Goal: Task Accomplishment & Management: Complete application form

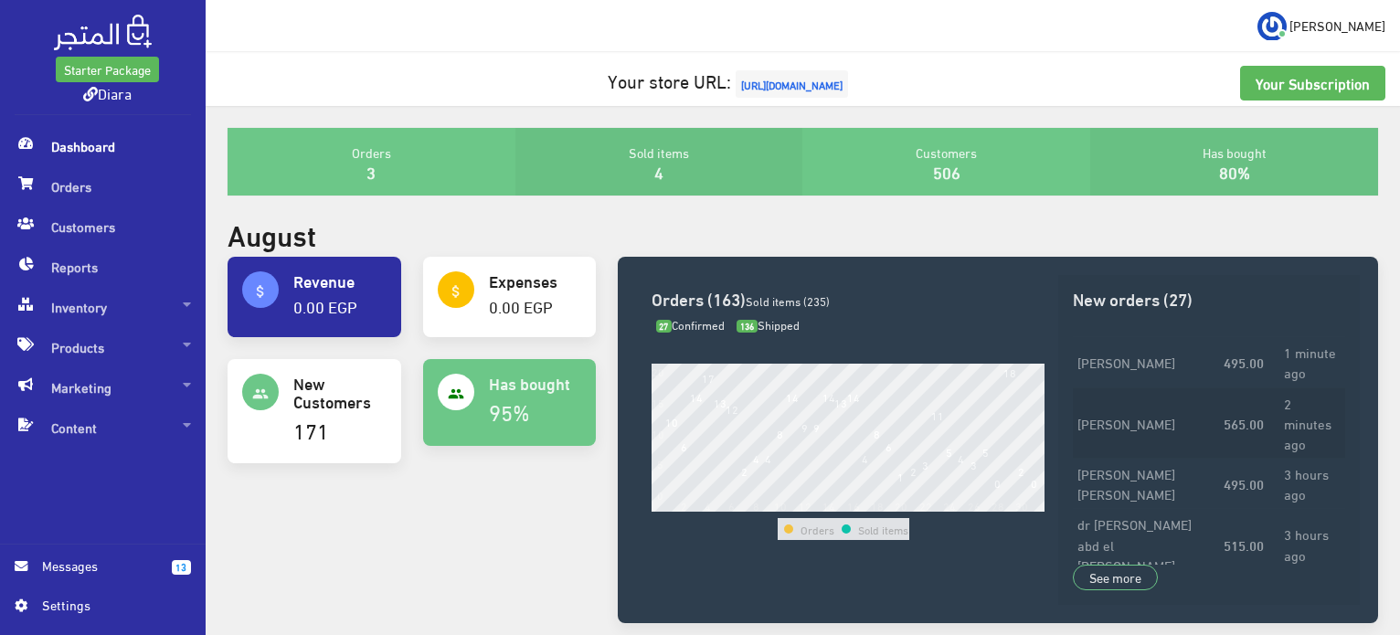
click at [1135, 420] on td "[PERSON_NAME]" at bounding box center [1146, 422] width 146 height 71
click at [1224, 354] on strong "495.00" at bounding box center [1244, 362] width 40 height 20
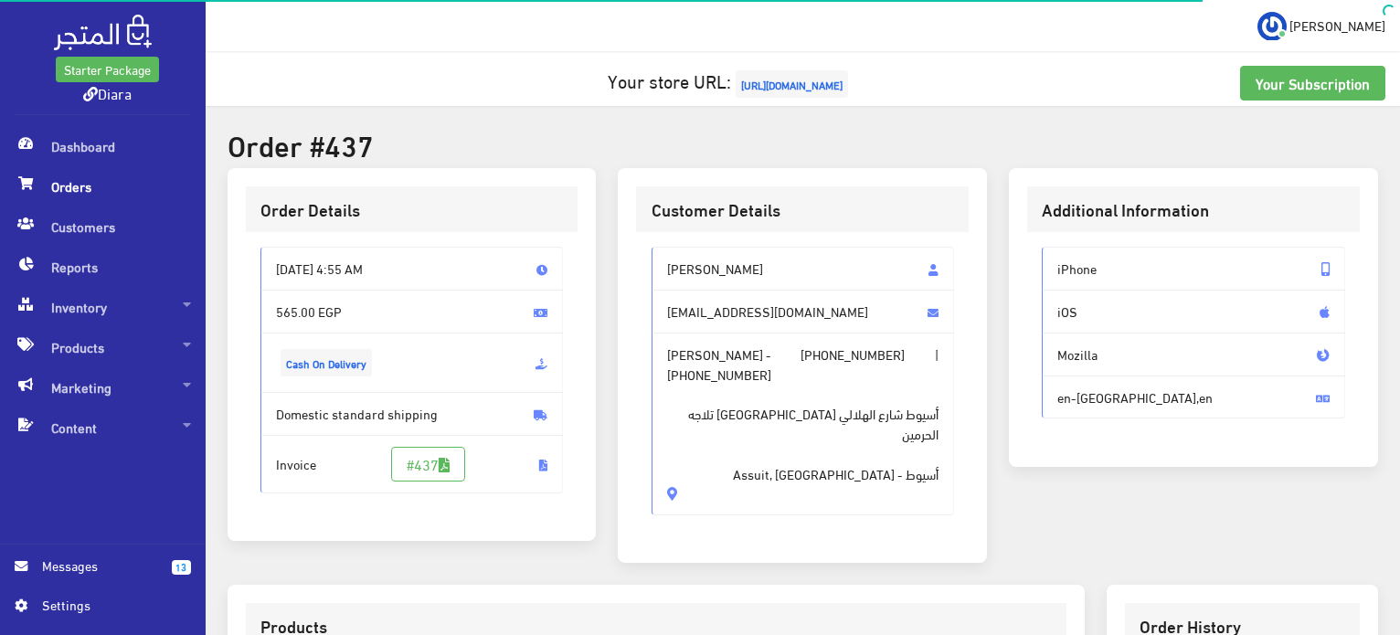
scroll to position [457, 0]
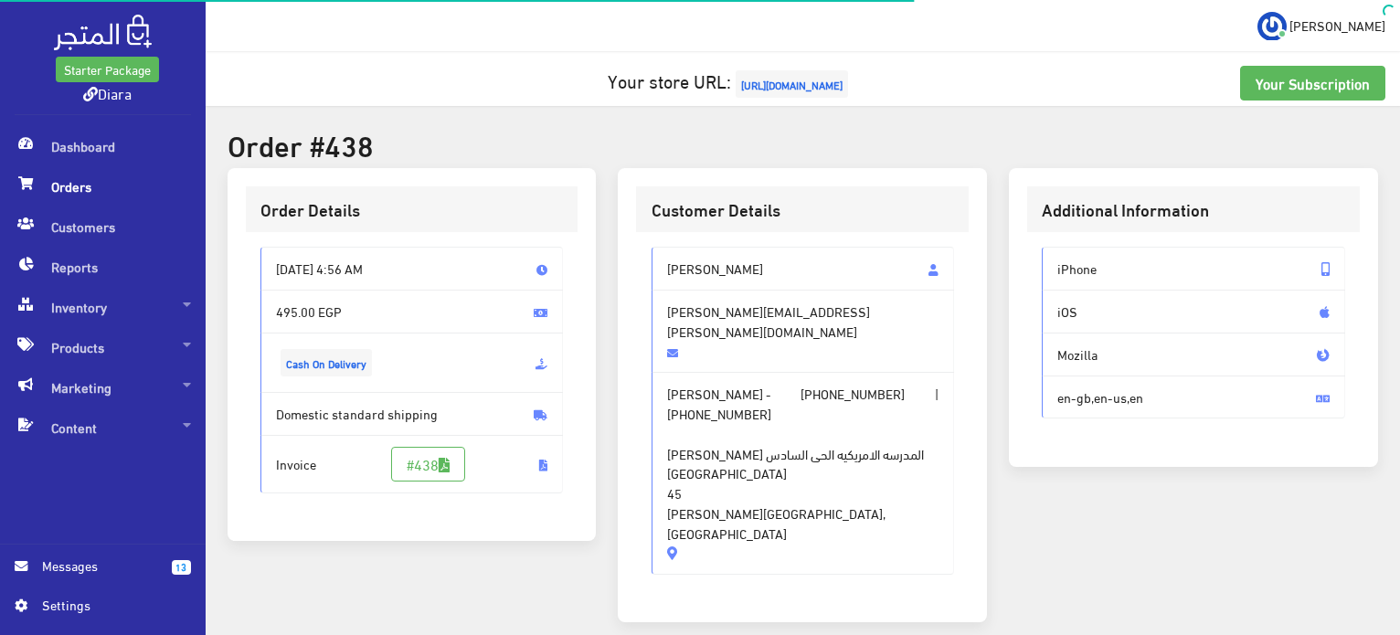
scroll to position [366, 0]
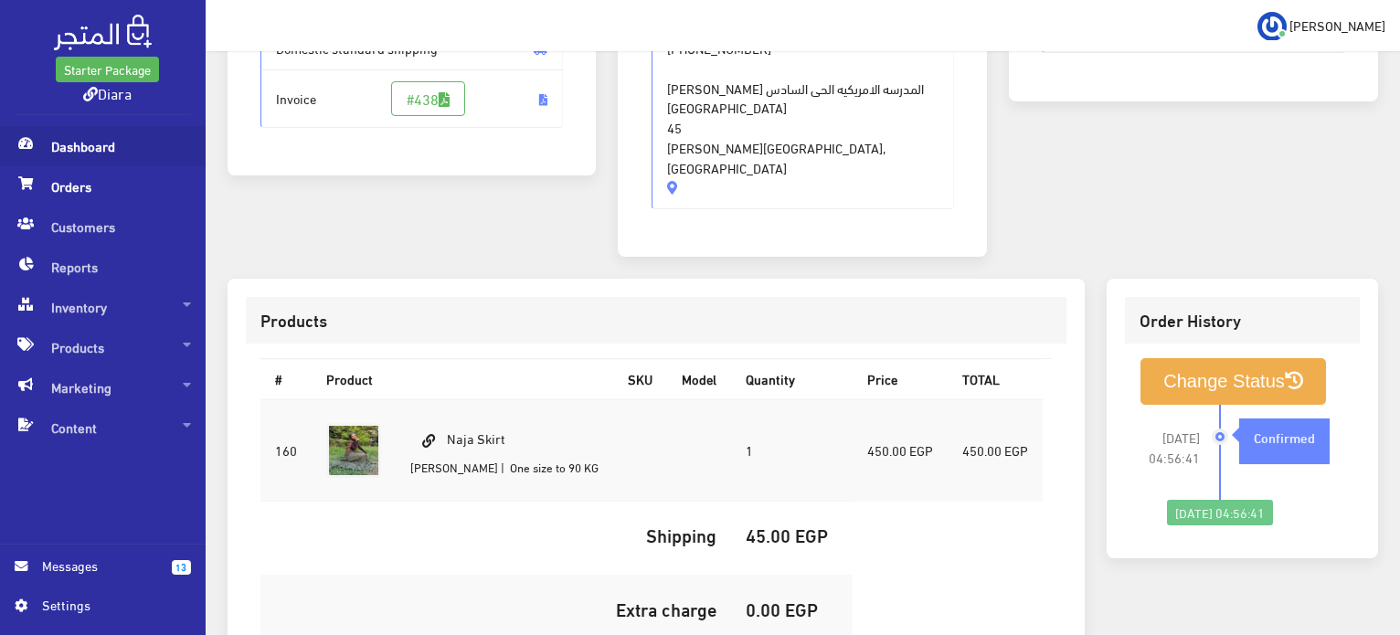
click at [112, 142] on span "Dashboard" at bounding box center [103, 146] width 176 height 40
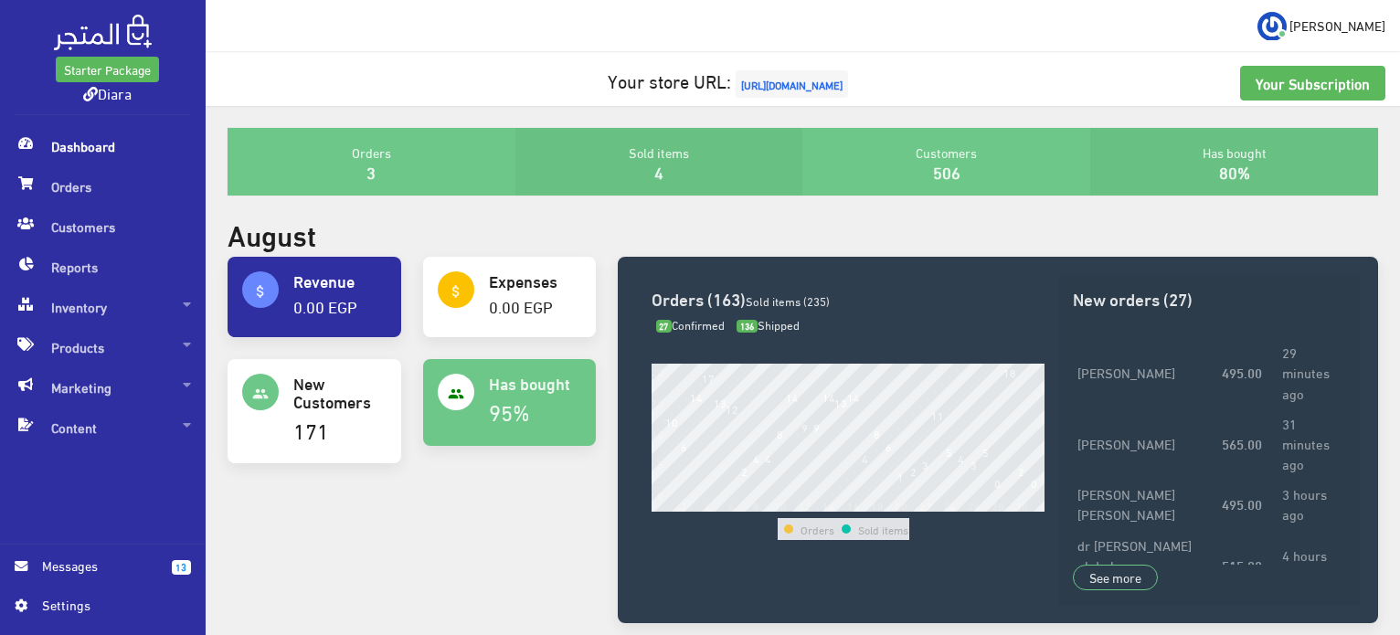
scroll to position [91, 0]
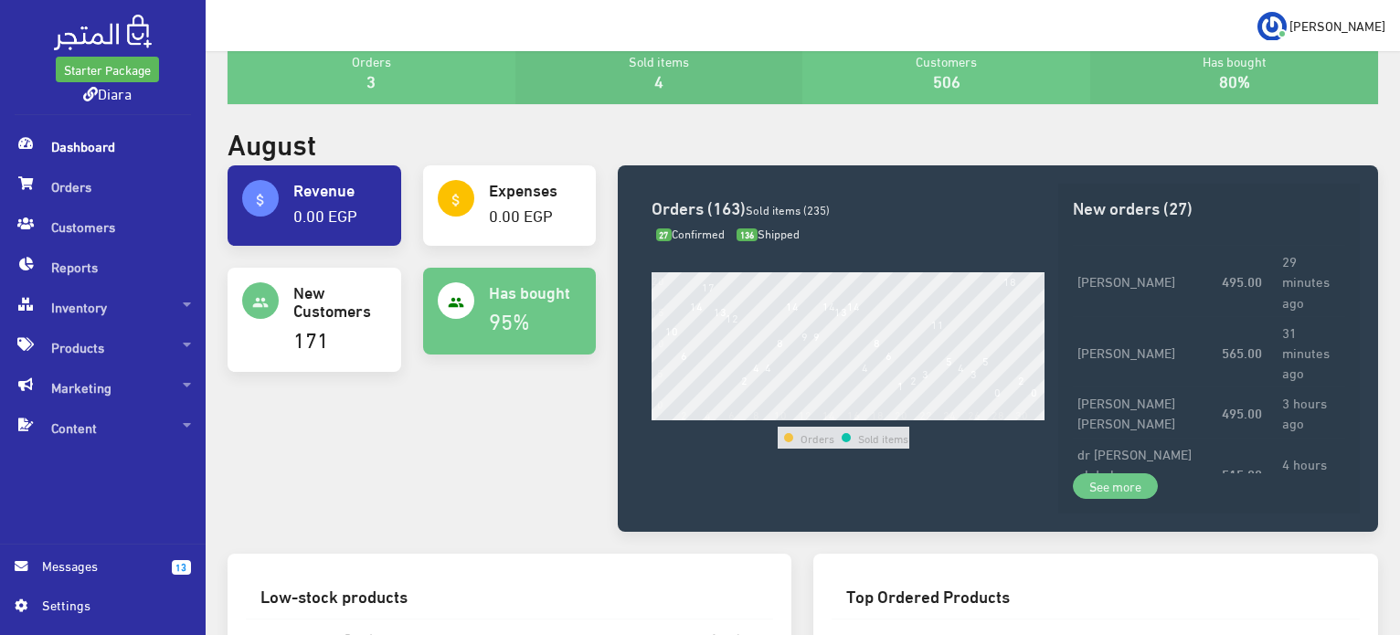
click at [1080, 491] on link "See more" at bounding box center [1115, 486] width 85 height 26
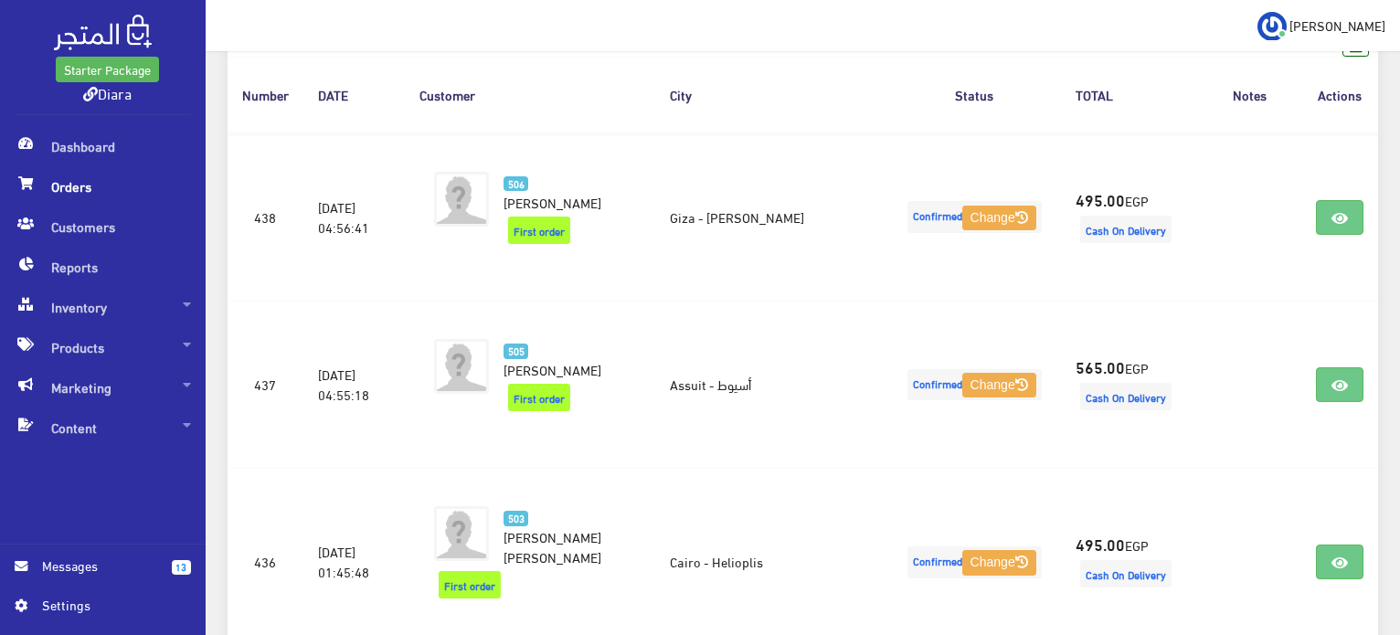
scroll to position [284, 0]
drag, startPoint x: 1403, startPoint y: 67, endPoint x: 1394, endPoint y: 145, distance: 79.0
click at [1396, 145] on html "Starter Package Diara Dashboard Orders" at bounding box center [700, 33] width 1400 height 635
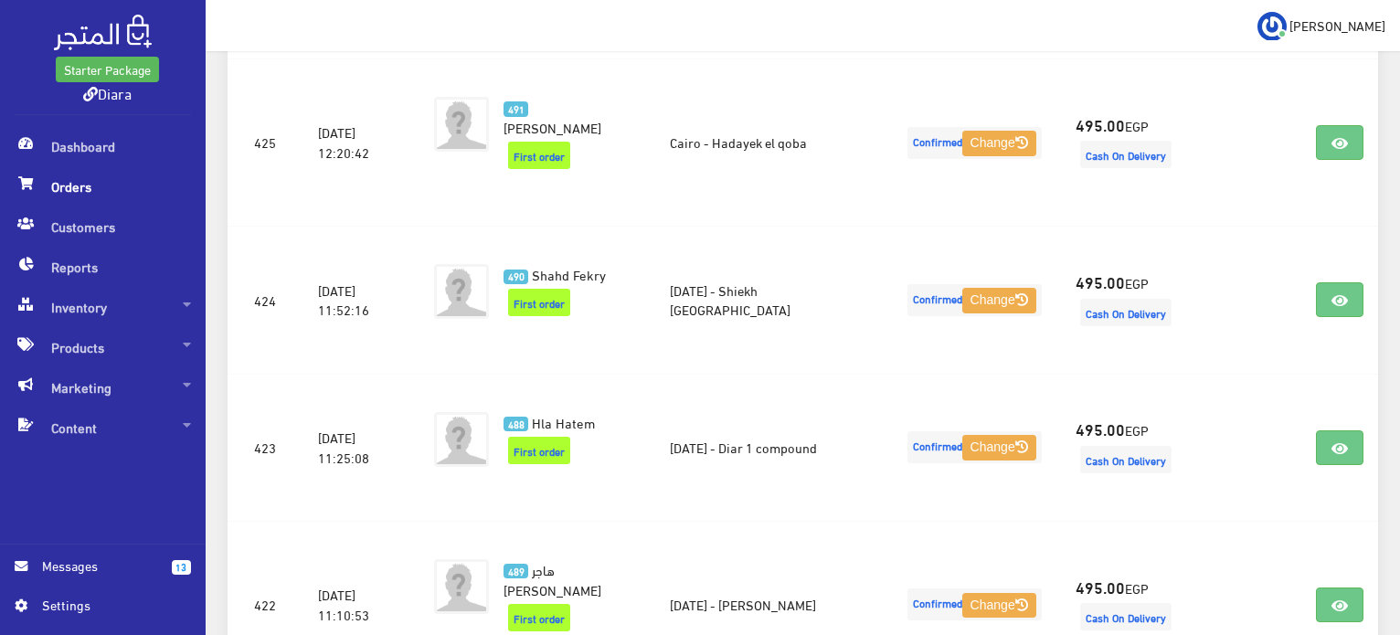
scroll to position [2587, 0]
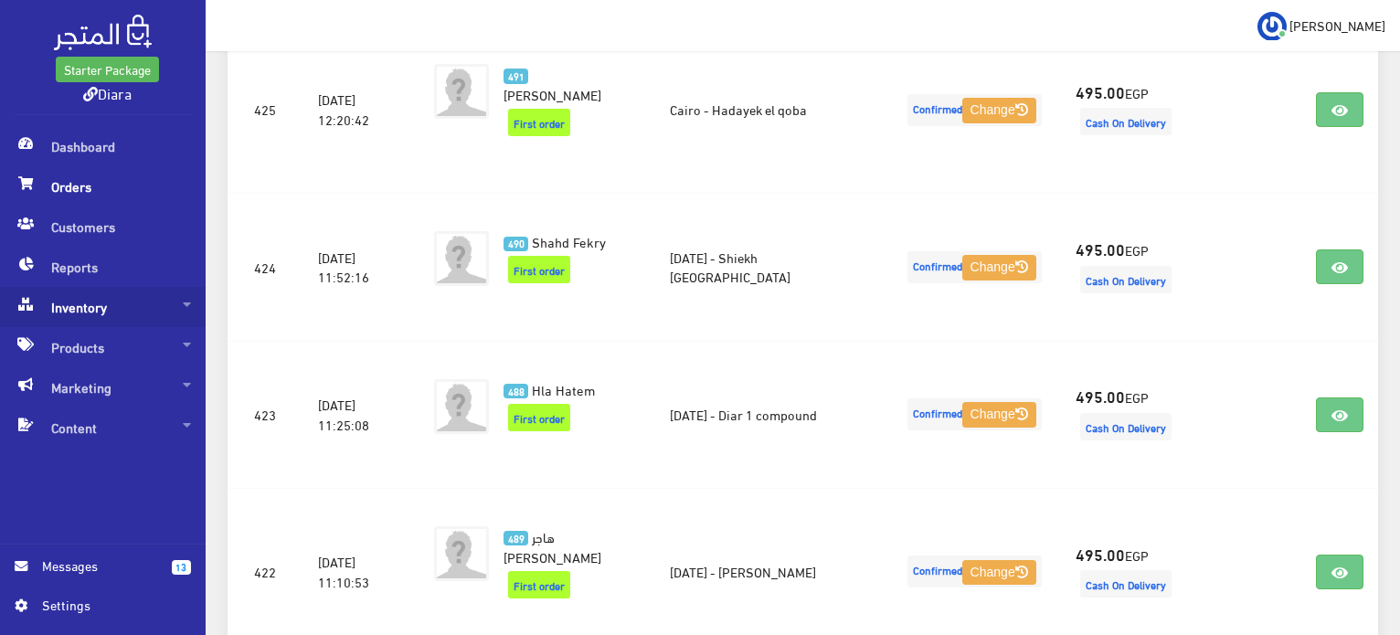
click at [149, 306] on span "Inventory" at bounding box center [103, 307] width 176 height 40
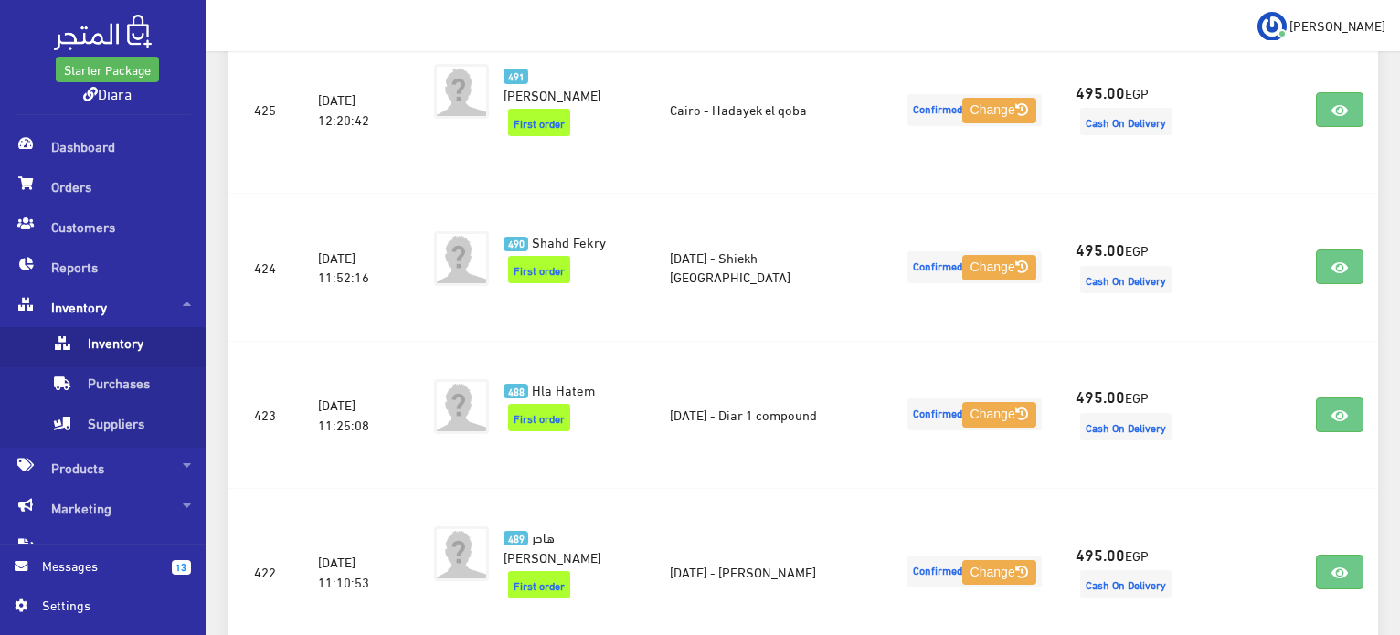
click at [143, 338] on span "Inventory" at bounding box center [120, 347] width 139 height 40
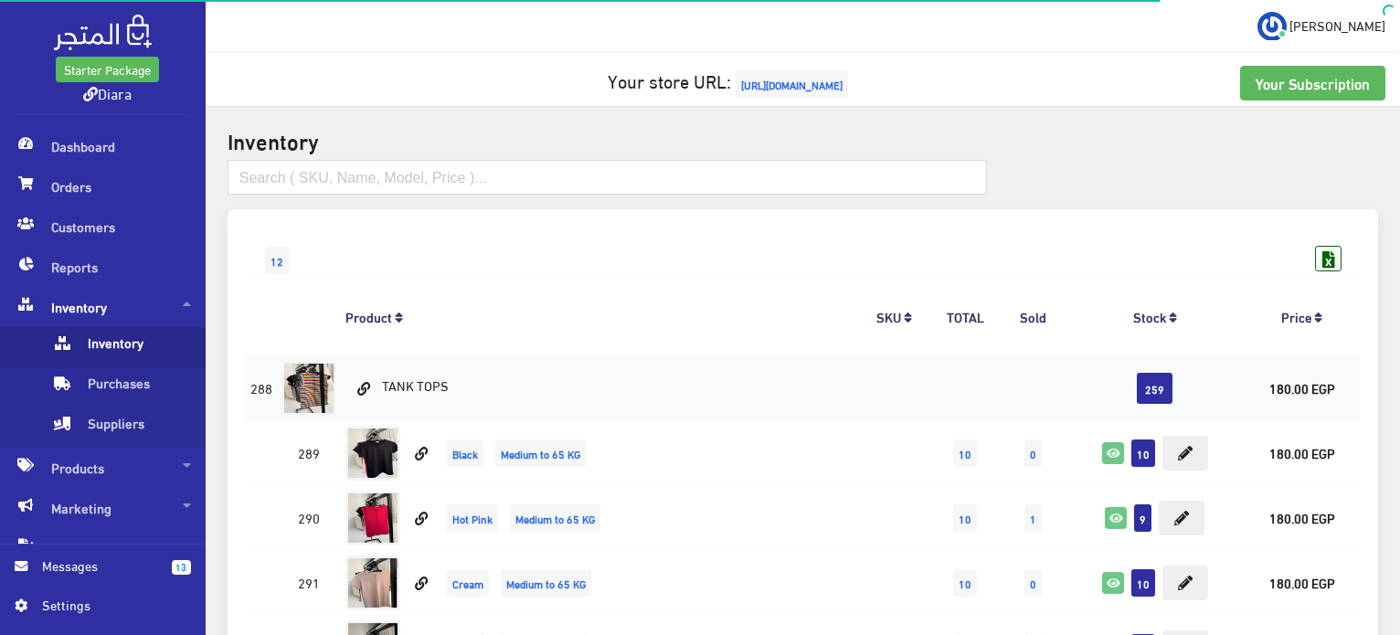
click at [157, 311] on span "Inventory" at bounding box center [103, 307] width 176 height 40
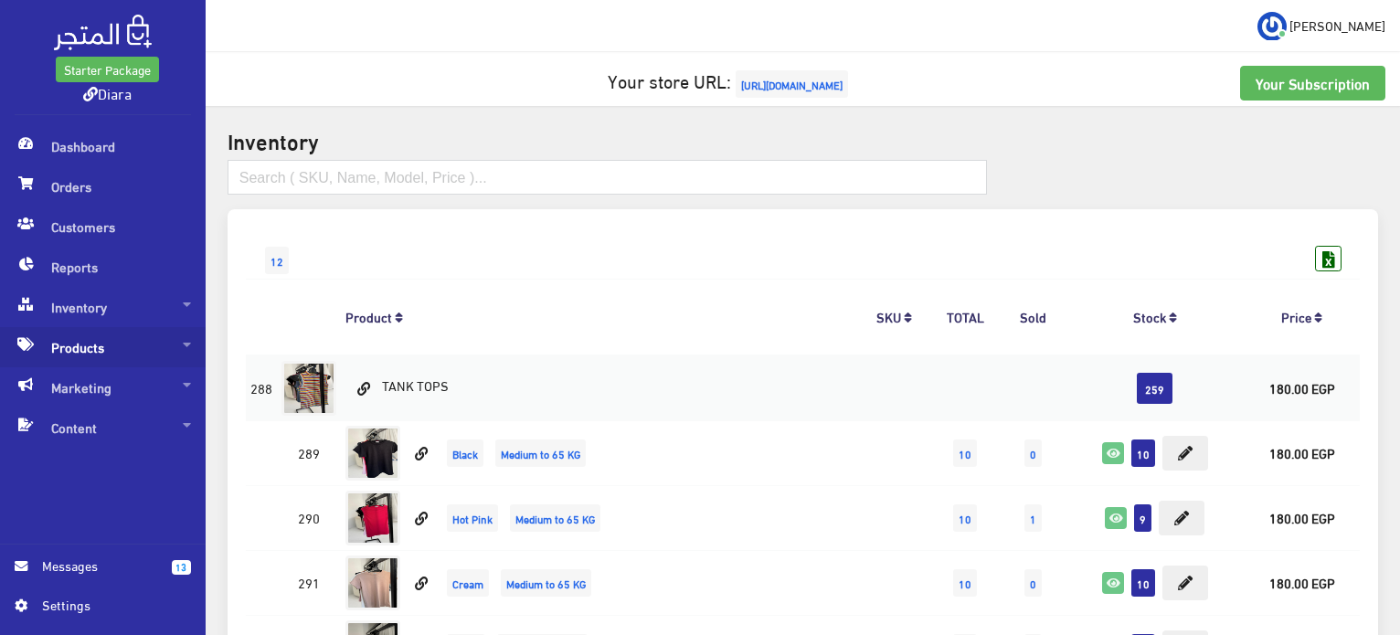
click at [116, 345] on span "Products" at bounding box center [103, 347] width 176 height 40
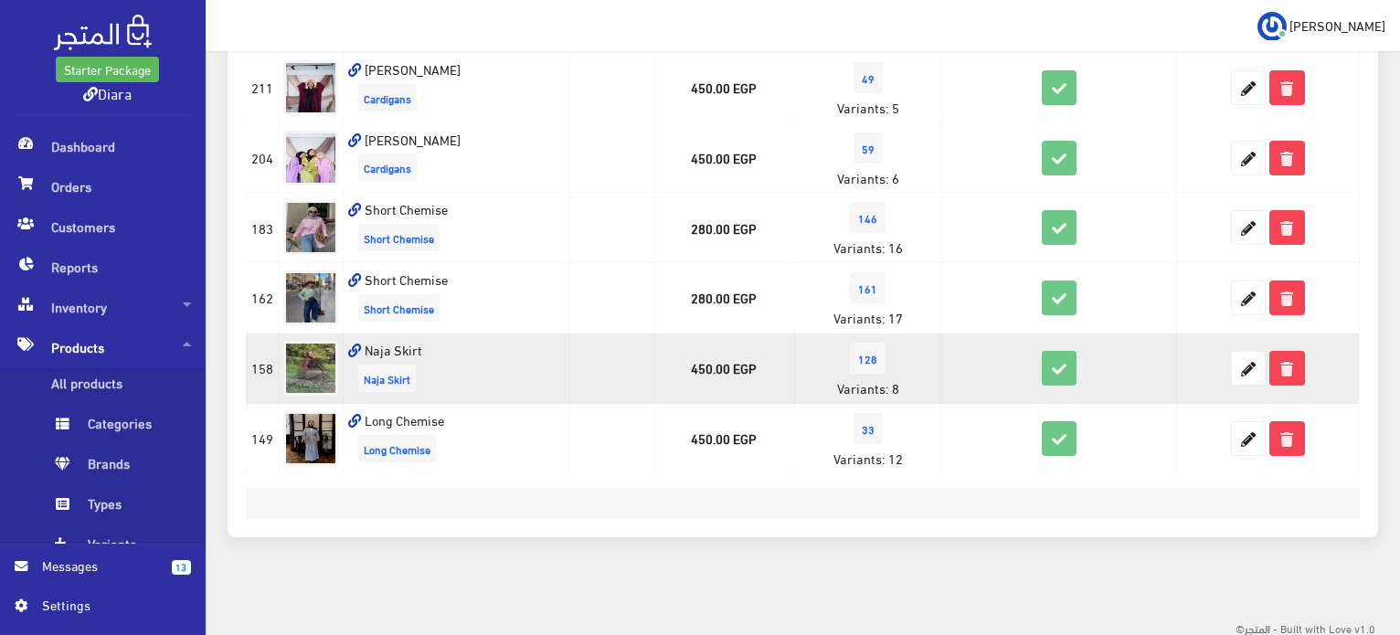
scroll to position [158, 0]
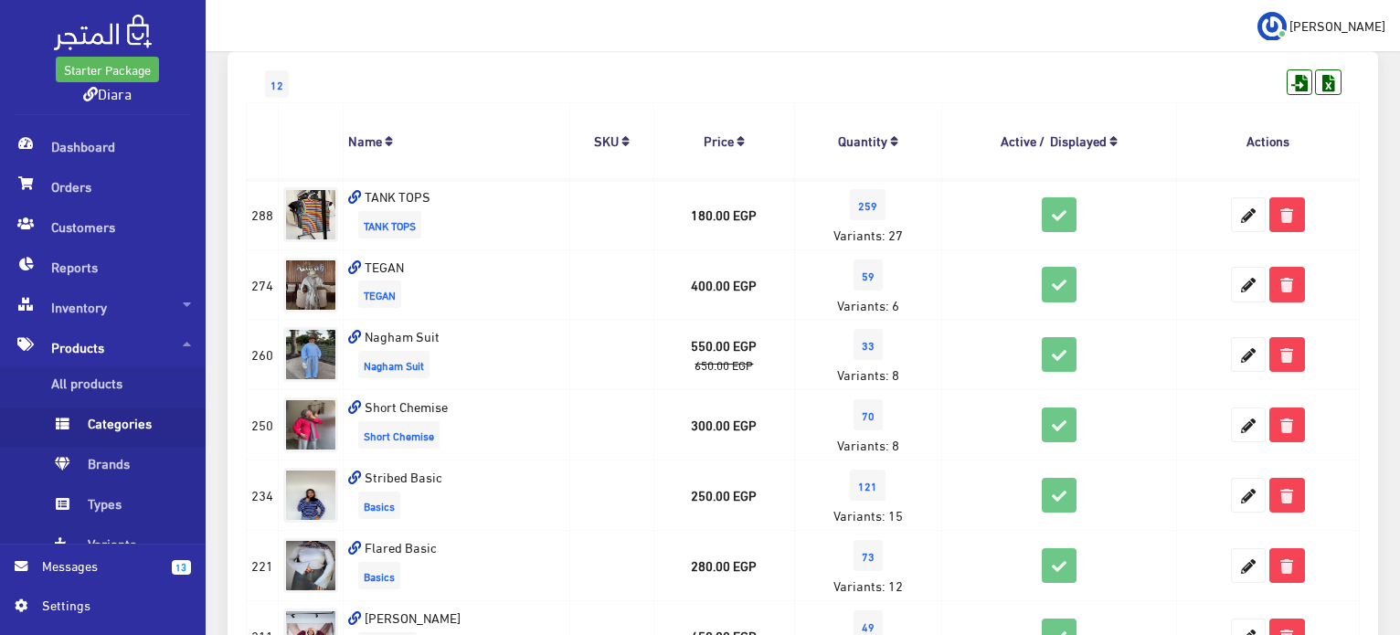
click at [107, 424] on span "Categories" at bounding box center [120, 428] width 139 height 40
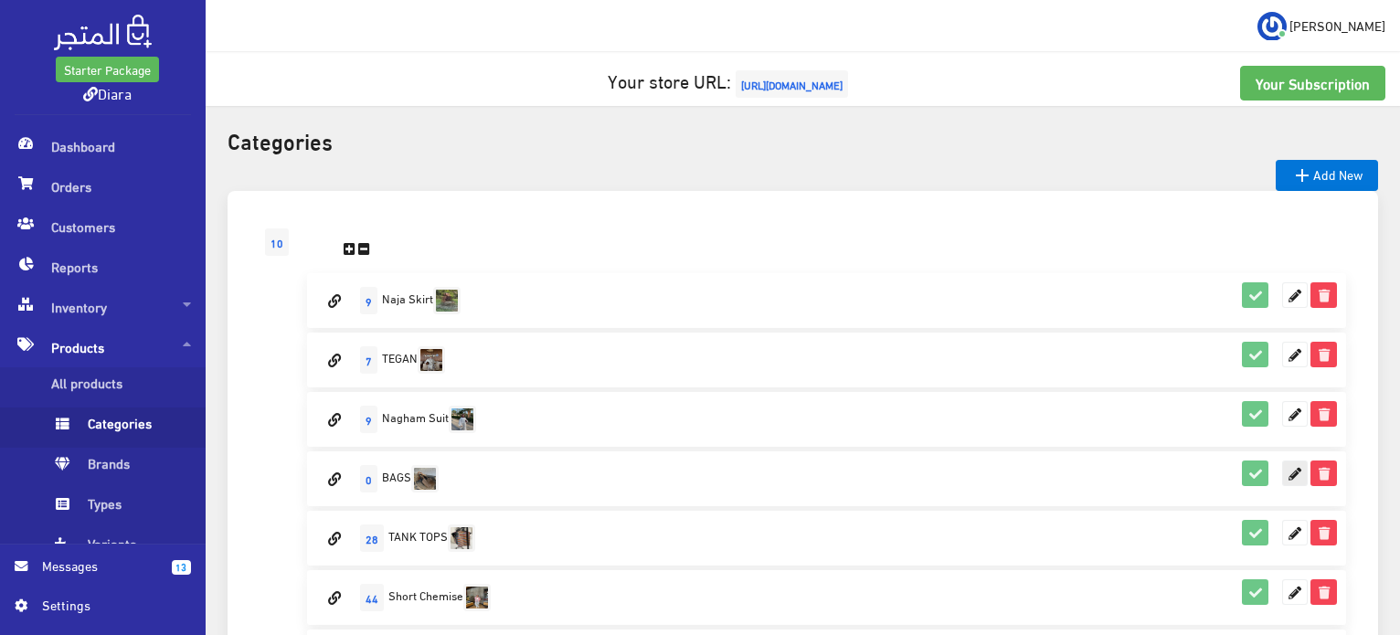
click at [1294, 476] on icon at bounding box center [1295, 473] width 24 height 24
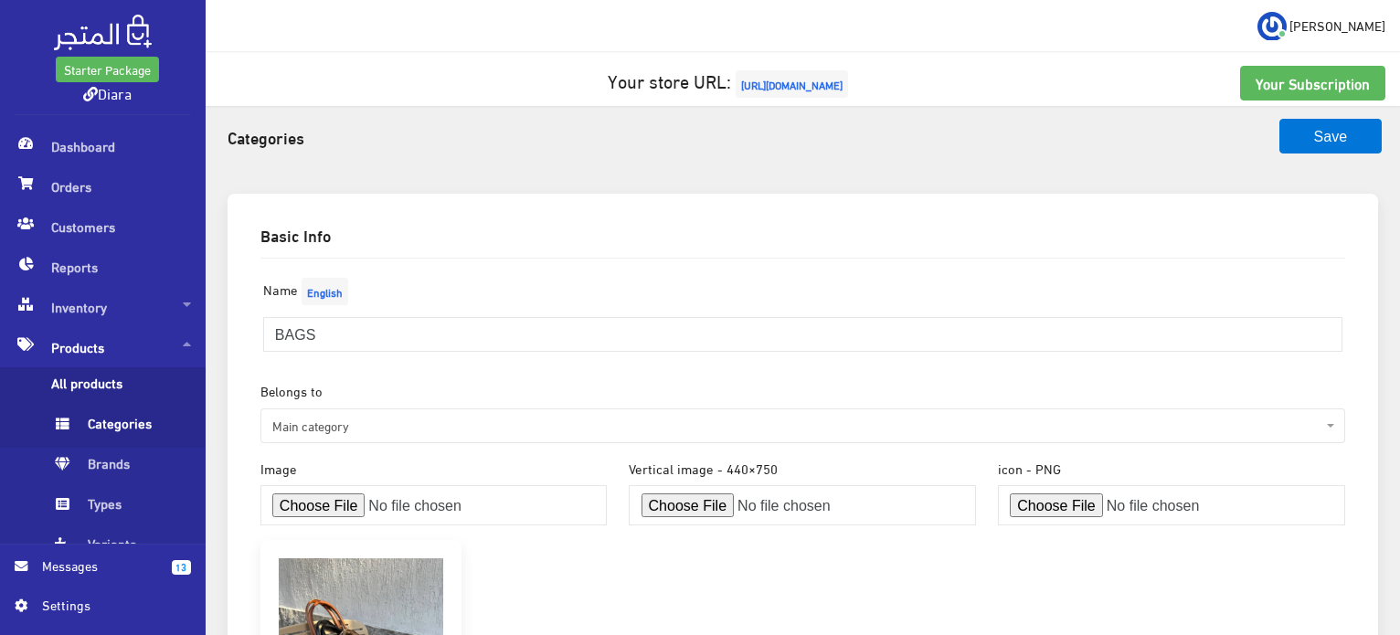
click at [103, 373] on span "All products" at bounding box center [120, 387] width 139 height 40
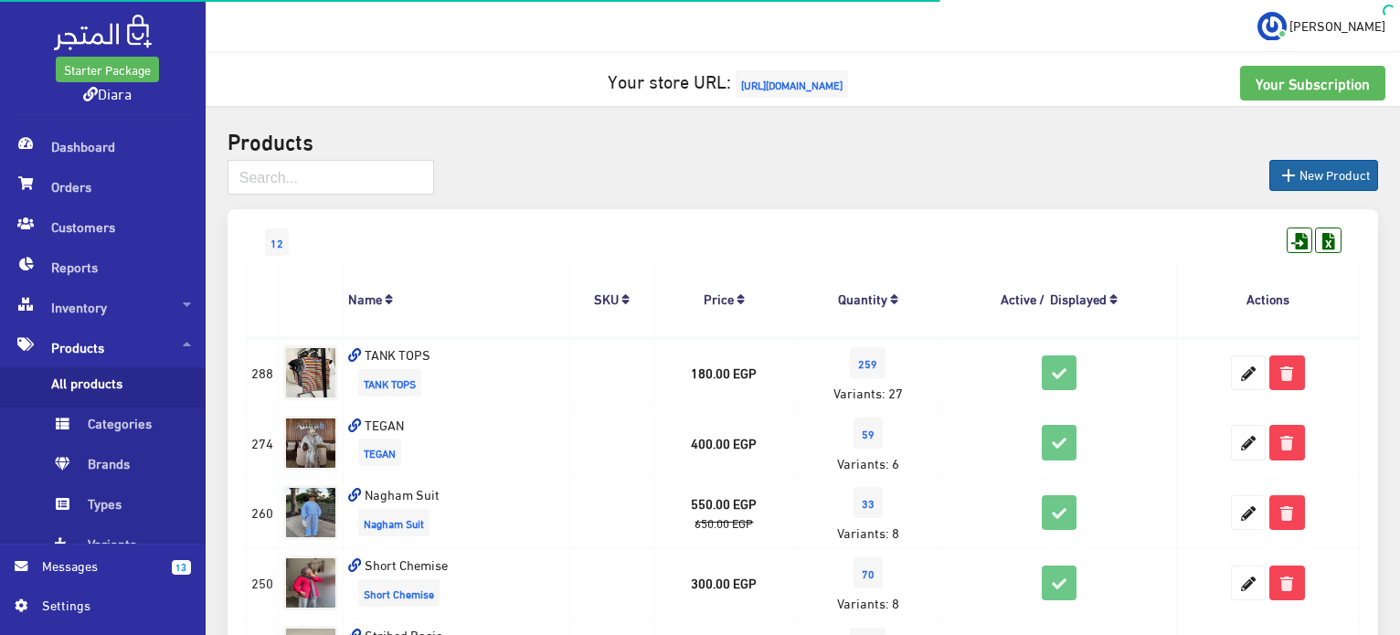
click at [1330, 185] on link " New Product" at bounding box center [1323, 175] width 109 height 31
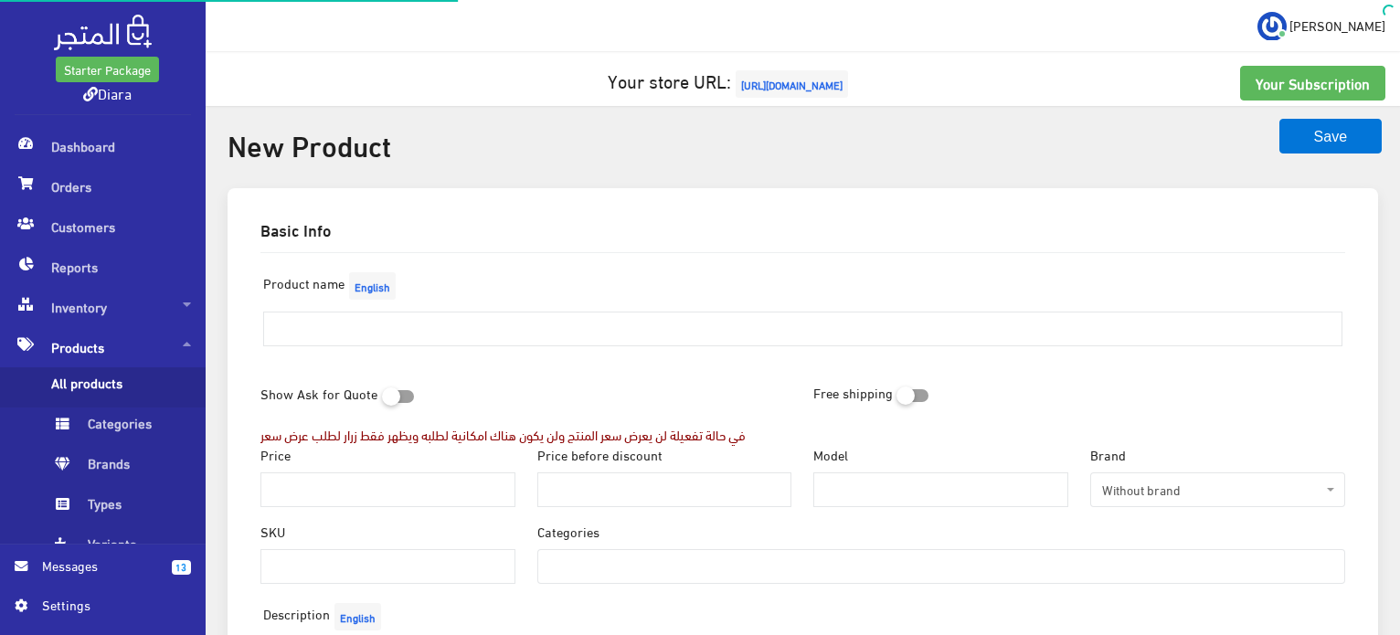
select select
click at [429, 321] on input "text" at bounding box center [802, 329] width 1079 height 35
type input "n"
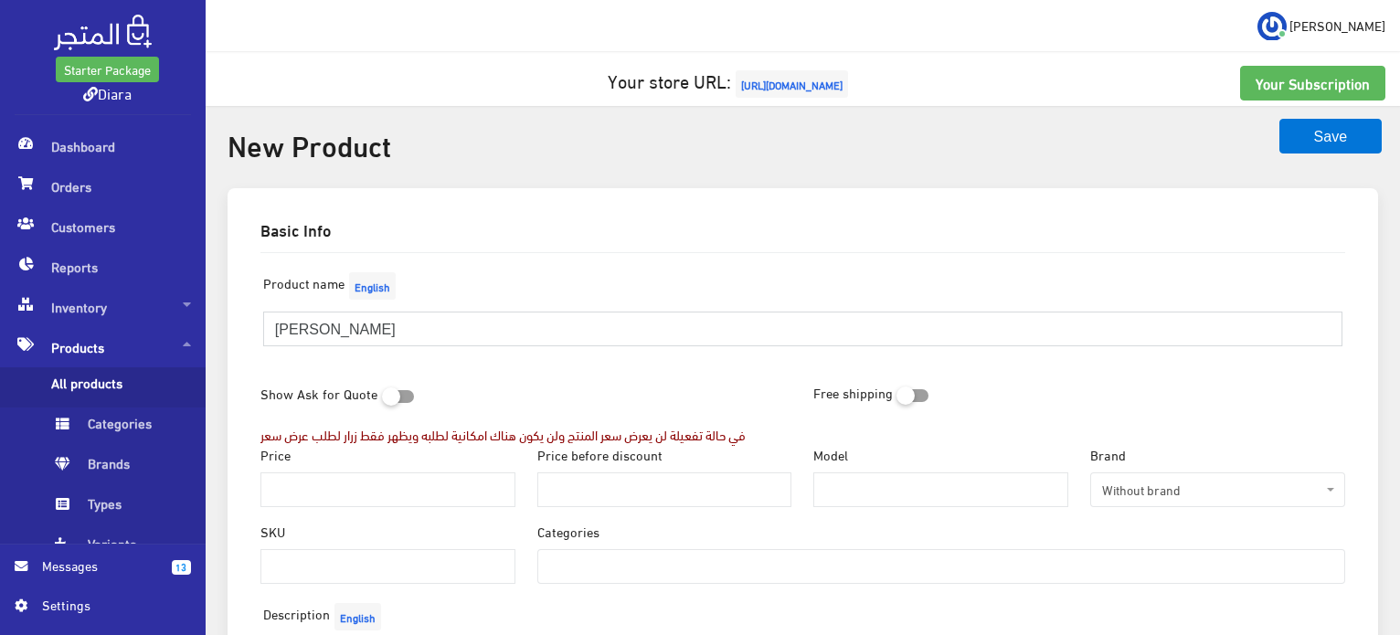
type input "NORA BAG"
click at [390, 485] on input "Price" at bounding box center [387, 489] width 255 height 35
click at [389, 482] on input "Price" at bounding box center [387, 489] width 255 height 35
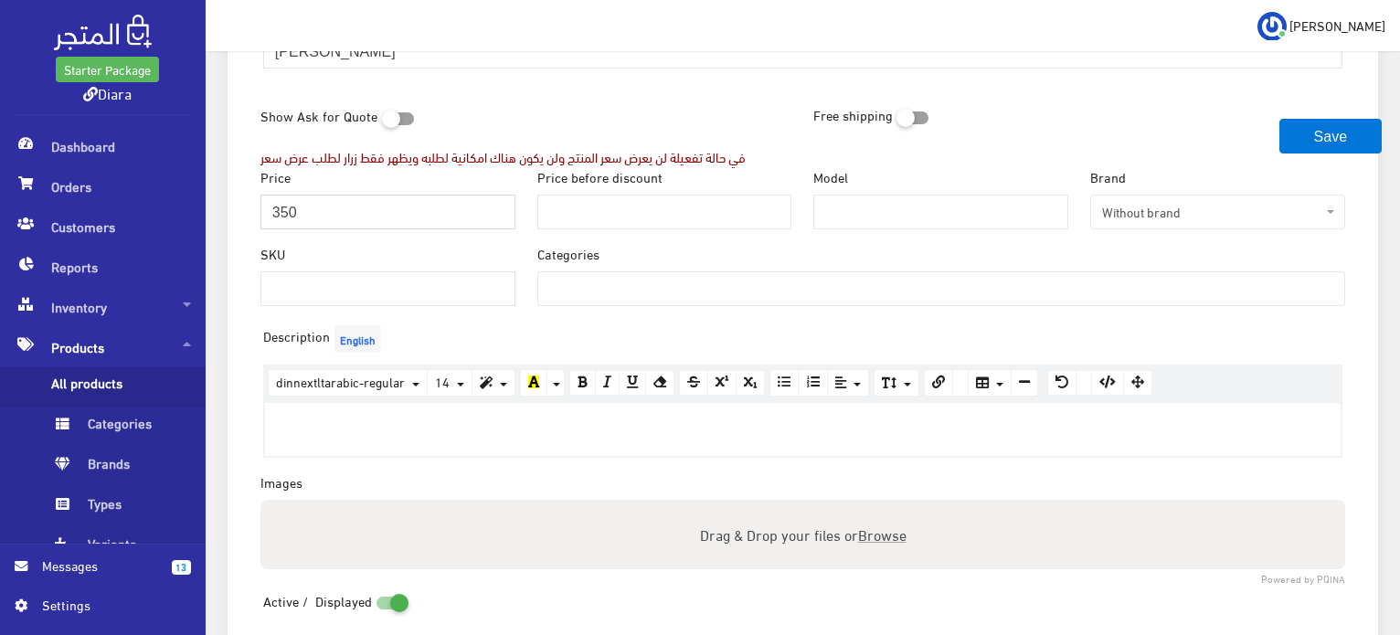
scroll to position [274, 0]
type input "350"
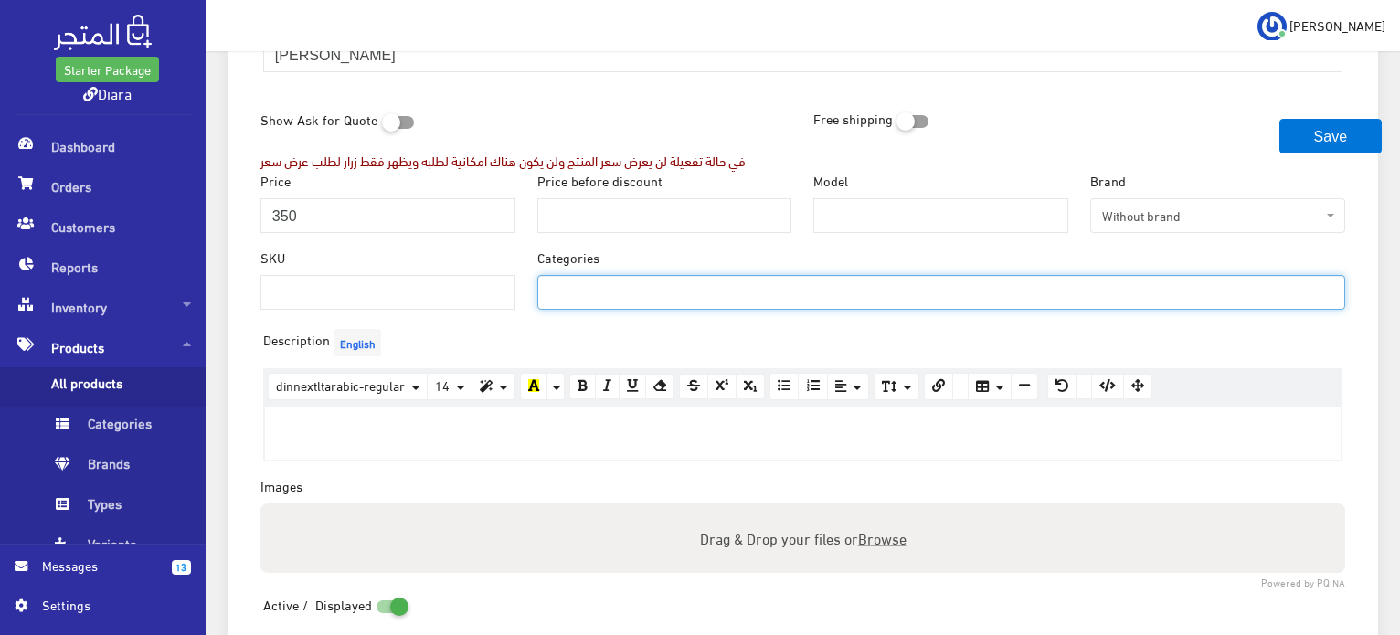
click at [580, 304] on span at bounding box center [941, 292] width 808 height 35
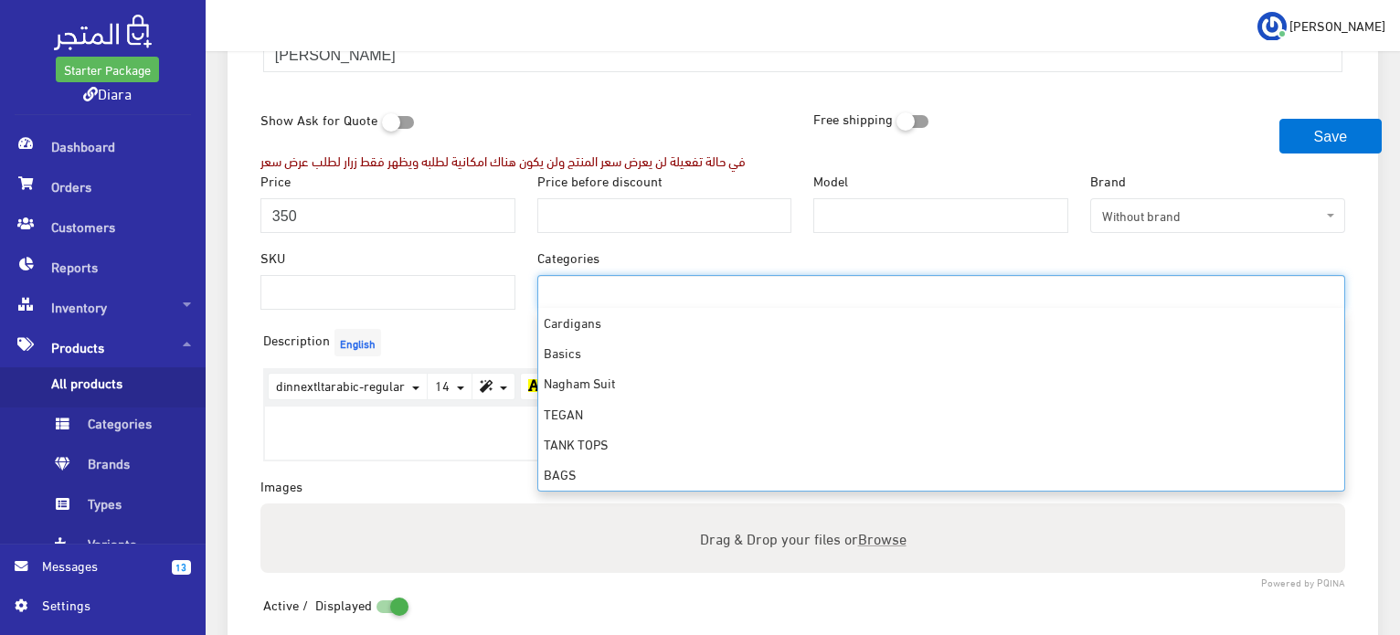
scroll to position [122, 0]
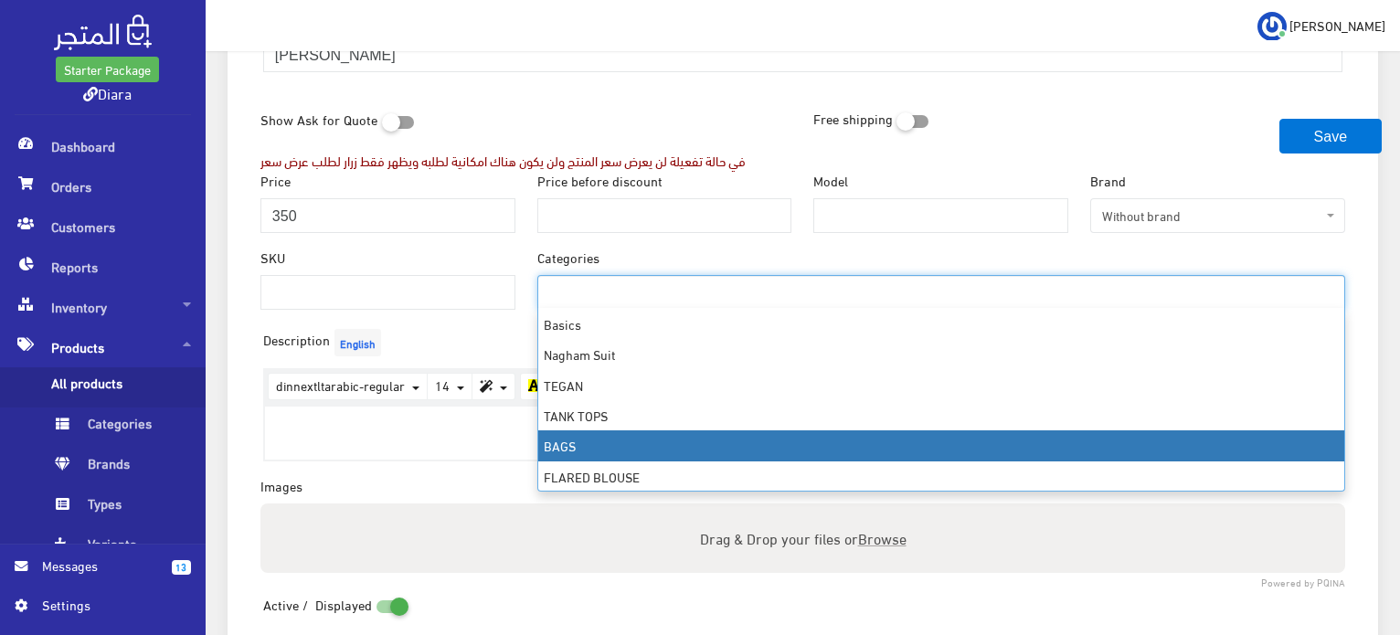
select select "21"
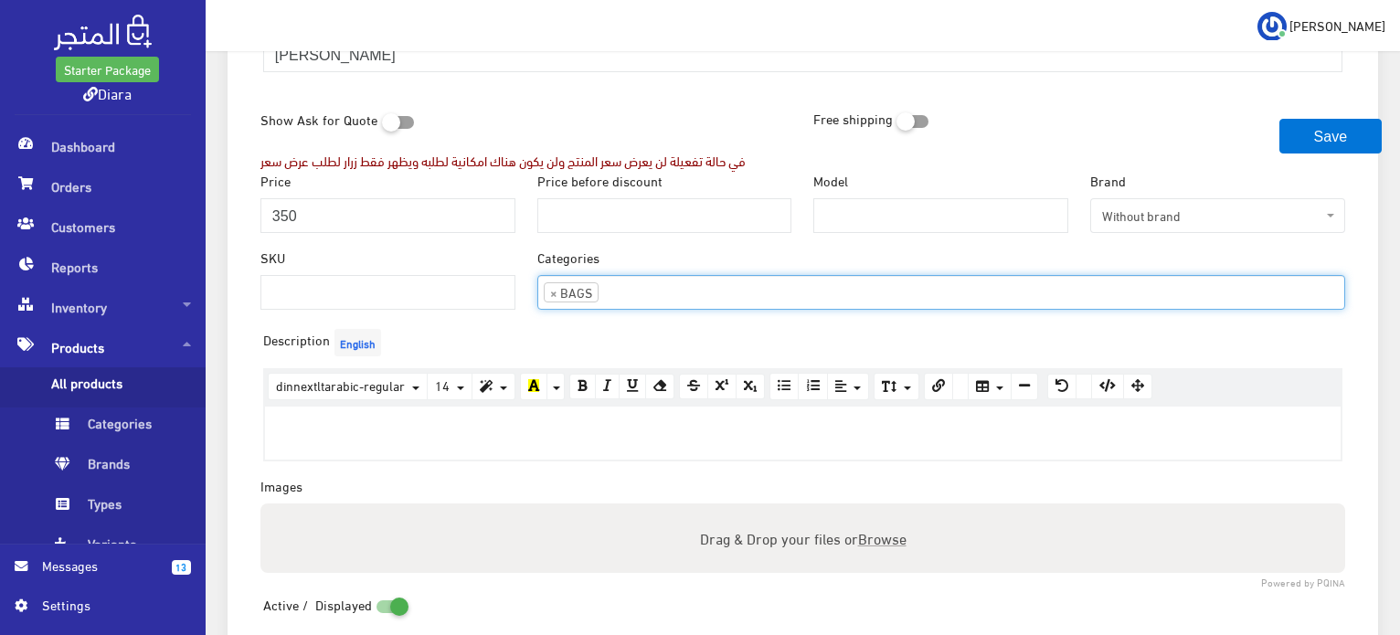
scroll to position [176, 0]
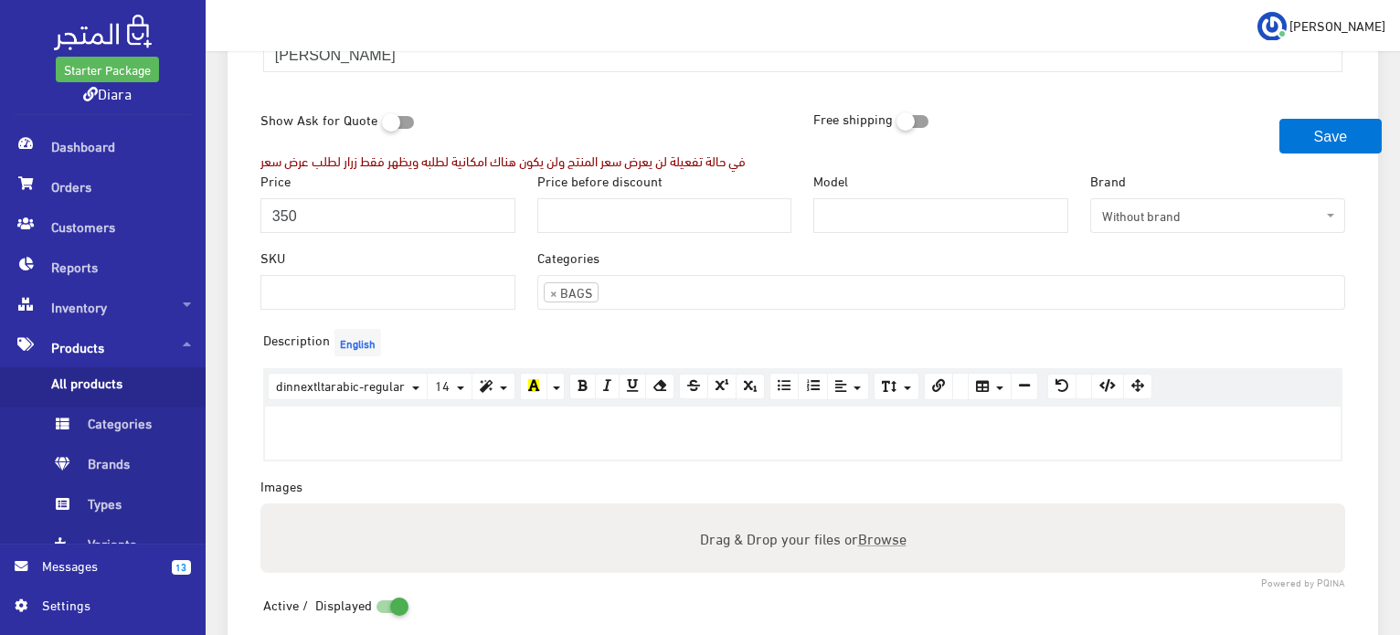
click at [530, 489] on div "Product name English NORA BAG Show Ask for Quote في حالة تفعيلة لن يعرض سعر الم…" at bounding box center [803, 471] width 1114 height 985
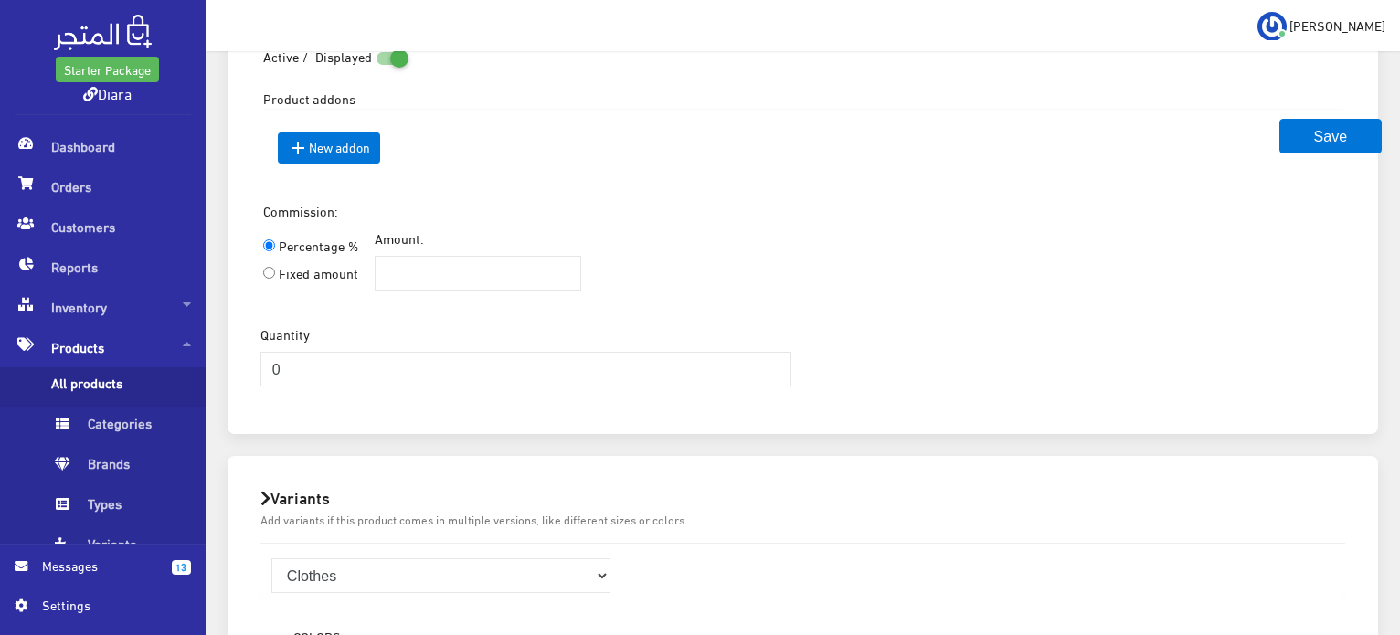
scroll to position [366, 0]
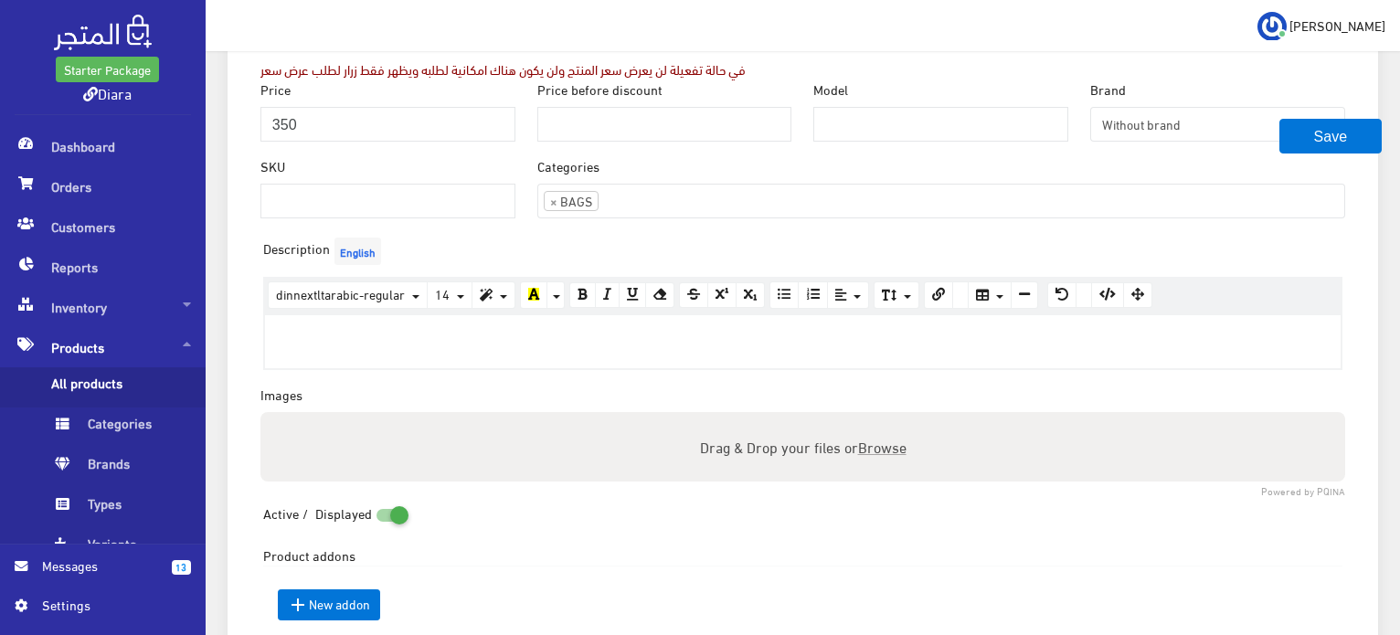
click at [873, 443] on span "Browse" at bounding box center [881, 446] width 48 height 26
click at [873, 418] on input "Drag & Drop your files or Browse" at bounding box center [802, 414] width 1085 height 5
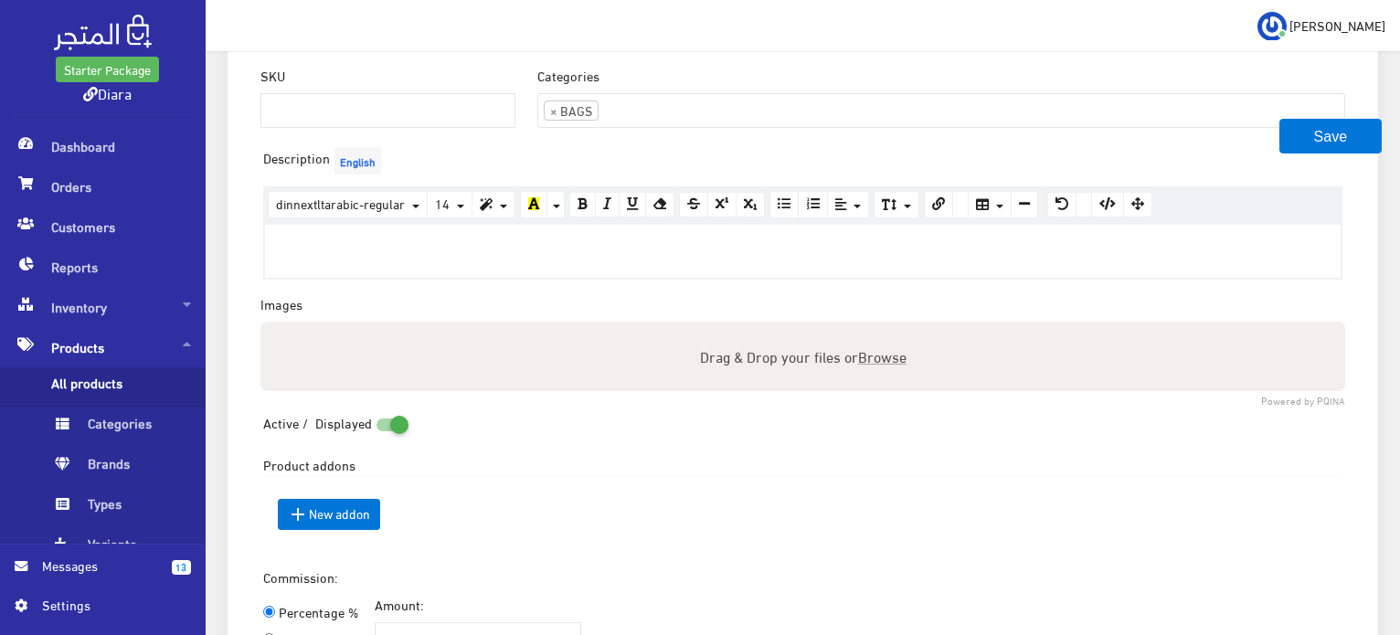
scroll to position [457, 0]
click at [881, 350] on span "Browse" at bounding box center [881, 355] width 48 height 26
click at [881, 326] on input "Drag & Drop your files or Browse" at bounding box center [802, 323] width 1085 height 5
type input "C:\fakepath\WhatsApp Image 2025-08-29 at 07.33.00_057995f1.jpg"
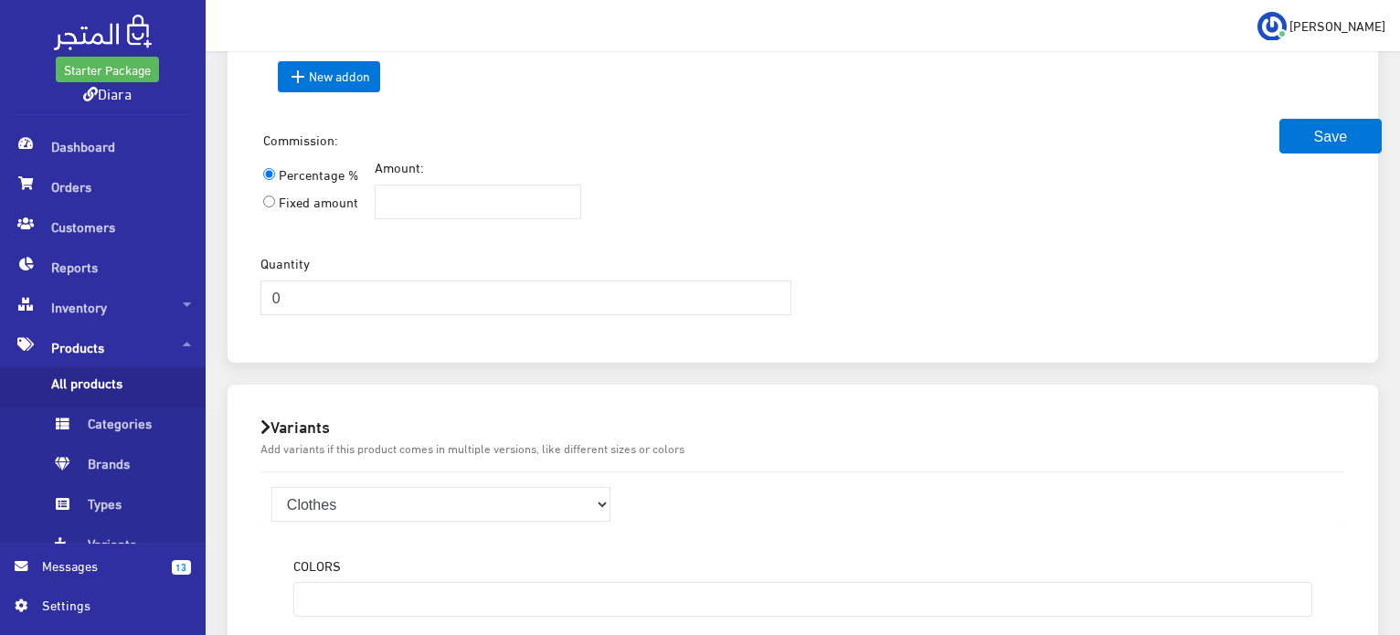
scroll to position [1005, 0]
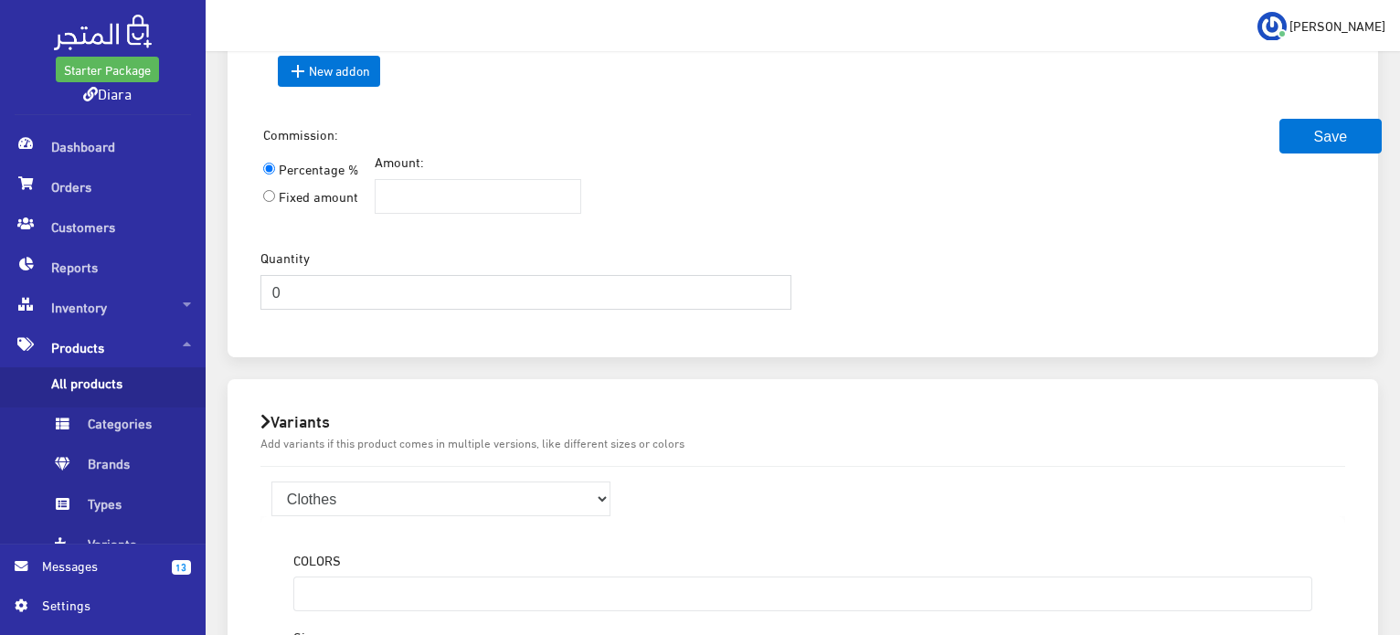
click at [317, 299] on input "0" at bounding box center [526, 292] width 532 height 35
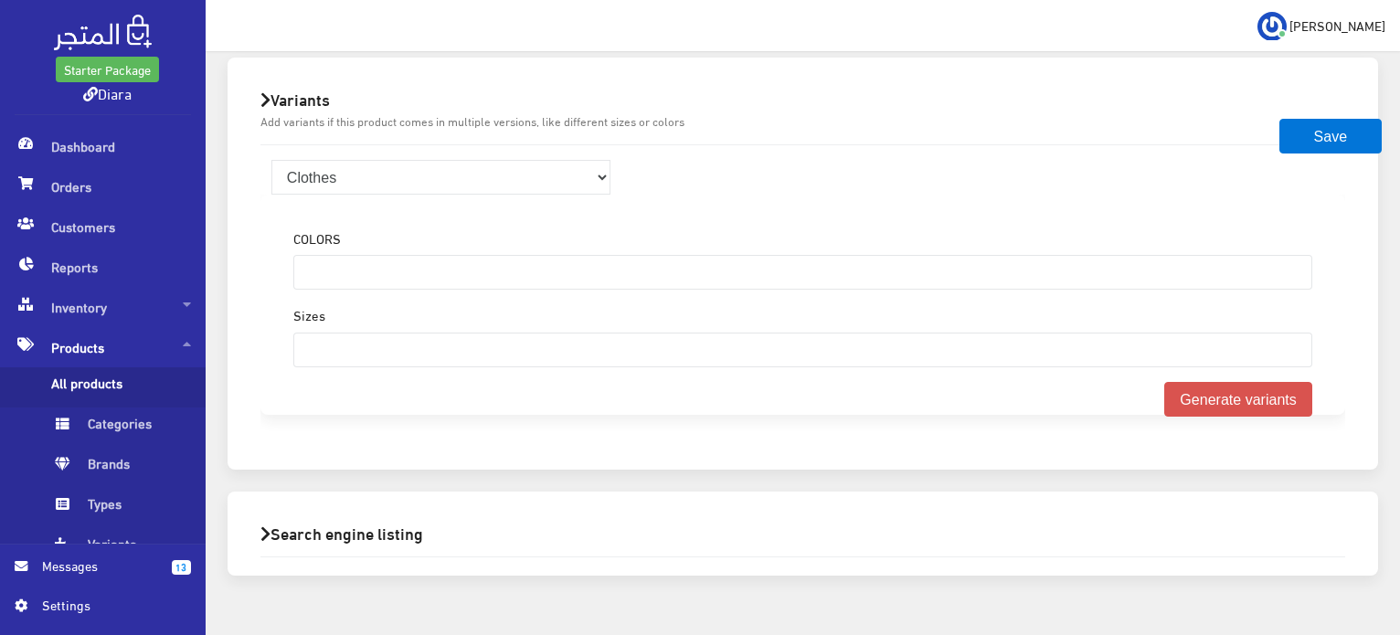
scroll to position [1367, 0]
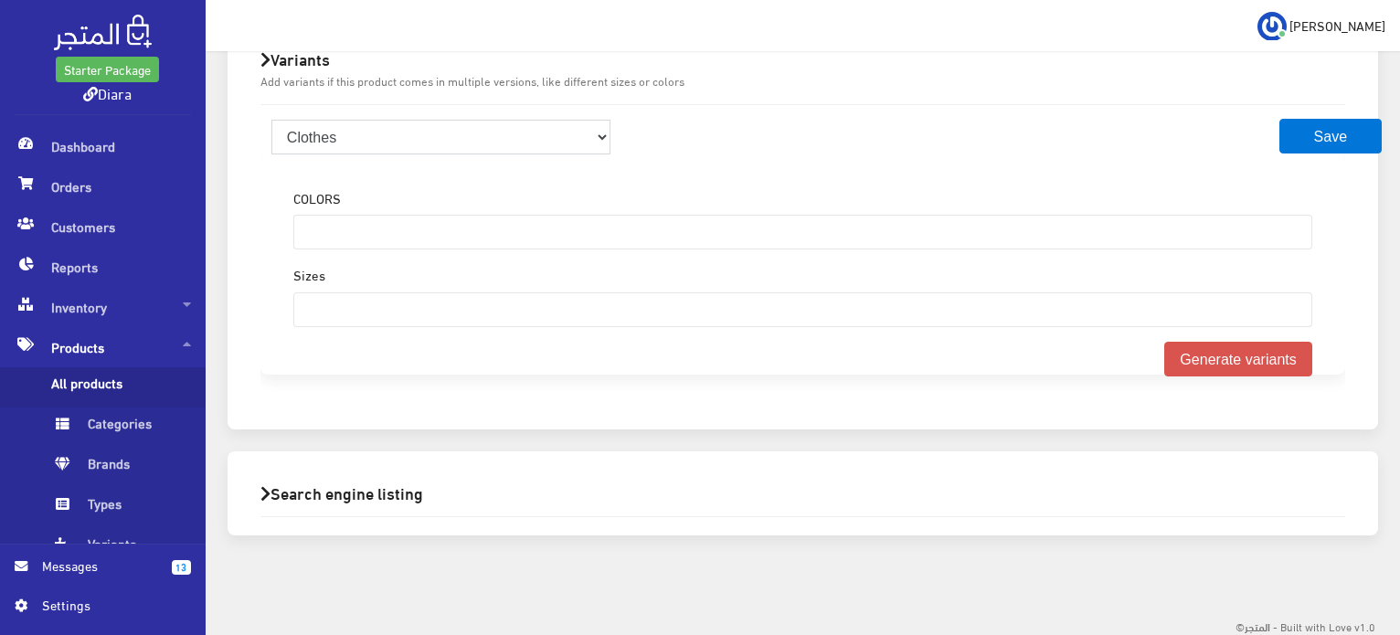
click at [559, 147] on select "Clothes" at bounding box center [441, 137] width 340 height 35
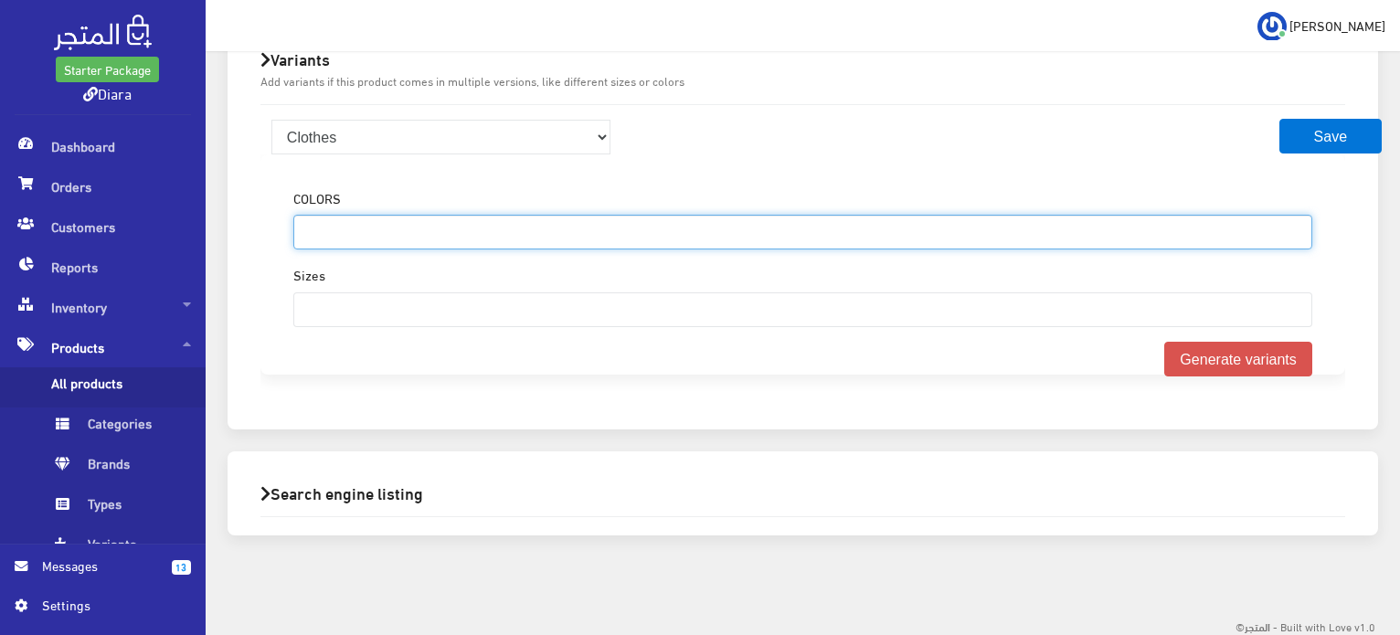
click at [537, 229] on ul at bounding box center [802, 230] width 1017 height 29
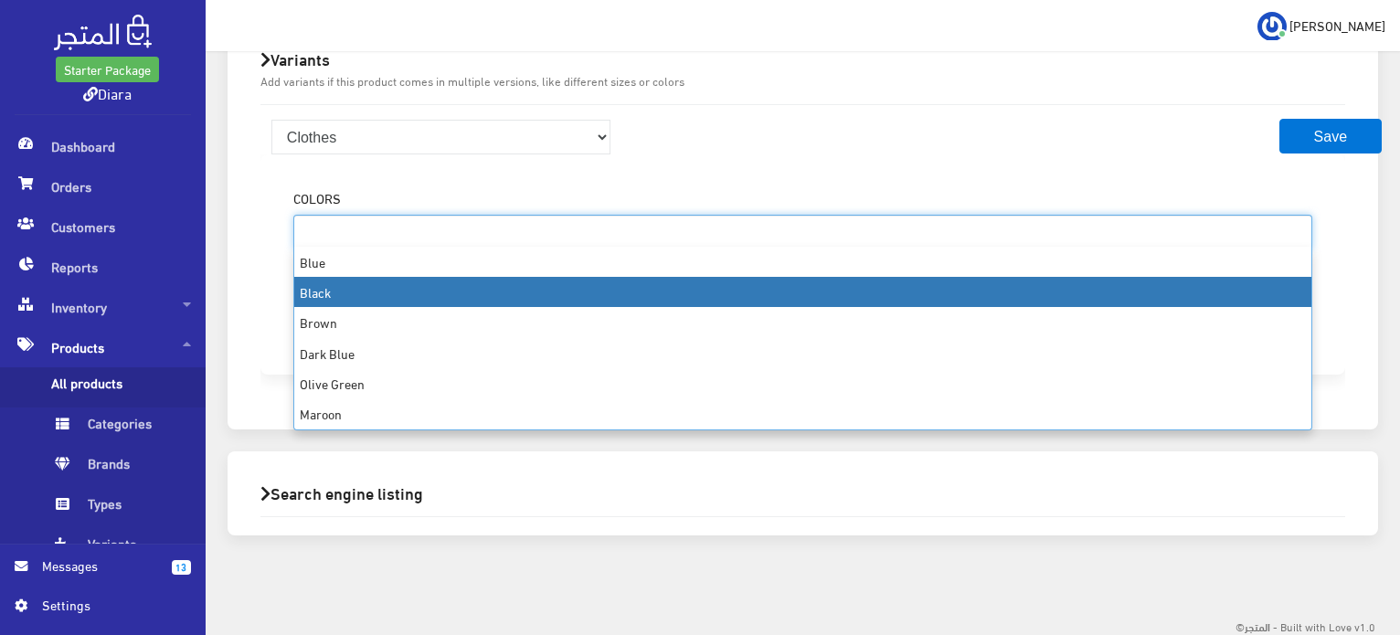
drag, startPoint x: 496, startPoint y: 288, endPoint x: 501, endPoint y: 248, distance: 40.5
select select "2"
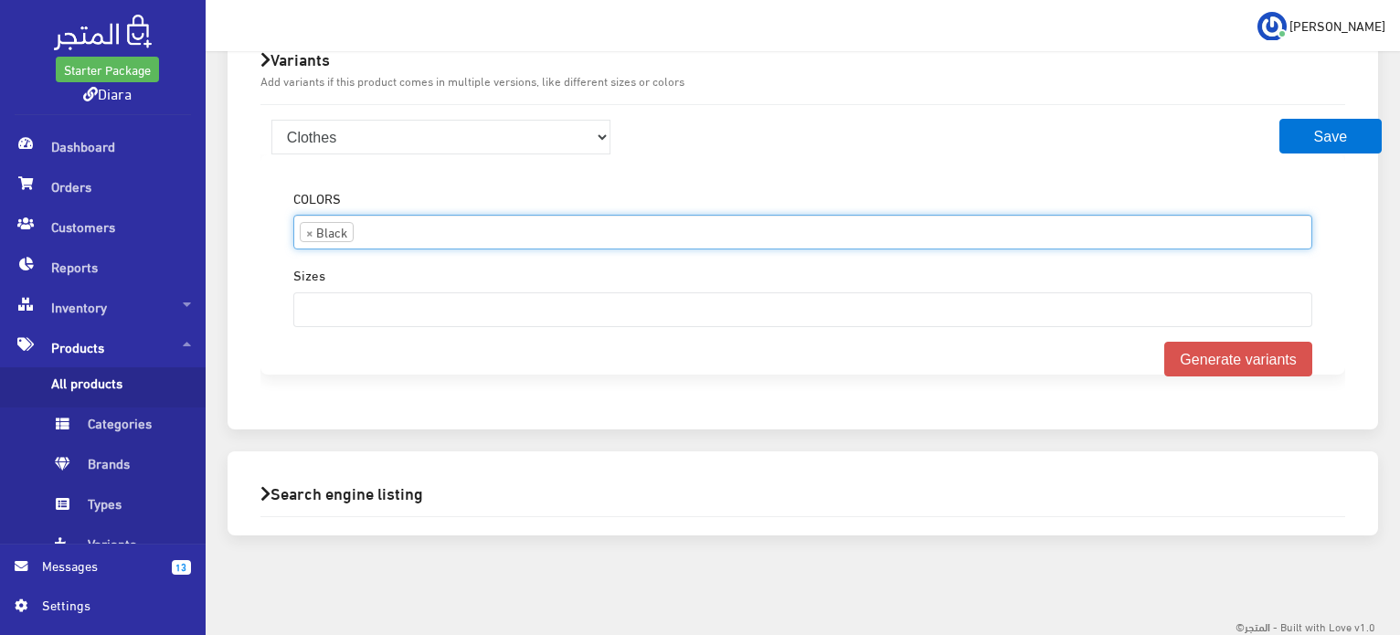
click at [496, 237] on ul "× Black" at bounding box center [802, 230] width 1017 height 29
click at [1195, 354] on button "Generate variants" at bounding box center [1238, 359] width 148 height 35
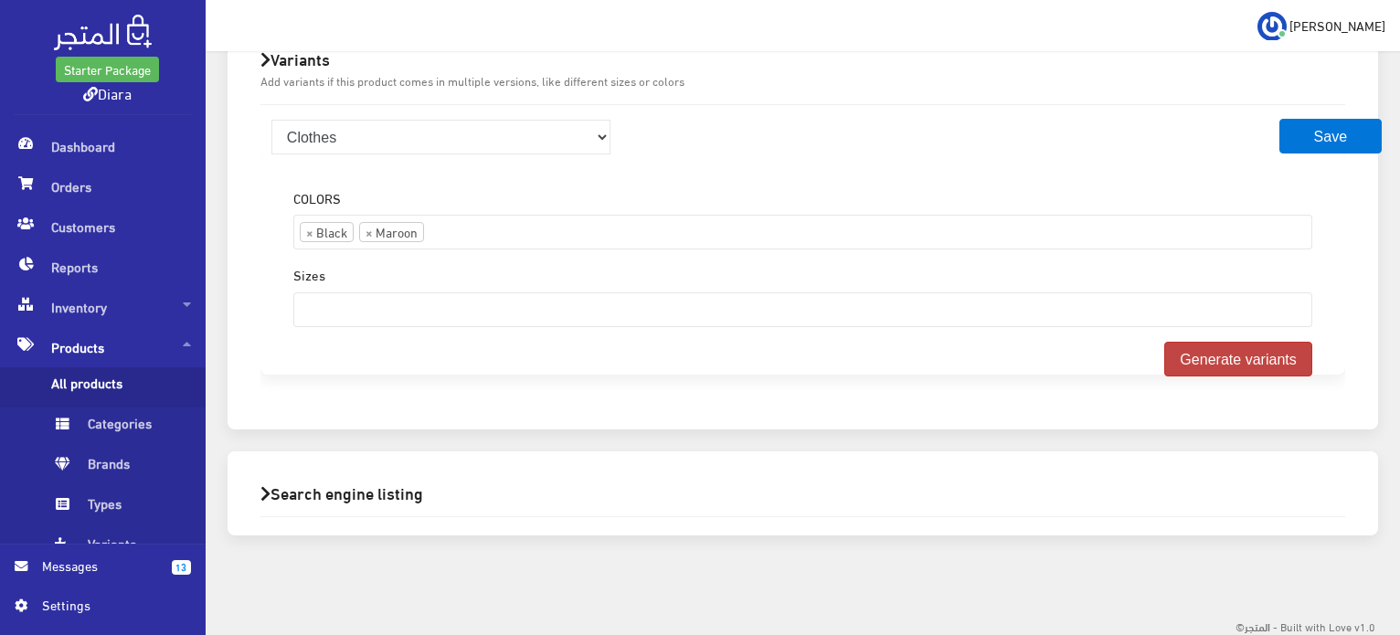
click at [1197, 366] on button "Generate variants" at bounding box center [1238, 359] width 148 height 35
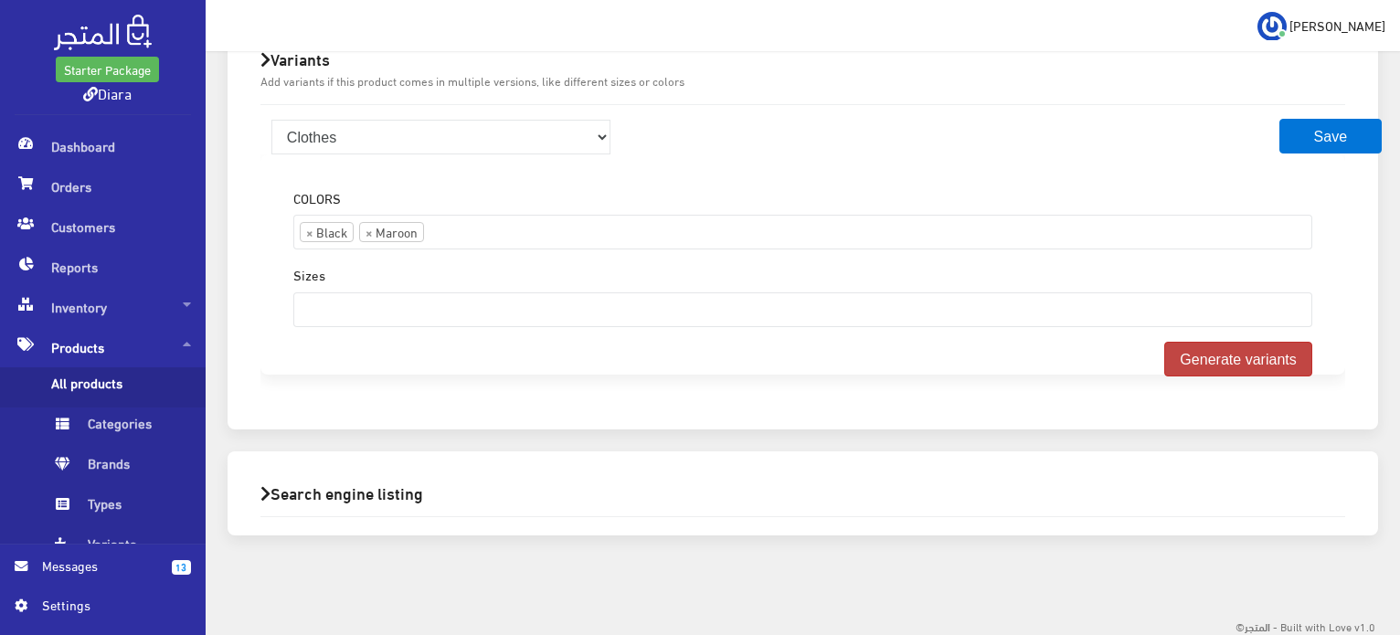
click at [1197, 366] on button "Generate variants" at bounding box center [1238, 359] width 148 height 35
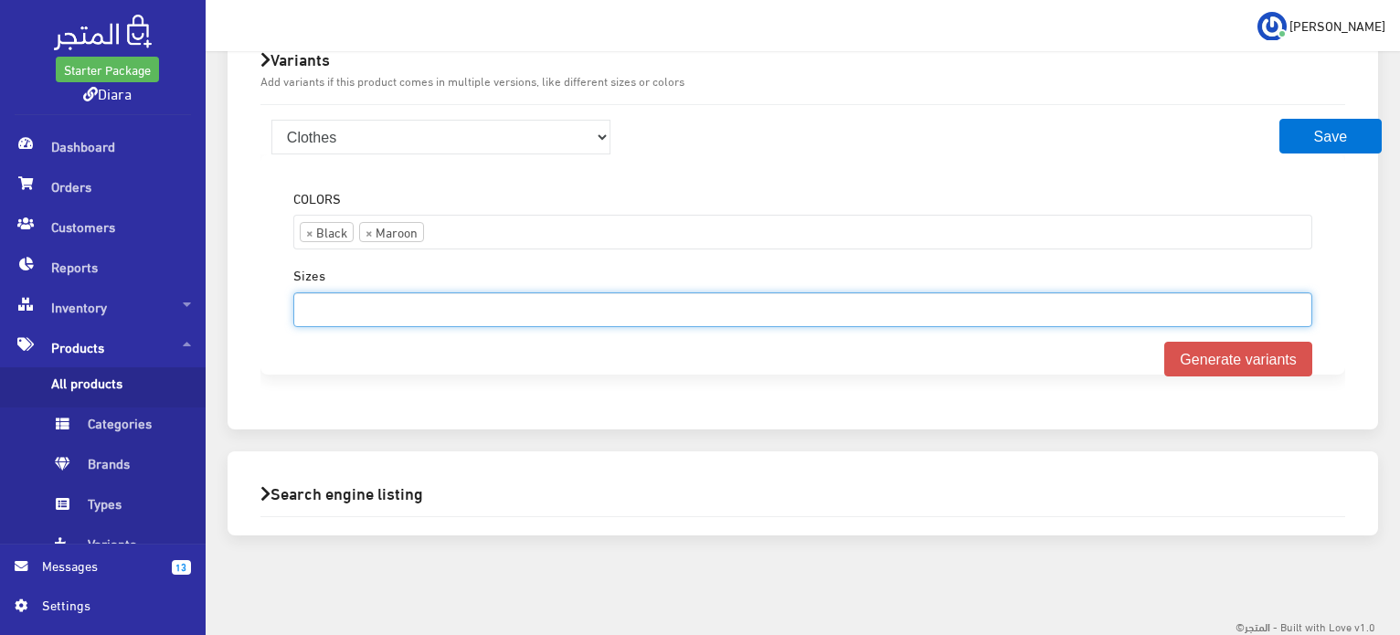
click at [329, 302] on input "search" at bounding box center [326, 307] width 64 height 29
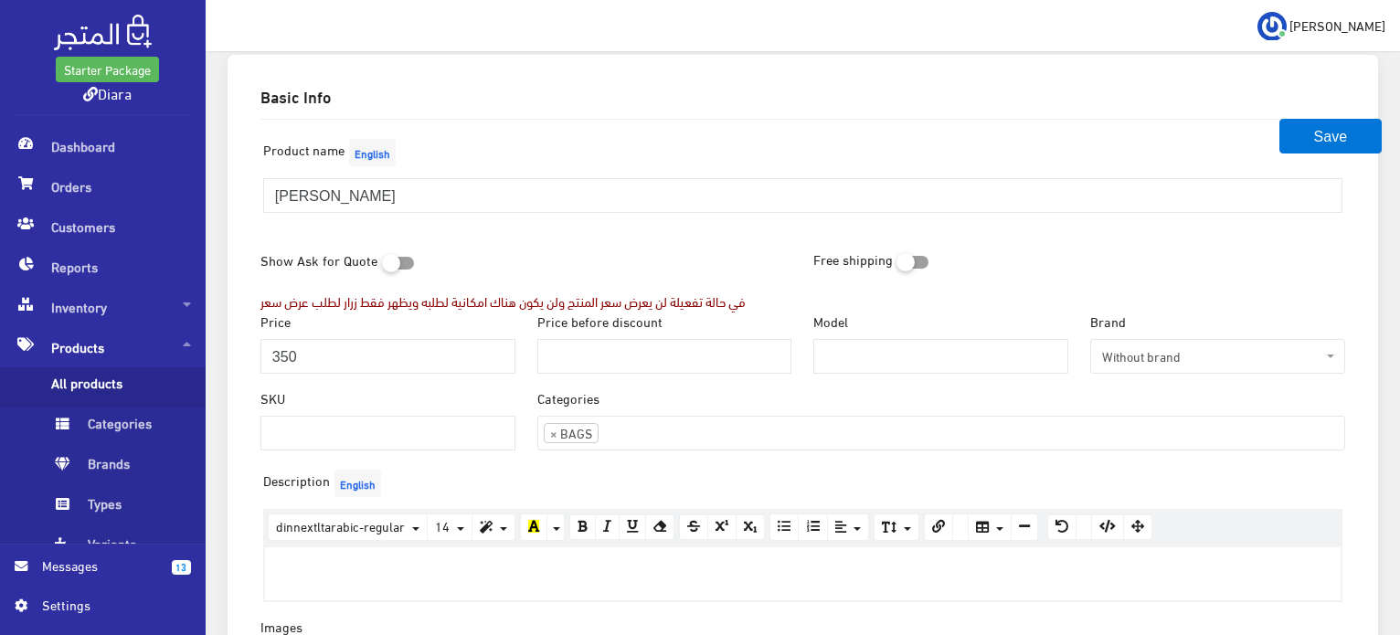
scroll to position [0, 0]
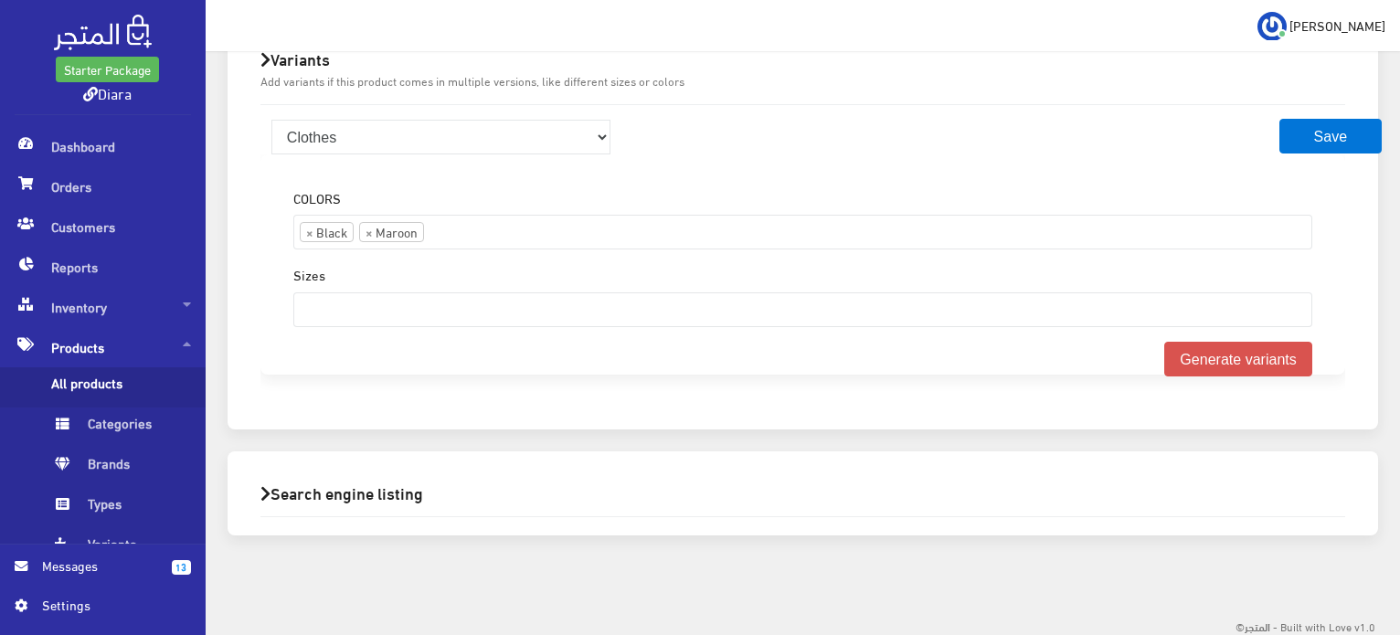
click at [324, 394] on div "COLORS Blue Black Brown Dark Blue Olive Green Maroon Rose Pink Green Hot Pink C…" at bounding box center [802, 275] width 1085 height 242
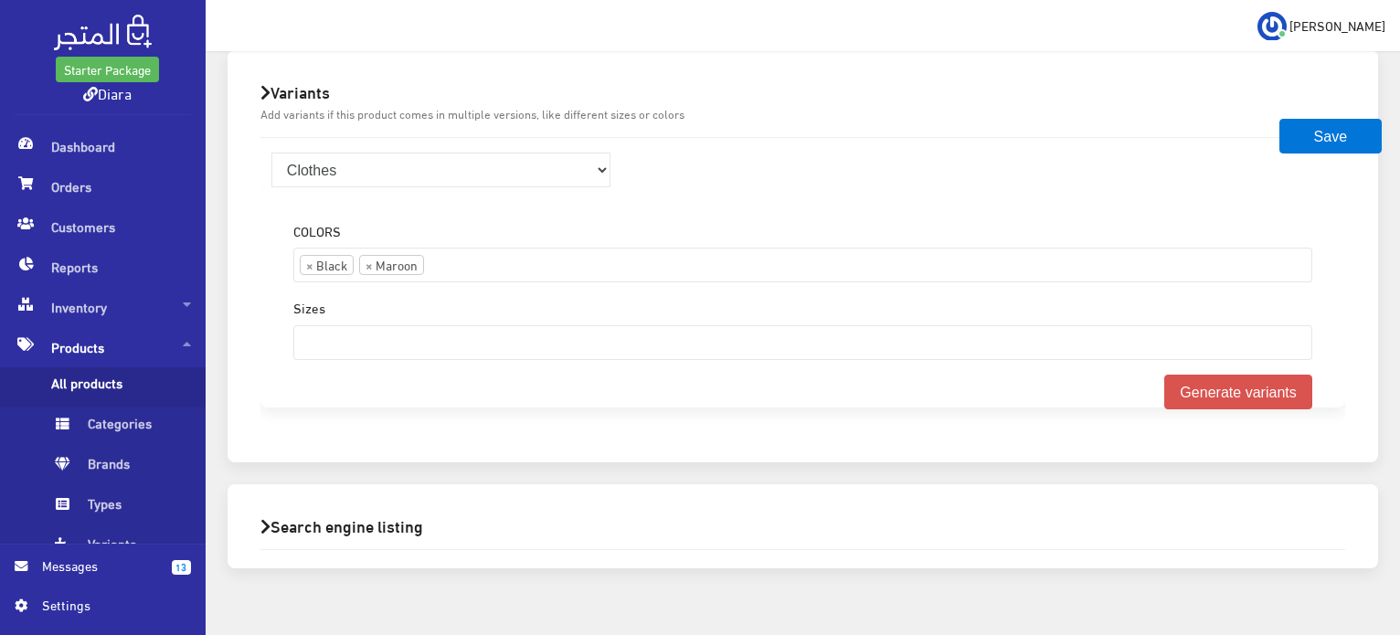
scroll to position [1367, 0]
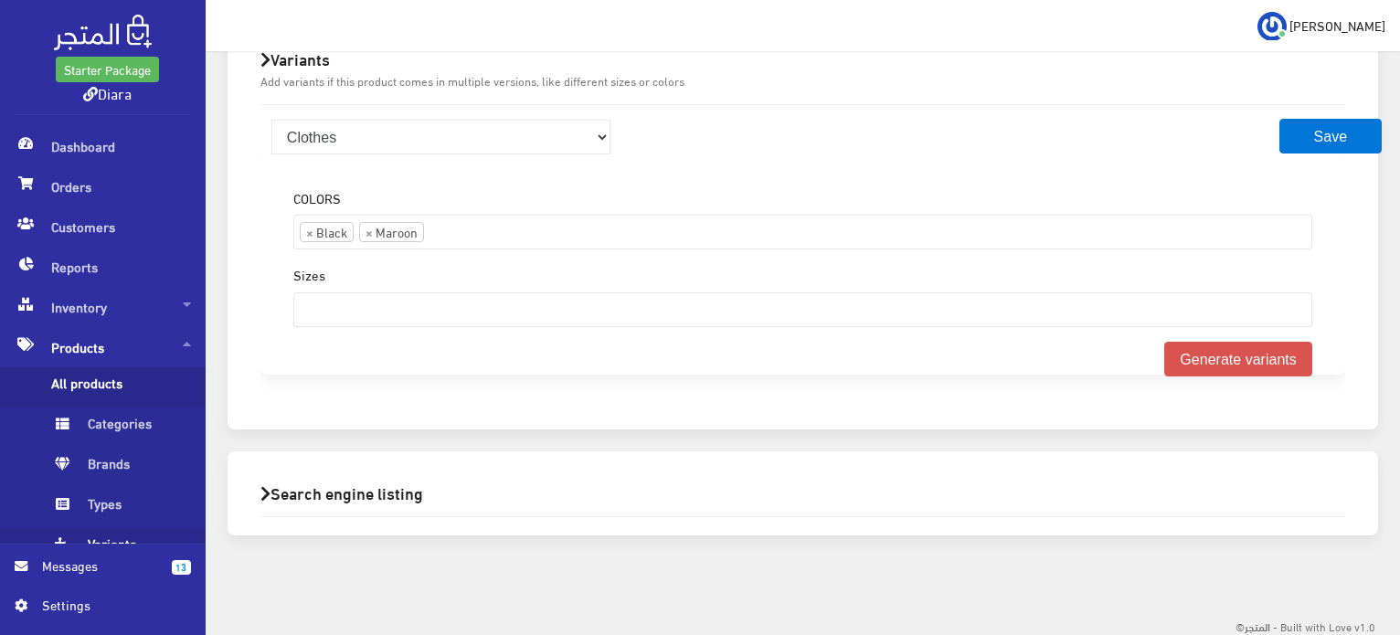
click at [121, 542] on span "Variants" at bounding box center [120, 548] width 139 height 40
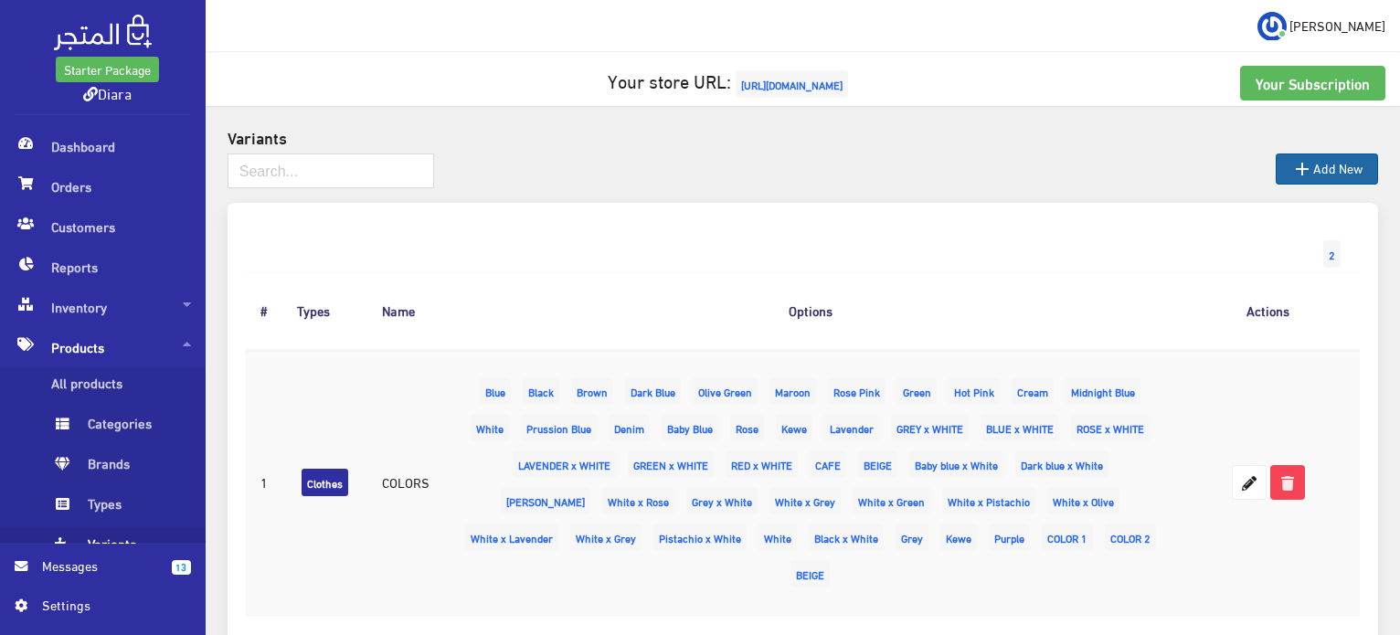
click at [1323, 180] on link " Add New" at bounding box center [1327, 169] width 102 height 31
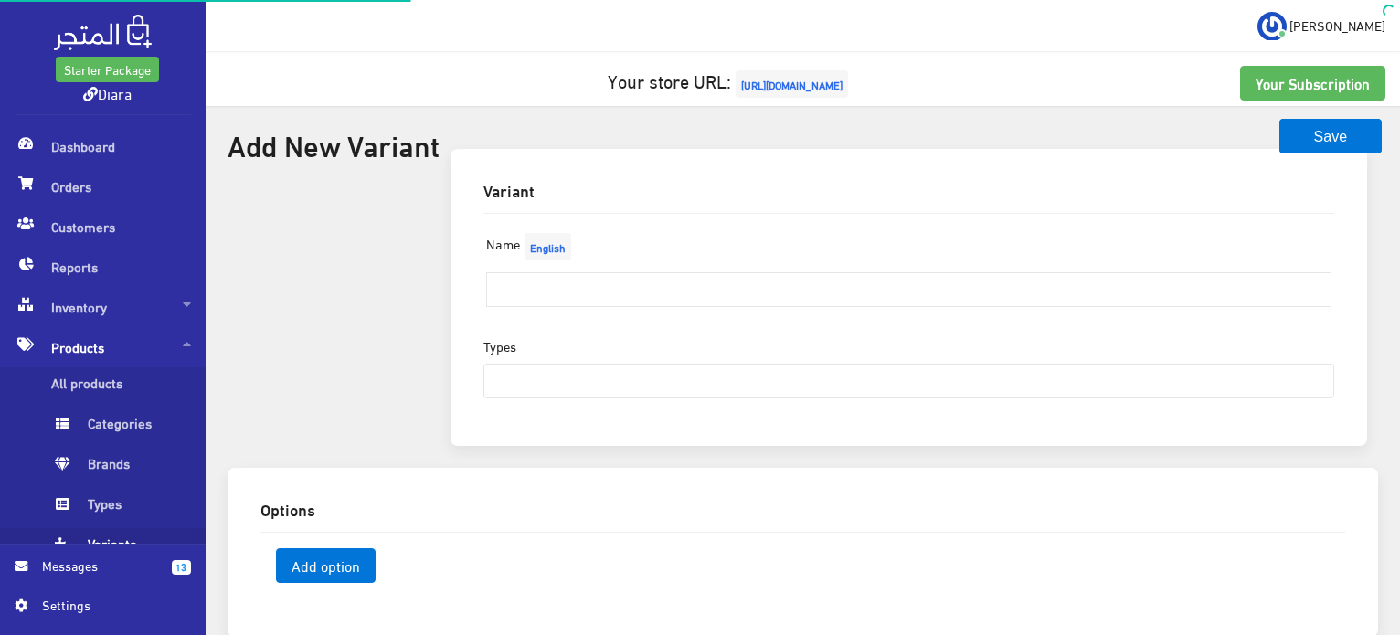
select select
click at [554, 288] on input "text" at bounding box center [908, 289] width 845 height 35
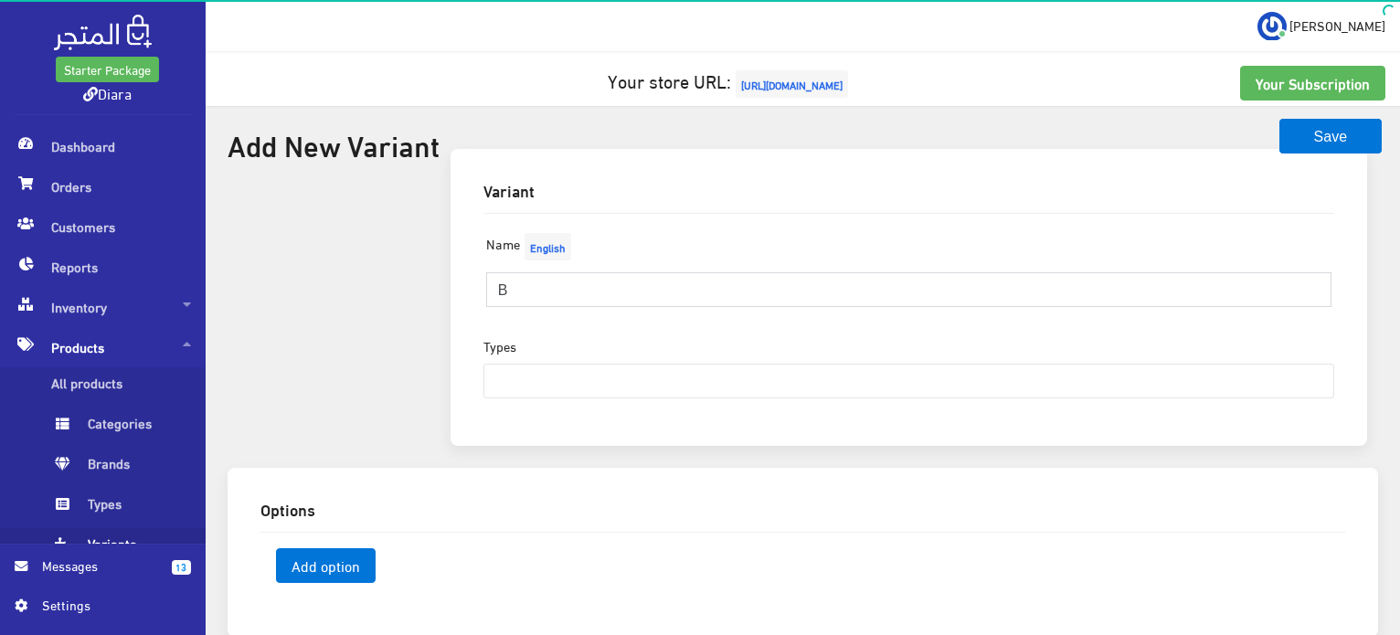
type input "BAGS"
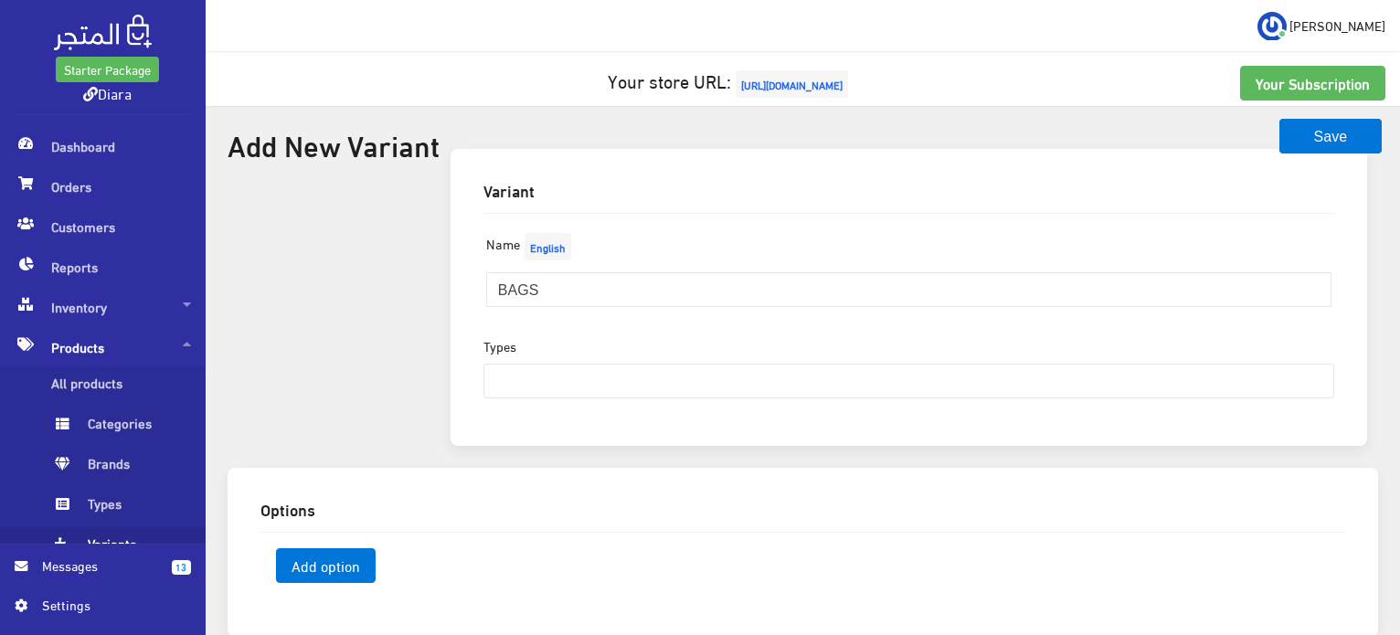
click at [543, 376] on input "search" at bounding box center [516, 379] width 64 height 29
click at [649, 328] on div "Name English BAGS" at bounding box center [908, 282] width 873 height 108
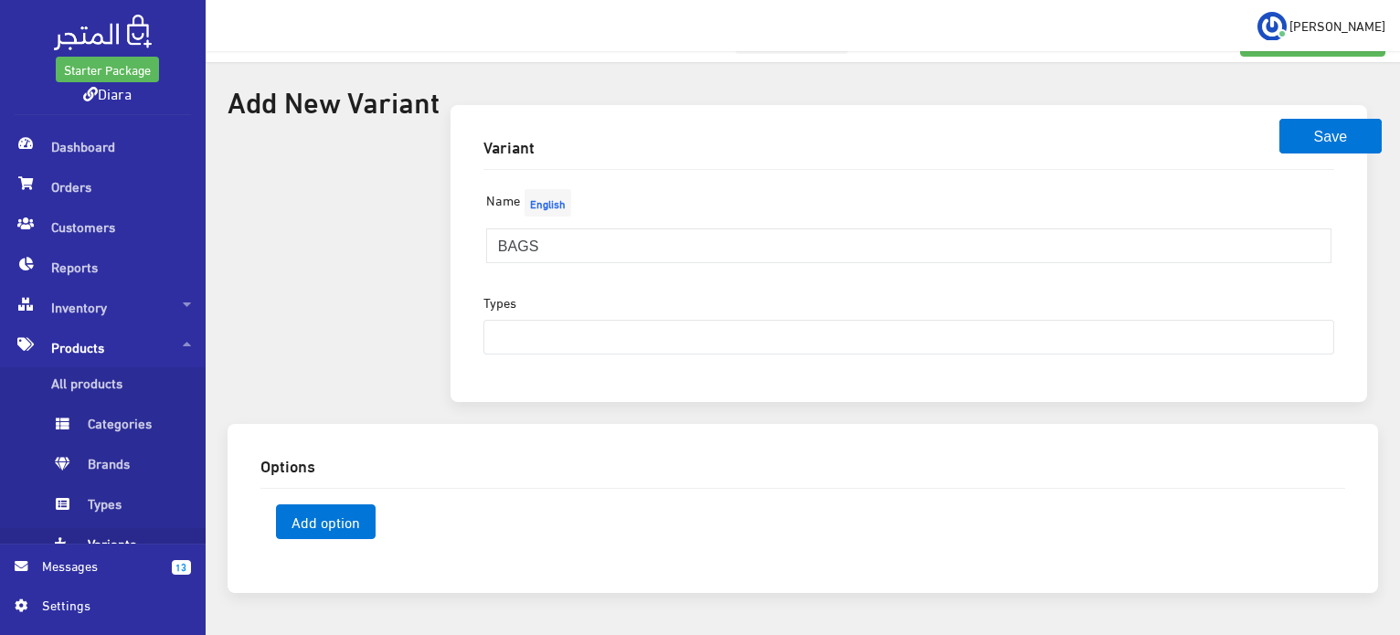
scroll to position [12, 0]
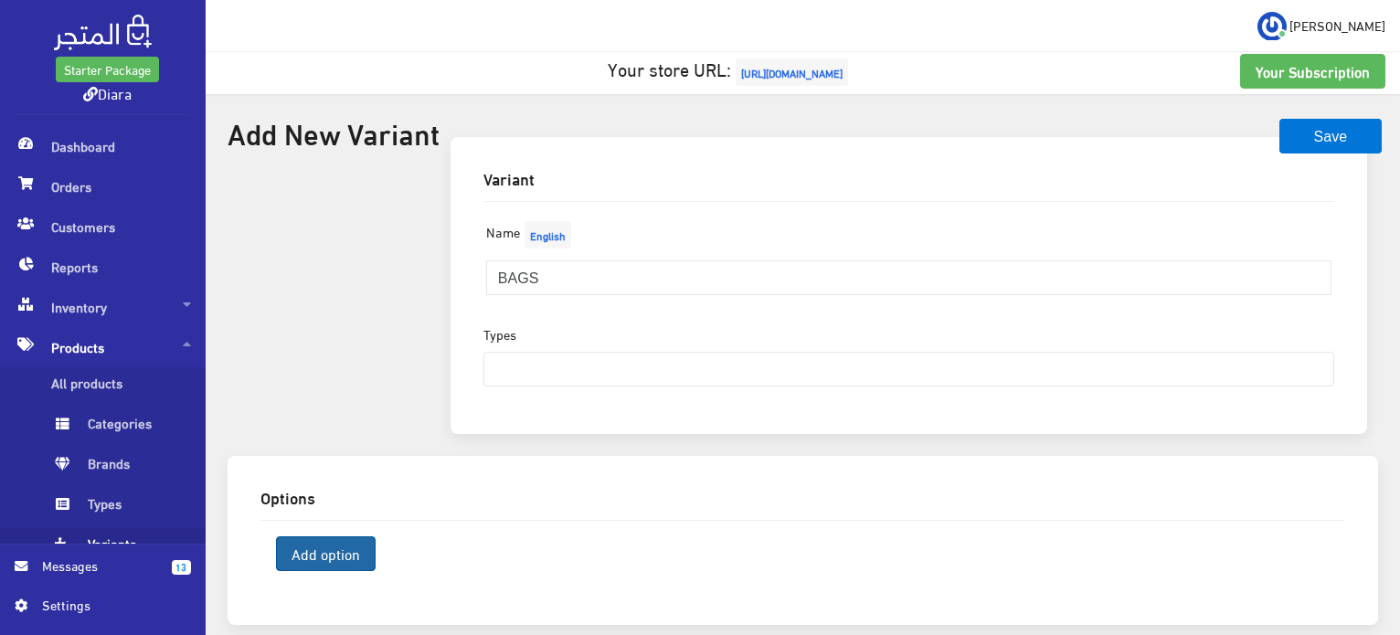
click at [281, 553] on span "Add option" at bounding box center [326, 553] width 100 height 35
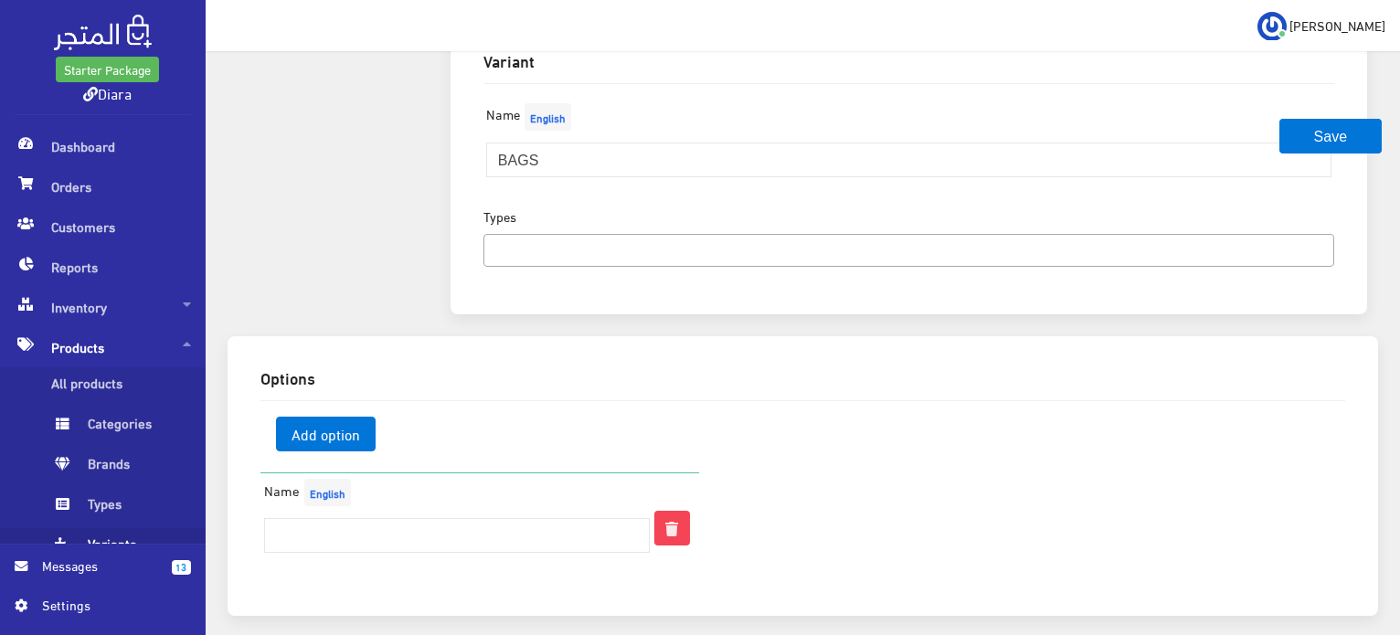
scroll to position [211, 0]
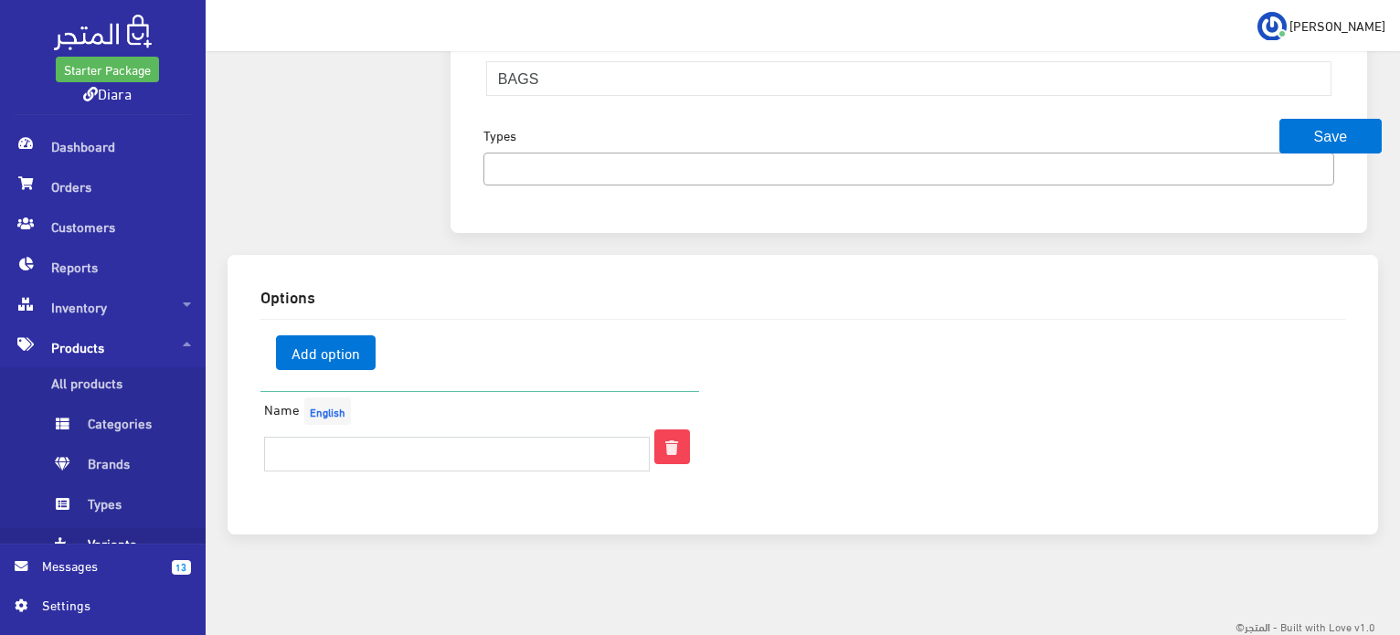
click at [395, 466] on input "text" at bounding box center [457, 454] width 387 height 35
type input "b"
type input "Black"
click at [320, 344] on span "Add option" at bounding box center [326, 352] width 100 height 35
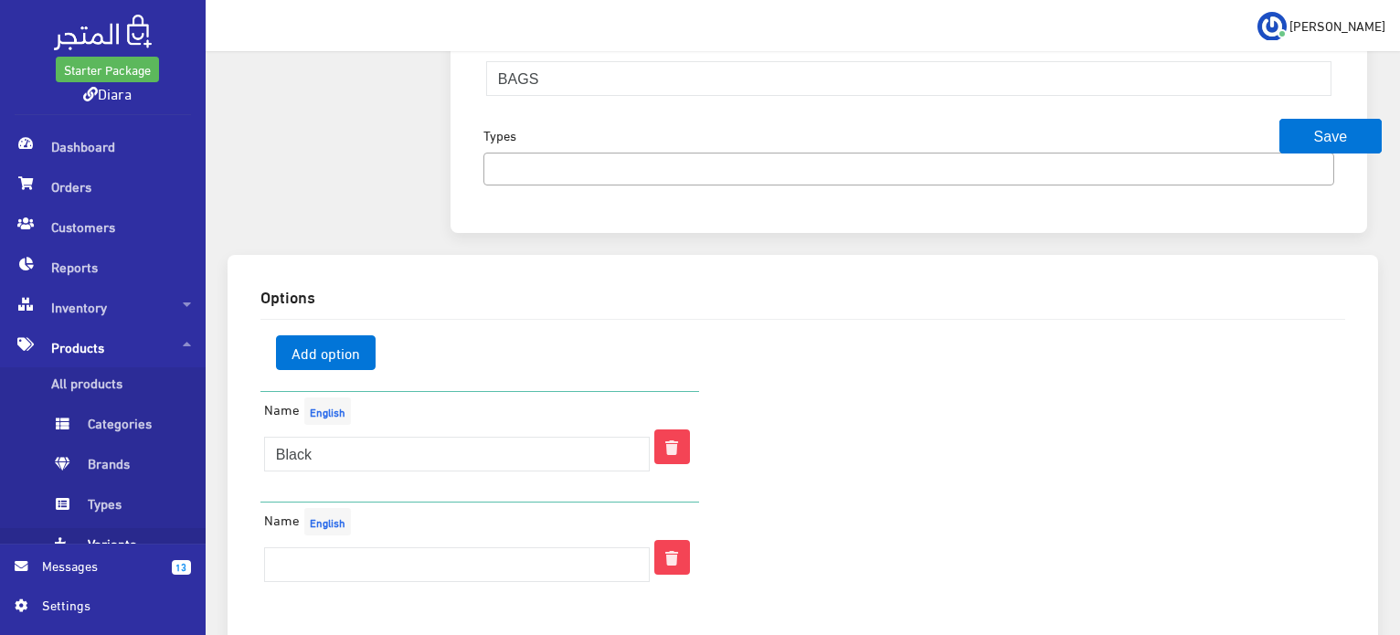
click at [322, 588] on div "Name English" at bounding box center [457, 549] width 414 height 93
click at [327, 567] on input "text" at bounding box center [457, 564] width 387 height 35
type input "Maroon"
click at [1352, 134] on button "Save" at bounding box center [1330, 136] width 102 height 35
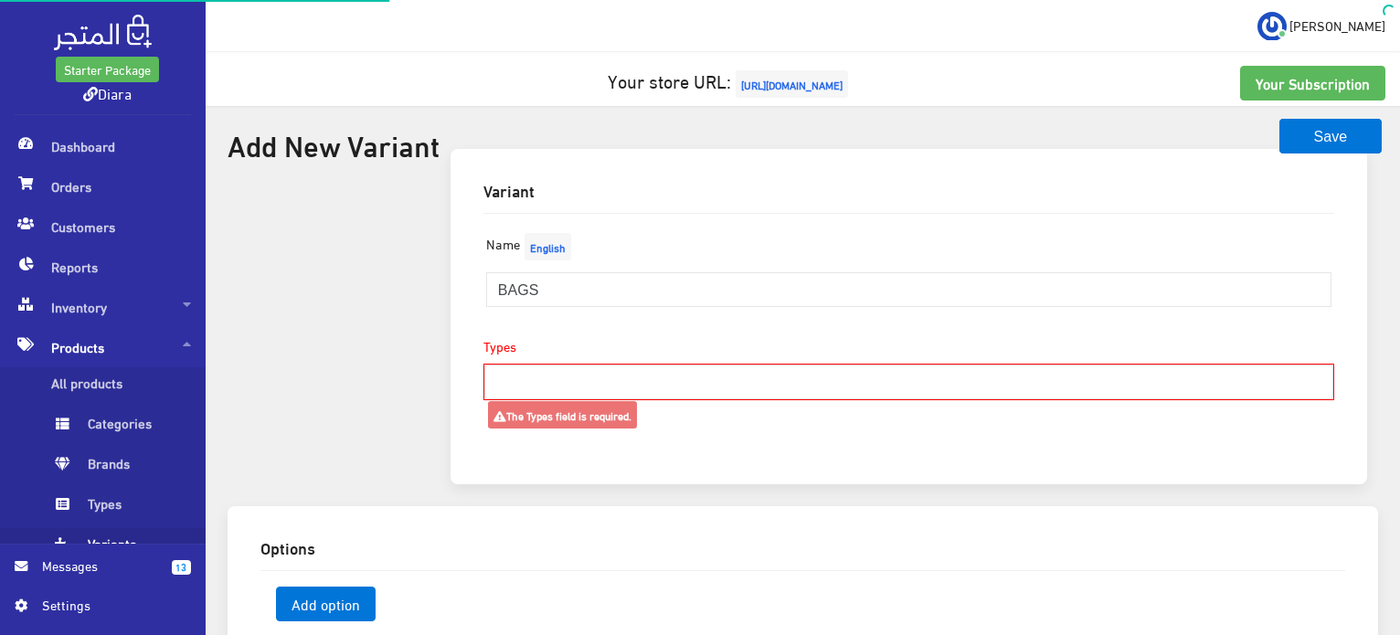
select select
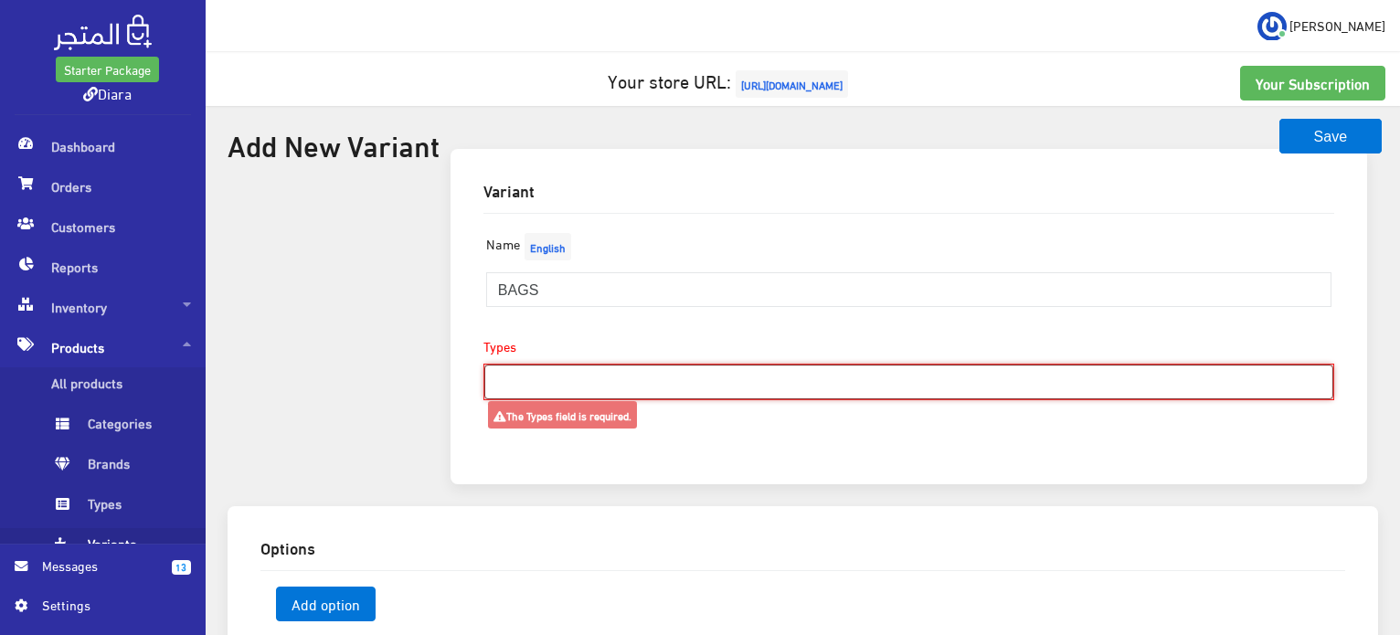
click at [767, 374] on ul at bounding box center [908, 380] width 847 height 29
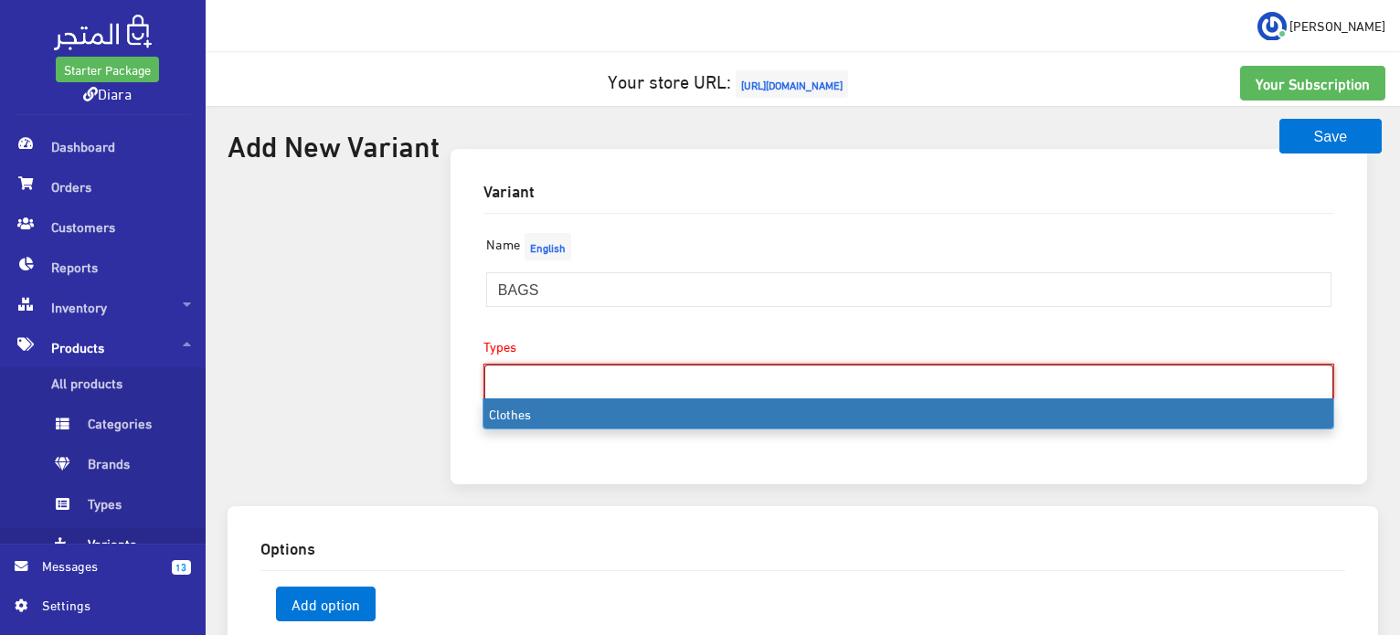
click at [631, 236] on div "Name English BAGS" at bounding box center [908, 274] width 873 height 93
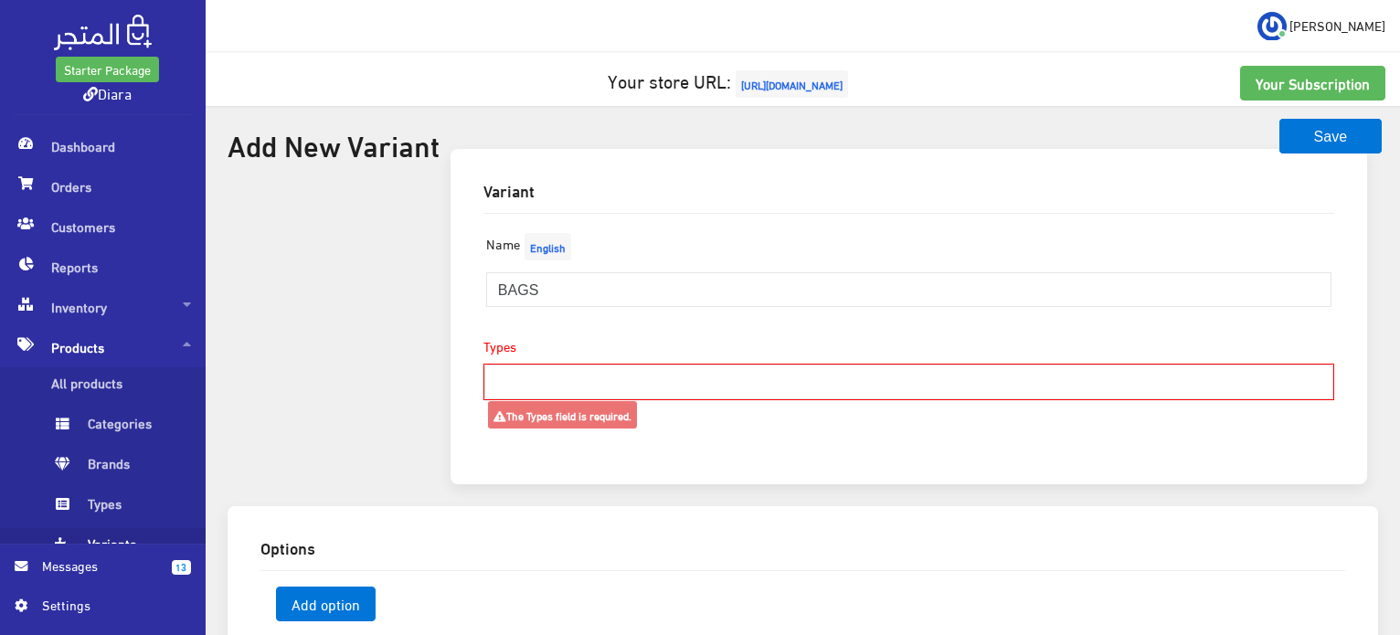
click at [544, 427] on small "The Types field is required." at bounding box center [562, 414] width 149 height 27
click at [548, 414] on small "The Types field is required." at bounding box center [562, 414] width 149 height 27
click at [602, 336] on div "Types Clothes" at bounding box center [908, 368] width 851 height 64
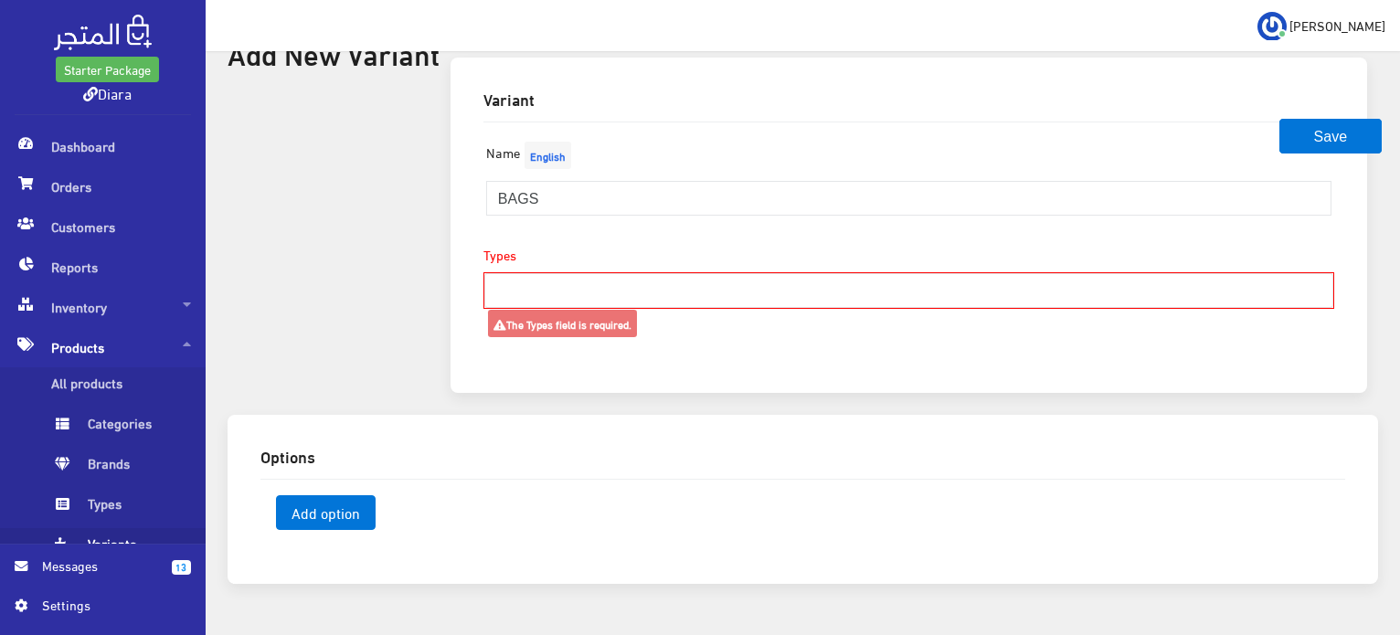
scroll to position [142, 0]
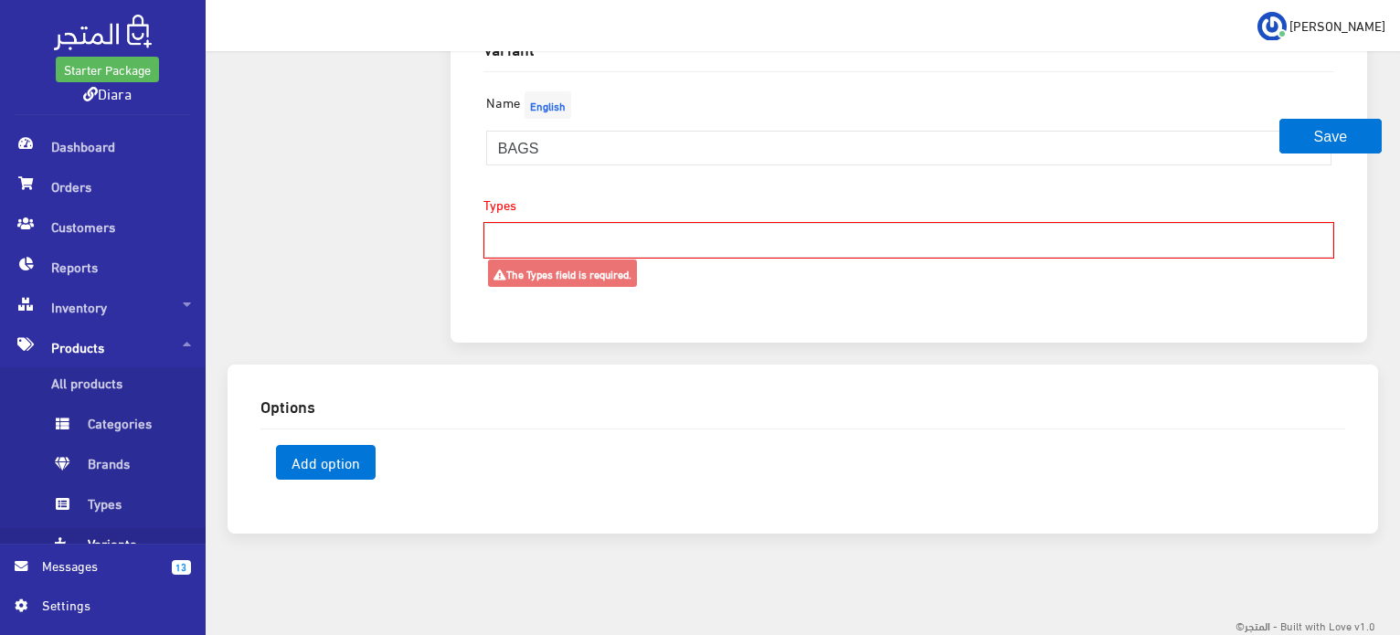
click at [672, 342] on div "Variant Name English BAGS Types Clothes The Types field is required." at bounding box center [909, 185] width 938 height 357
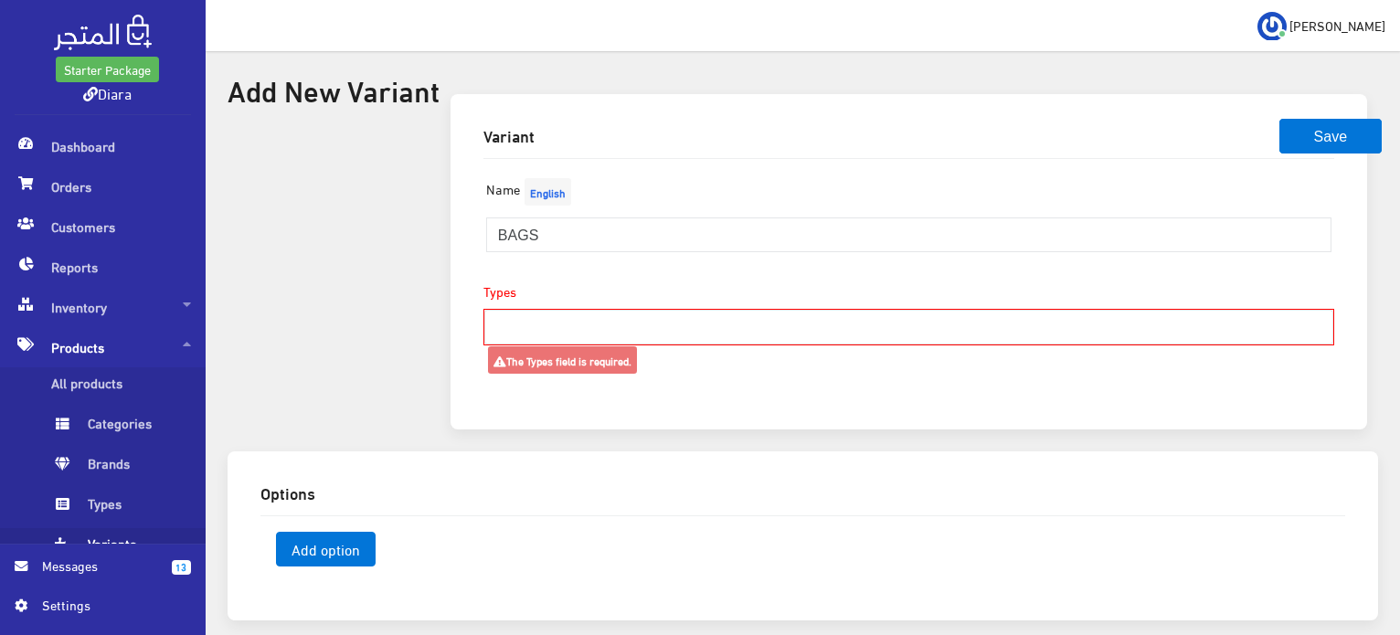
scroll to position [0, 0]
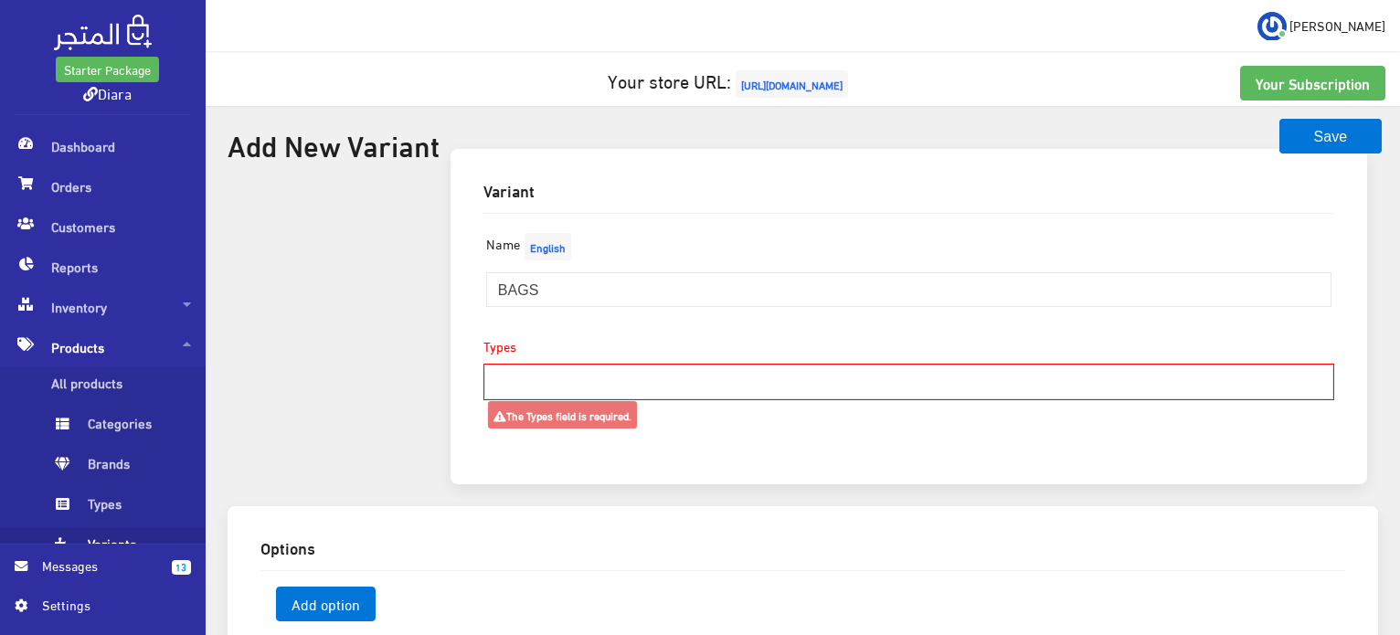
click at [511, 385] on input "search" at bounding box center [517, 380] width 64 height 29
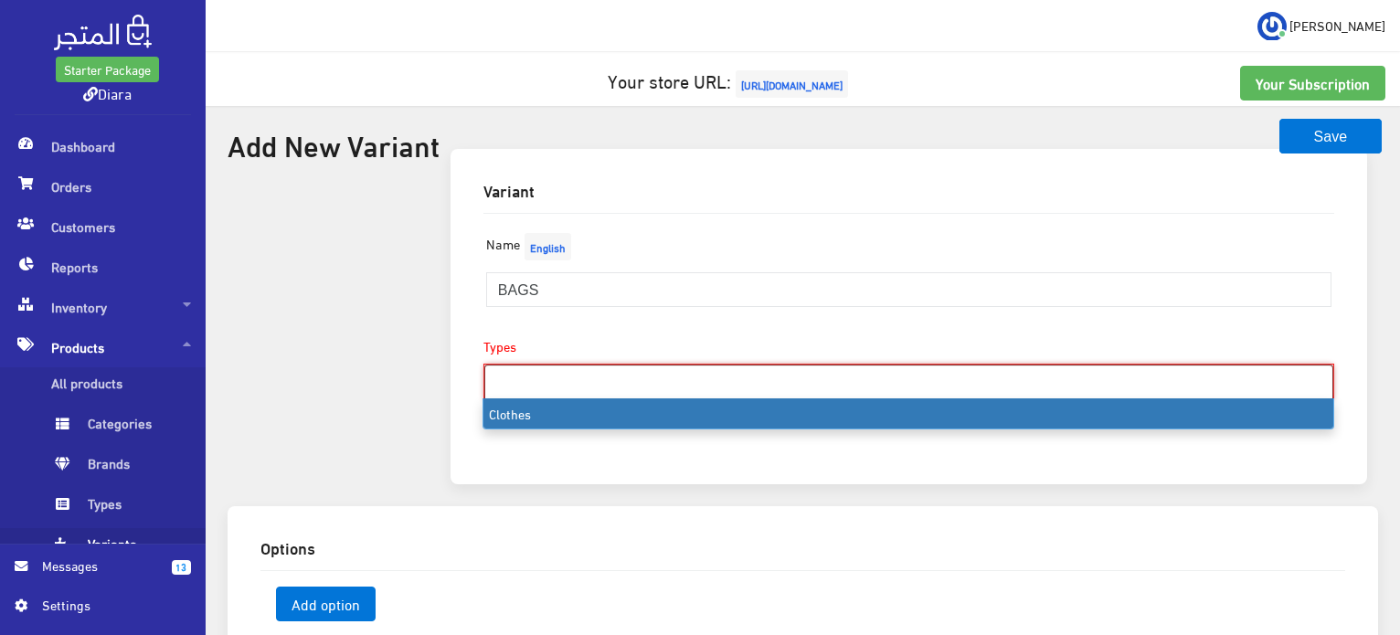
type input "egy"
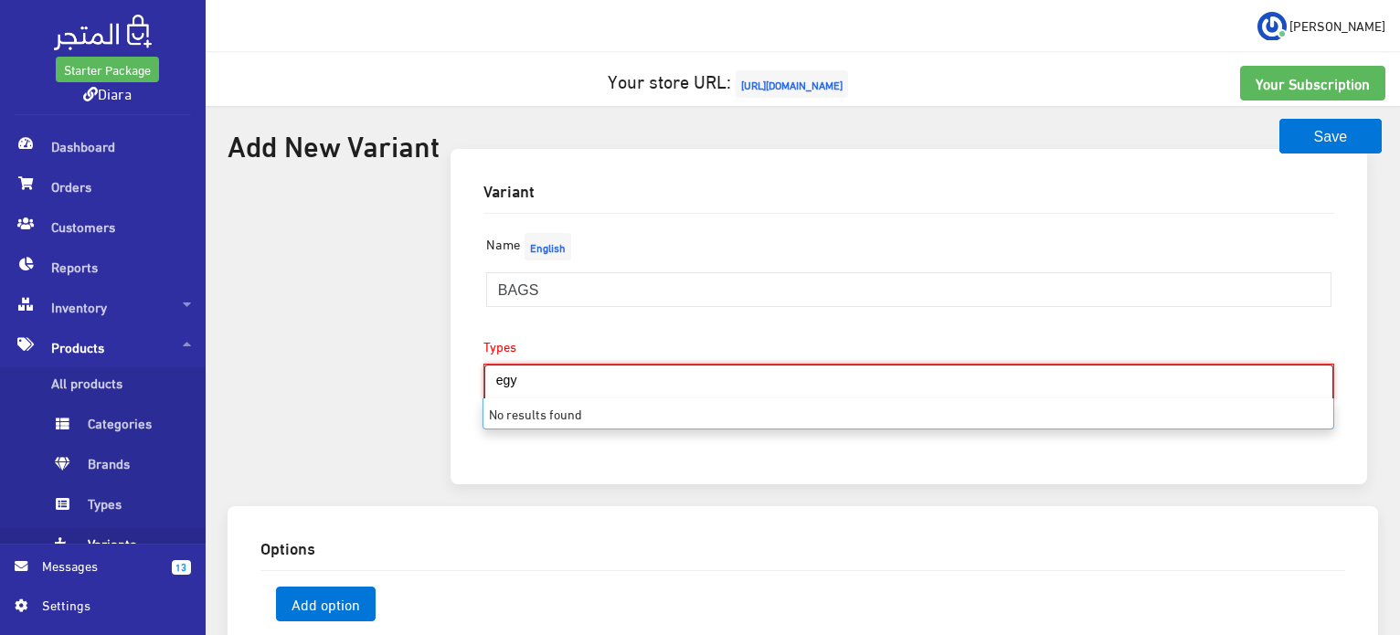
click at [505, 379] on input "egy" at bounding box center [517, 380] width 64 height 29
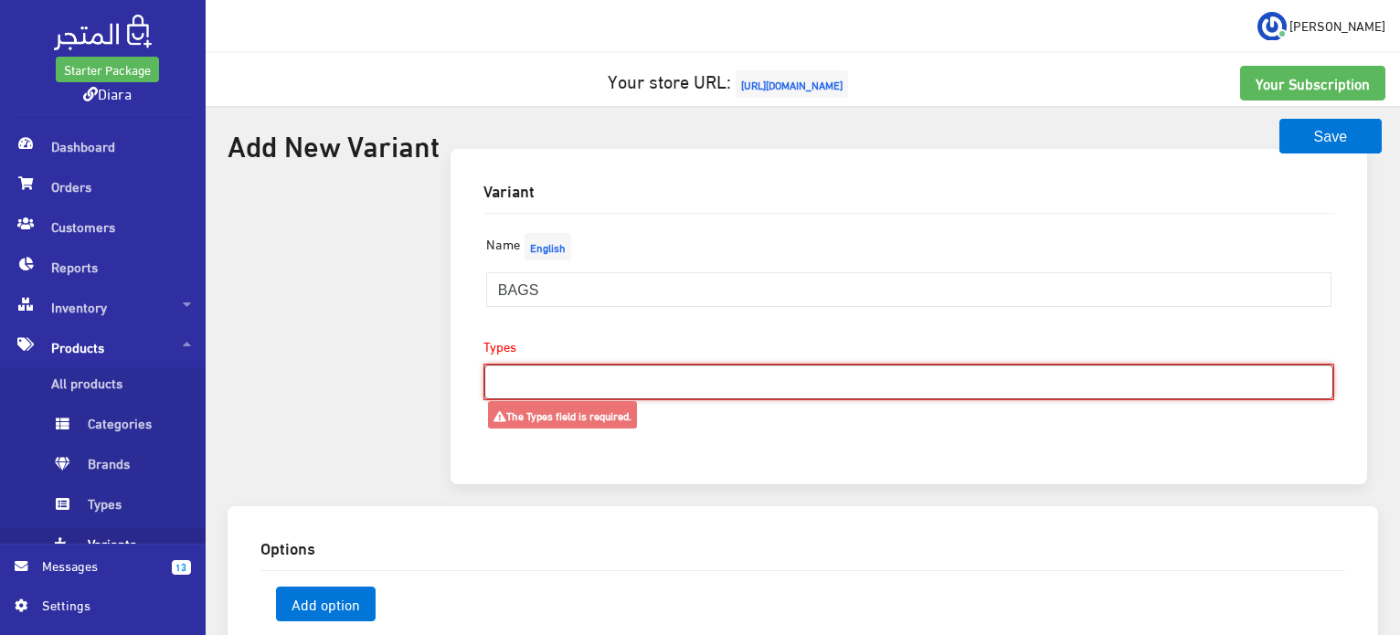
click at [533, 373] on input "search" at bounding box center [517, 380] width 64 height 29
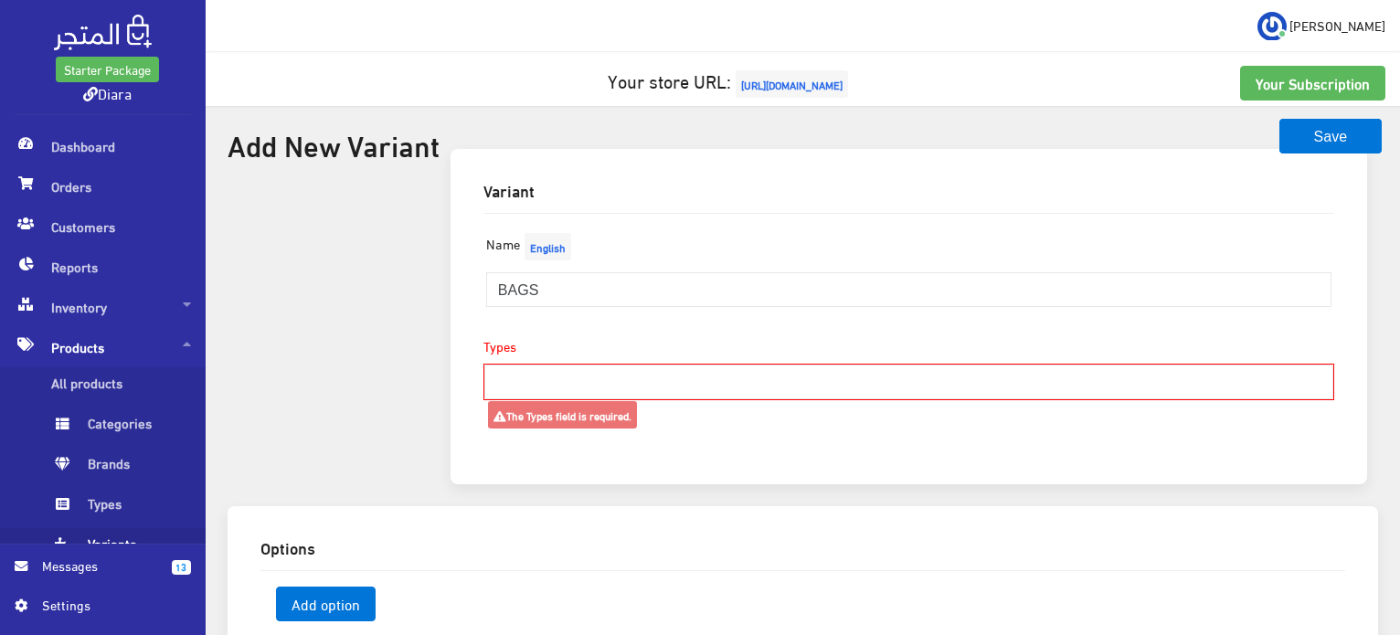
click at [532, 350] on div "Types Clothes" at bounding box center [908, 368] width 851 height 64
click at [523, 382] on input "search" at bounding box center [517, 380] width 64 height 29
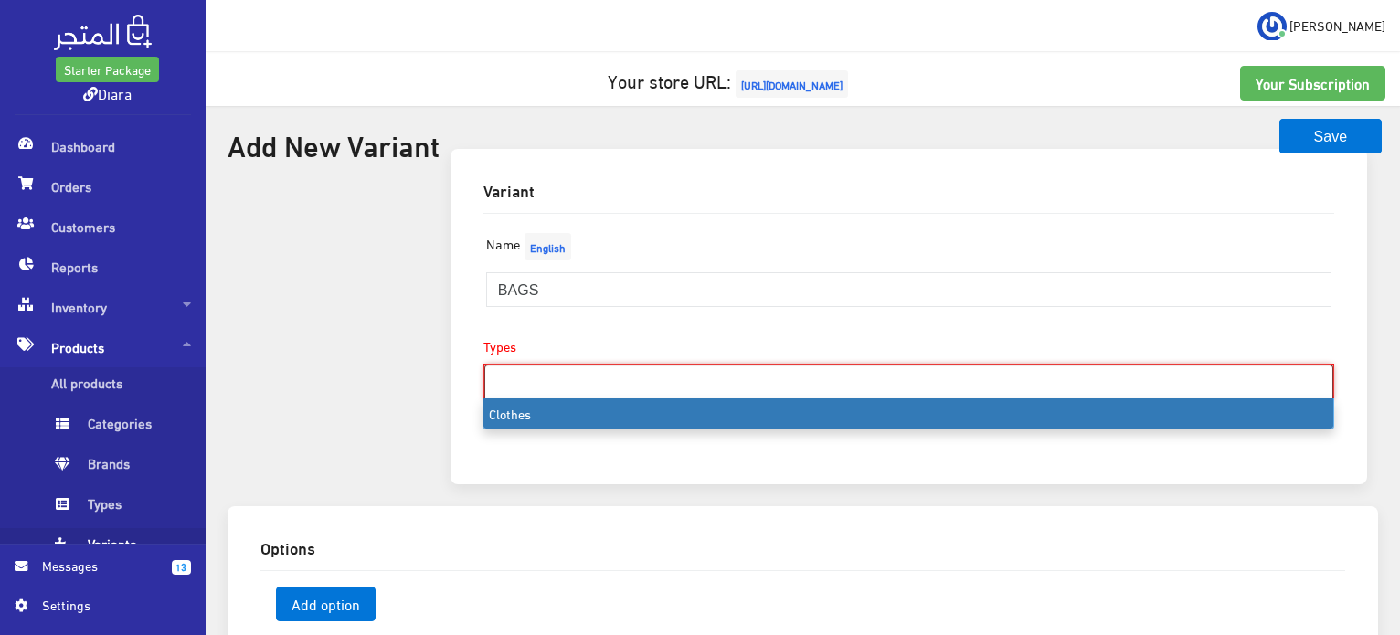
click at [523, 382] on input "search" at bounding box center [517, 380] width 64 height 29
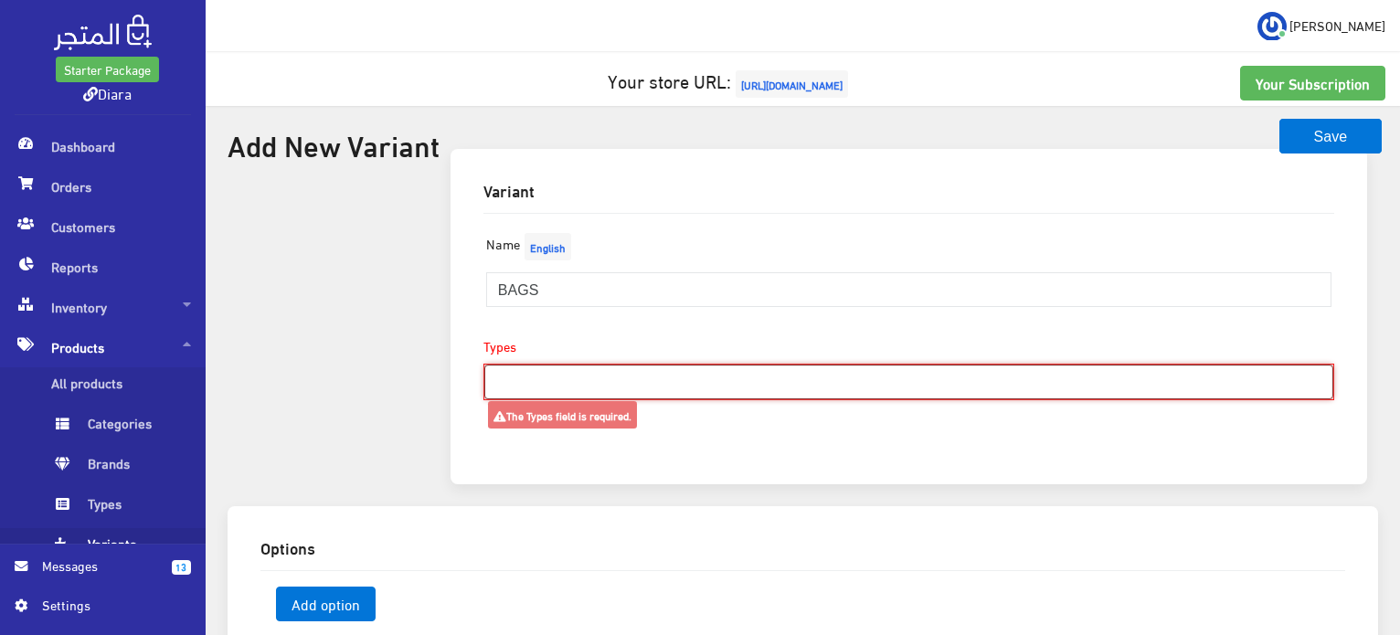
click at [524, 381] on input "search" at bounding box center [517, 380] width 64 height 29
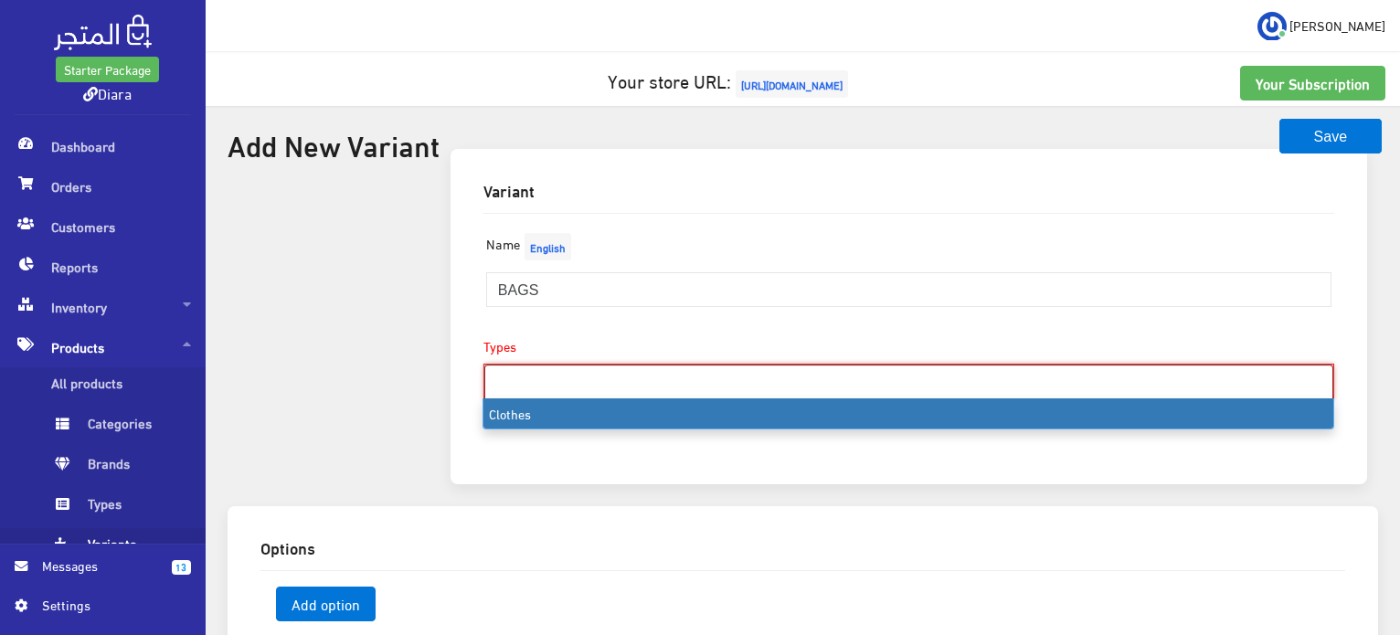
type input "egy"
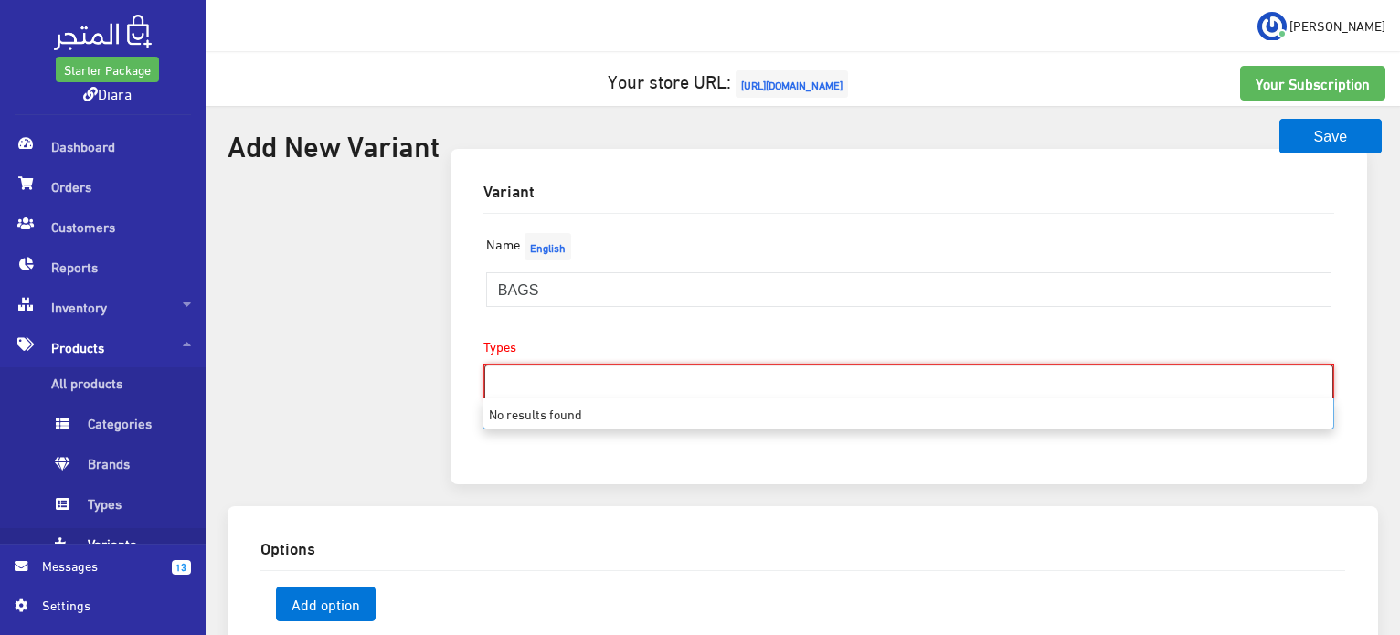
click at [361, 561] on div "Options" at bounding box center [803, 547] width 1114 height 46
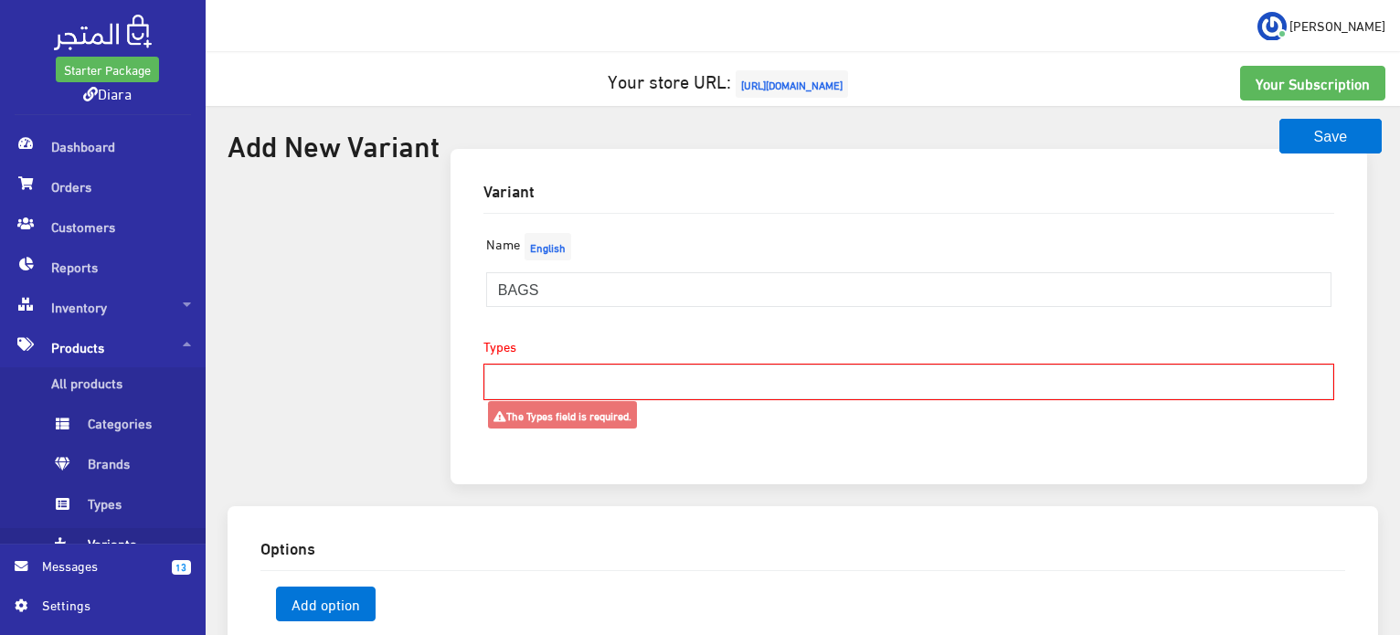
scroll to position [91, 0]
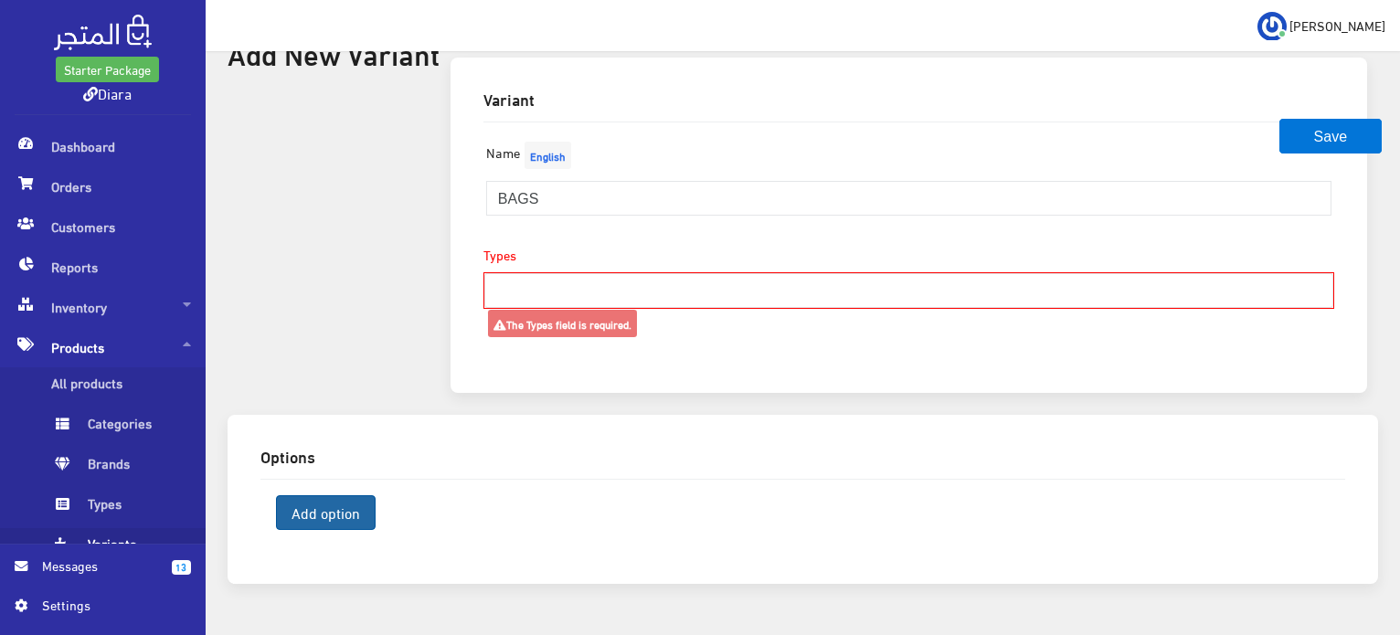
click at [310, 516] on span "Add option" at bounding box center [326, 512] width 100 height 35
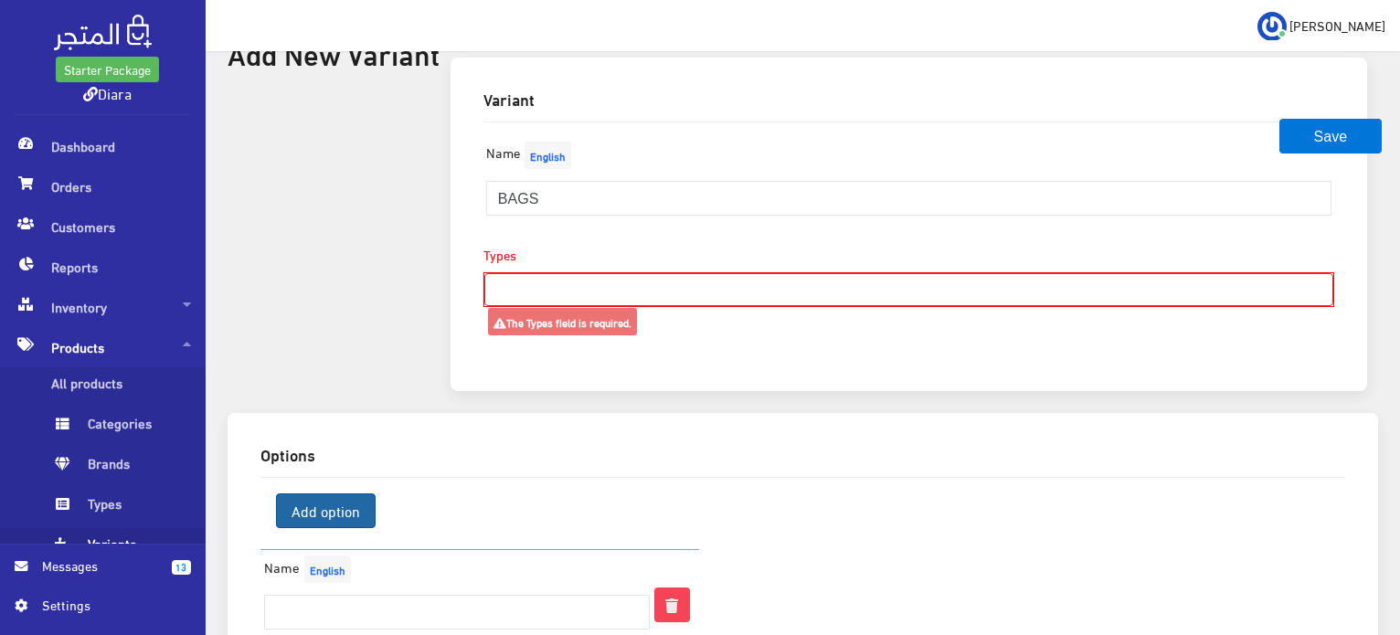
scroll to position [249, 0]
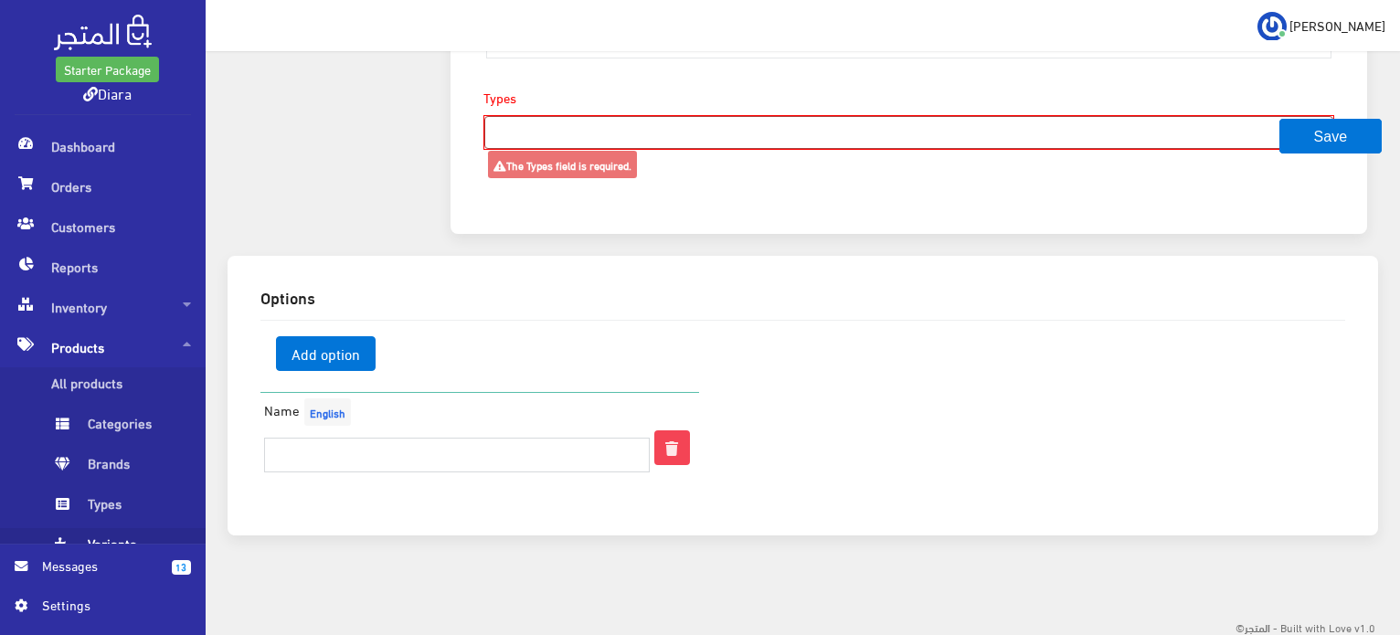
click at [351, 468] on input "text" at bounding box center [457, 455] width 387 height 35
type input "n"
type input "Black"
click at [323, 366] on span "Add option" at bounding box center [326, 353] width 100 height 35
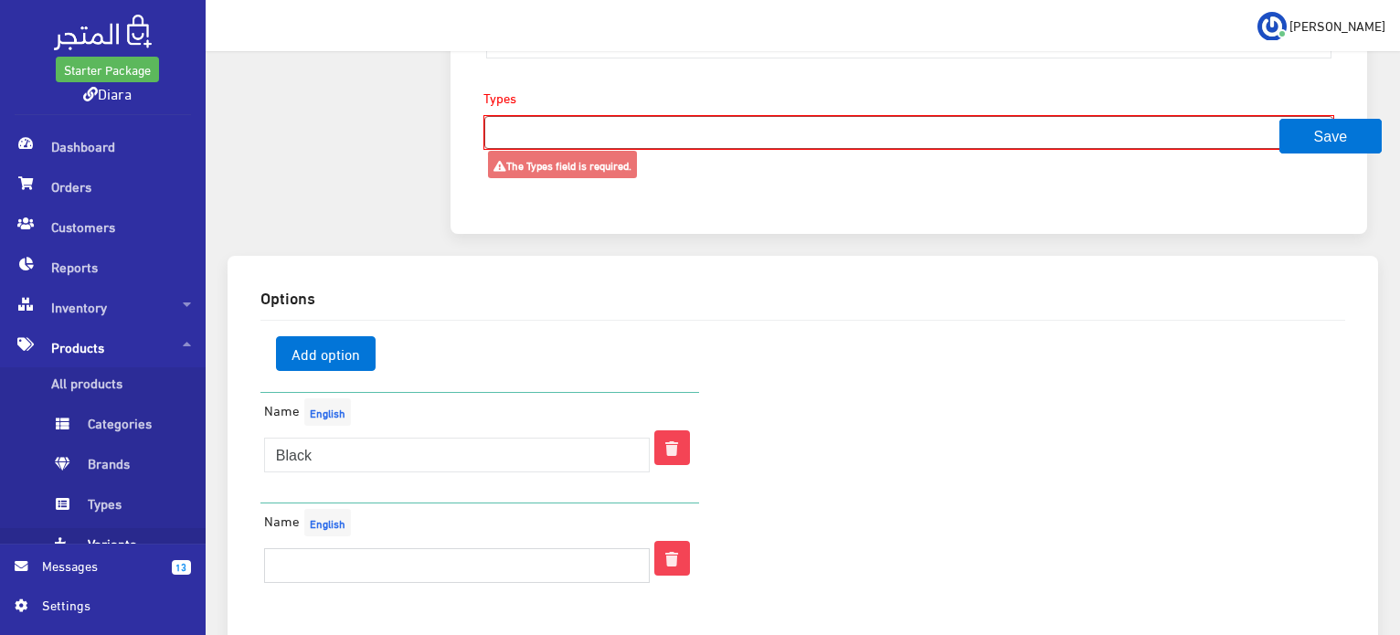
click at [310, 571] on input "text" at bounding box center [457, 565] width 387 height 35
type input "Maroon"
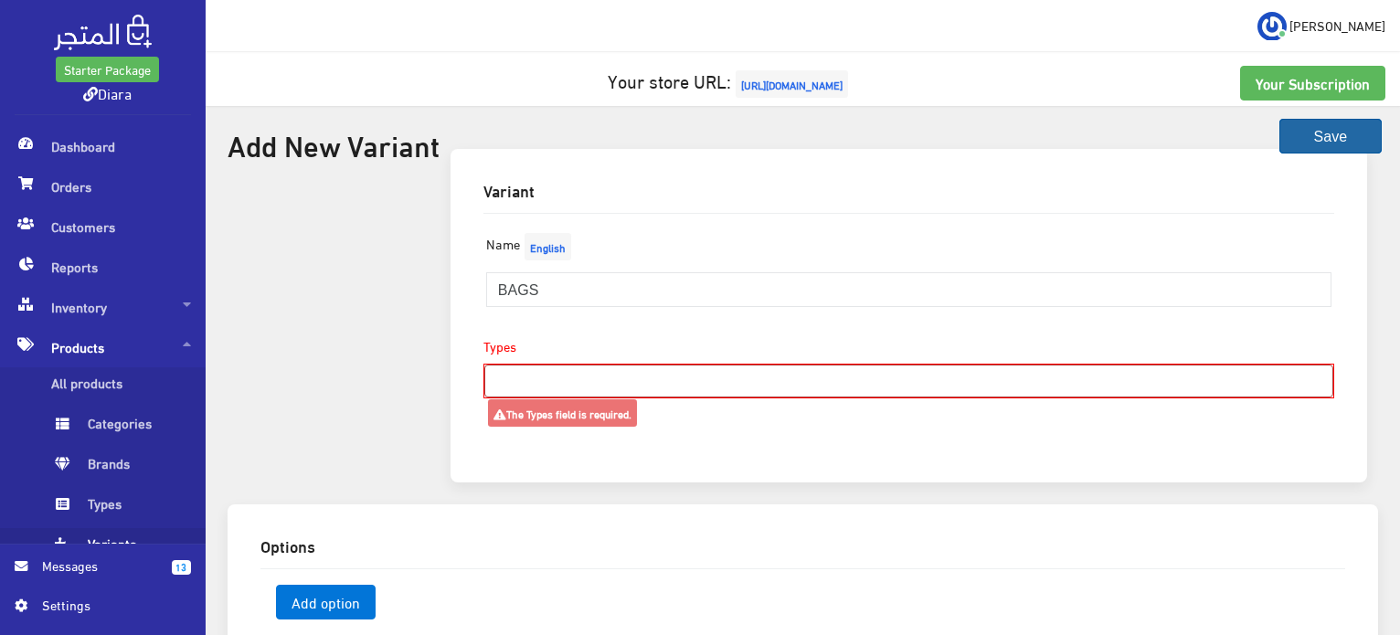
click at [1319, 134] on button "Save" at bounding box center [1330, 136] width 102 height 35
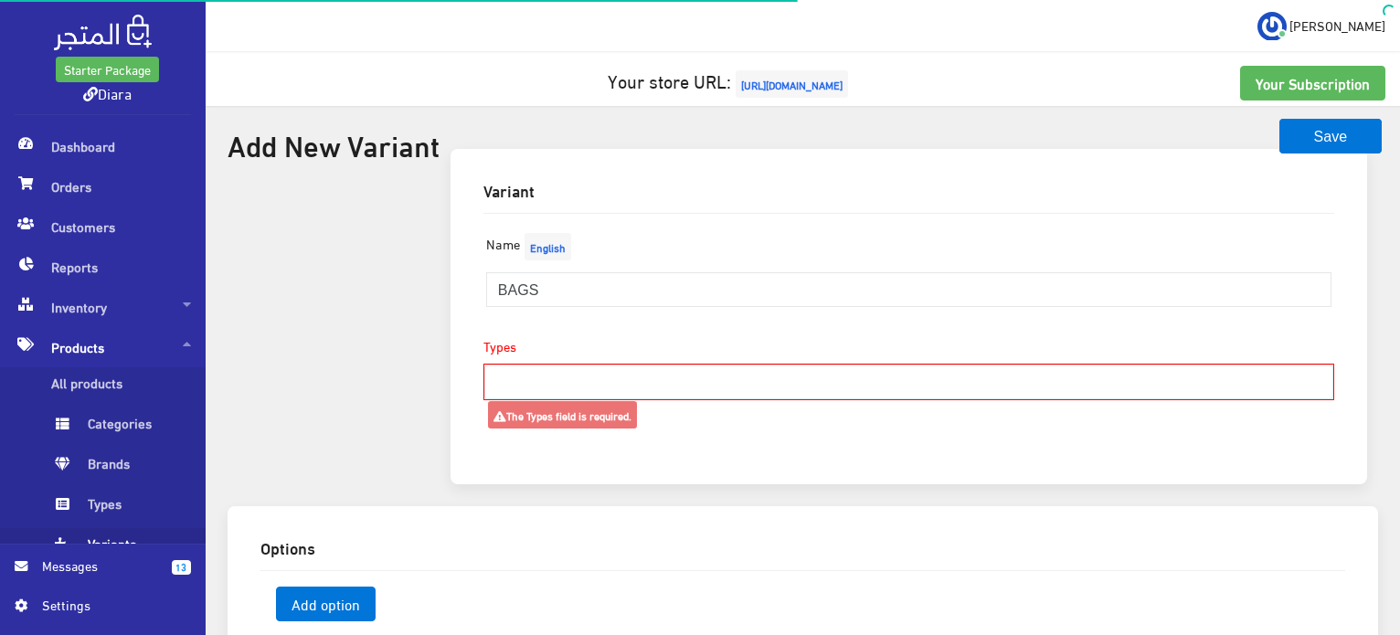
select select
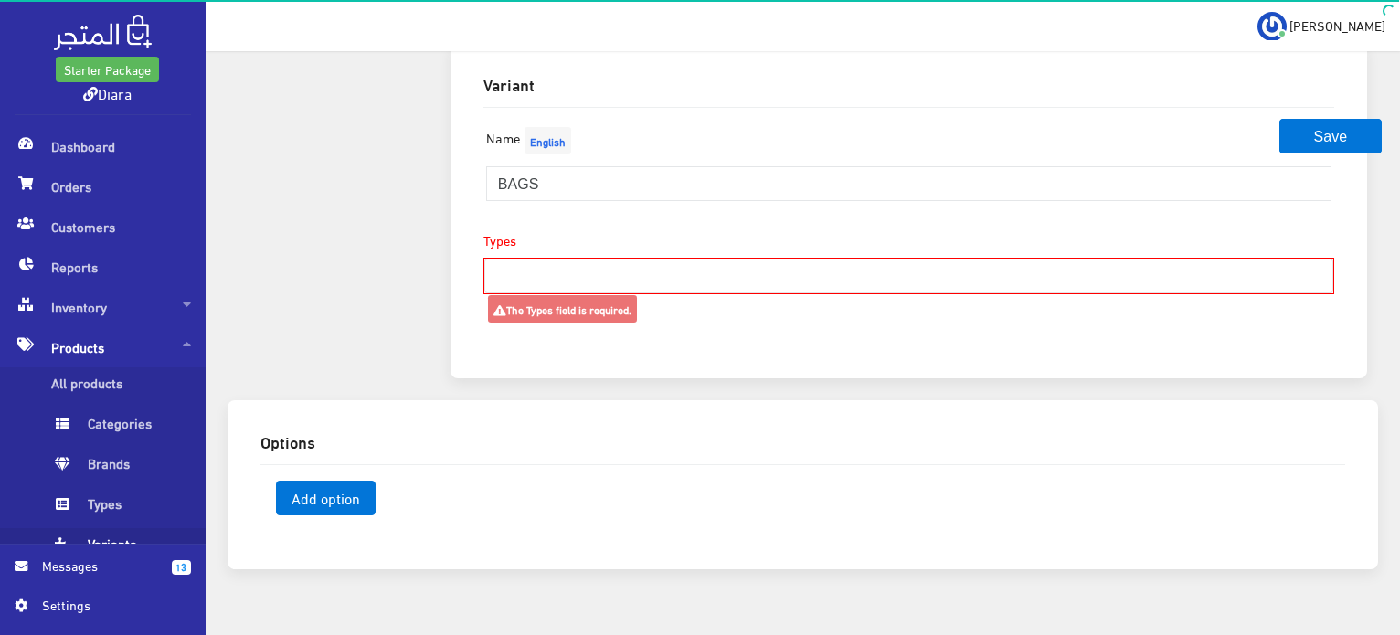
scroll to position [142, 0]
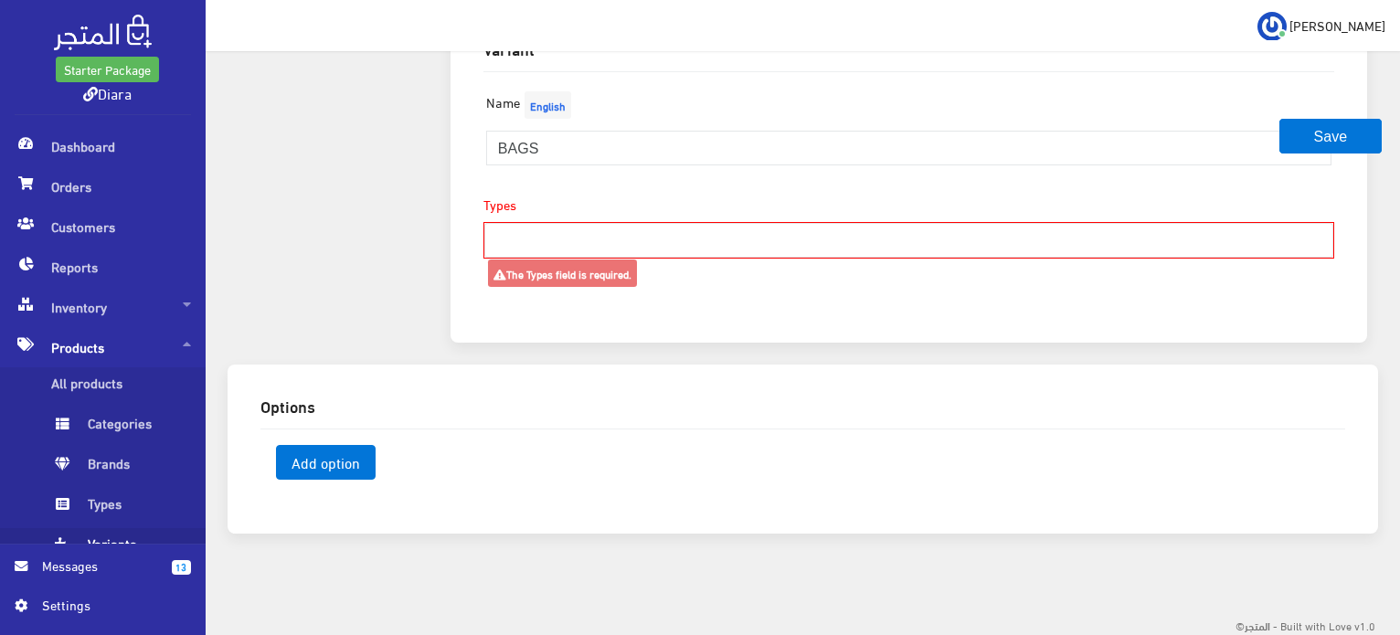
click at [107, 538] on span "Variants" at bounding box center [120, 548] width 139 height 40
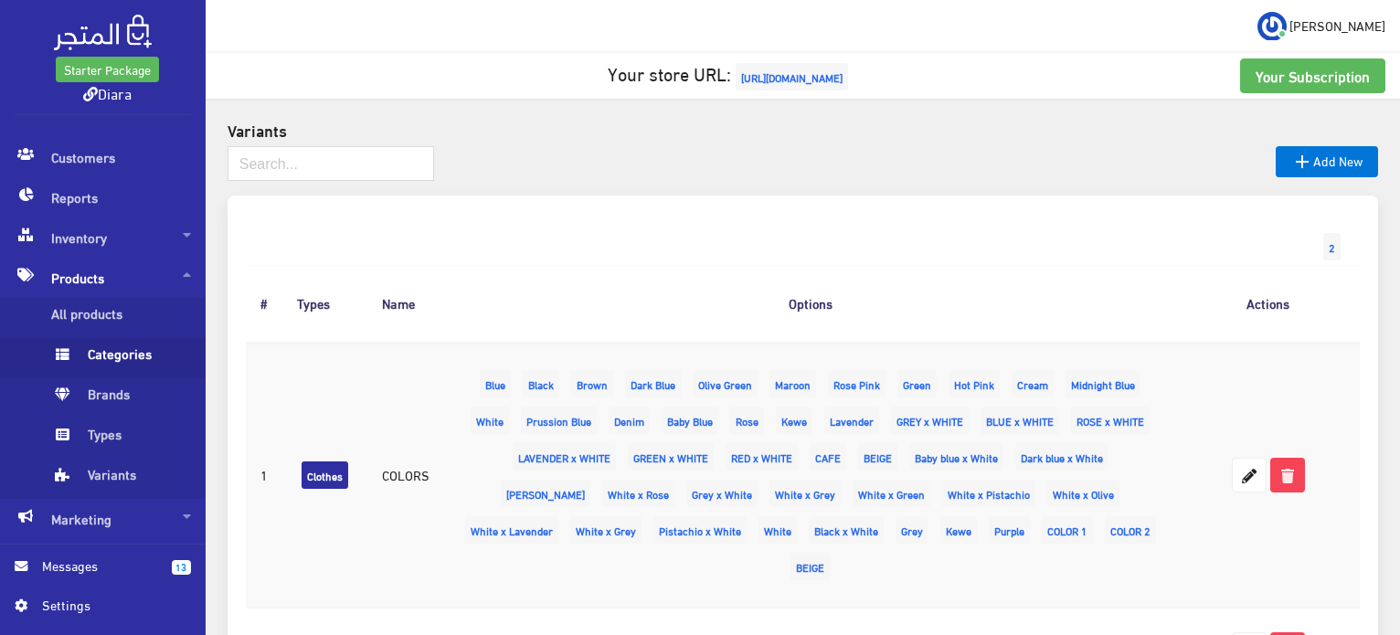
scroll to position [102, 0]
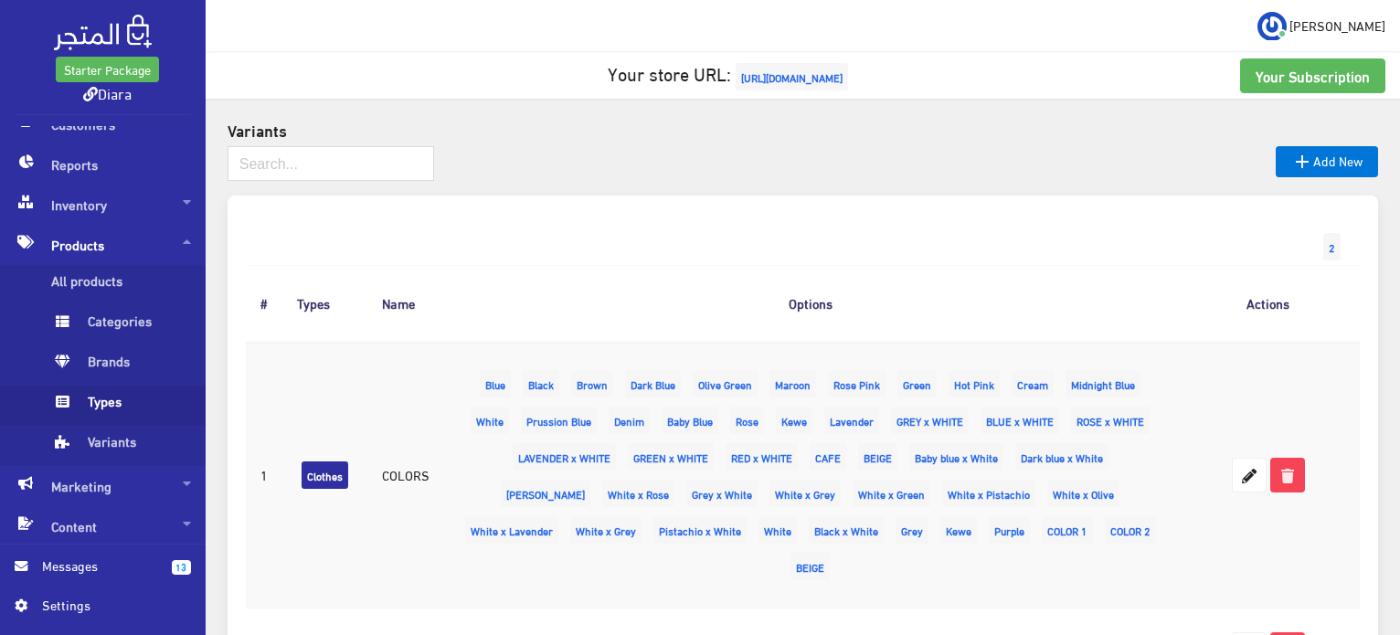
click at [136, 397] on span "Types" at bounding box center [120, 406] width 139 height 40
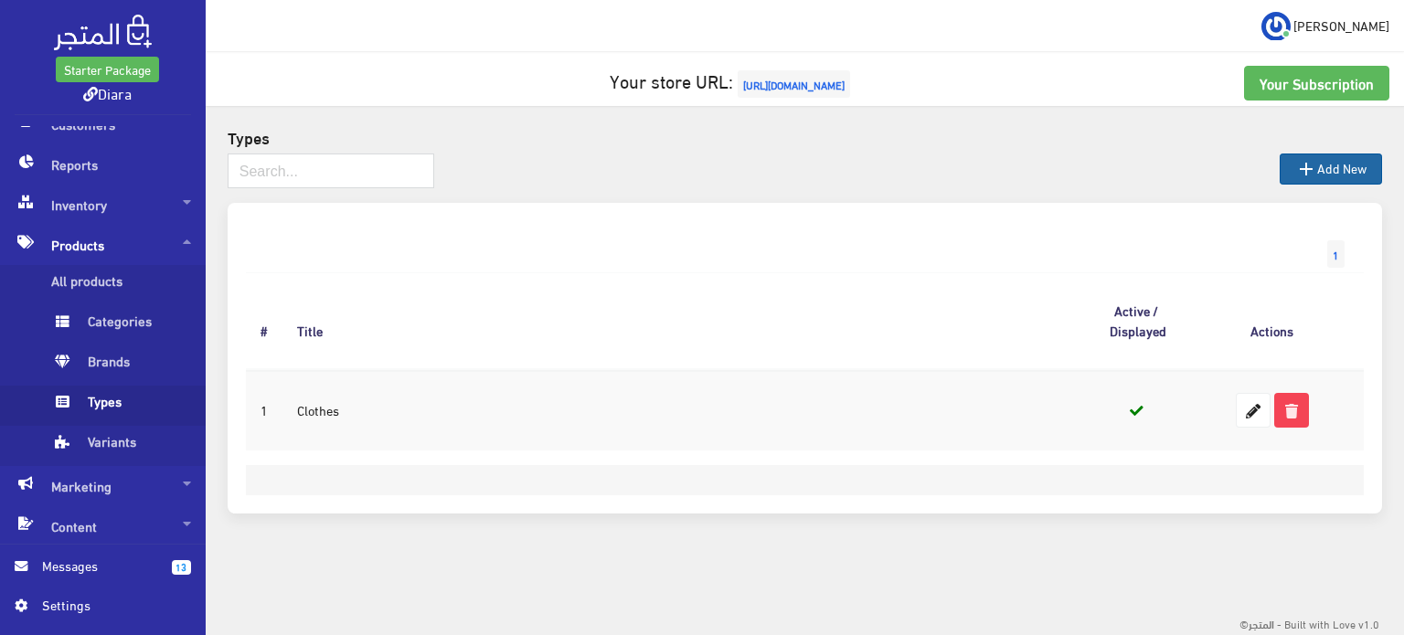
click at [1351, 163] on link " Add New" at bounding box center [1330, 169] width 102 height 31
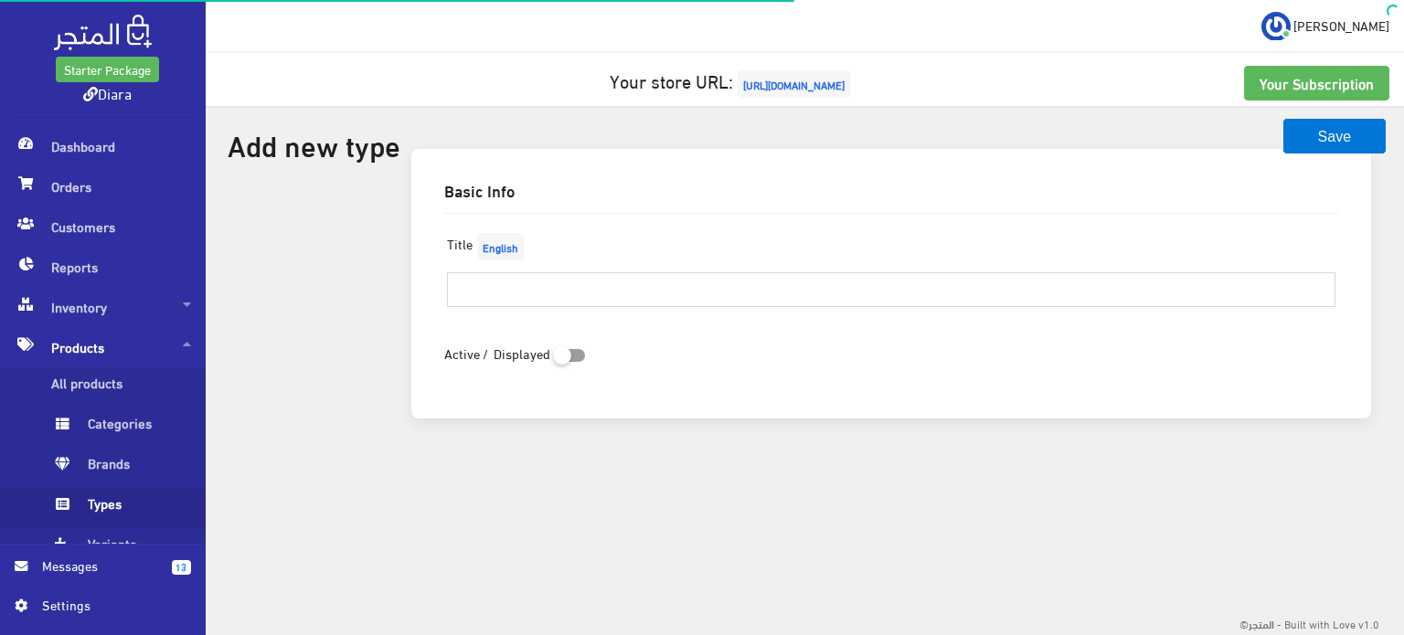
click at [585, 304] on input "text" at bounding box center [891, 289] width 888 height 35
click at [586, 292] on input "text" at bounding box center [891, 289] width 888 height 35
click at [588, 292] on input "text" at bounding box center [891, 289] width 888 height 35
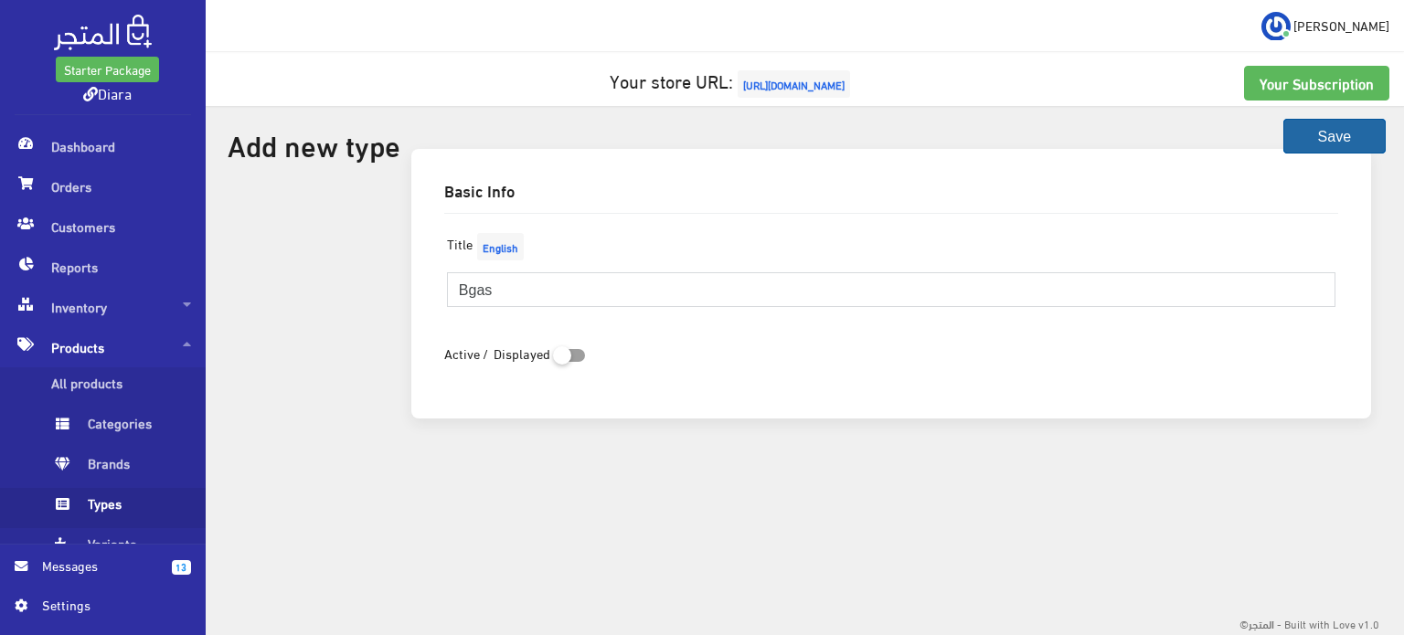
type input "Bgas"
click at [1306, 143] on button "Save" at bounding box center [1334, 136] width 102 height 35
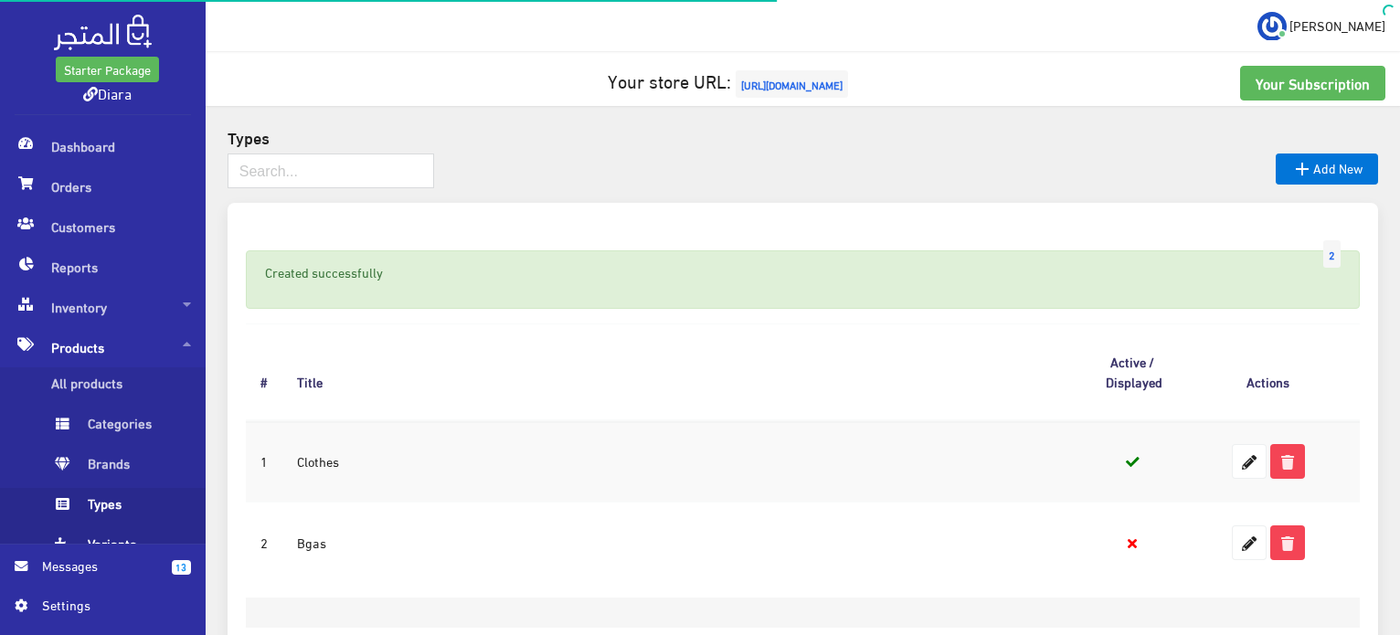
click at [84, 533] on span "Variants" at bounding box center [120, 548] width 139 height 40
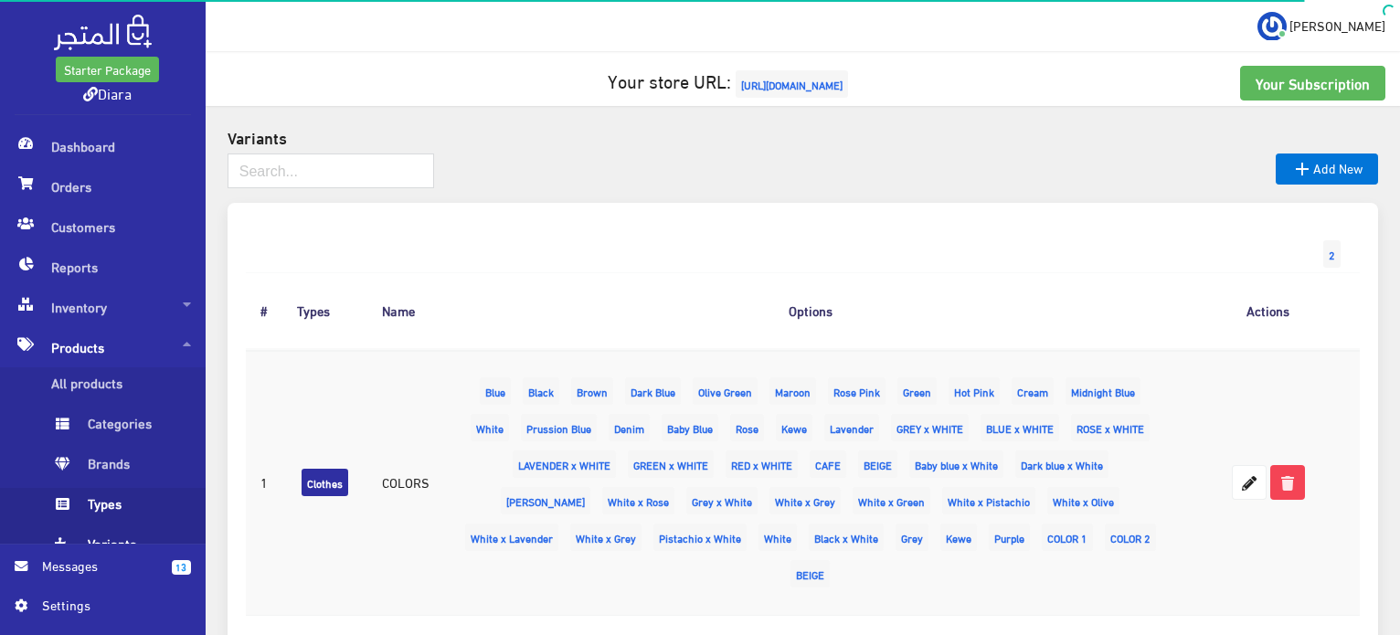
click at [91, 521] on span "Types" at bounding box center [120, 508] width 139 height 40
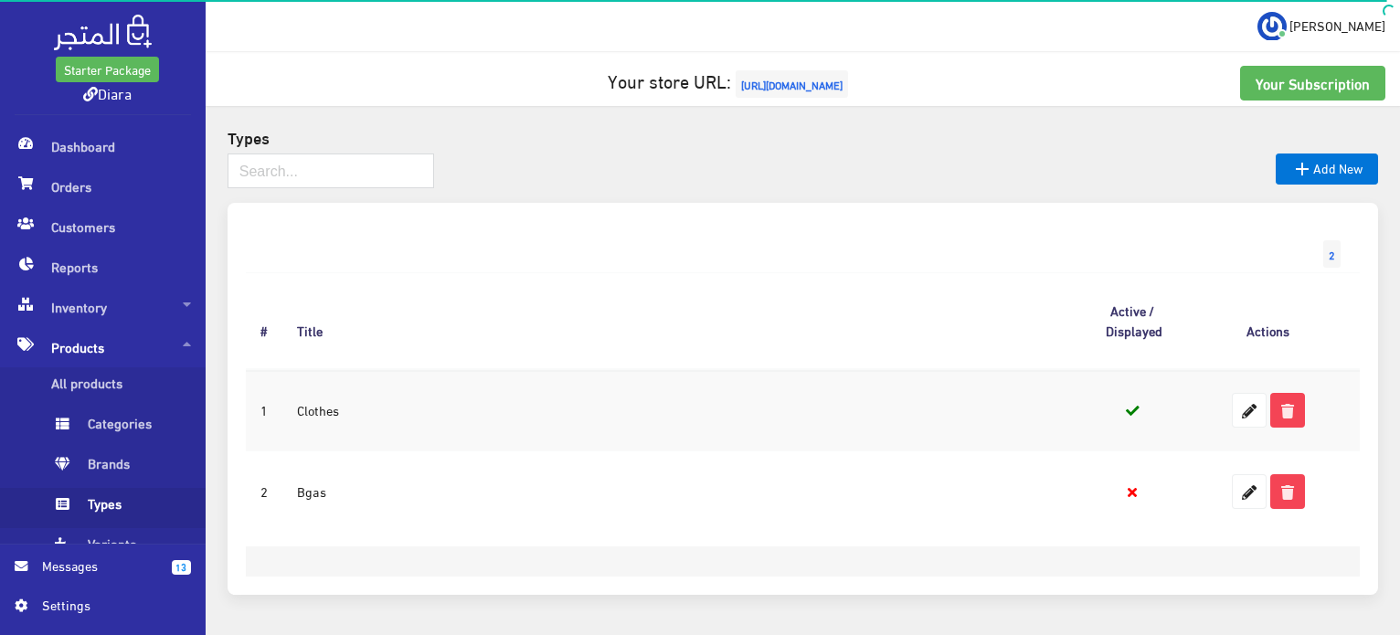
click at [1132, 487] on icon at bounding box center [1132, 493] width 9 height 14
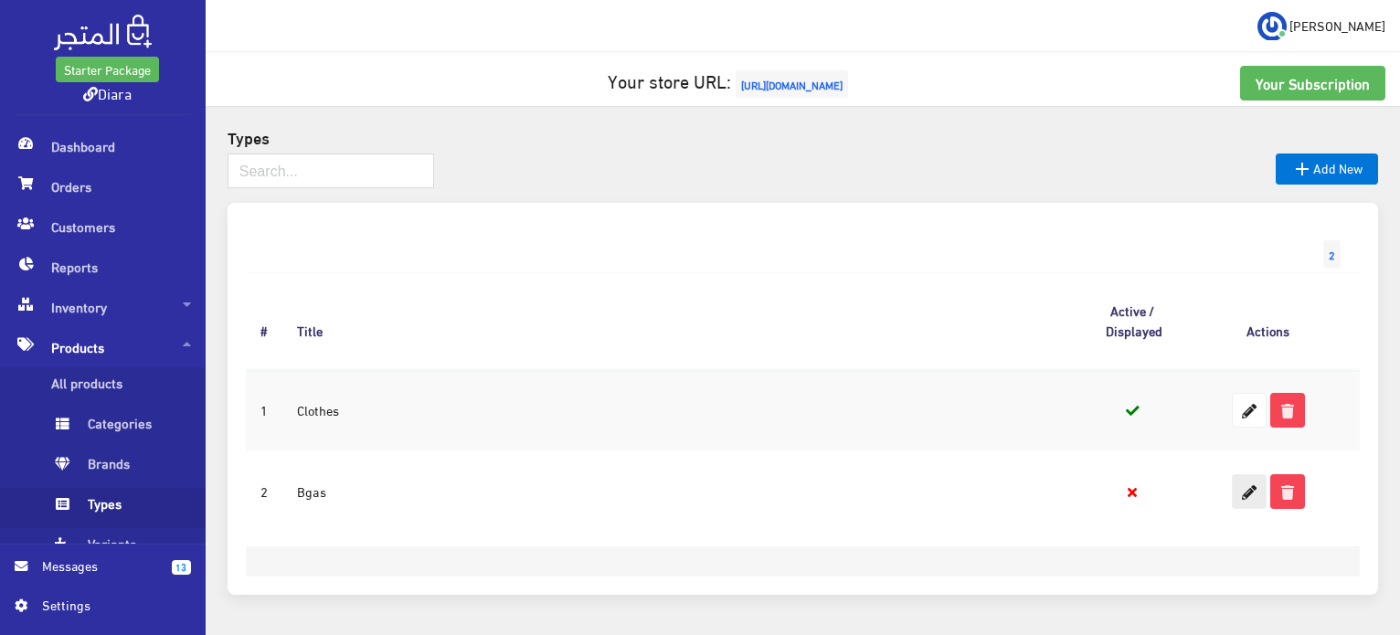
click at [1254, 502] on icon at bounding box center [1249, 491] width 33 height 33
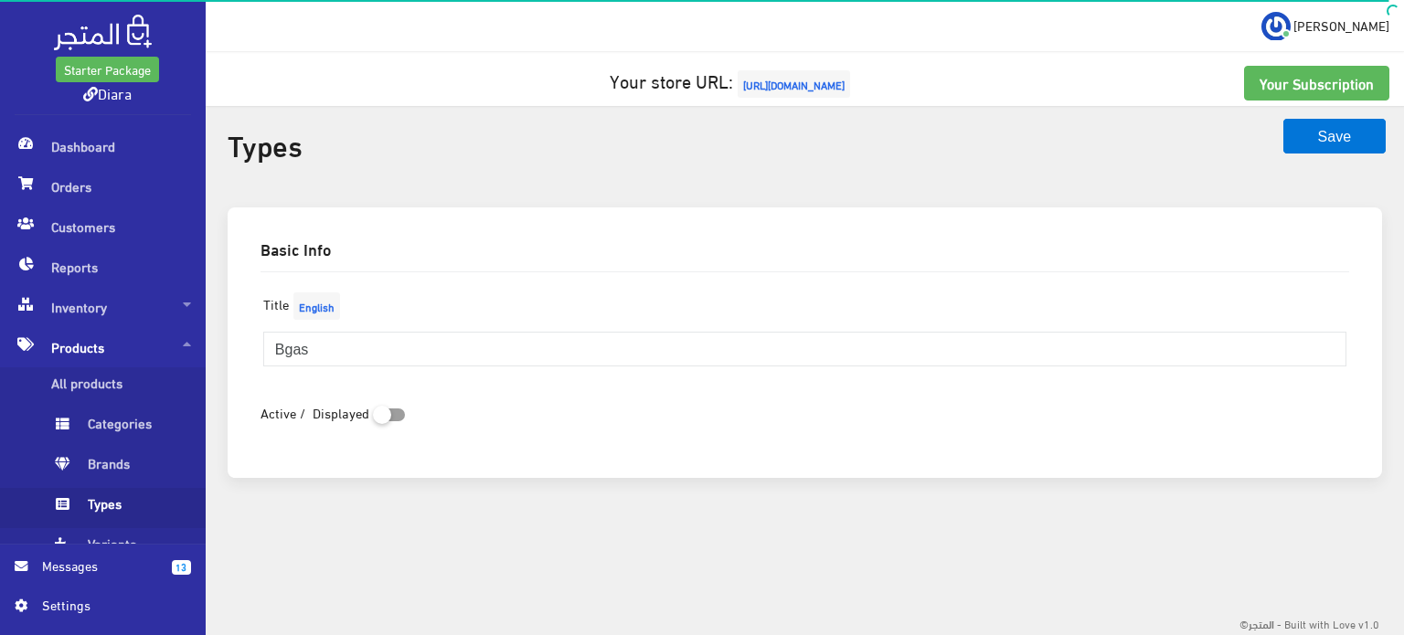
click at [387, 408] on input "checkbox" at bounding box center [389, 412] width 33 height 18
checkbox input "true"
click at [1314, 138] on button "Save" at bounding box center [1334, 136] width 102 height 35
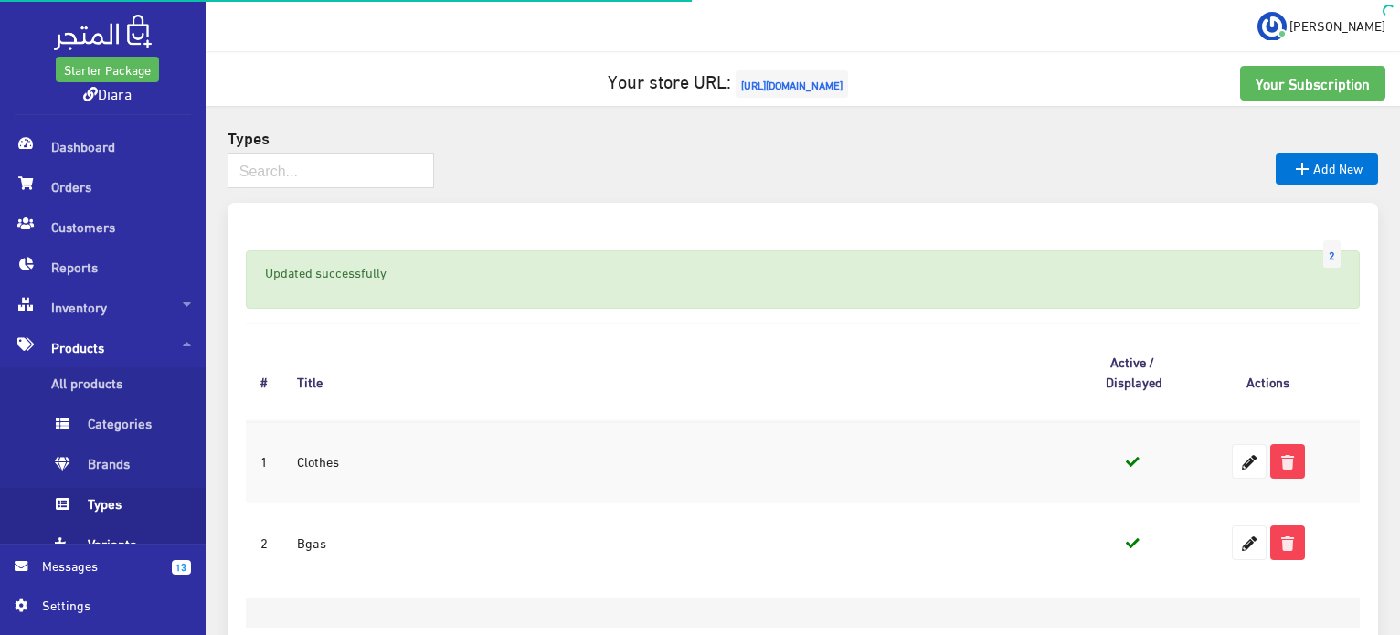
click at [75, 536] on span "Variants" at bounding box center [120, 548] width 139 height 40
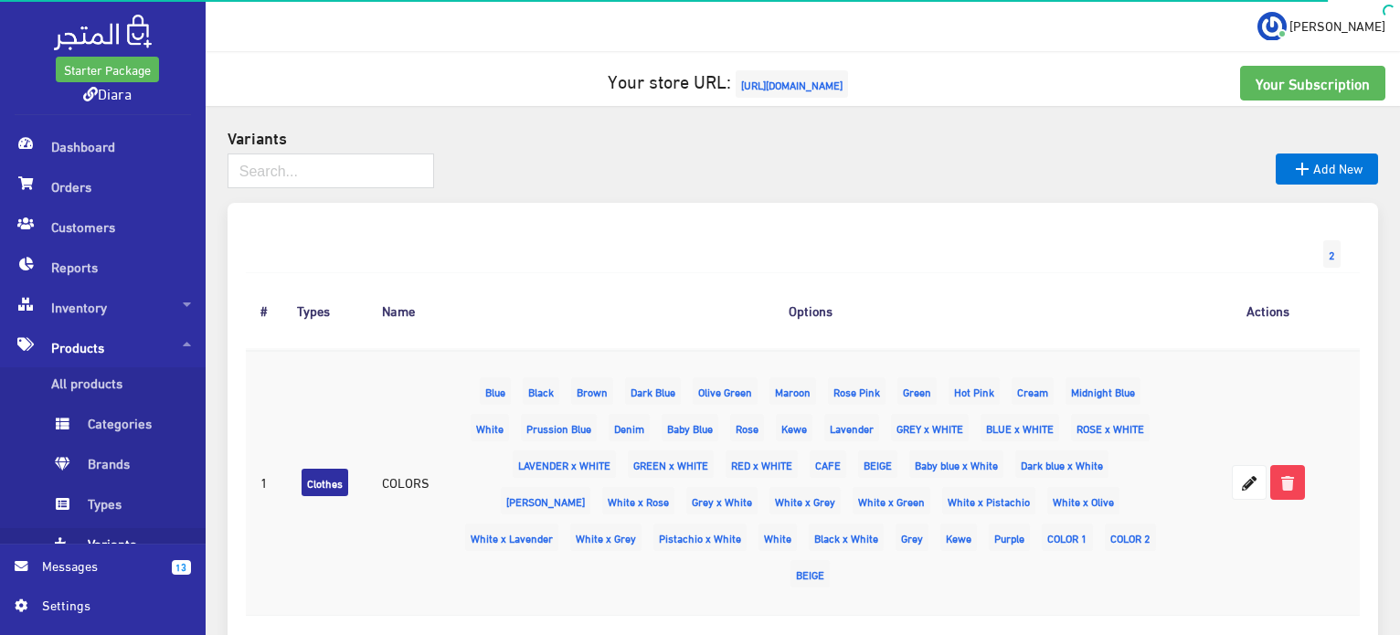
click at [1303, 152] on div "Variants  Add New 2" at bounding box center [803, 455] width 1194 height 699
click at [1303, 164] on icon "" at bounding box center [1302, 169] width 22 height 22
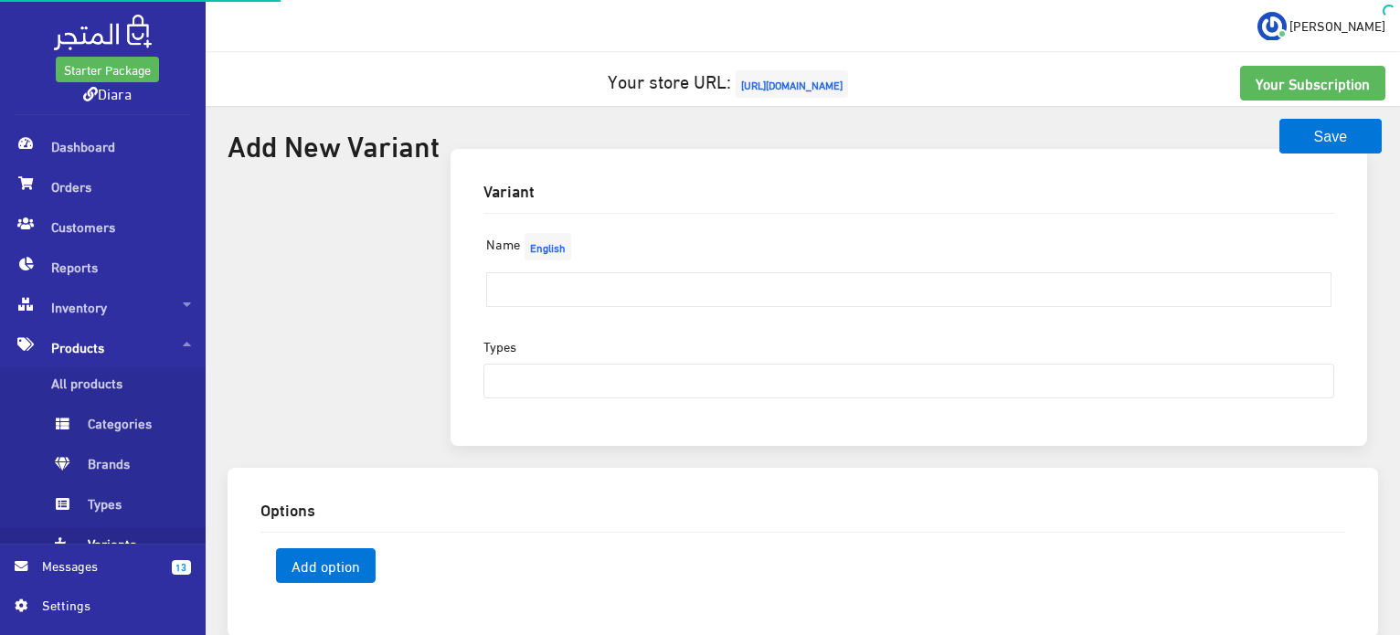
select select
click at [550, 295] on input "text" at bounding box center [908, 289] width 845 height 35
click at [558, 291] on input "b" at bounding box center [908, 289] width 845 height 35
click at [556, 291] on input "b" at bounding box center [908, 289] width 845 height 35
click at [557, 291] on input "b" at bounding box center [908, 289] width 845 height 35
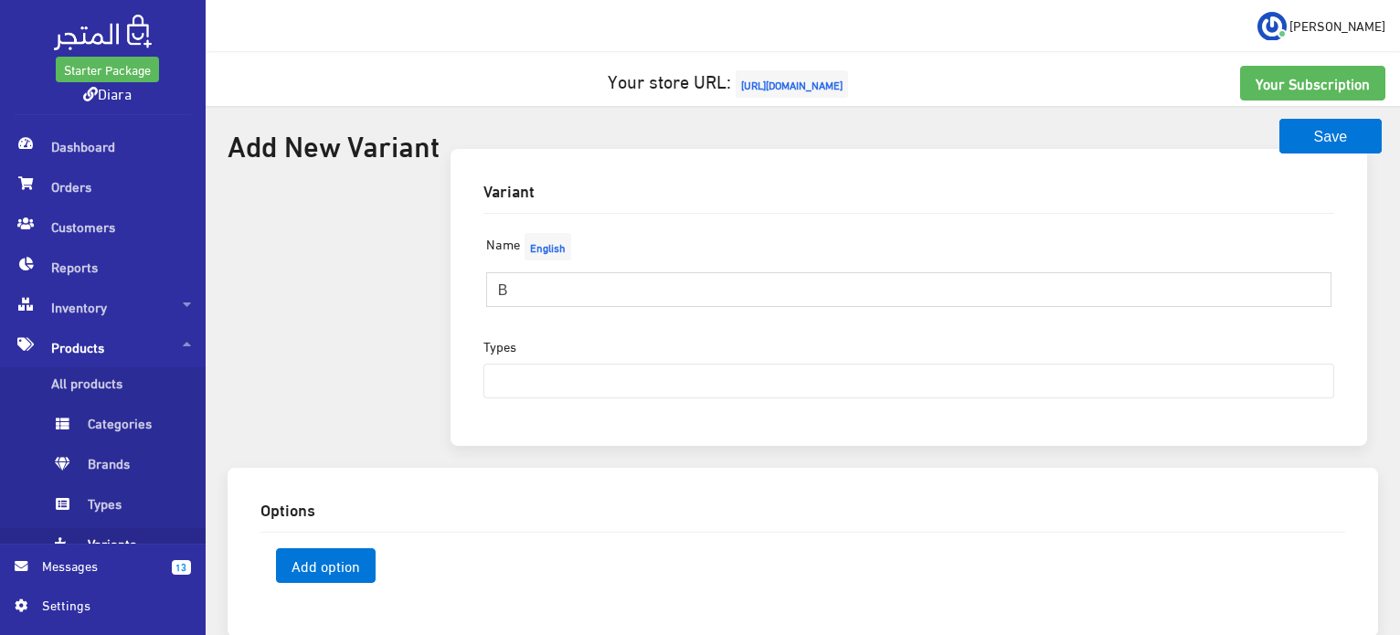
type input "BAGS"
click at [573, 360] on div "Types Clothes Bgas" at bounding box center [908, 367] width 851 height 62
click at [570, 369] on ul at bounding box center [908, 379] width 849 height 29
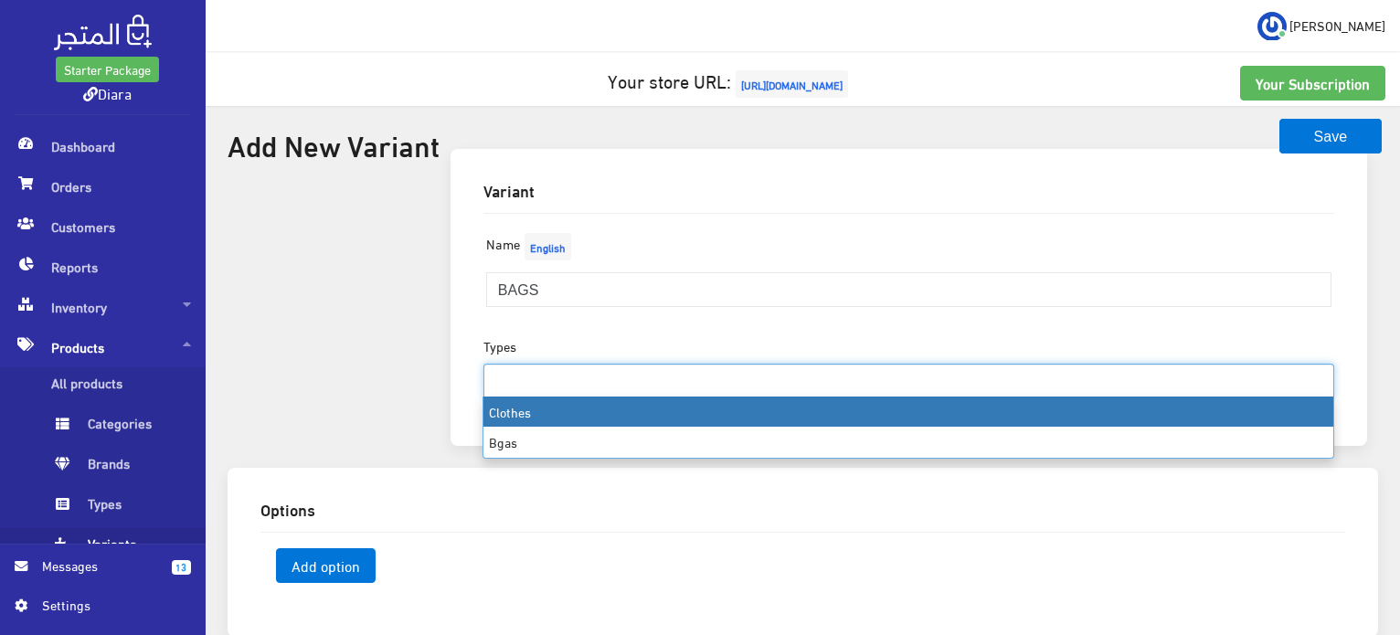
click at [570, 369] on ul at bounding box center [908, 379] width 849 height 29
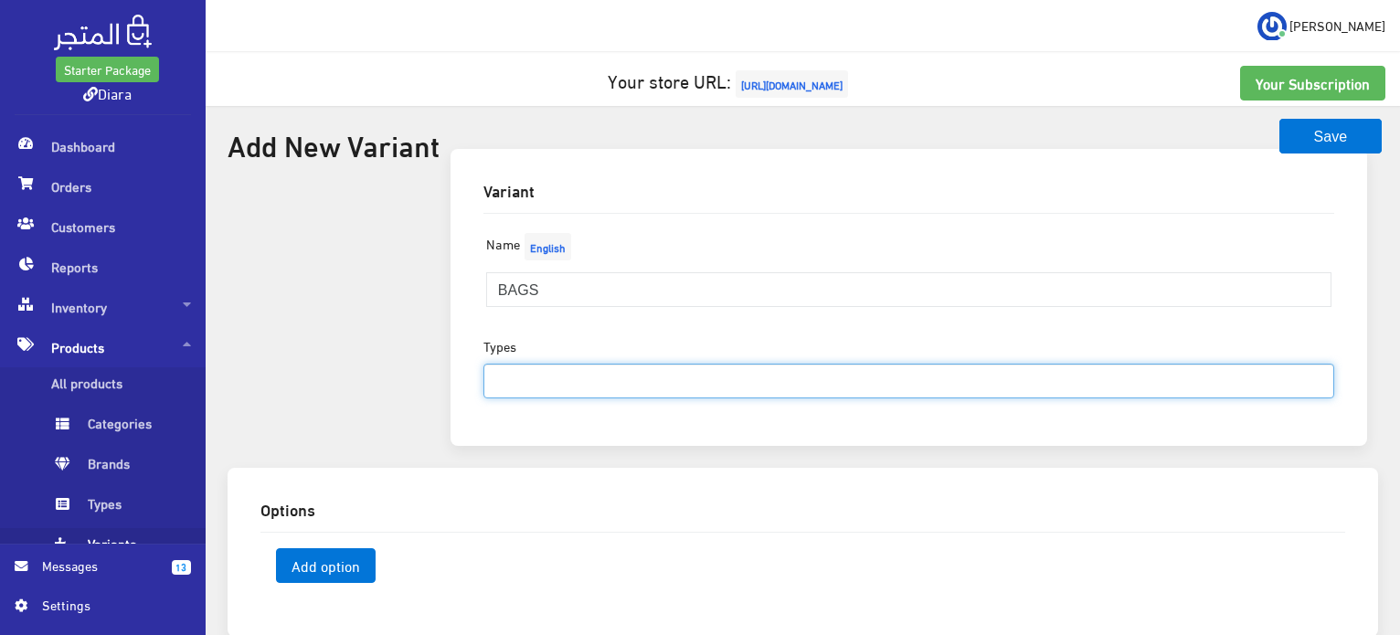
click at [569, 365] on ul at bounding box center [908, 379] width 849 height 29
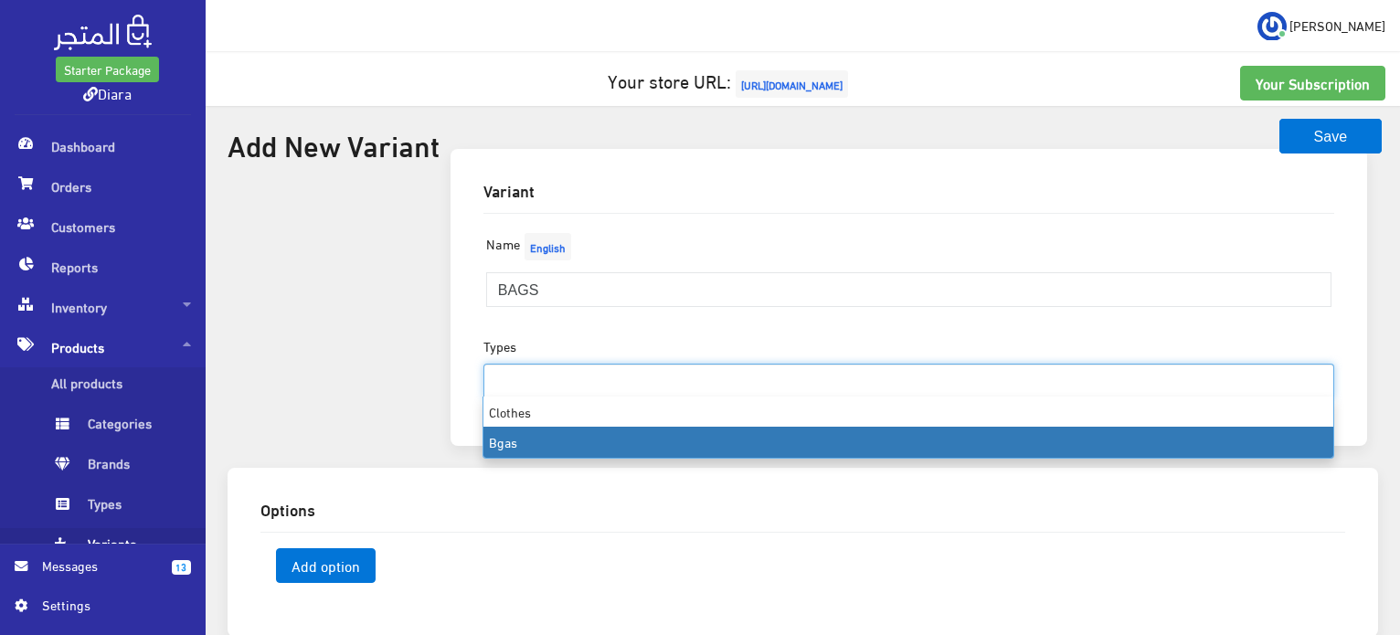
select select "2"
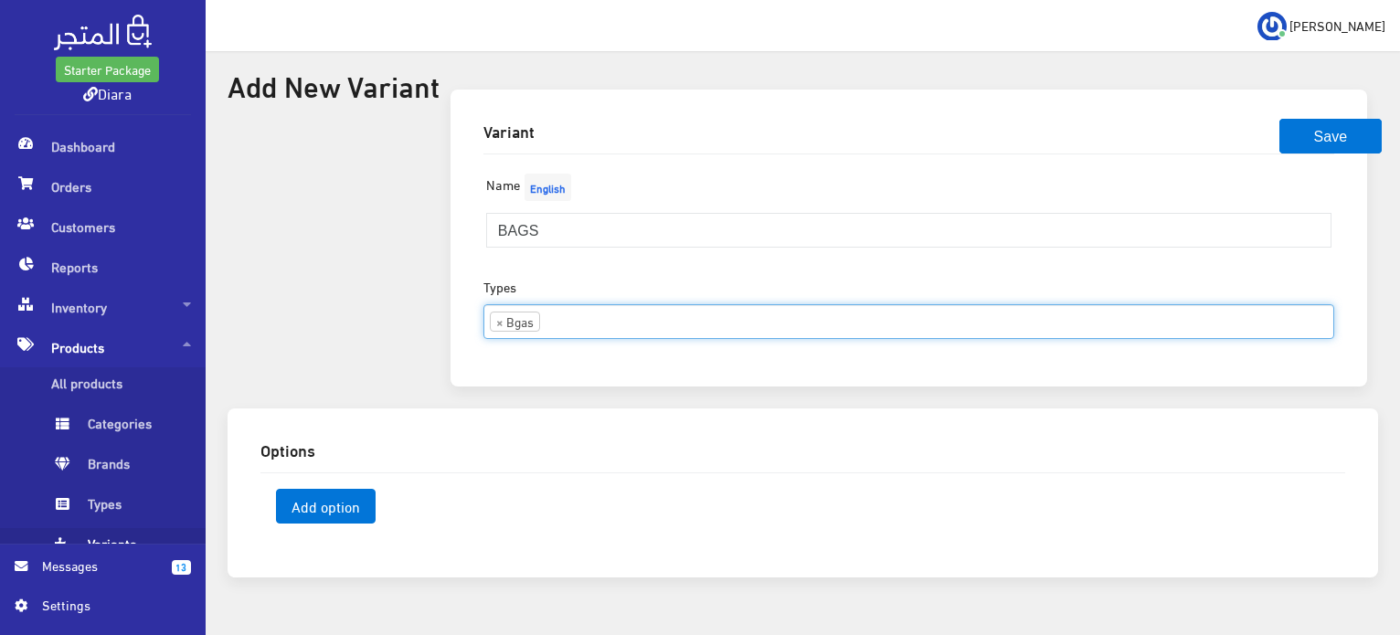
scroll to position [91, 0]
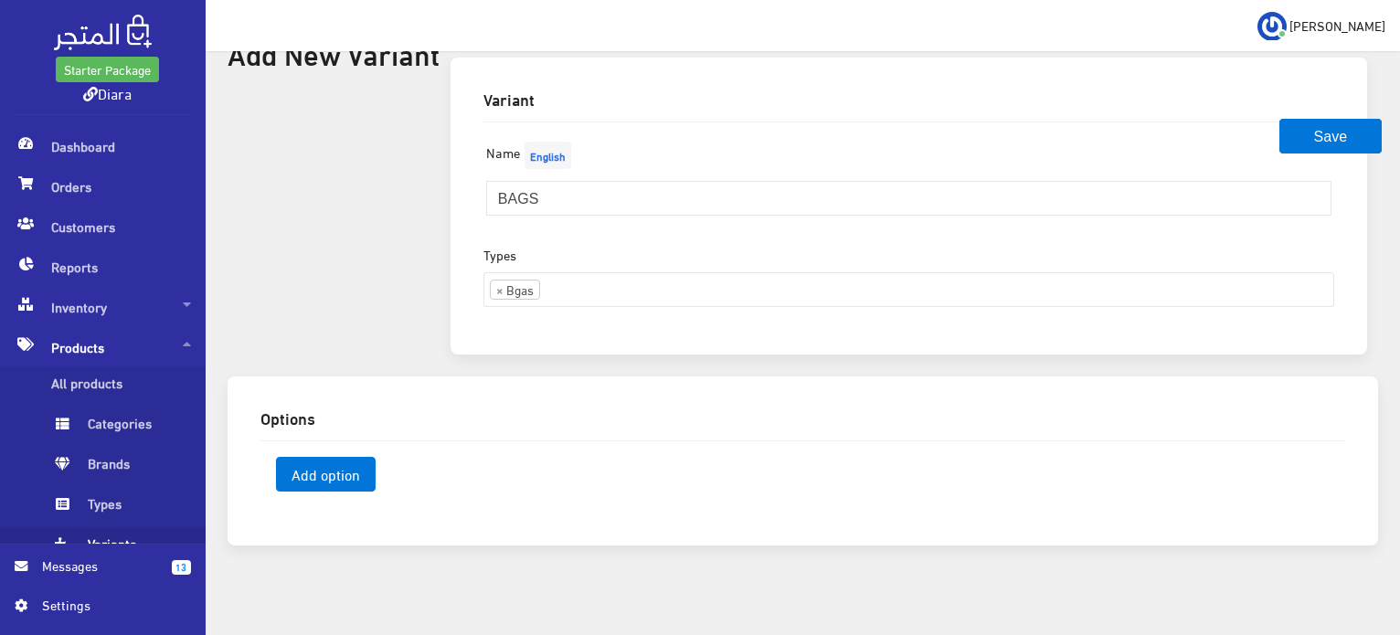
click at [446, 340] on div "Variant Name English BAGS Types Clothes Bgas × Bgas" at bounding box center [909, 217] width 938 height 319
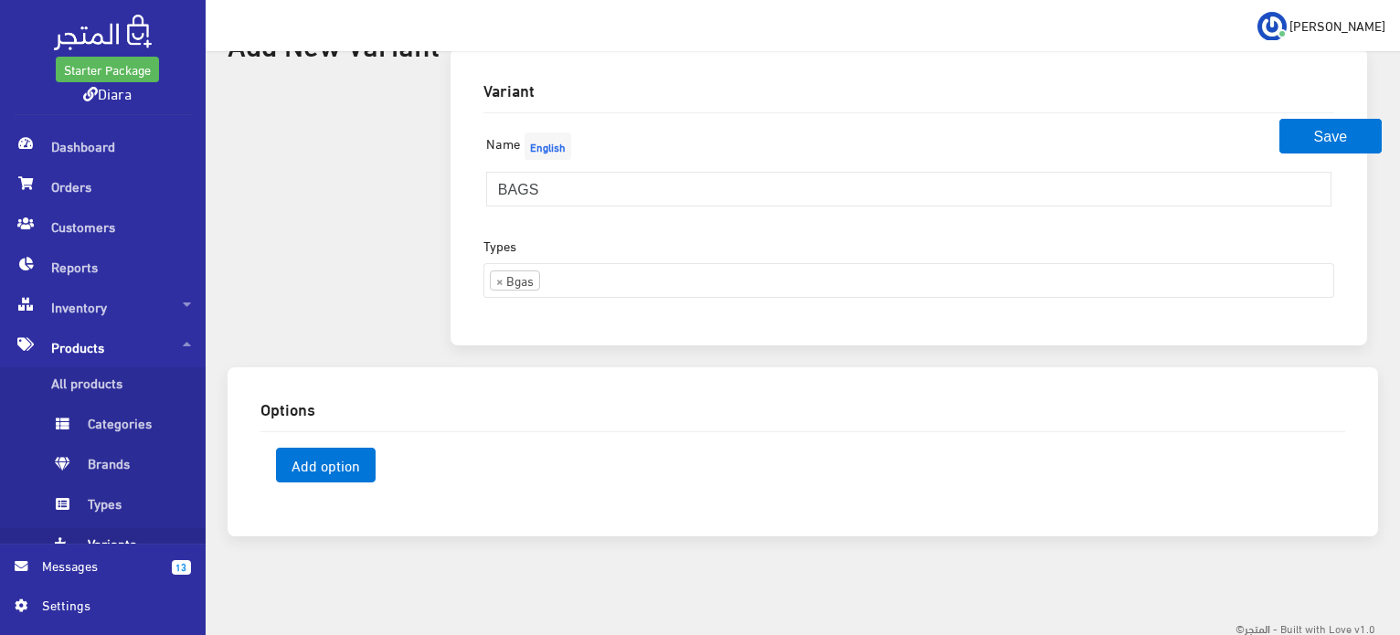
scroll to position [103, 0]
click at [334, 474] on span "Add option" at bounding box center [326, 462] width 100 height 35
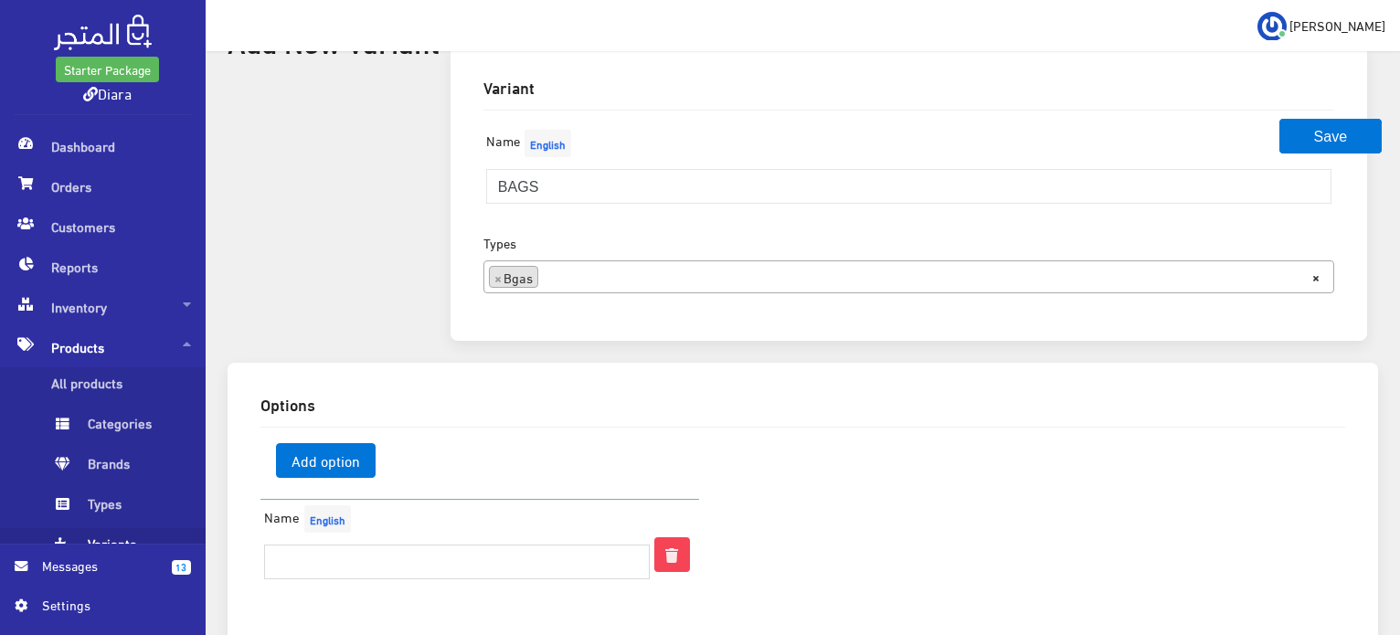
click at [333, 567] on input "text" at bounding box center [457, 562] width 387 height 35
type input "Black"
click at [323, 454] on span "Add option" at bounding box center [326, 460] width 100 height 35
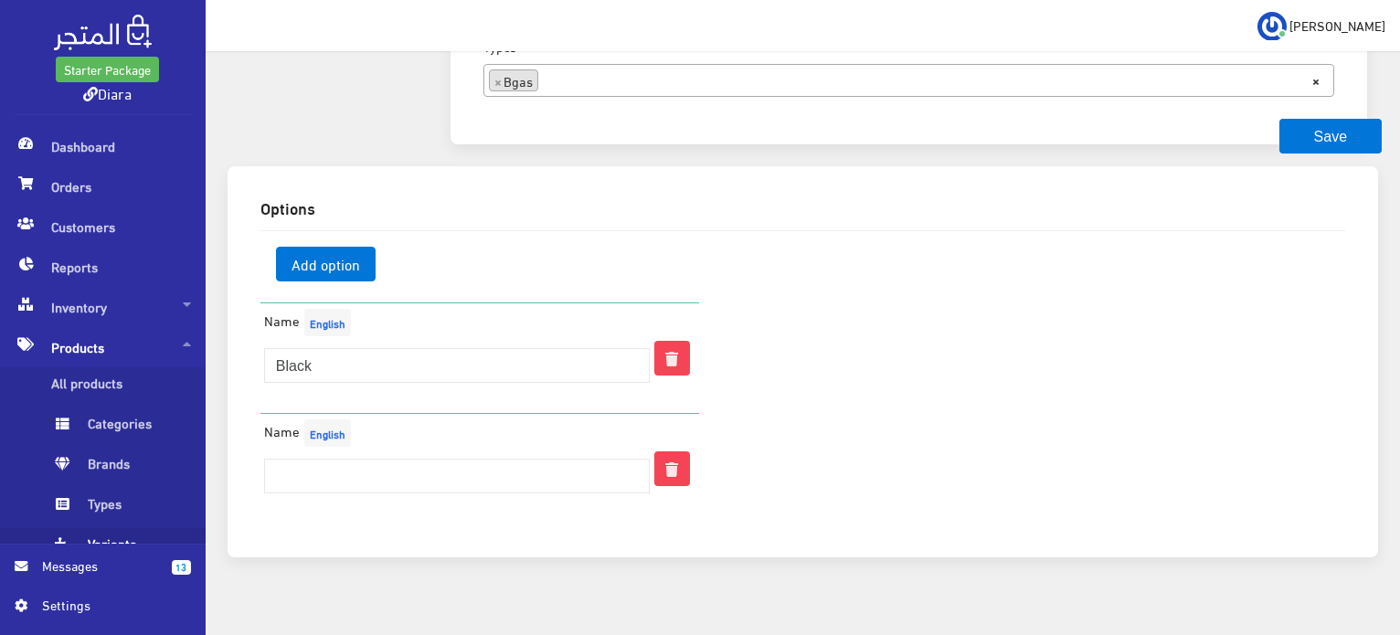
scroll to position [321, 0]
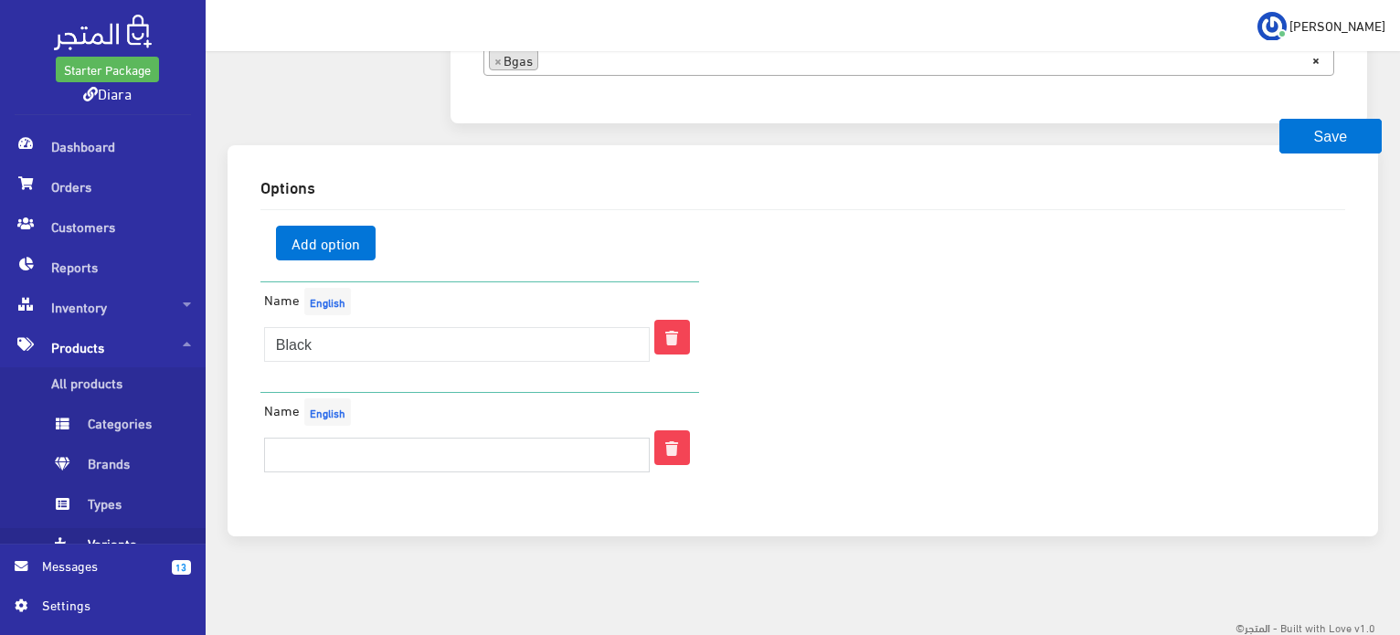
click at [318, 445] on input "text" at bounding box center [457, 455] width 387 height 35
type input "Maroon"
click at [1355, 121] on button "Save" at bounding box center [1330, 136] width 102 height 35
click at [1353, 122] on button "Save" at bounding box center [1330, 136] width 102 height 35
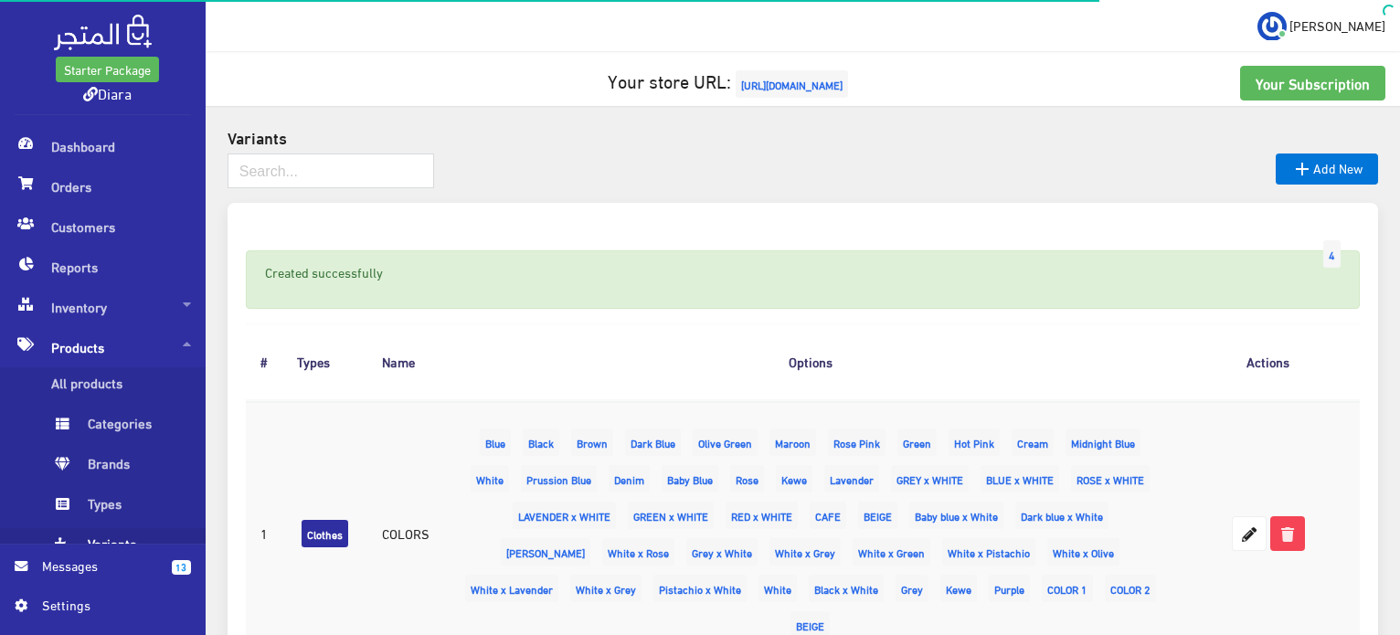
click at [117, 341] on span "Products" at bounding box center [103, 347] width 176 height 40
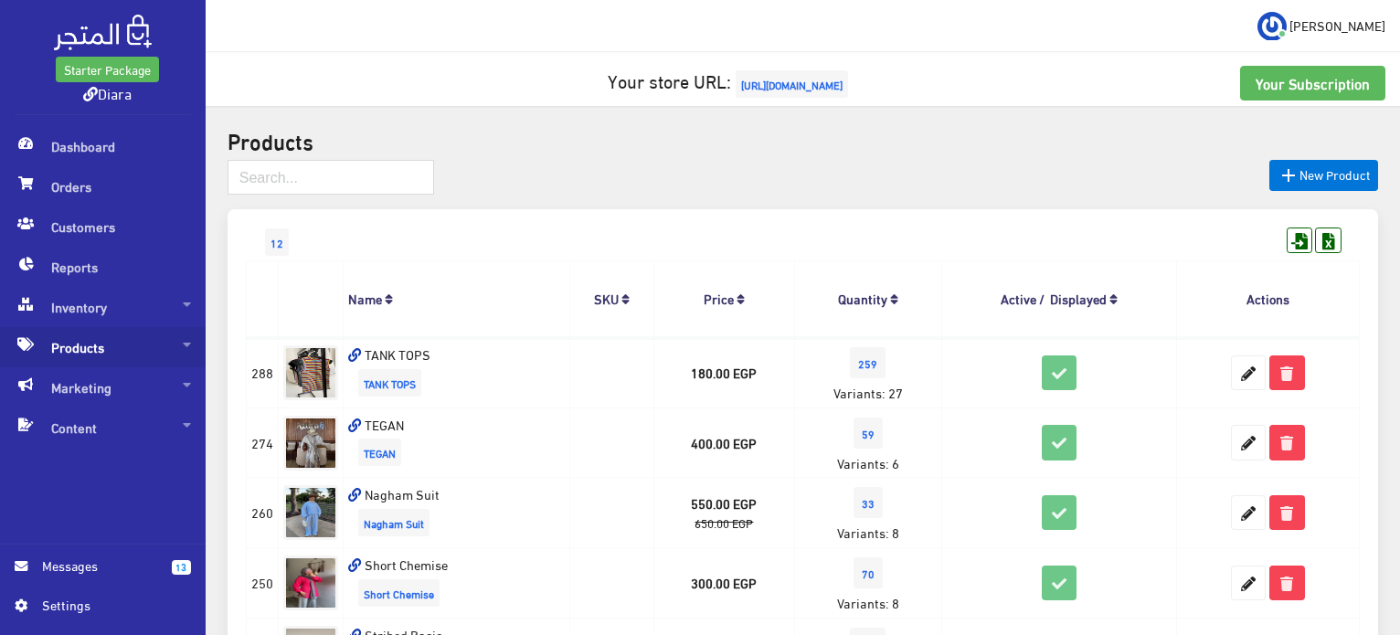
click at [138, 364] on span "Products" at bounding box center [103, 347] width 176 height 40
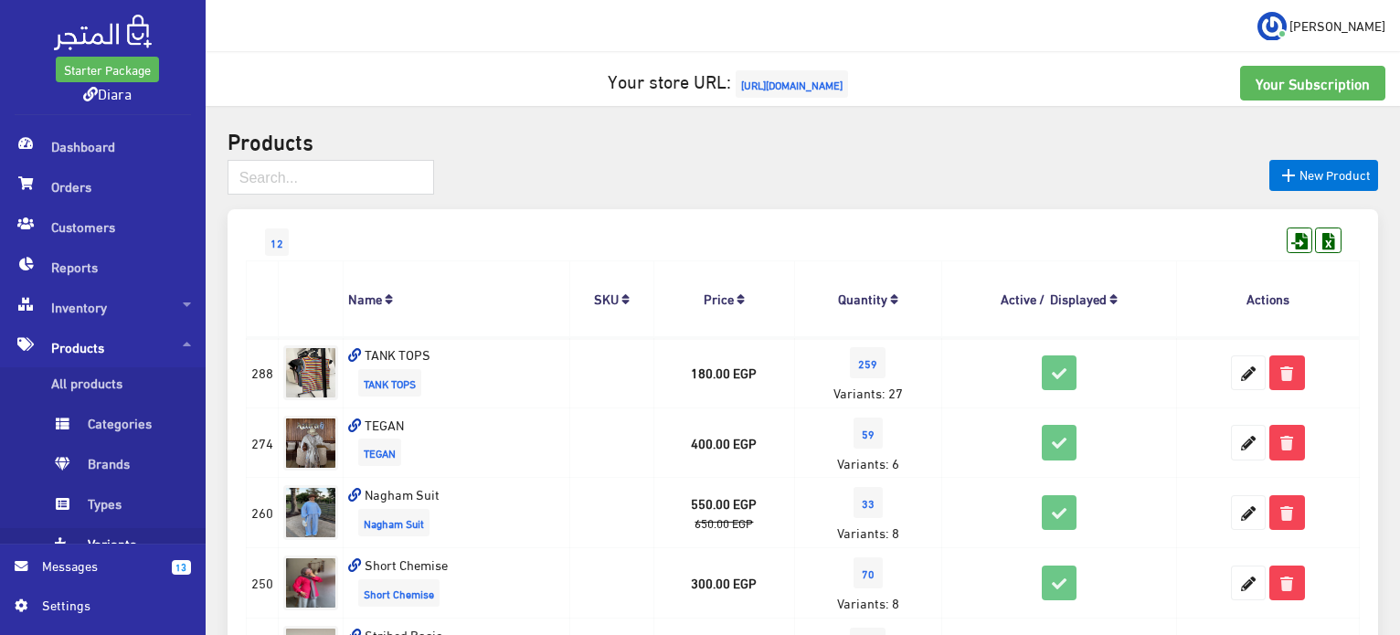
click at [1314, 192] on div at bounding box center [803, 184] width 1150 height 49
click at [1316, 182] on link " New Product" at bounding box center [1323, 175] width 109 height 31
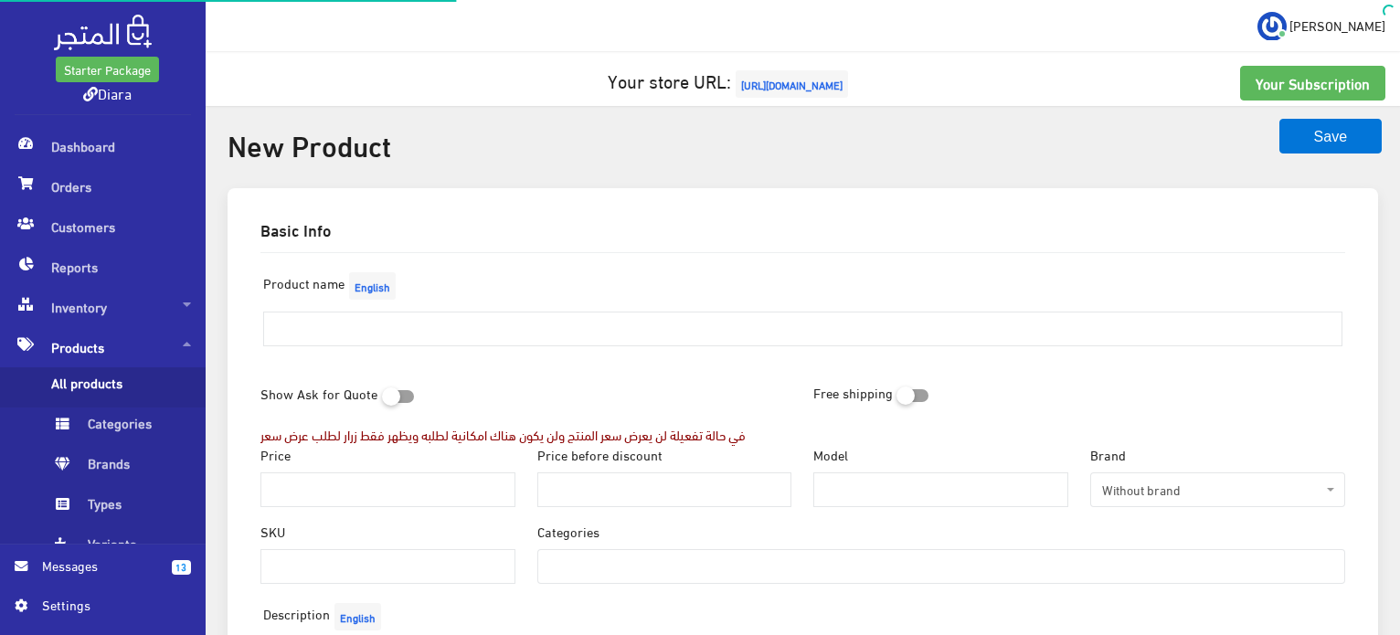
select select
click at [370, 321] on input "text" at bounding box center [802, 329] width 1079 height 35
click at [360, 332] on input "b" at bounding box center [802, 329] width 1079 height 35
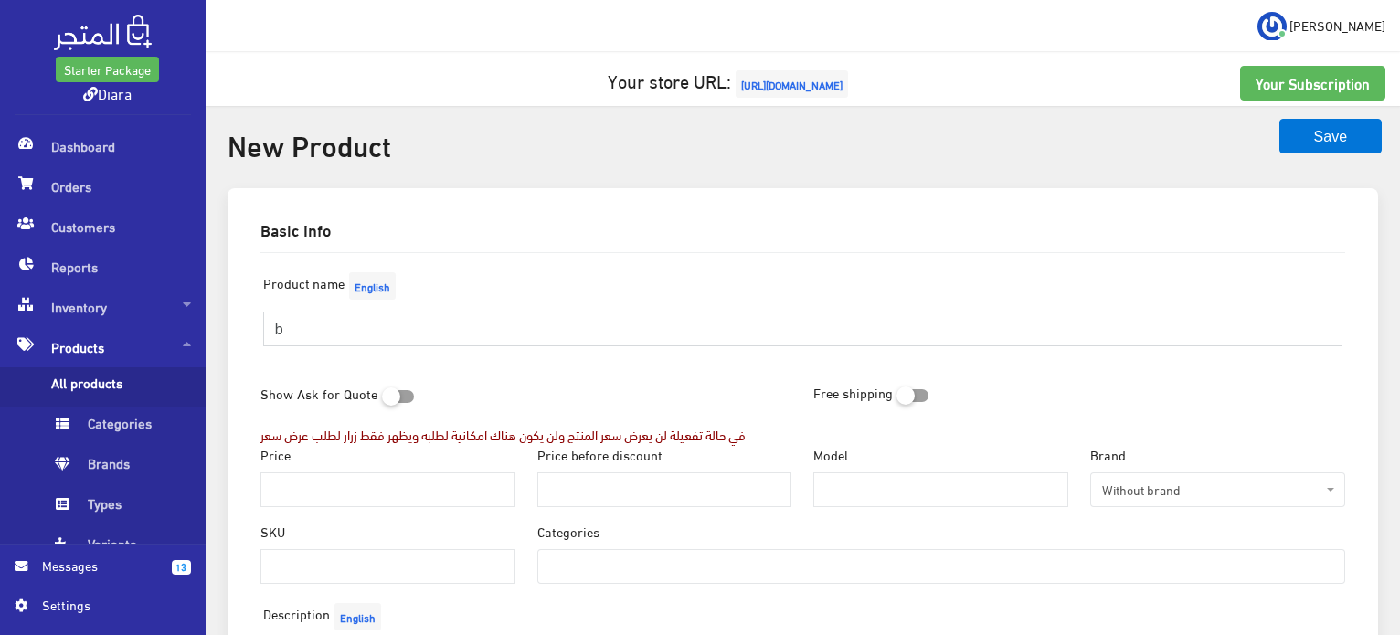
click at [360, 332] on input "b" at bounding box center [802, 329] width 1079 height 35
click at [304, 389] on label "Show Ask for Quote" at bounding box center [319, 393] width 118 height 35
click at [355, 311] on div "Product name English b" at bounding box center [802, 314] width 1107 height 93
drag, startPoint x: 355, startPoint y: 311, endPoint x: 347, endPoint y: 317, distance: 10.4
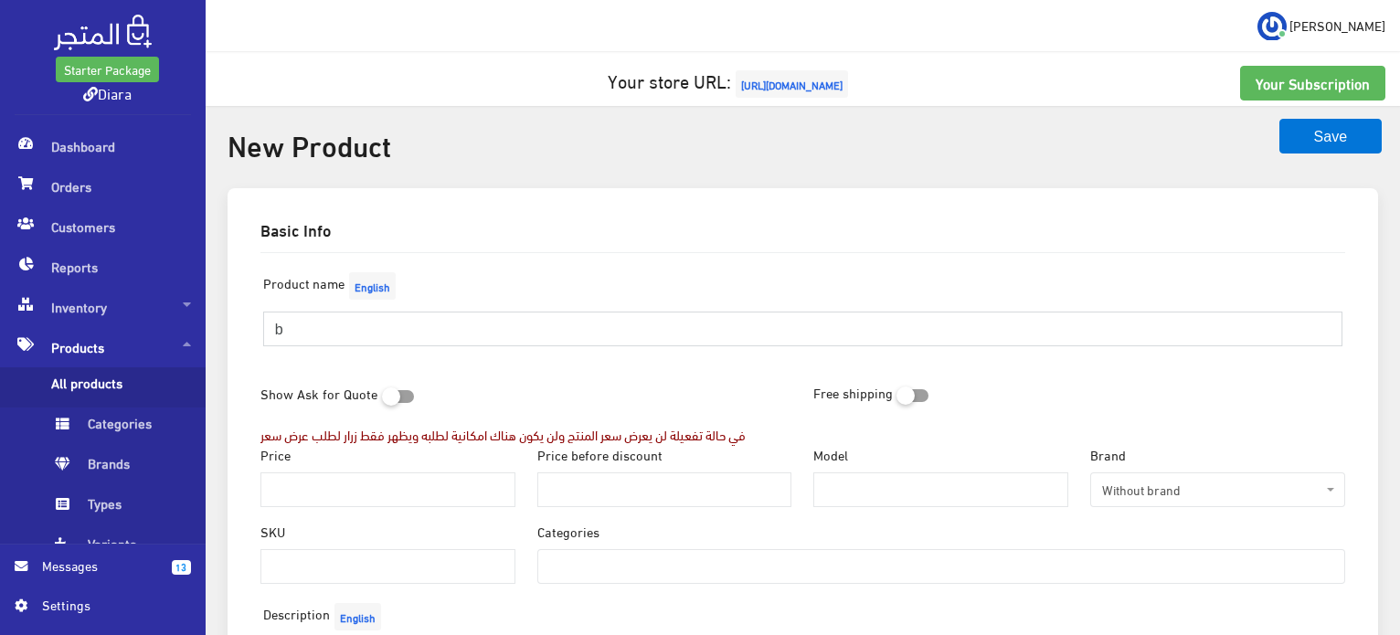
click at [355, 312] on input "b" at bounding box center [802, 329] width 1079 height 35
click at [344, 321] on input "b" at bounding box center [802, 329] width 1079 height 35
type input "NORA BAG"
click at [302, 503] on input "Price" at bounding box center [387, 489] width 255 height 35
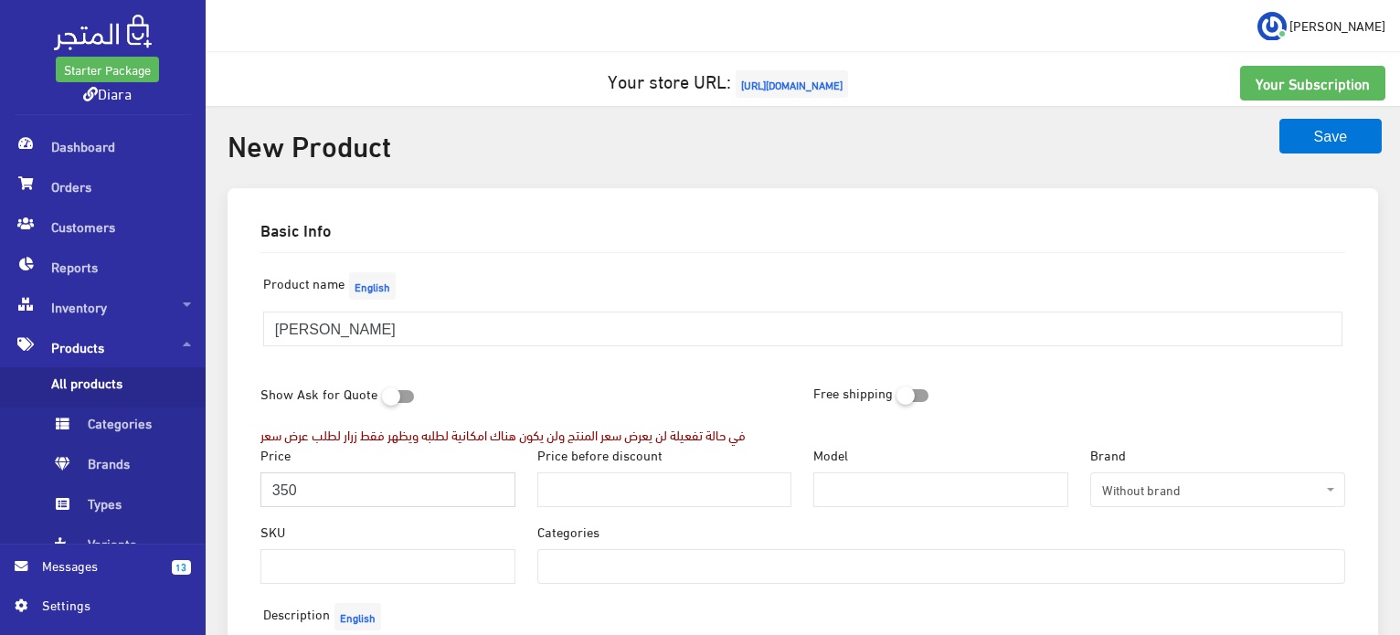
type input "350"
click at [607, 273] on div "Product name English NORA BAG" at bounding box center [802, 314] width 1107 height 93
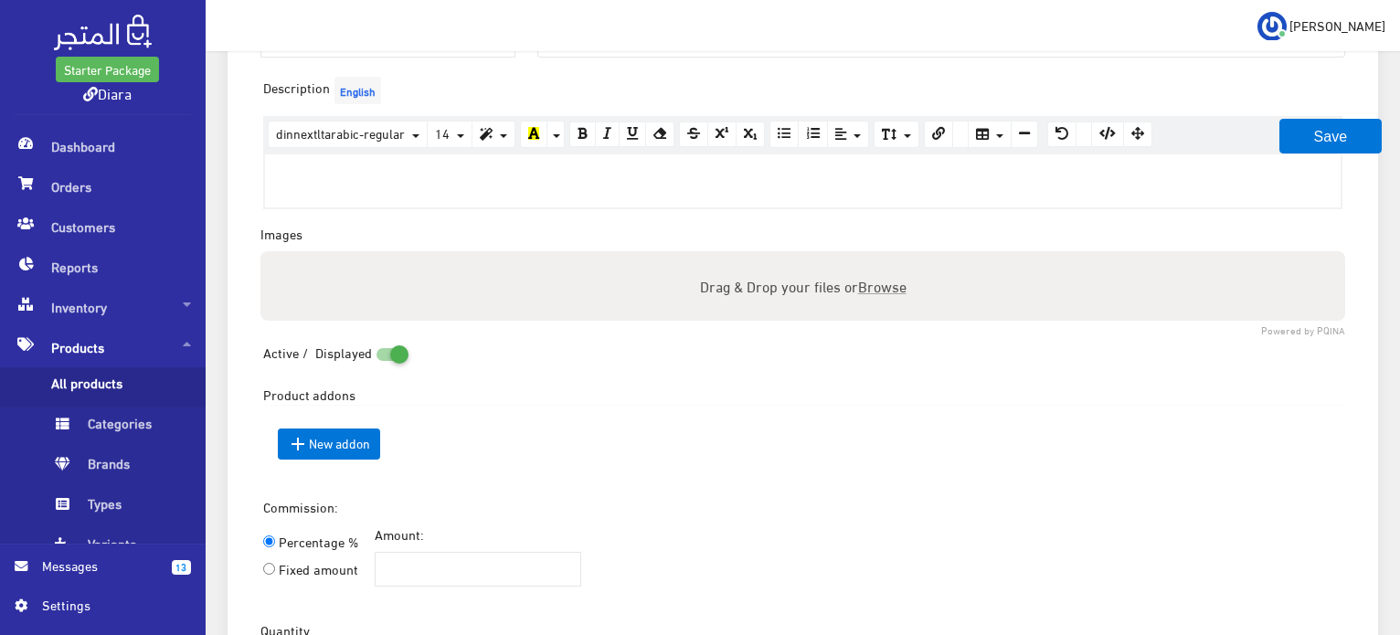
scroll to position [548, 0]
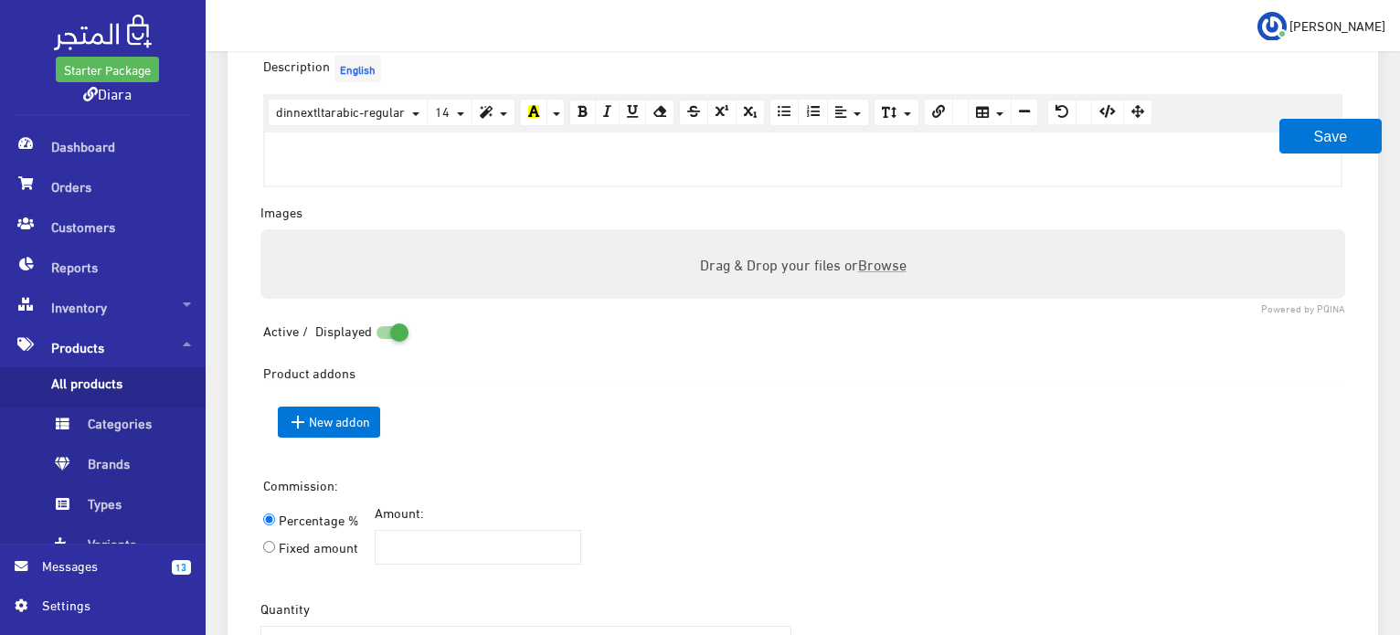
click at [863, 266] on span "Browse" at bounding box center [881, 263] width 48 height 26
click at [863, 235] on input "Drag & Drop your files or Browse" at bounding box center [802, 231] width 1085 height 5
type input "C:\fakepath\WhatsApp Image 2025-08-29 at 07.33.00_057995f1.jpg"
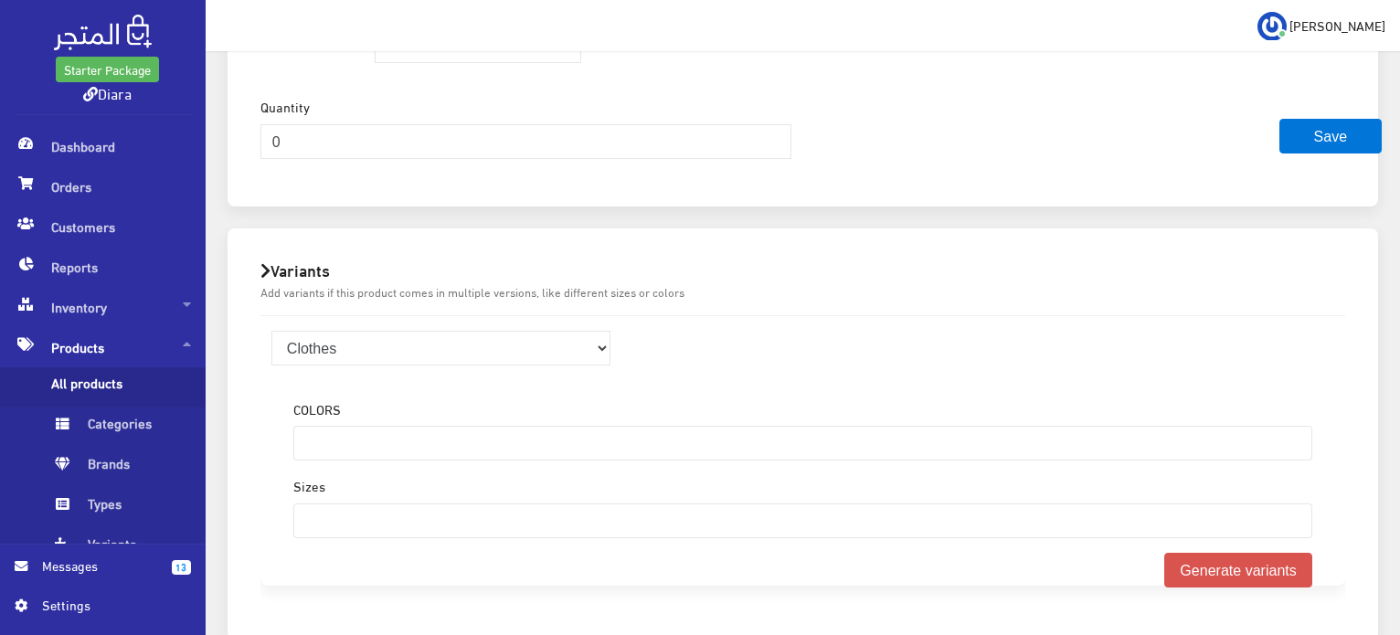
scroll to position [1188, 0]
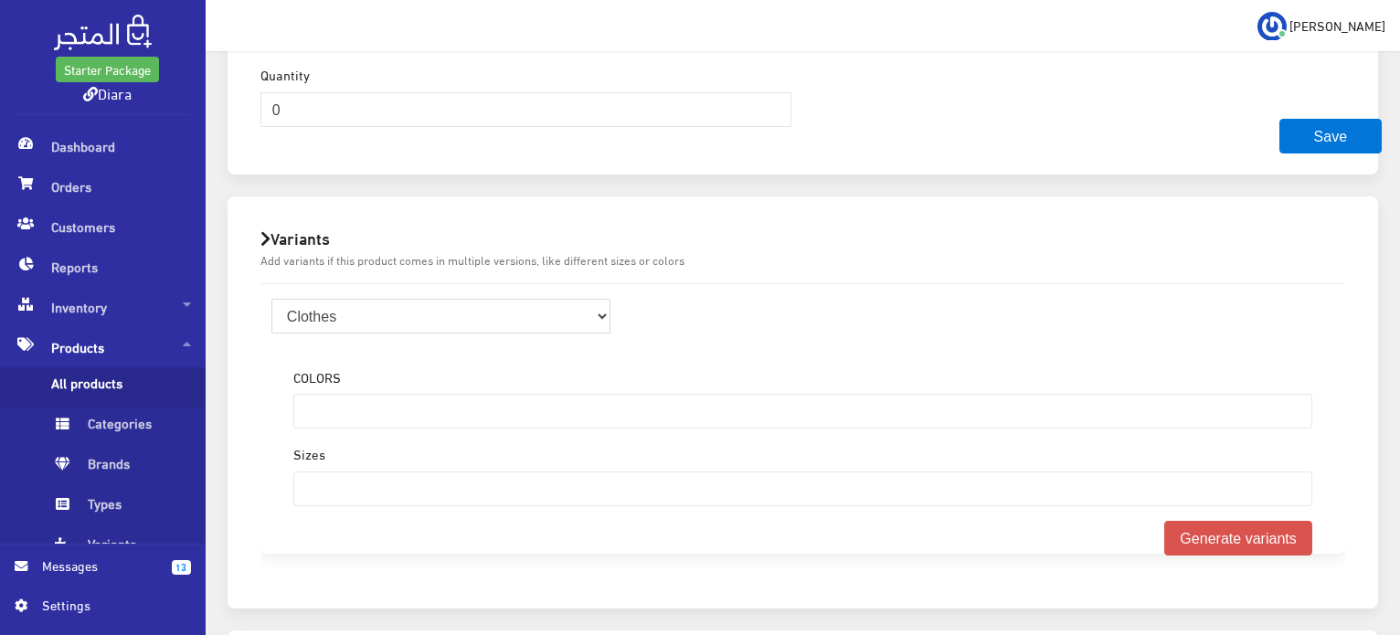
click at [431, 321] on select "Clothes Bgas" at bounding box center [441, 316] width 340 height 35
select select "2"
click at [271, 299] on select "Clothes Bgas" at bounding box center [441, 316] width 340 height 35
click at [345, 408] on input "search" at bounding box center [326, 409] width 64 height 29
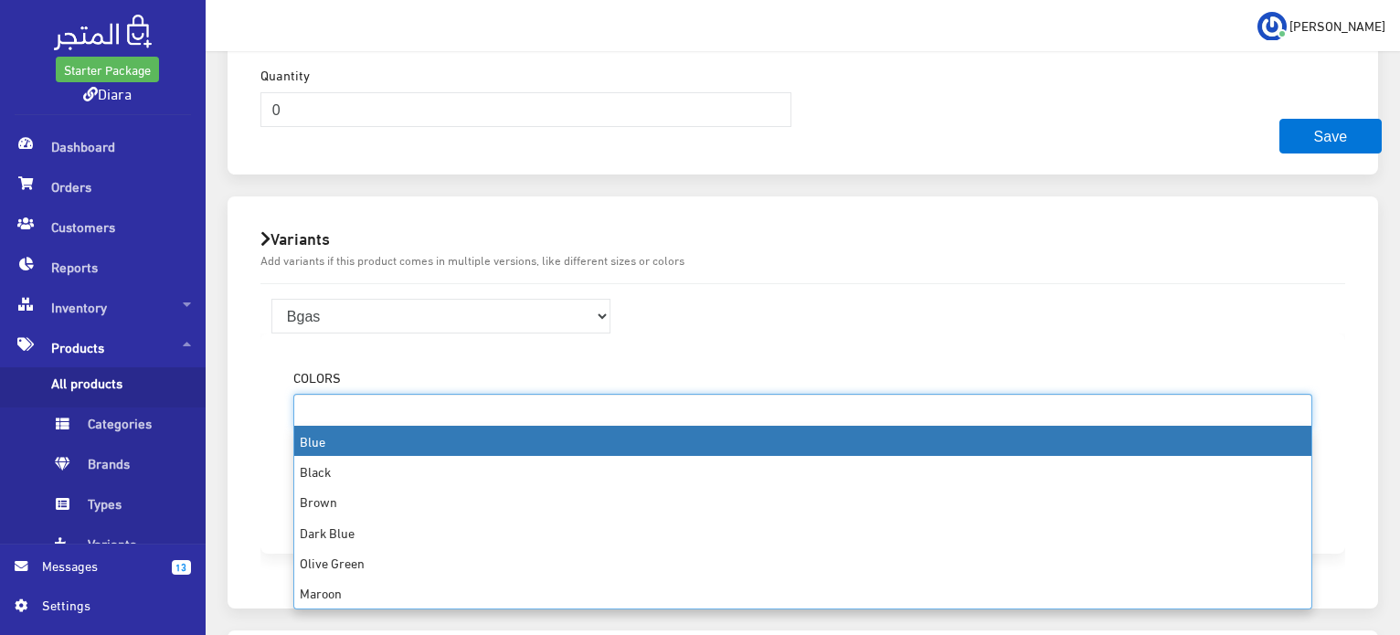
select select
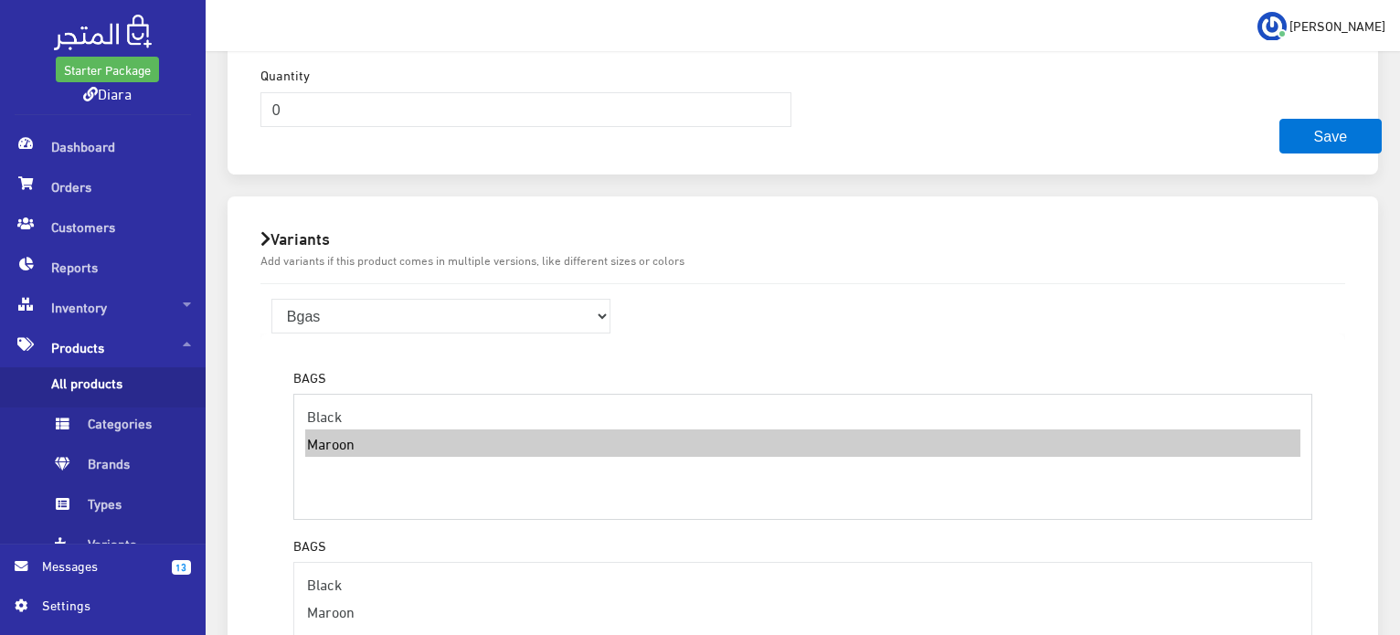
click at [402, 433] on option "Maroon" at bounding box center [802, 442] width 995 height 27
click at [399, 430] on option "Maroon" at bounding box center [802, 442] width 995 height 27
click at [992, 317] on div "Clothes Bgas BAGS Black Maroon BAGS Black Maroon Generate variants Variant" at bounding box center [803, 528] width 1114 height 489
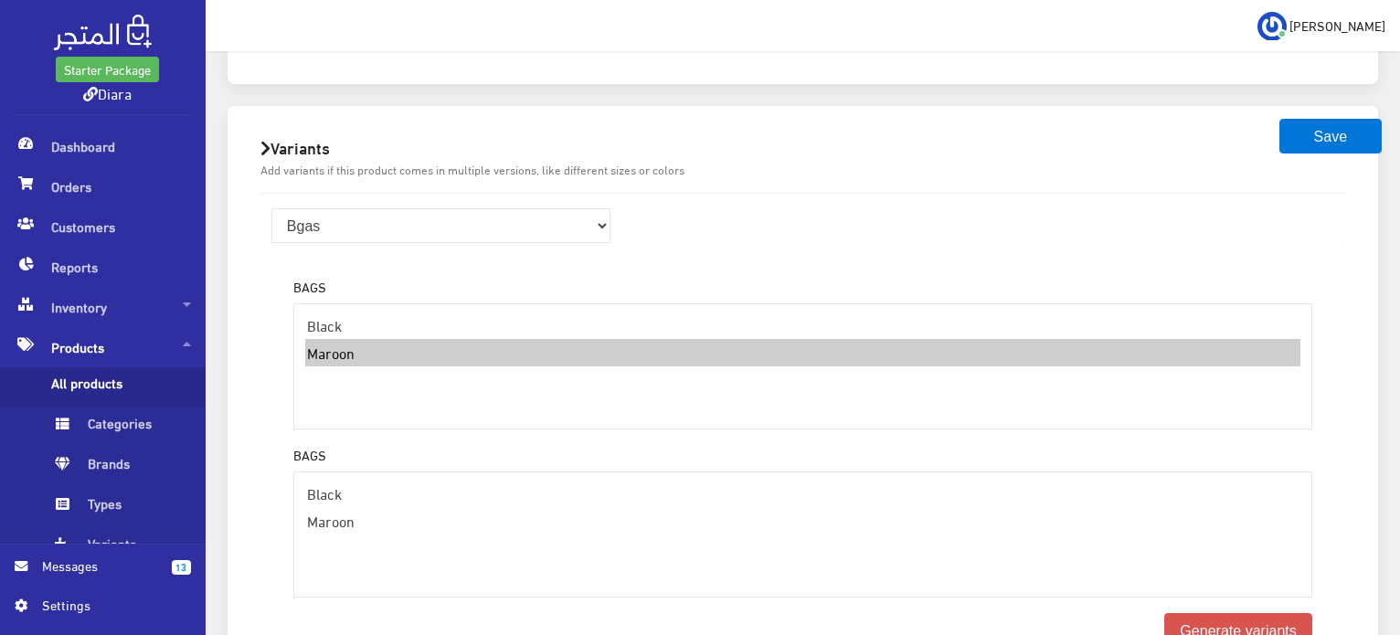
scroll to position [1279, 0]
click at [364, 569] on div "BAGS Black Maroon BAGS Black Maroon Generate variants" at bounding box center [803, 443] width 1048 height 366
select select "58"
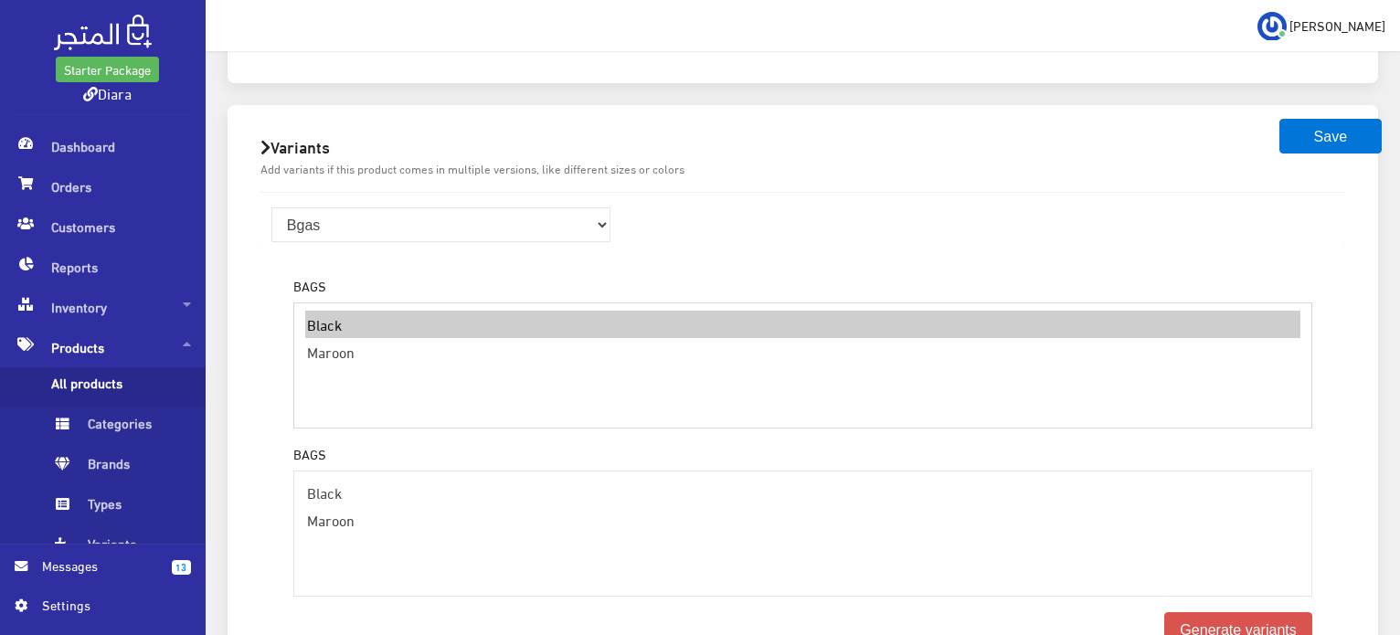
click at [482, 318] on option "Black" at bounding box center [802, 324] width 995 height 27
select select "61"
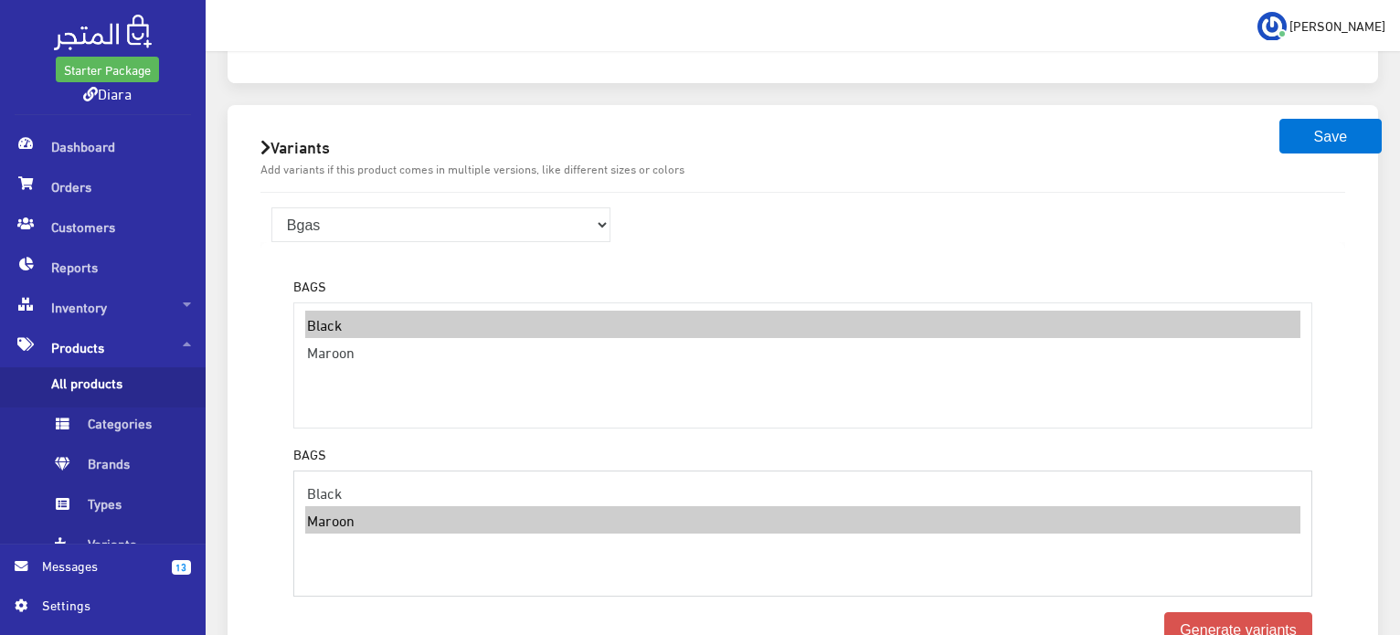
click at [336, 506] on option "Maroon" at bounding box center [802, 519] width 995 height 27
click at [1206, 612] on button "Generate variants" at bounding box center [1238, 629] width 148 height 35
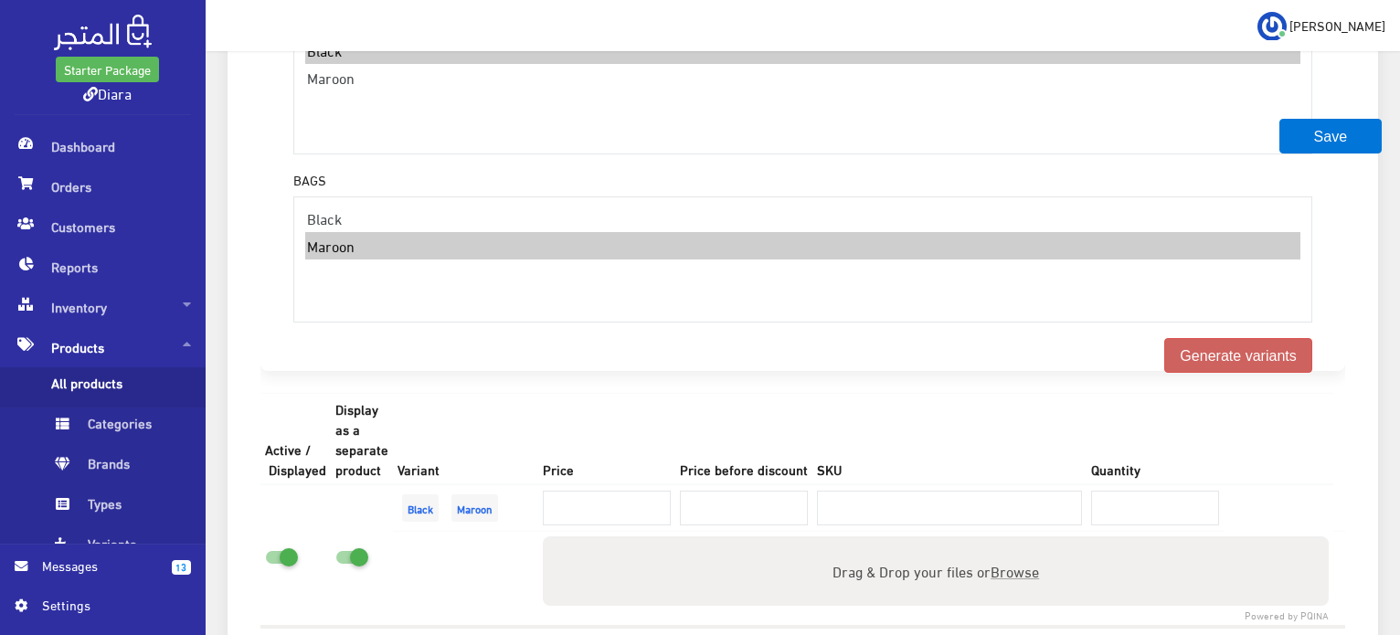
scroll to position [1573, 0]
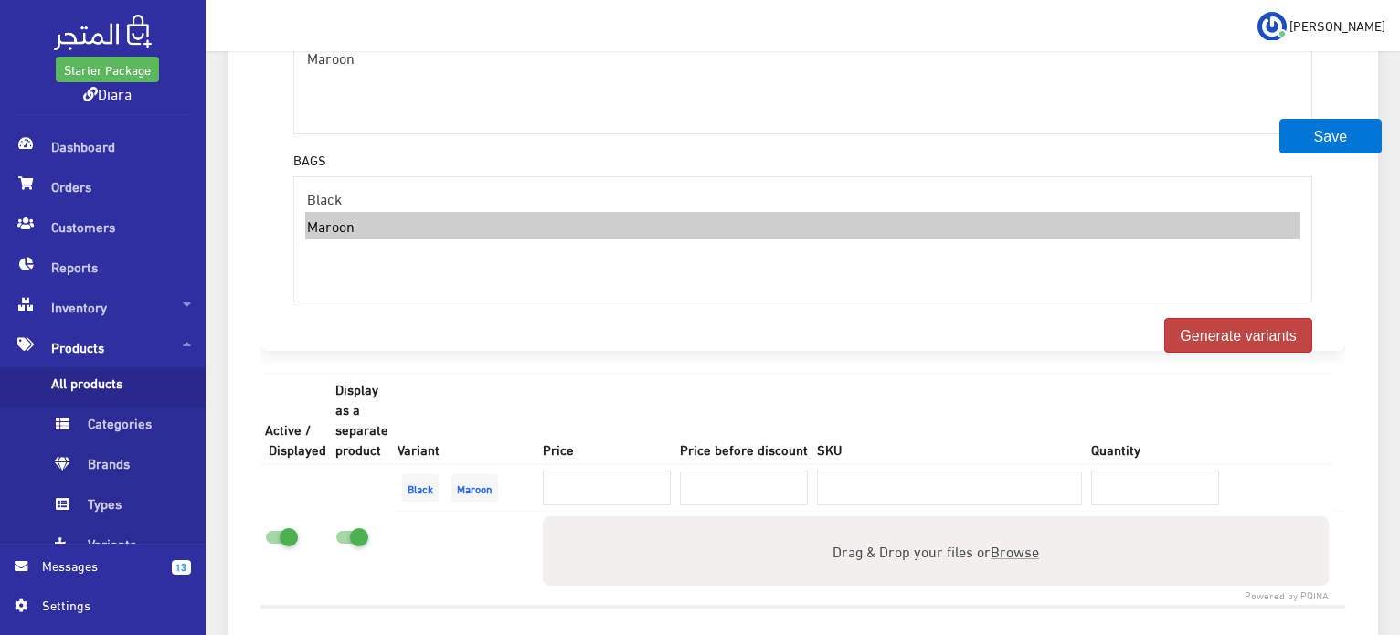
click at [1250, 318] on button "Generate variants" at bounding box center [1238, 335] width 148 height 35
click at [613, 281] on div "BAGS Black Maroon BAGS Black Maroon Generate variants" at bounding box center [803, 149] width 1048 height 366
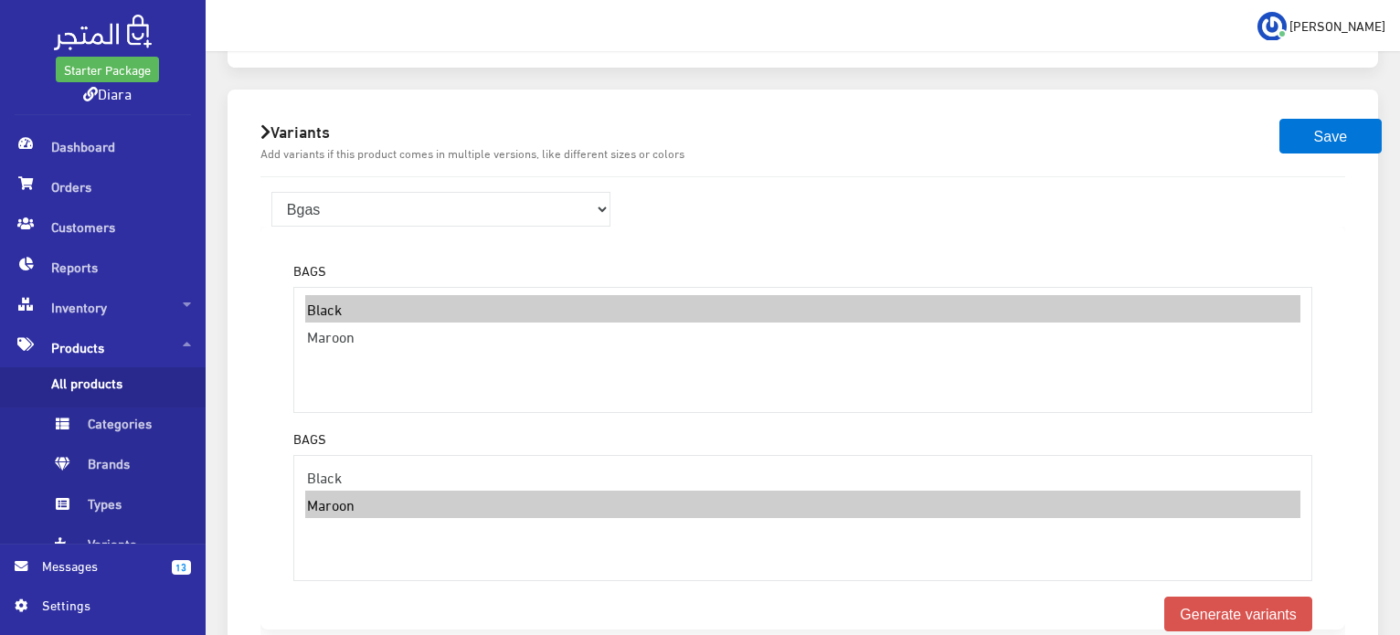
scroll to position [1299, 0]
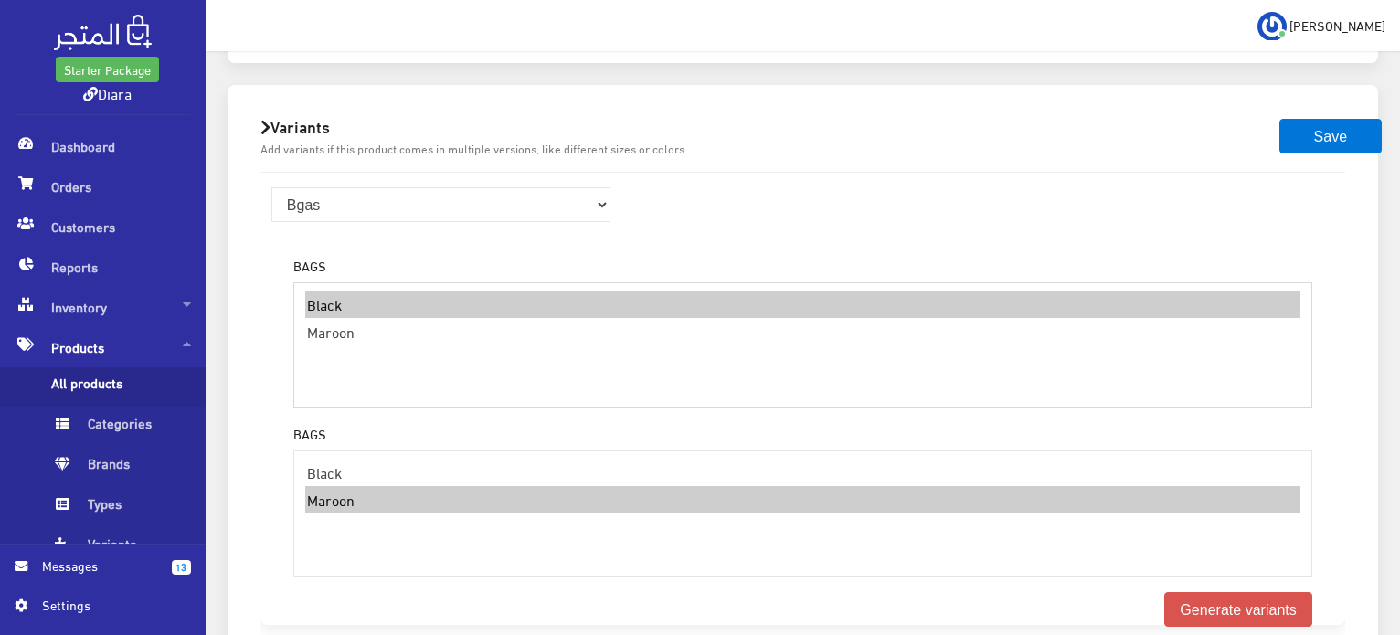
select select "59"
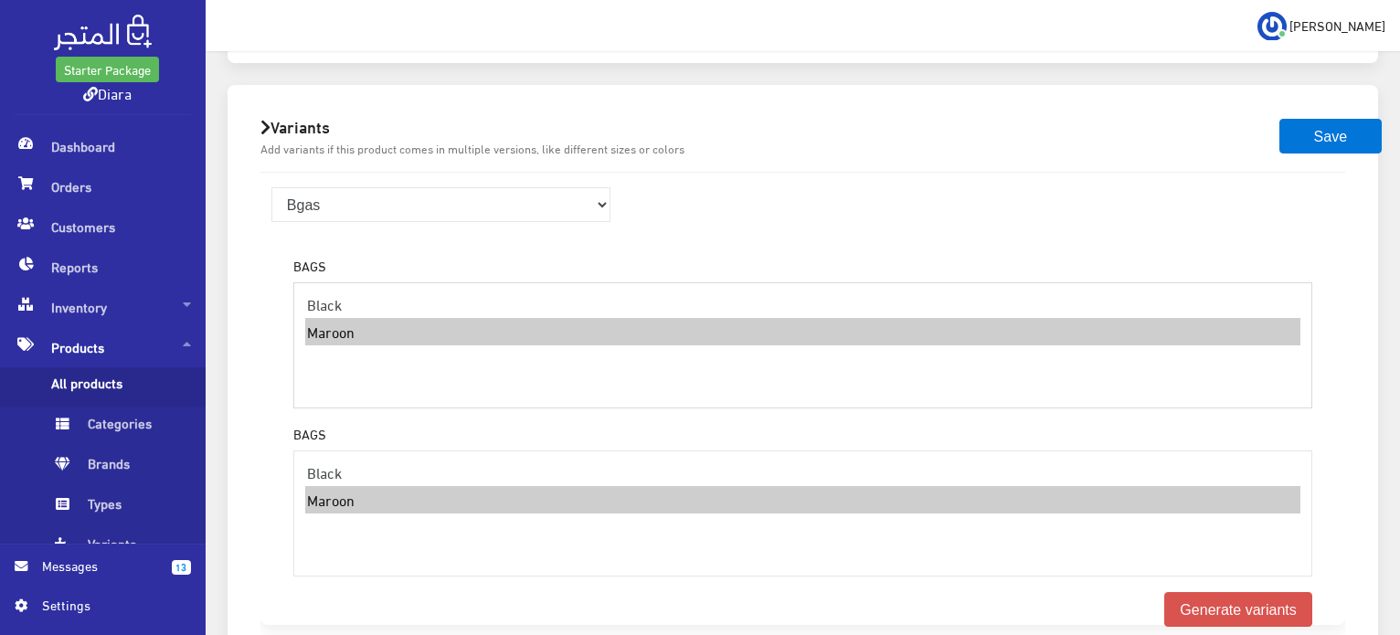
click at [375, 318] on option "Maroon" at bounding box center [802, 331] width 995 height 27
click at [597, 206] on select "Clothes Bgas" at bounding box center [441, 204] width 340 height 35
click at [271, 187] on select "Clothes Bgas" at bounding box center [441, 204] width 340 height 35
click at [426, 273] on div "BAGS Black Maroon" at bounding box center [802, 332] width 1019 height 154
click at [392, 486] on option "Maroon" at bounding box center [802, 499] width 995 height 27
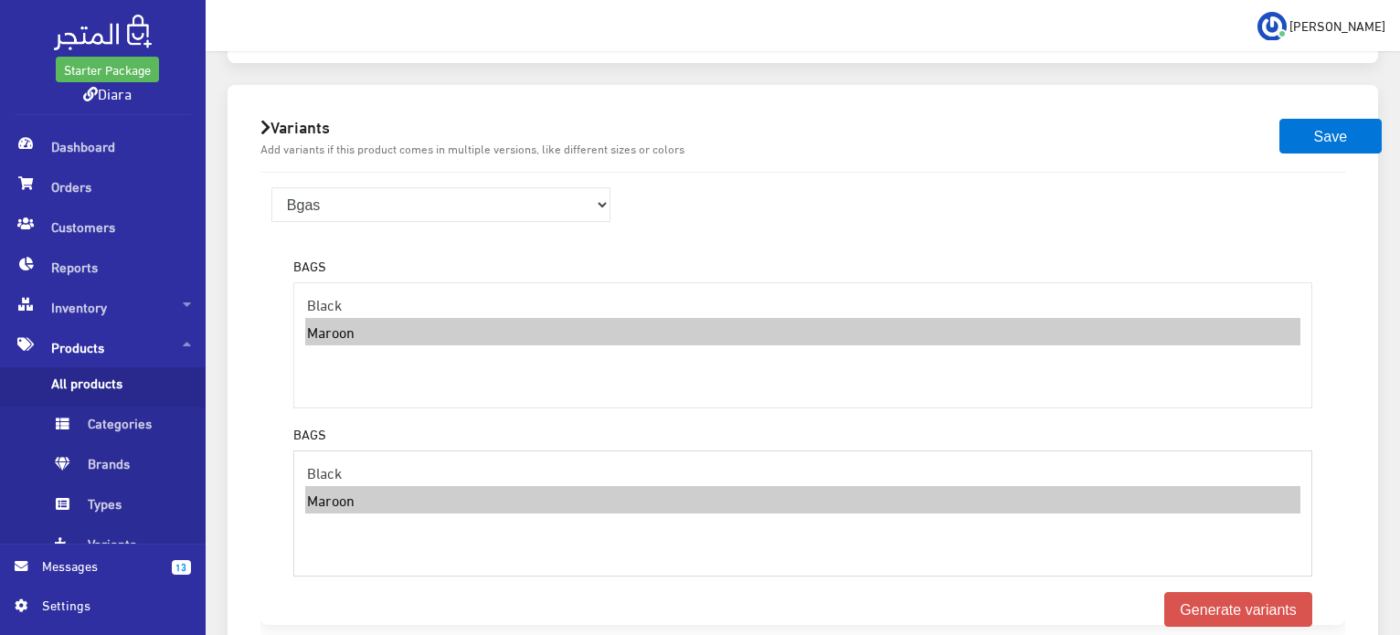
select select "60"
click at [376, 459] on option "Black" at bounding box center [802, 472] width 995 height 27
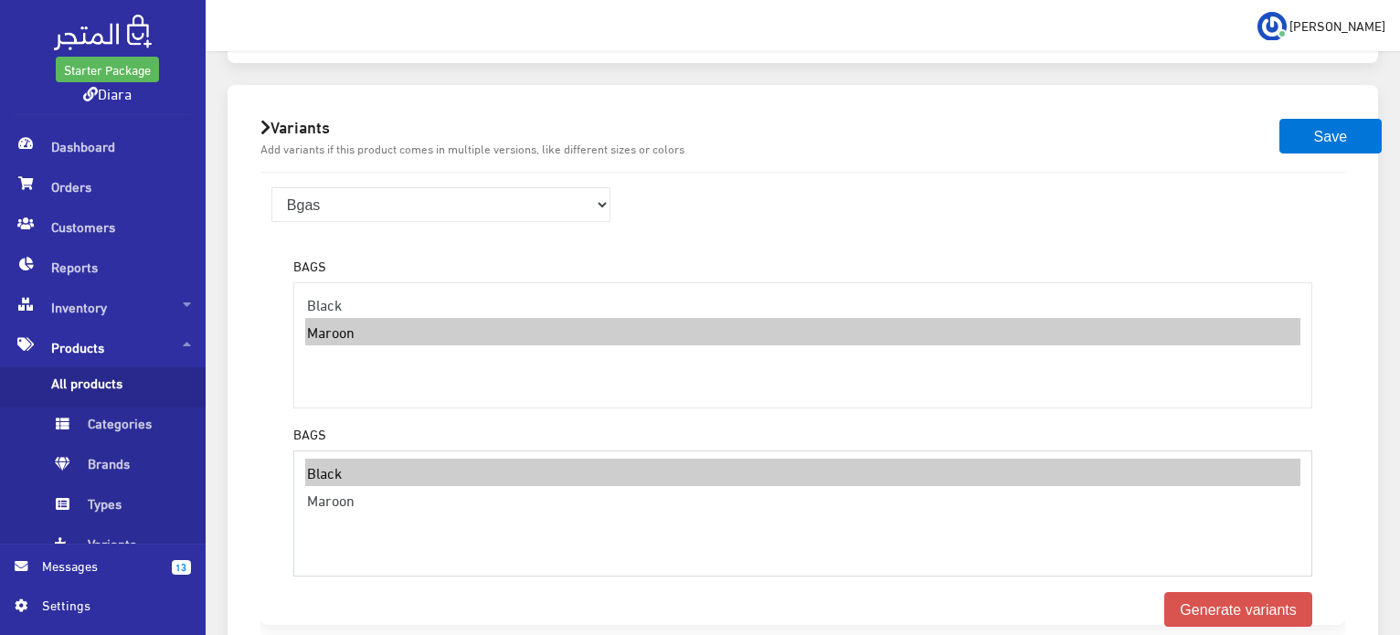
click at [376, 459] on option "Black" at bounding box center [802, 472] width 995 height 27
click at [374, 459] on option "Black" at bounding box center [802, 472] width 995 height 27
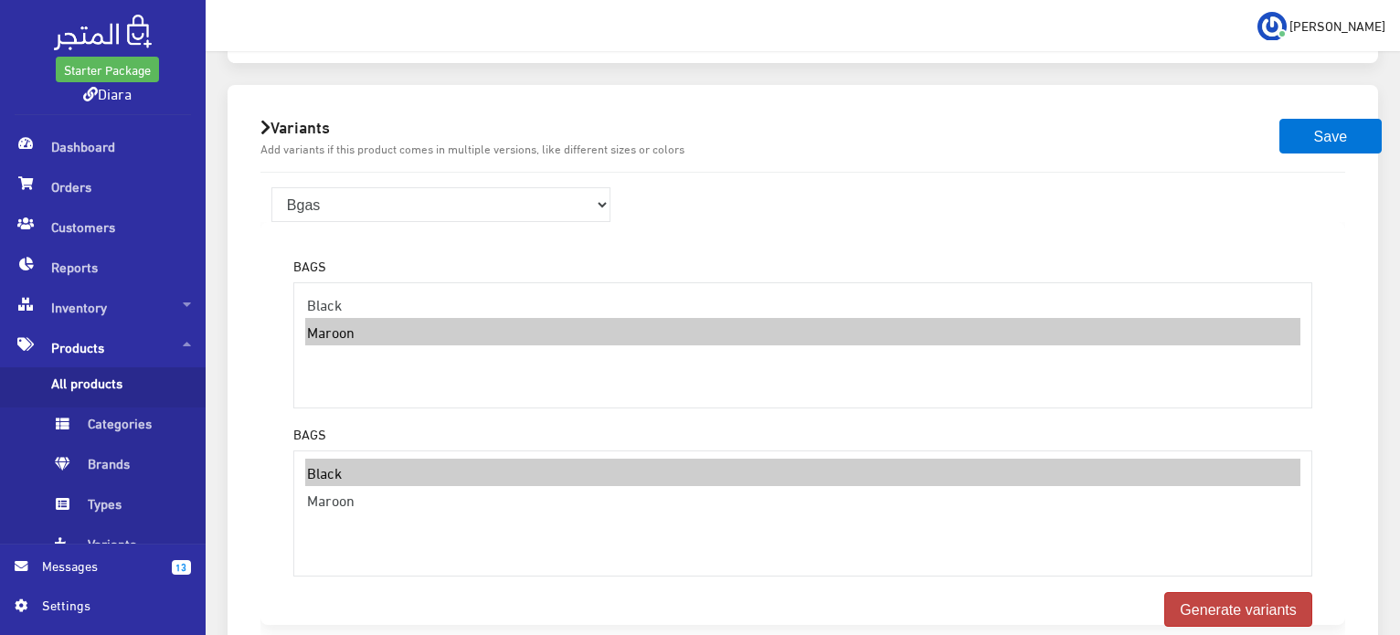
click at [1245, 592] on button "Generate variants" at bounding box center [1238, 609] width 148 height 35
click at [1244, 592] on button "Generate variants" at bounding box center [1238, 609] width 148 height 35
click at [1245, 592] on button "Generate variants" at bounding box center [1238, 609] width 148 height 35
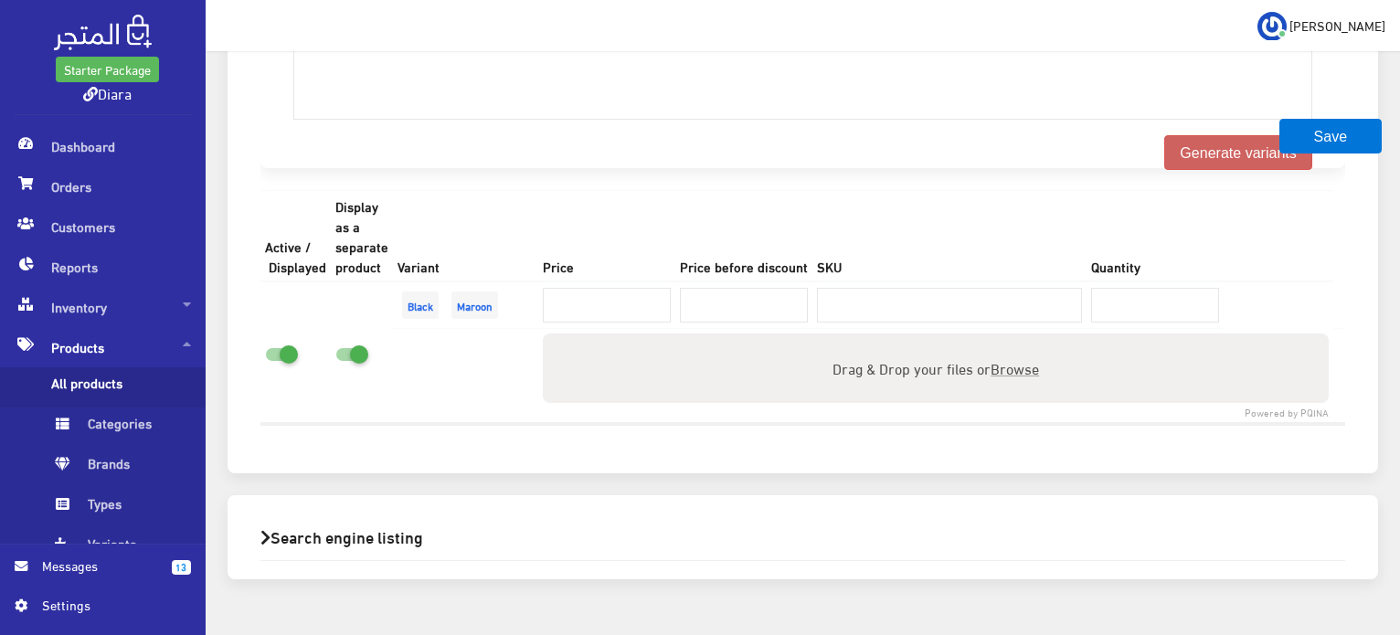
scroll to position [1665, 0]
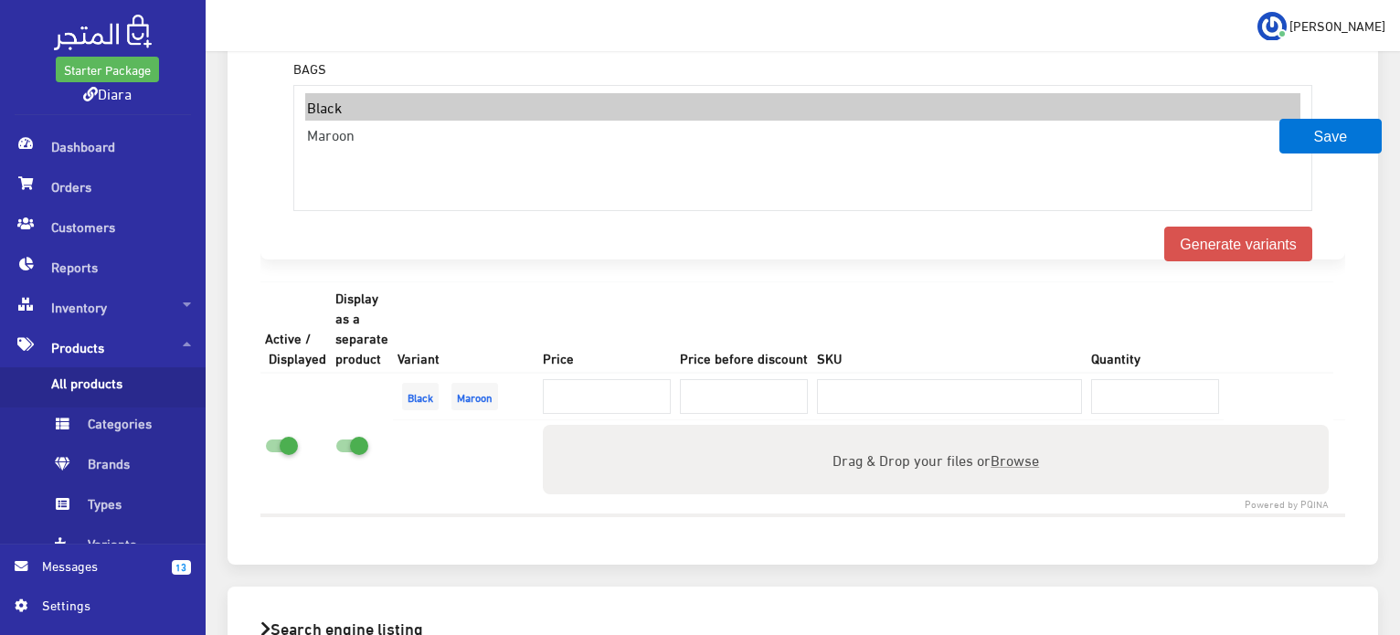
click at [483, 383] on span "Maroon" at bounding box center [474, 396] width 47 height 27
click at [434, 383] on span "Black" at bounding box center [420, 396] width 37 height 27
click at [587, 379] on input "number" at bounding box center [607, 396] width 128 height 35
type input "350"
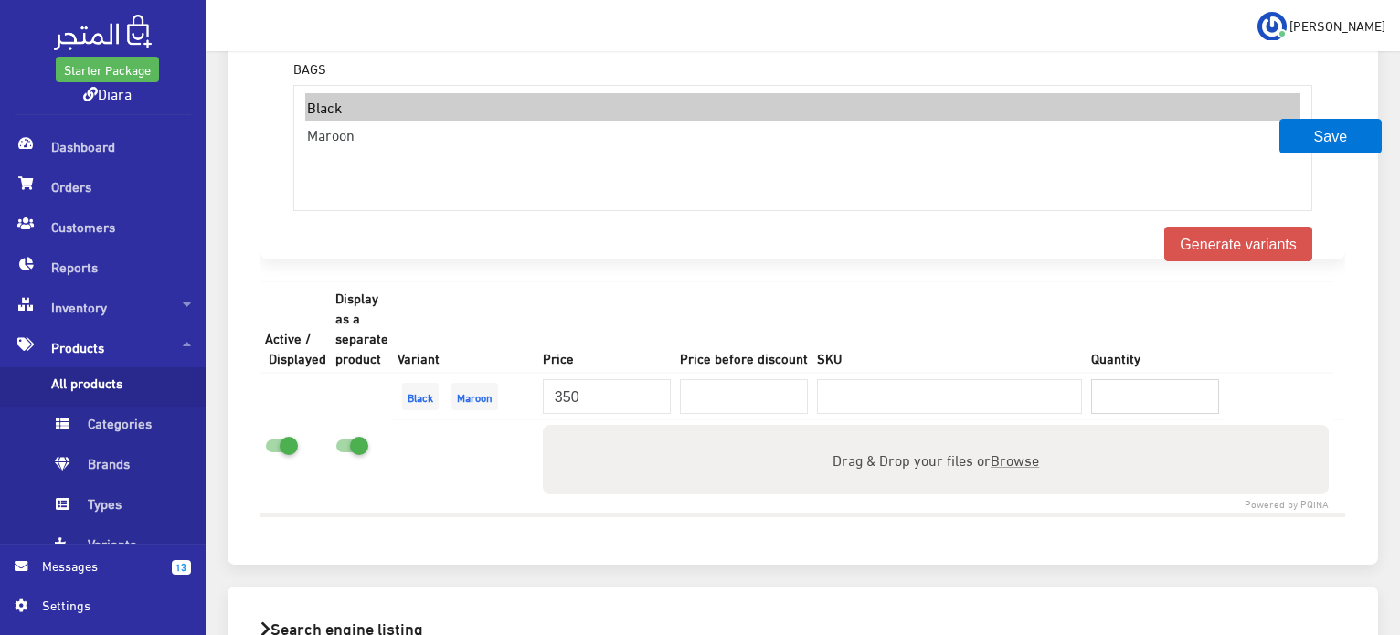
click at [1117, 379] on input "number" at bounding box center [1155, 396] width 128 height 35
type input "5"
click at [1028, 446] on span "Browse" at bounding box center [1015, 459] width 48 height 26
click at [1028, 425] on input "Drag & Drop your files or Browse" at bounding box center [936, 427] width 786 height 5
type input "C:\fakepath\WhatsApp Image 2025-08-29 at 07.33.00_057995f1.jpg"
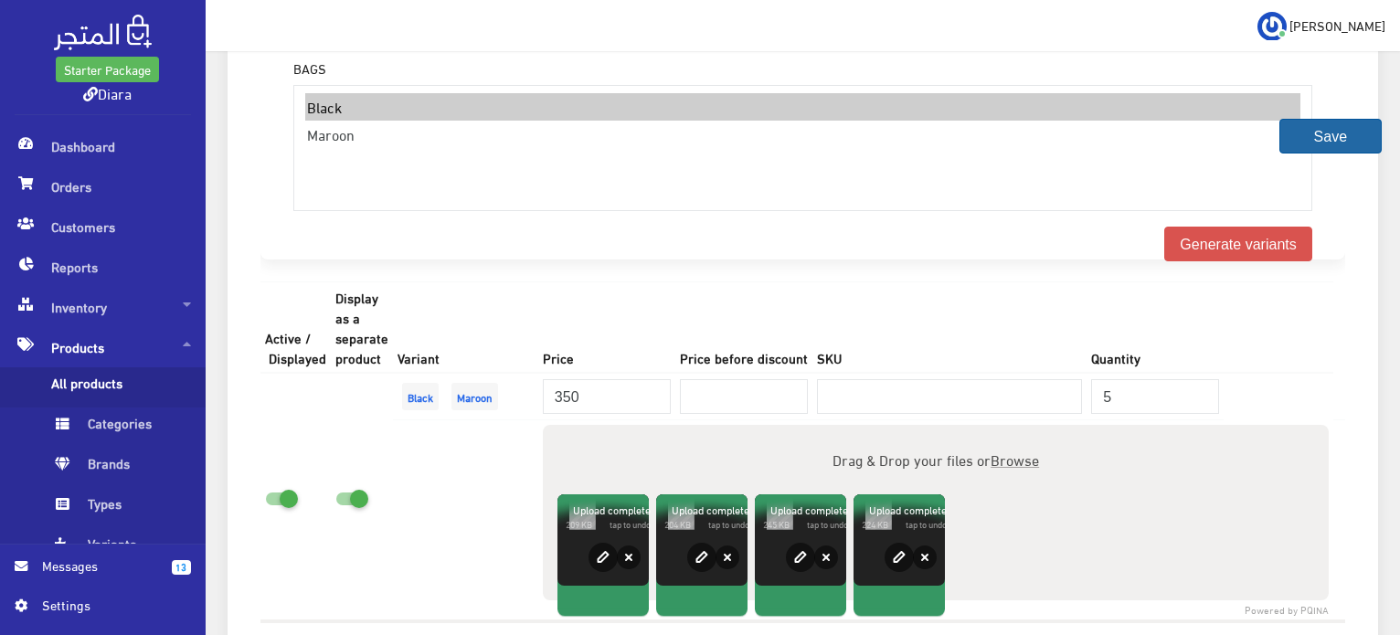
click at [1340, 127] on button "Save" at bounding box center [1330, 136] width 102 height 35
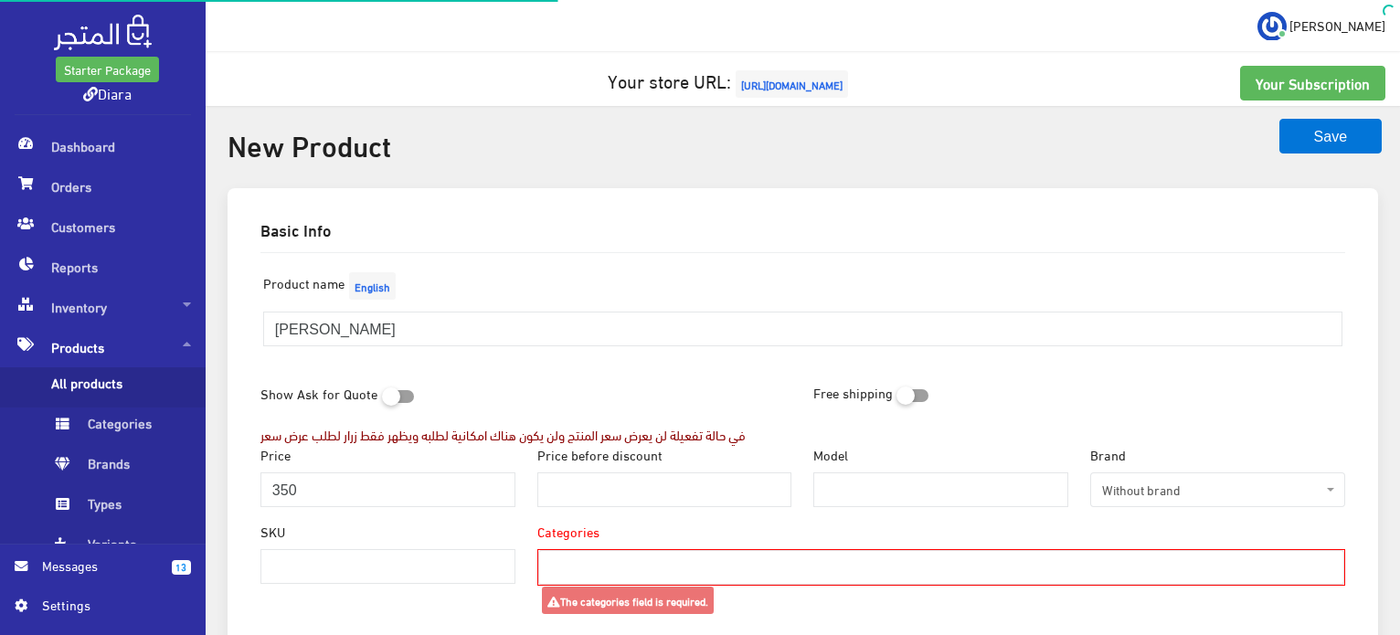
select select
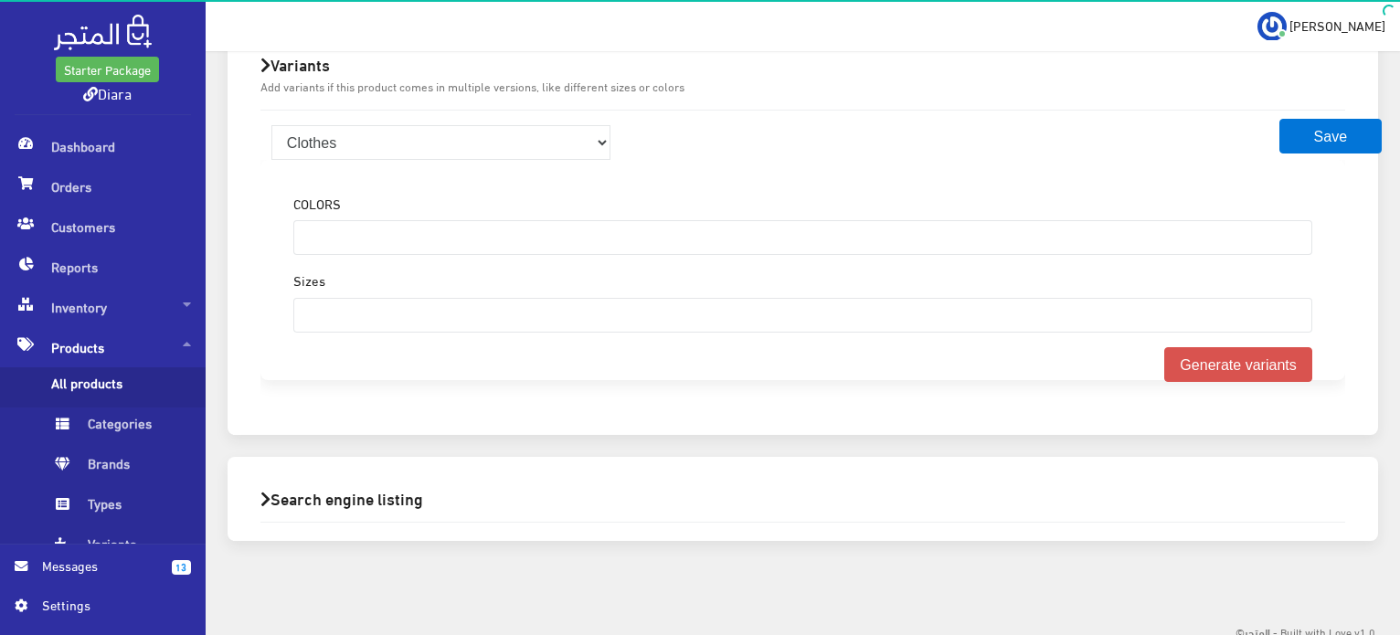
scroll to position [1298, 0]
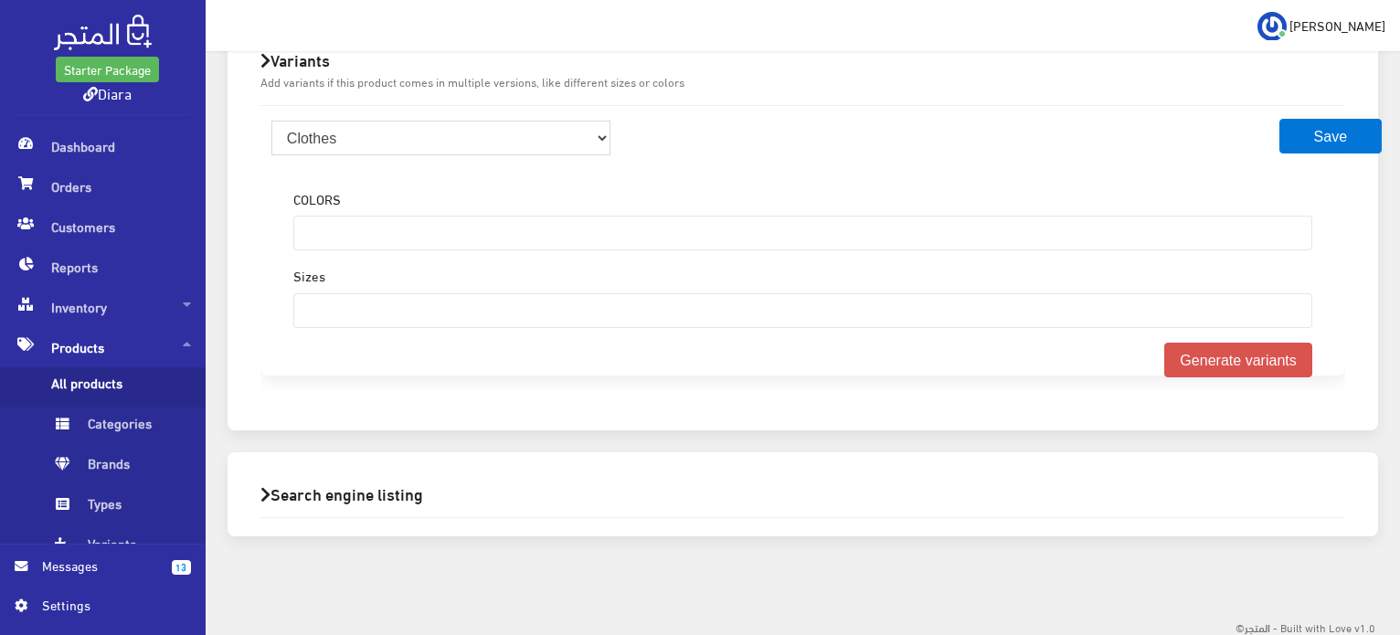
click at [318, 144] on select "Clothes Bgas" at bounding box center [441, 138] width 340 height 35
select select "2"
click at [271, 121] on select "Clothes Bgas" at bounding box center [441, 138] width 340 height 35
select select
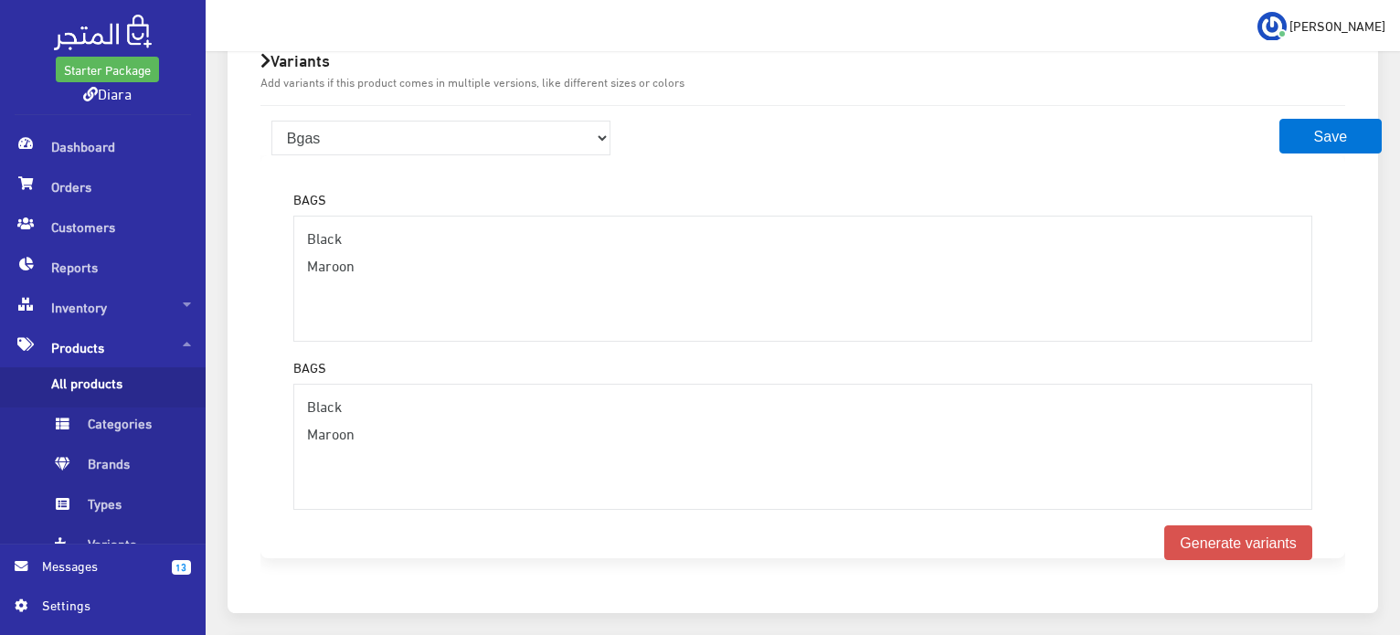
click at [328, 356] on div "BAGS Black Maroon" at bounding box center [802, 433] width 1019 height 154
click at [117, 546] on div "13 Messages Settings" at bounding box center [103, 590] width 206 height 90
click at [119, 529] on span "Variants" at bounding box center [120, 548] width 139 height 40
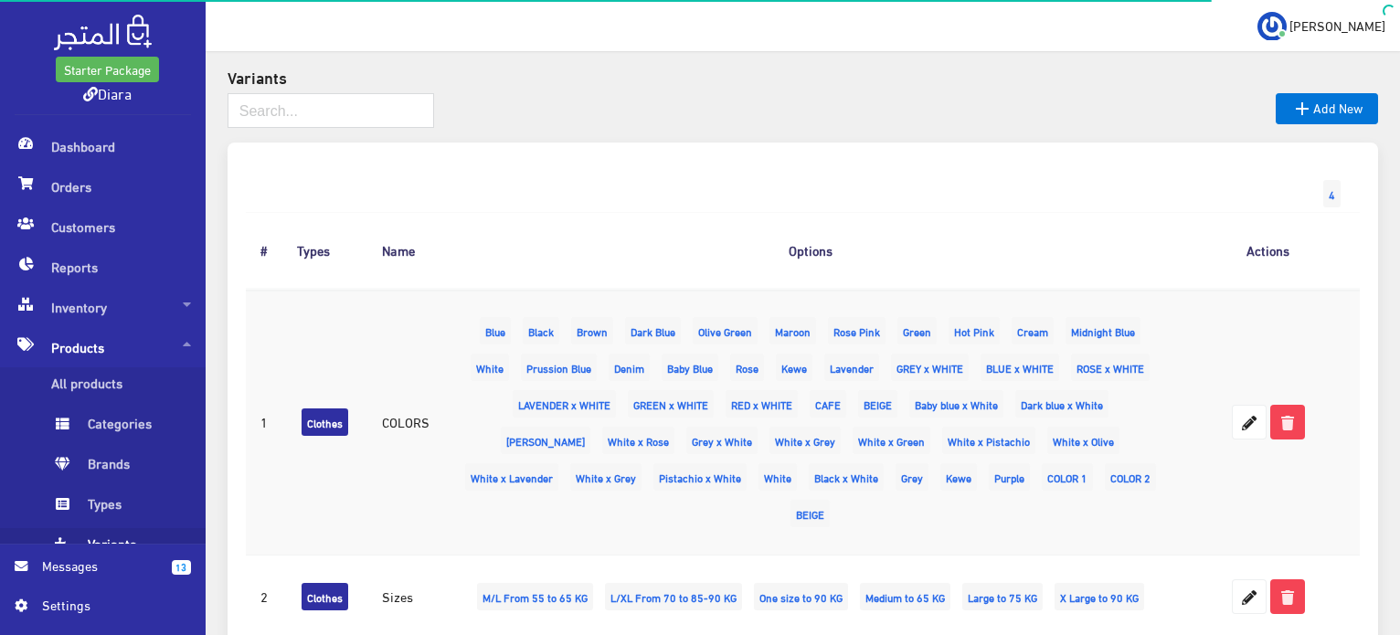
scroll to position [355, 0]
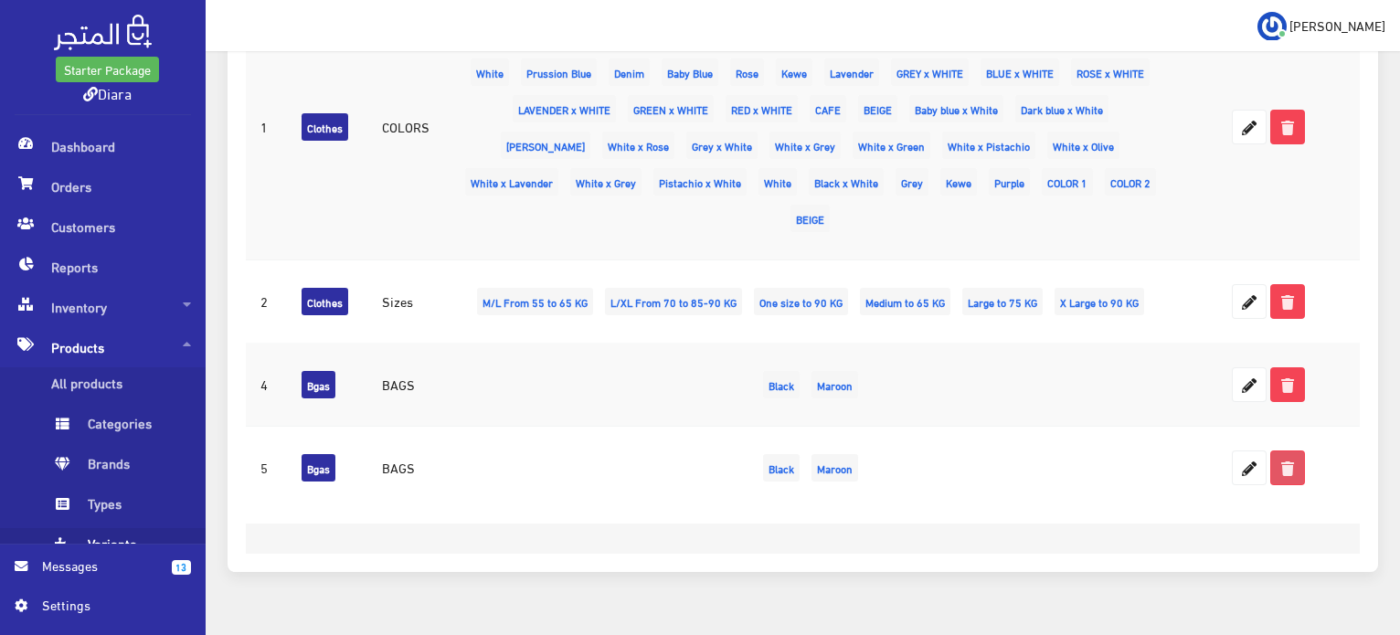
click at [1297, 451] on icon at bounding box center [1287, 467] width 33 height 33
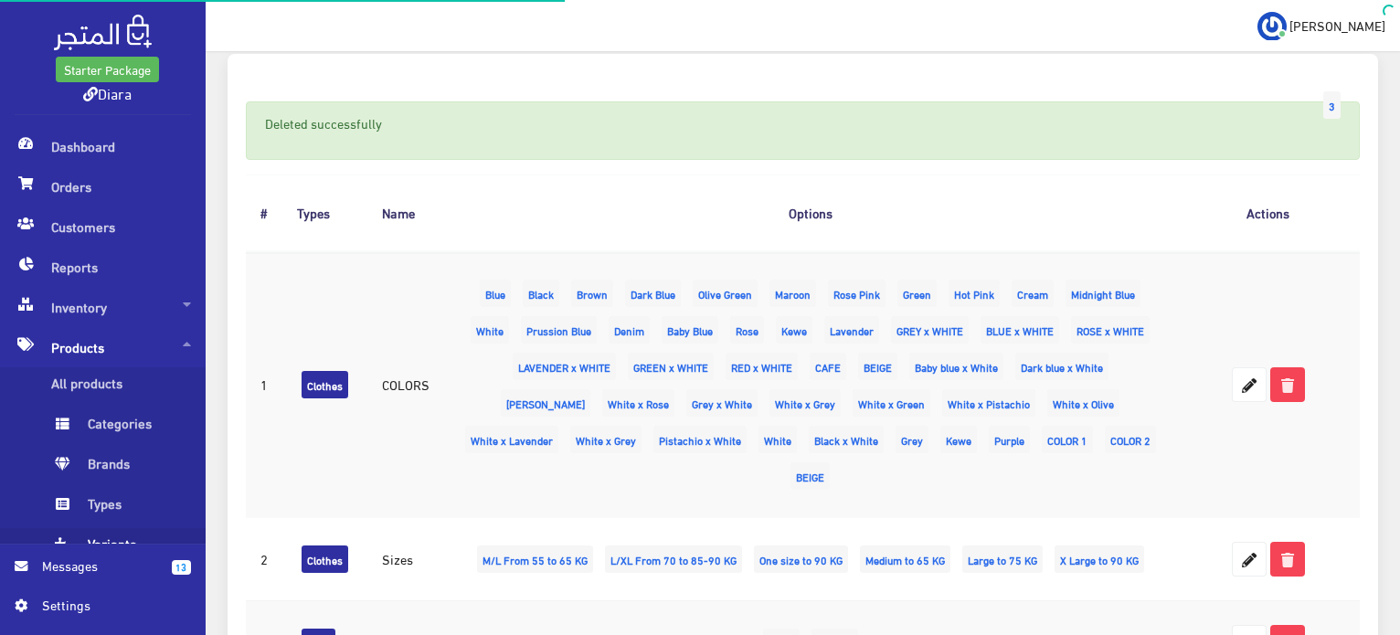
scroll to position [323, 0]
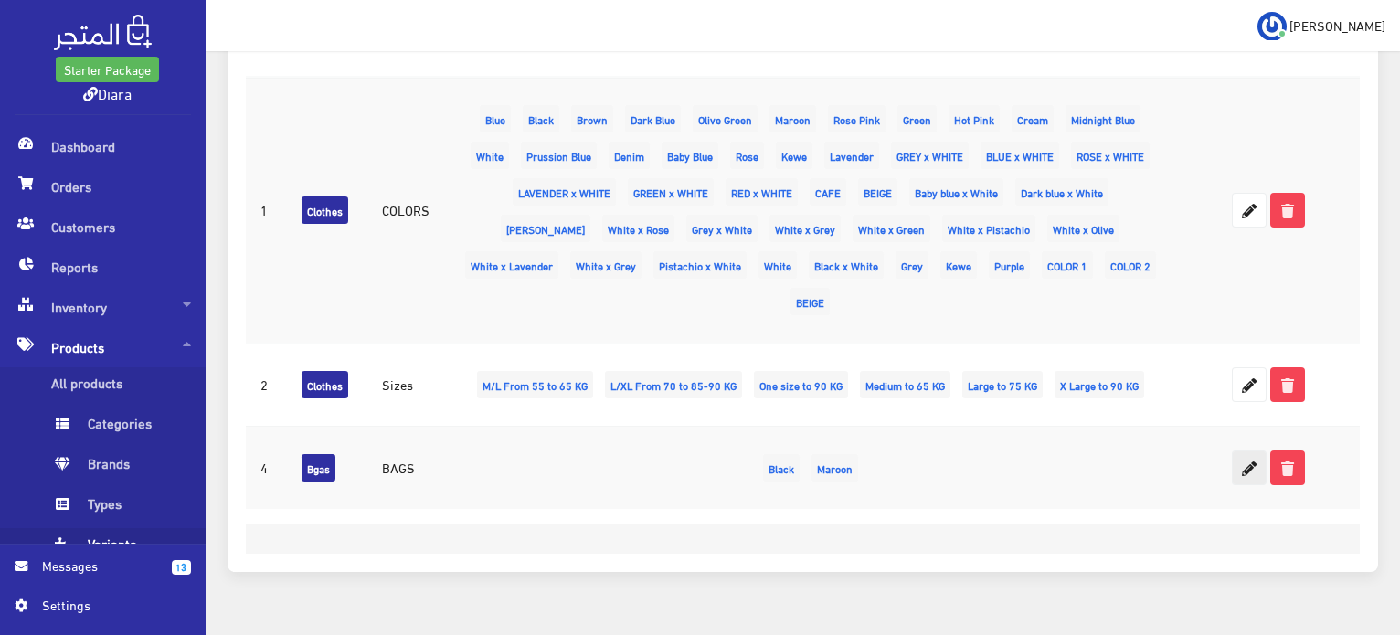
click at [1256, 451] on icon at bounding box center [1249, 467] width 33 height 33
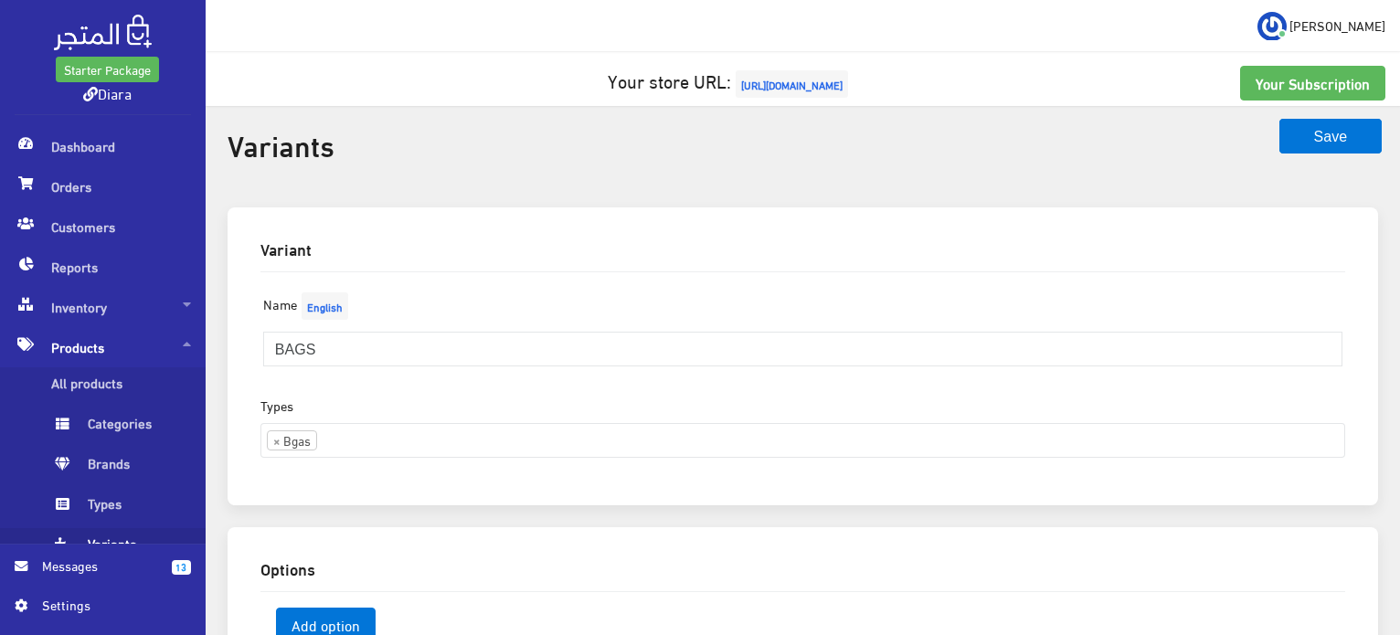
click at [379, 424] on input "search" at bounding box center [349, 438] width 64 height 29
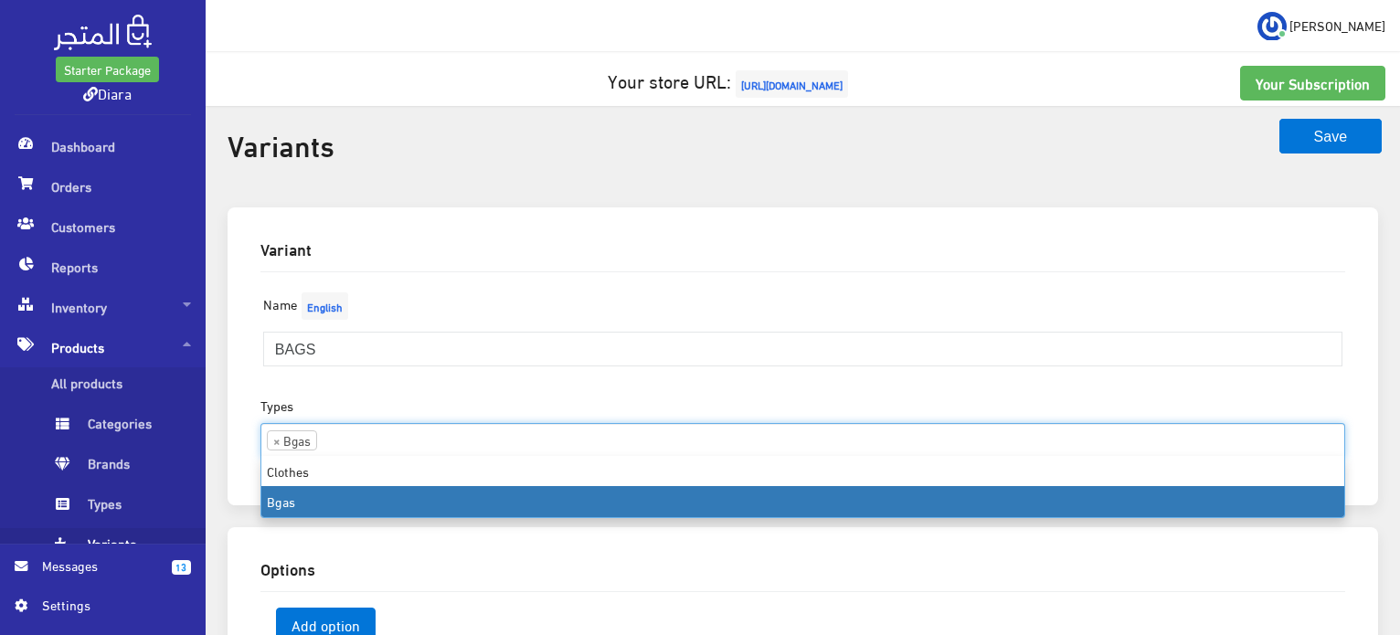
click at [402, 391] on div "Name English BAGS" at bounding box center [802, 342] width 1107 height 108
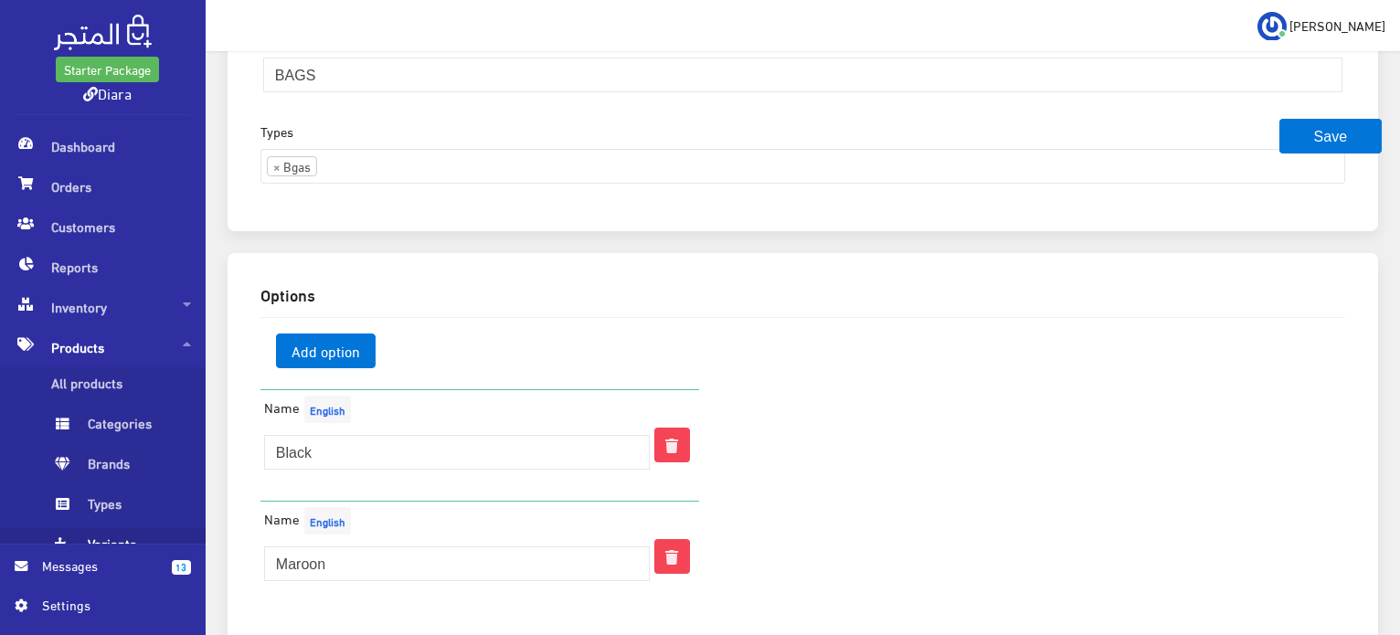
scroll to position [366, 0]
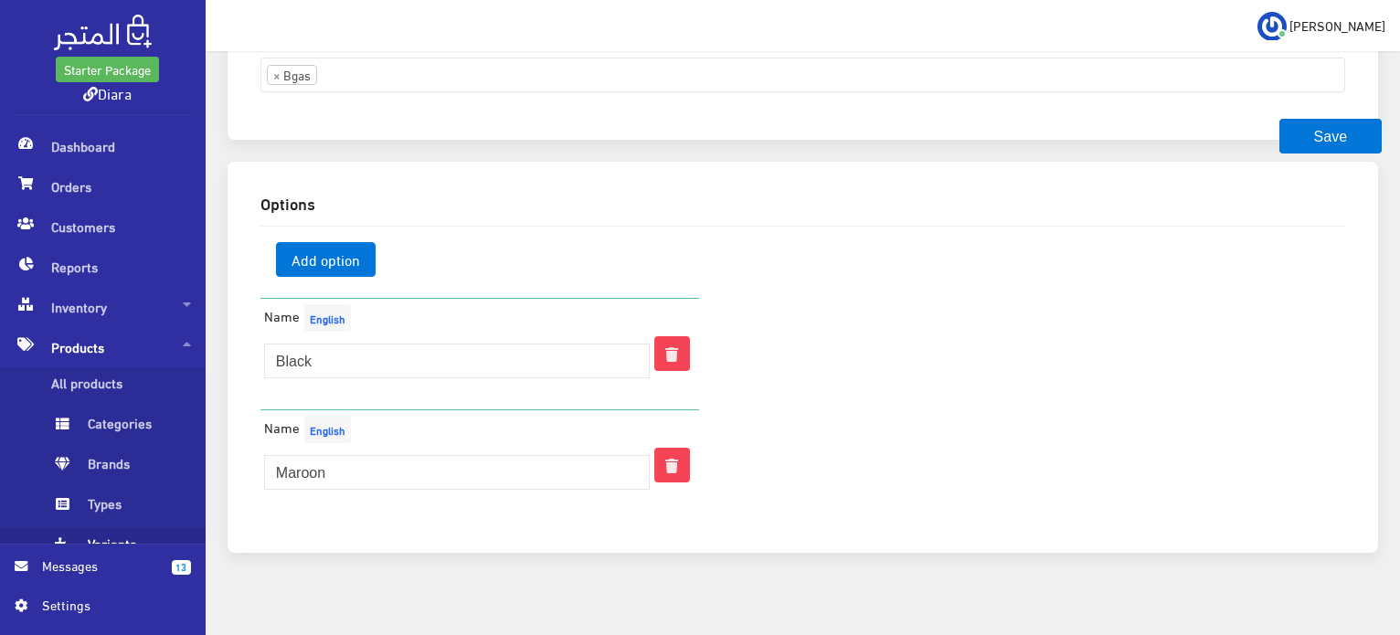
click at [683, 357] on icon at bounding box center [671, 353] width 33 height 33
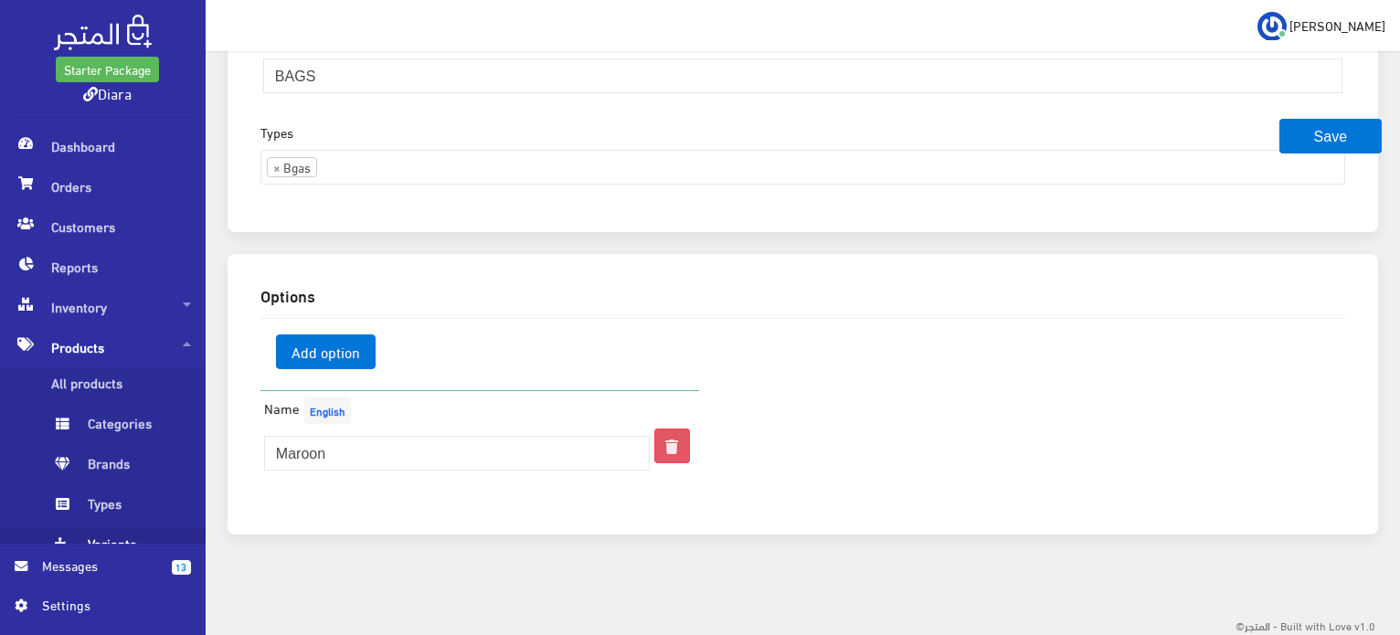
click at [676, 459] on icon at bounding box center [671, 445] width 33 height 33
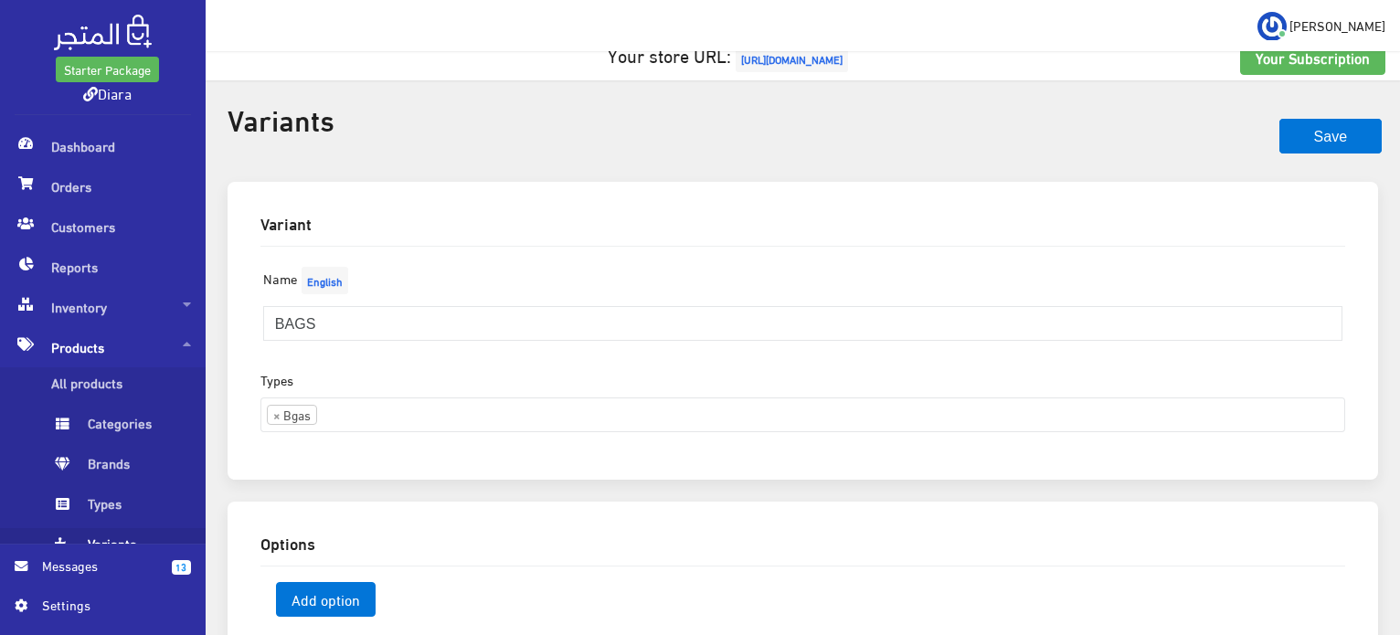
scroll to position [0, 0]
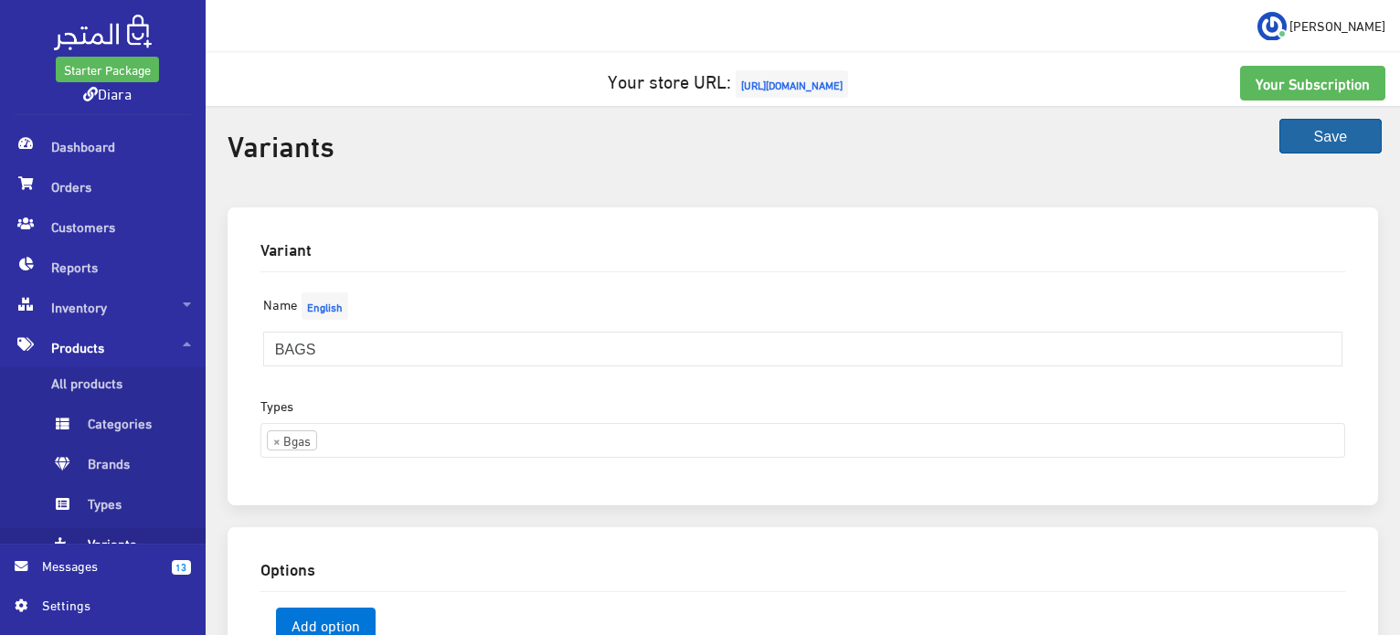
click at [1308, 127] on button "Save" at bounding box center [1330, 136] width 102 height 35
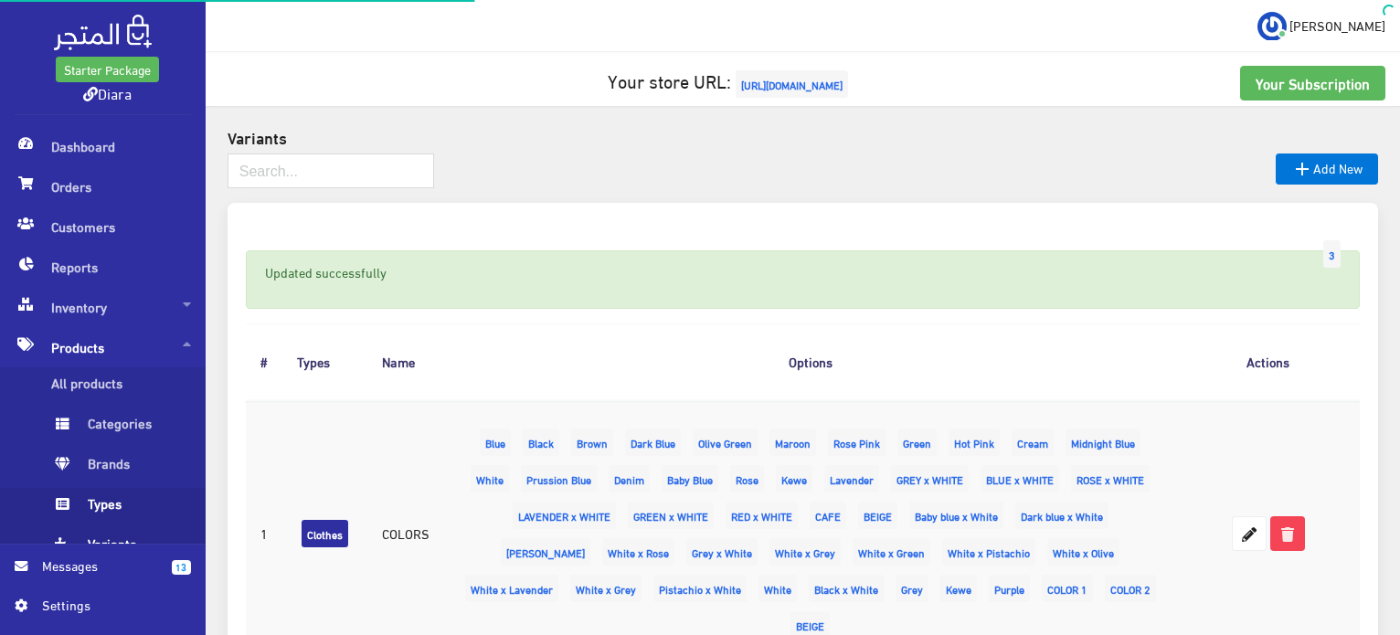
click at [129, 507] on span "Types" at bounding box center [120, 508] width 139 height 40
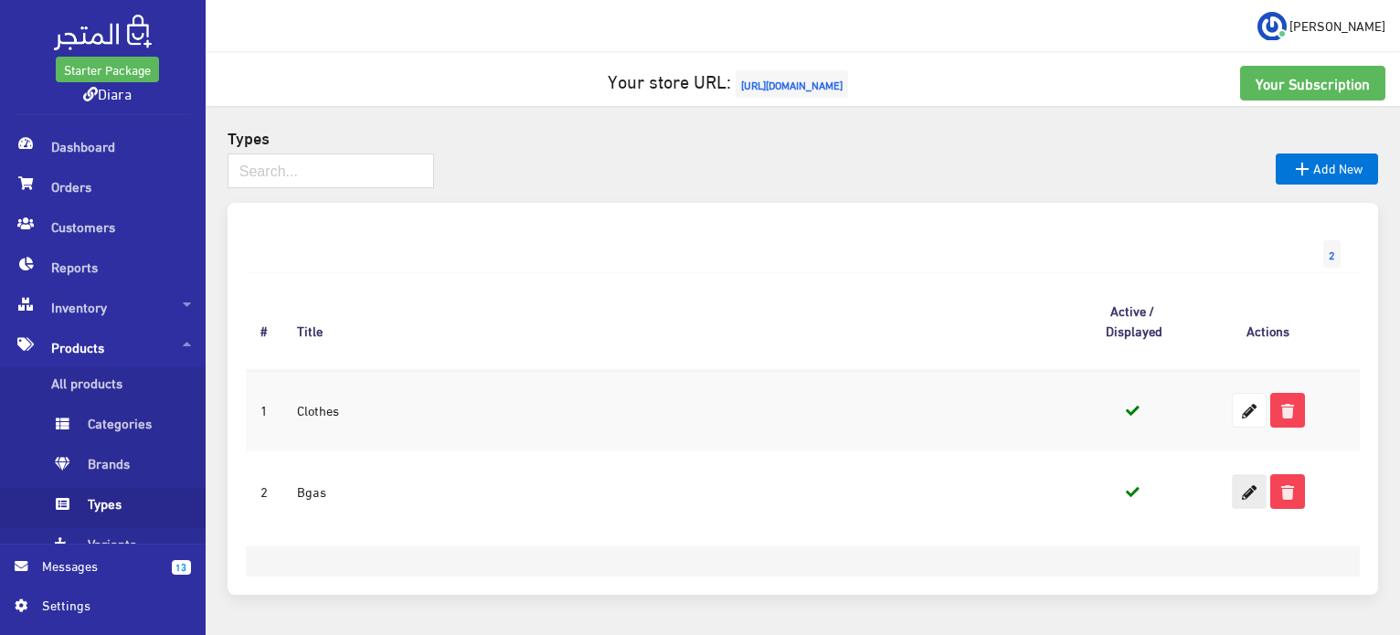
click at [1254, 496] on icon at bounding box center [1249, 491] width 33 height 33
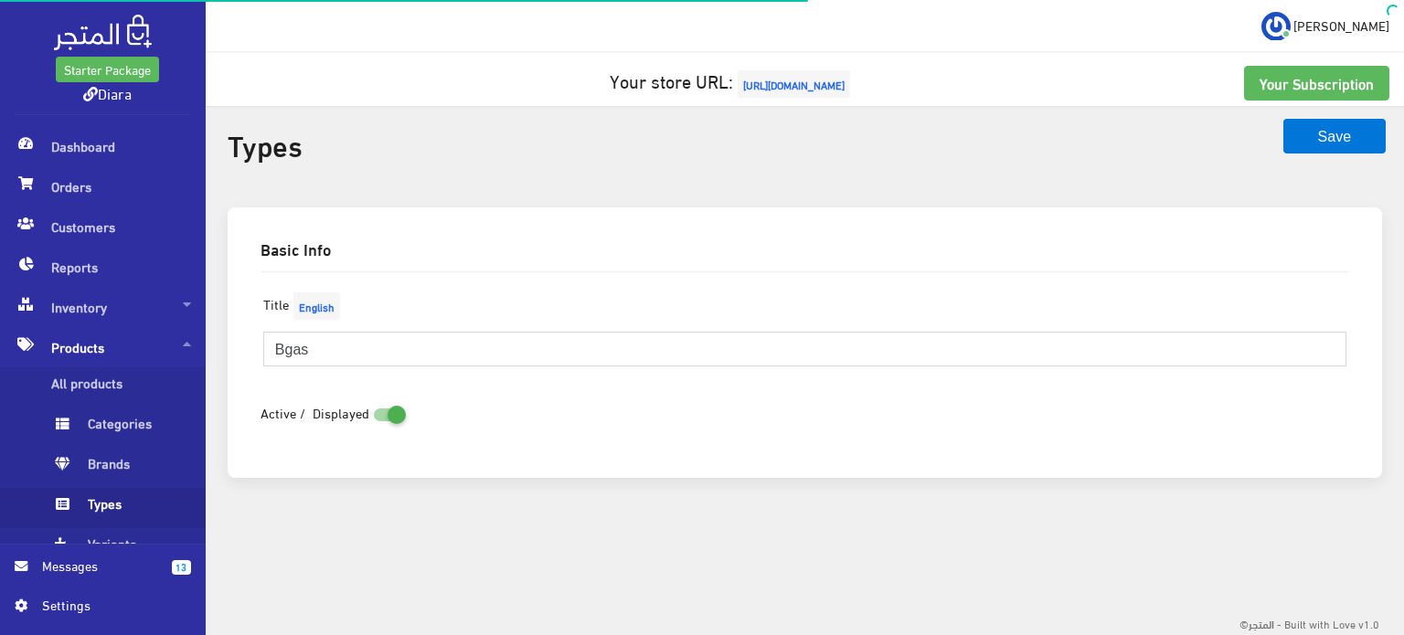
click at [334, 352] on input "Bgas" at bounding box center [804, 349] width 1083 height 35
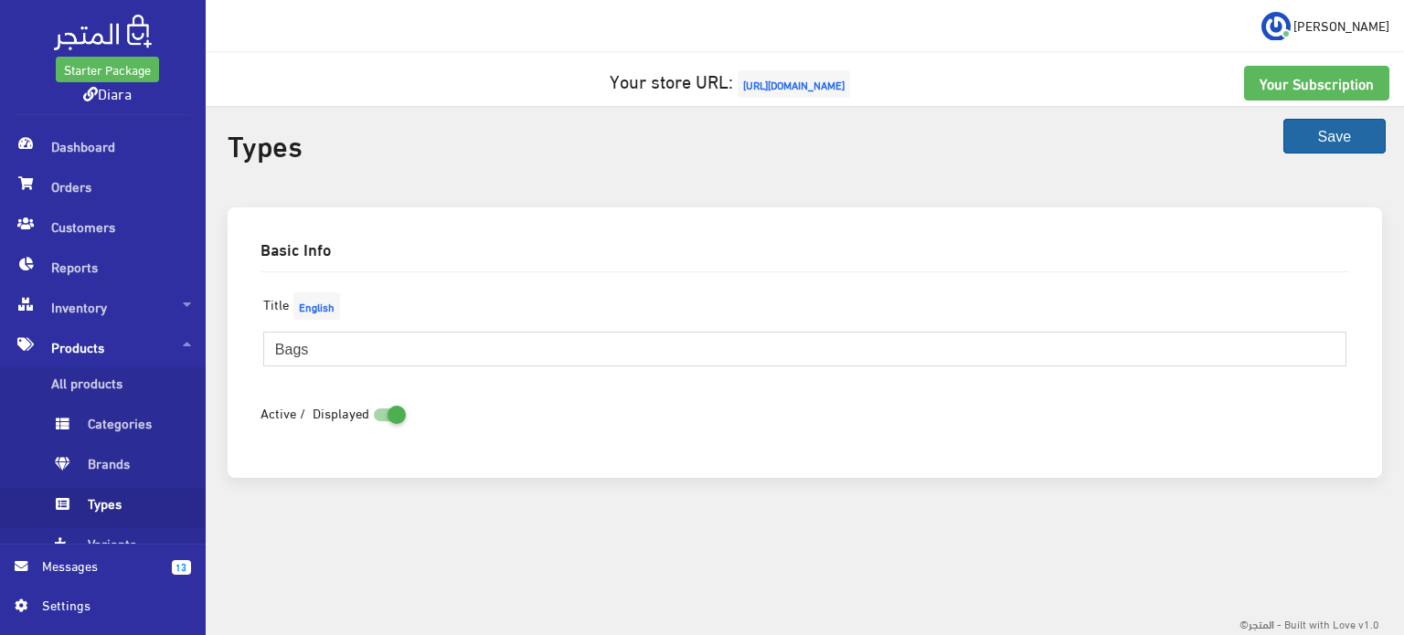
type input "Bags"
click at [1337, 128] on button "Save" at bounding box center [1334, 136] width 102 height 35
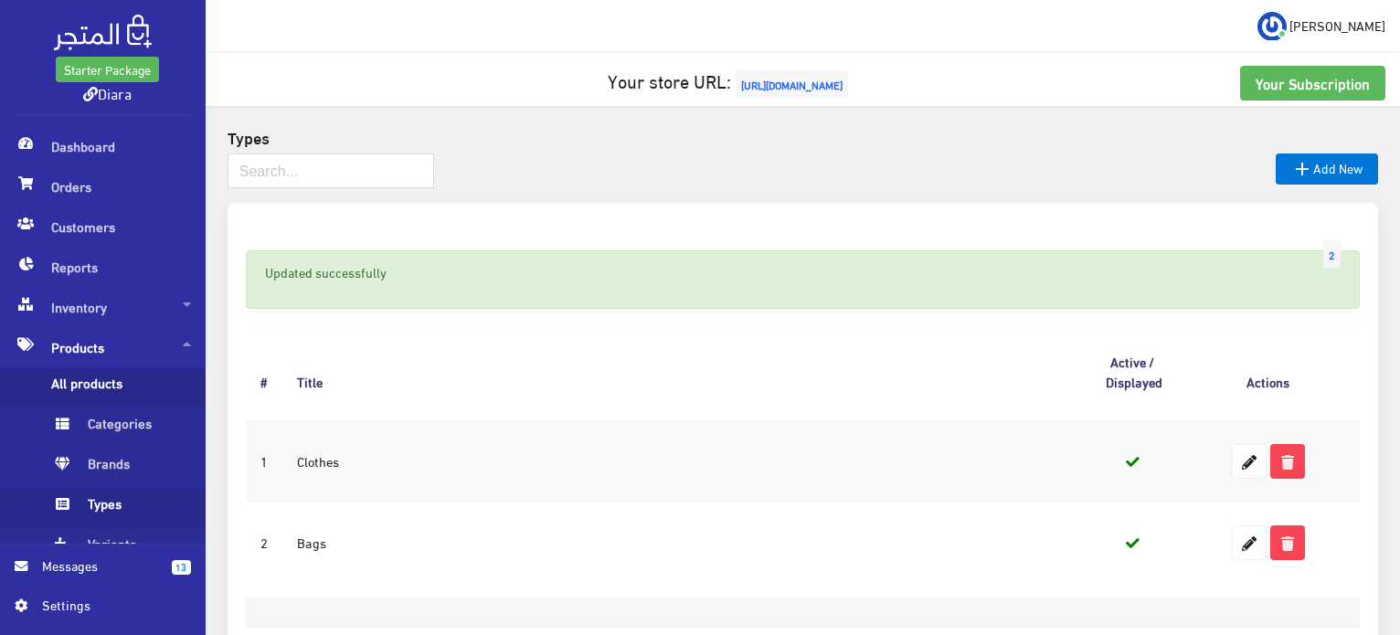
click at [138, 394] on span "All products" at bounding box center [120, 387] width 139 height 40
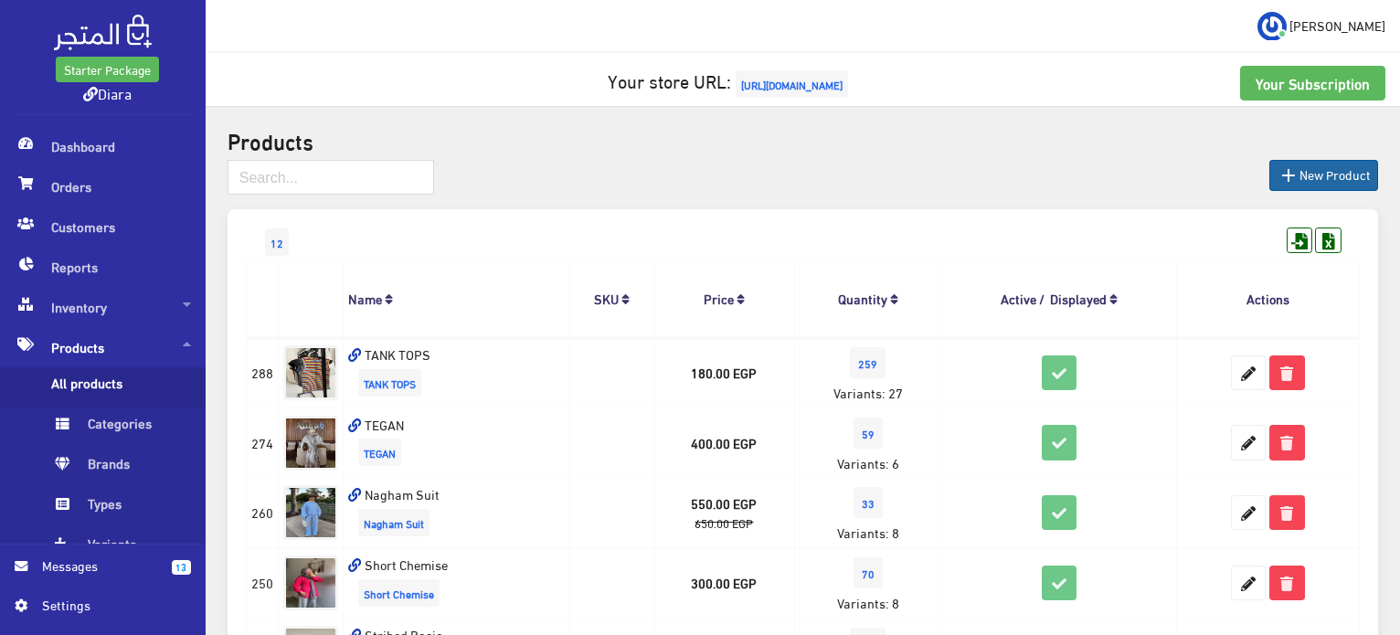
click at [1352, 171] on link " New Product" at bounding box center [1323, 175] width 109 height 31
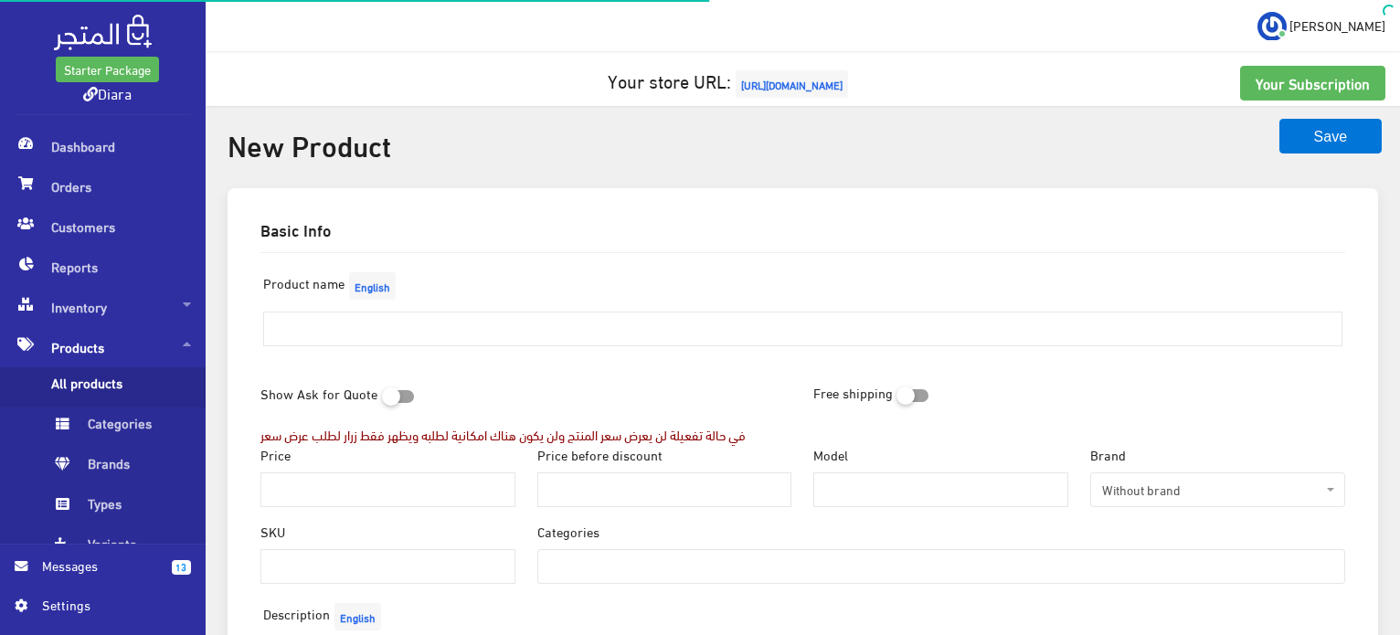
select select
click at [336, 313] on input "text" at bounding box center [802, 329] width 1079 height 35
click at [337, 325] on input "text" at bounding box center [802, 329] width 1079 height 35
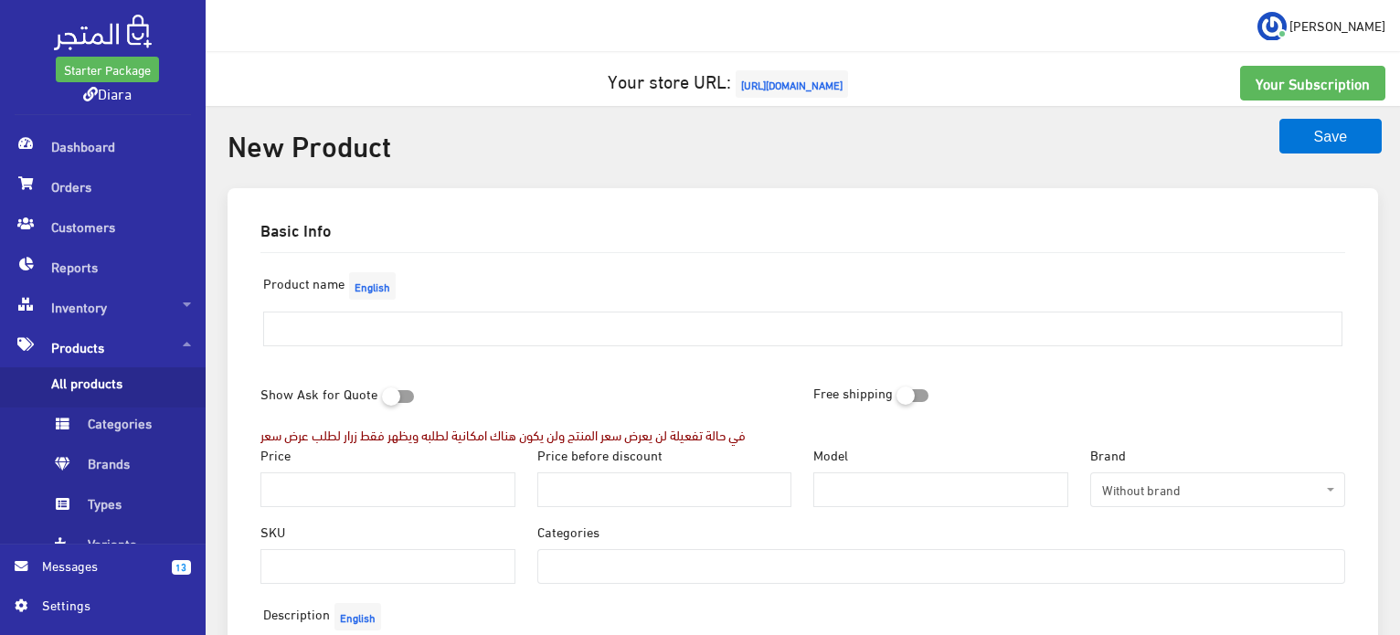
click at [337, 325] on input "text" at bounding box center [802, 329] width 1079 height 35
type input "NORA BAG"
click at [328, 480] on input "Price" at bounding box center [387, 489] width 255 height 35
click at [329, 480] on input "Price" at bounding box center [387, 489] width 255 height 35
type input "350"
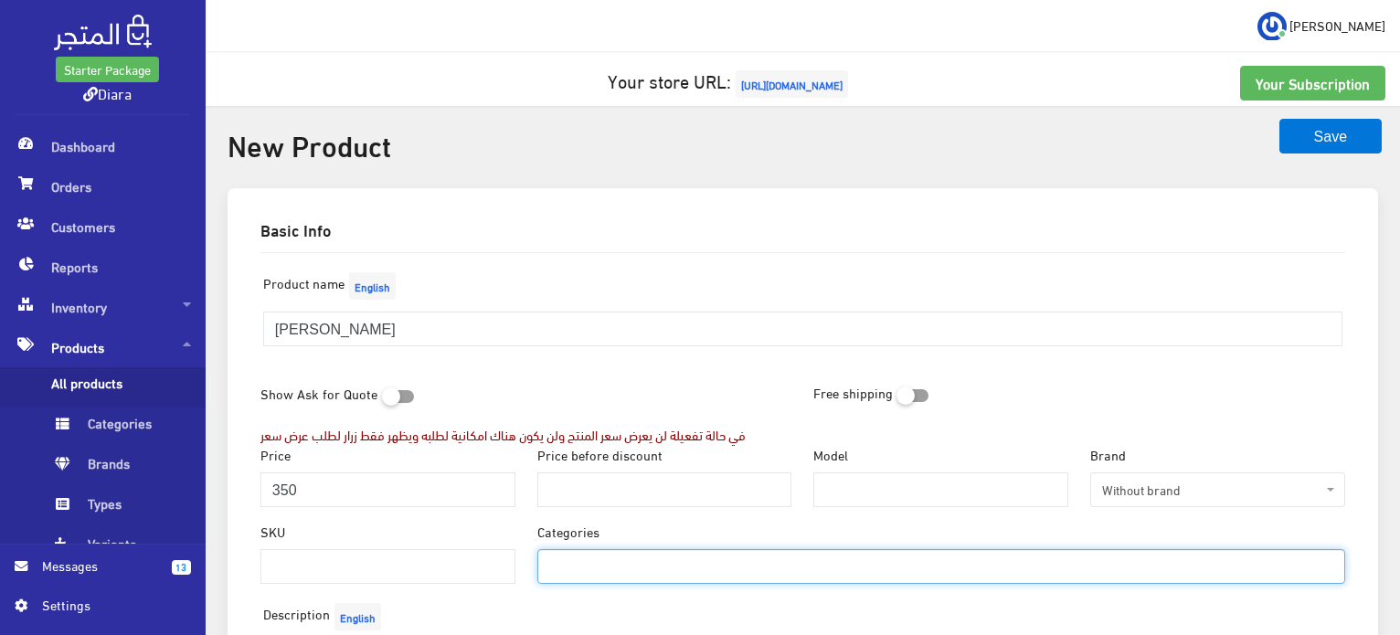
click at [682, 582] on span at bounding box center [941, 566] width 808 height 35
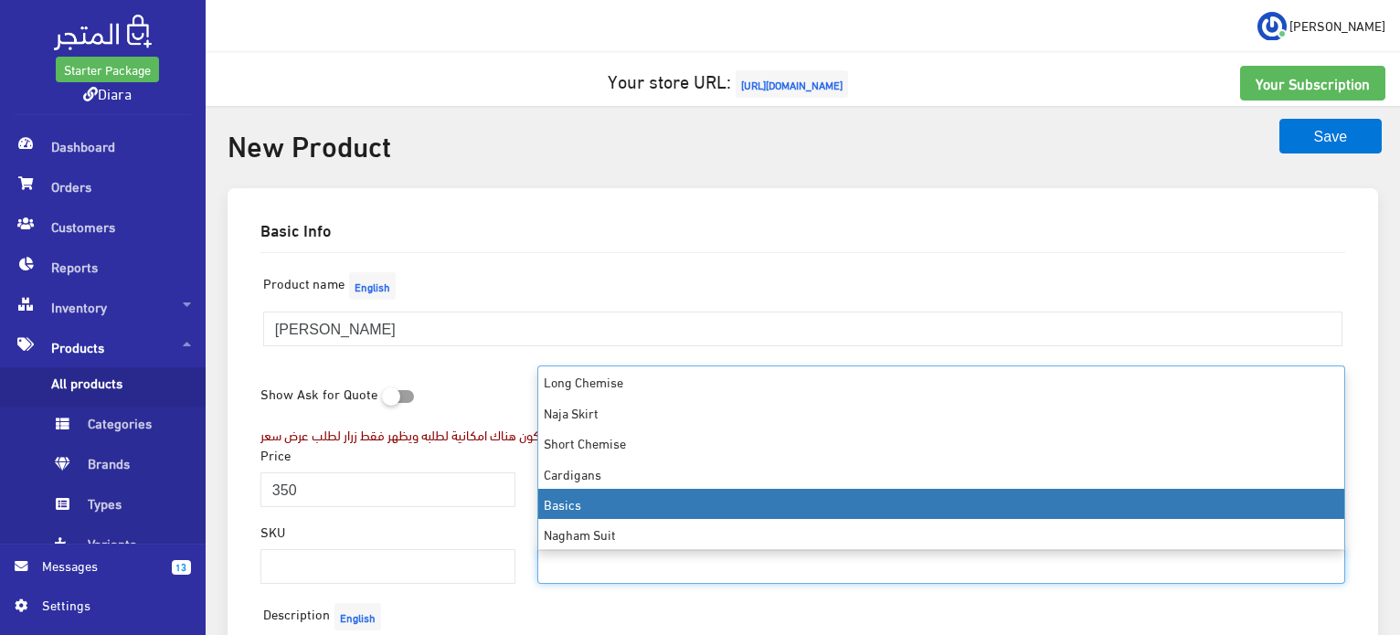
scroll to position [122, 0]
select select "21"
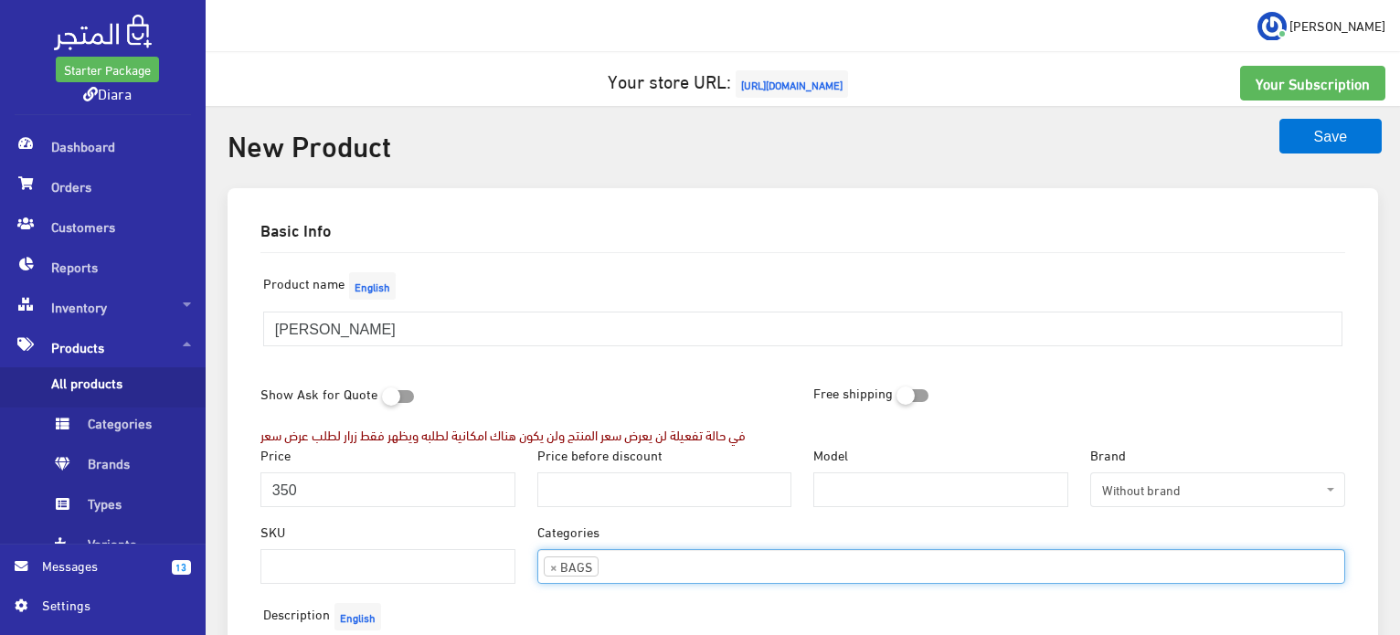
scroll to position [176, 0]
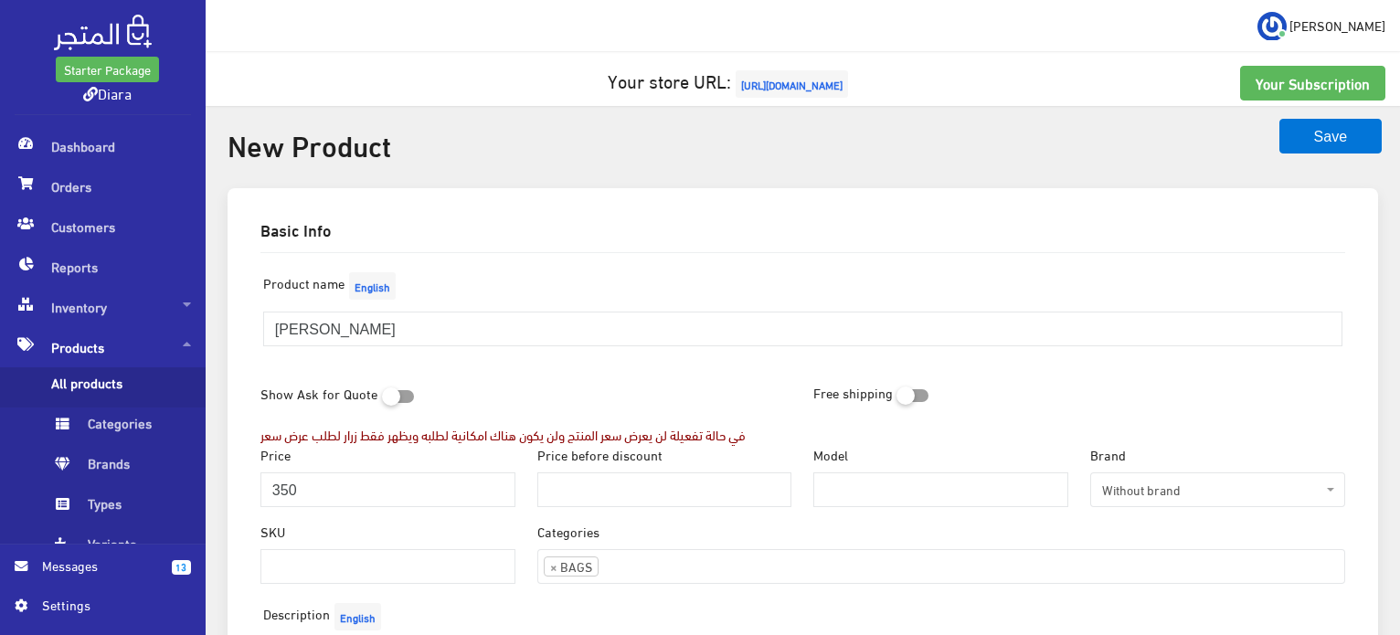
click at [632, 398] on div "Show Ask for Quote في حالة تفعيلة لن يعرض سعر المنتج ولن يكون هناك امكانية لطلب…" at bounding box center [526, 410] width 554 height 69
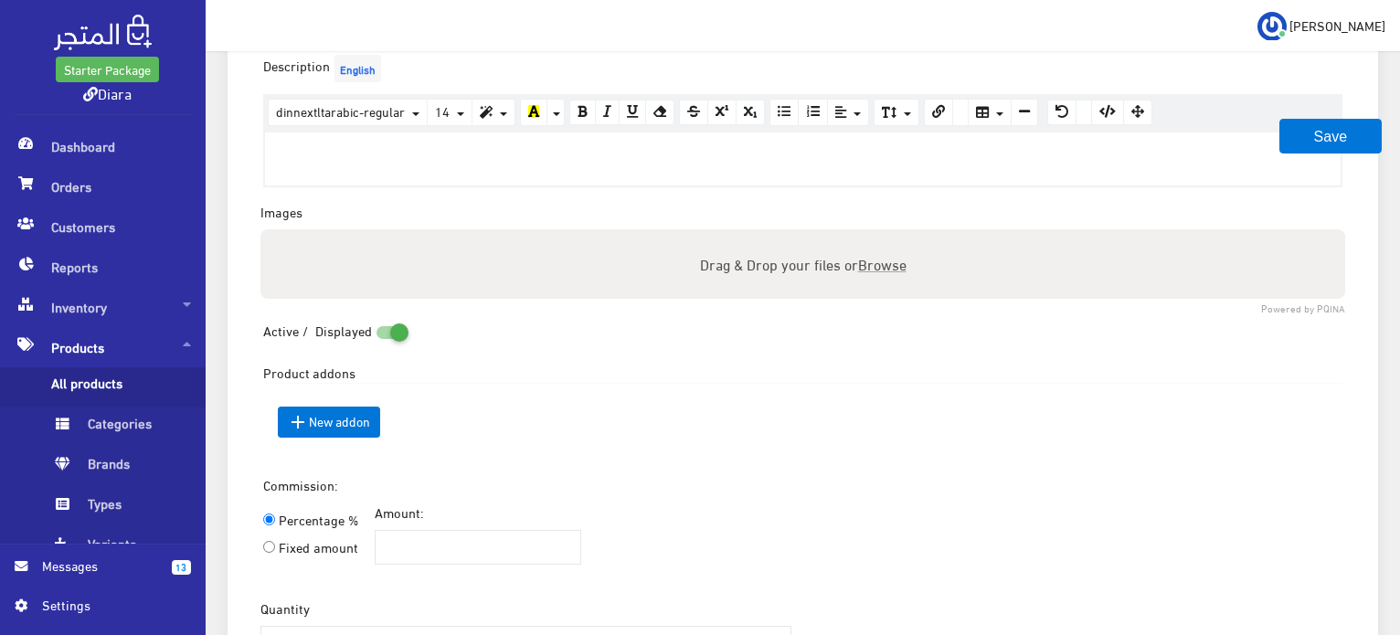
click at [878, 270] on span "Browse" at bounding box center [881, 263] width 48 height 26
click at [878, 235] on input "Drag & Drop your files or Browse" at bounding box center [802, 231] width 1085 height 5
type input "C:\fakepath\WhatsApp Image 2025-08-29 at 07.33.00_057995f1.jpg"
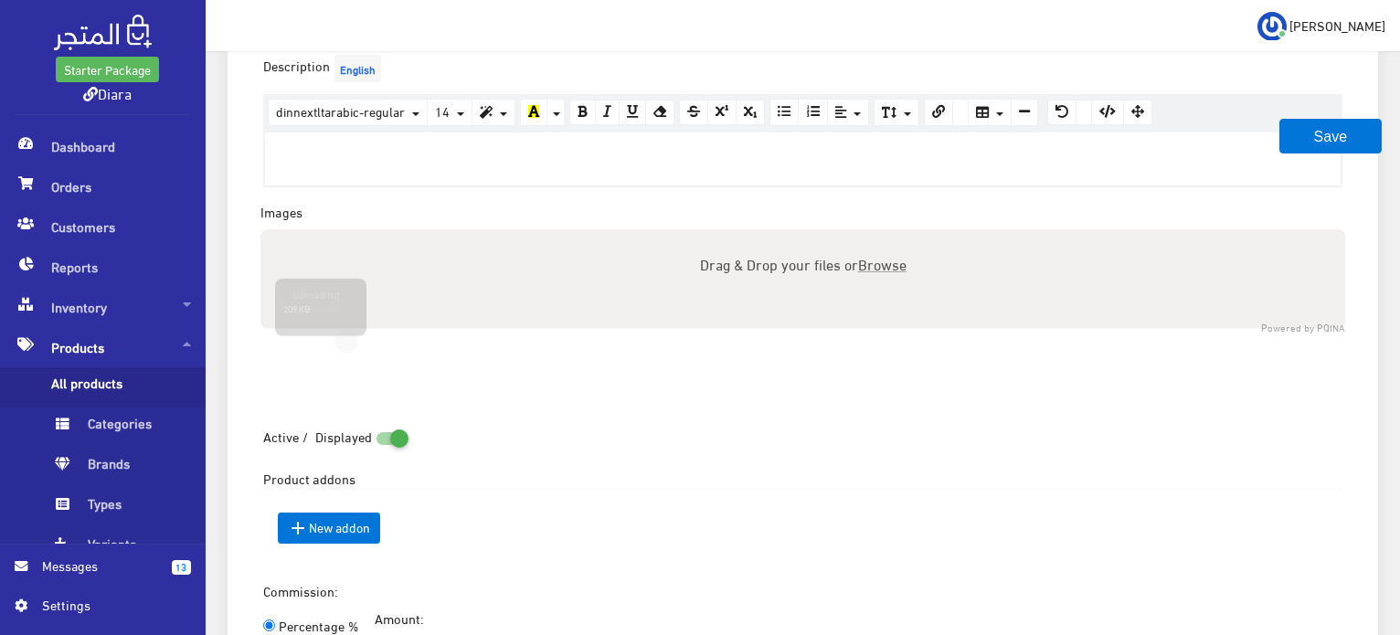
scroll to position [1367, 0]
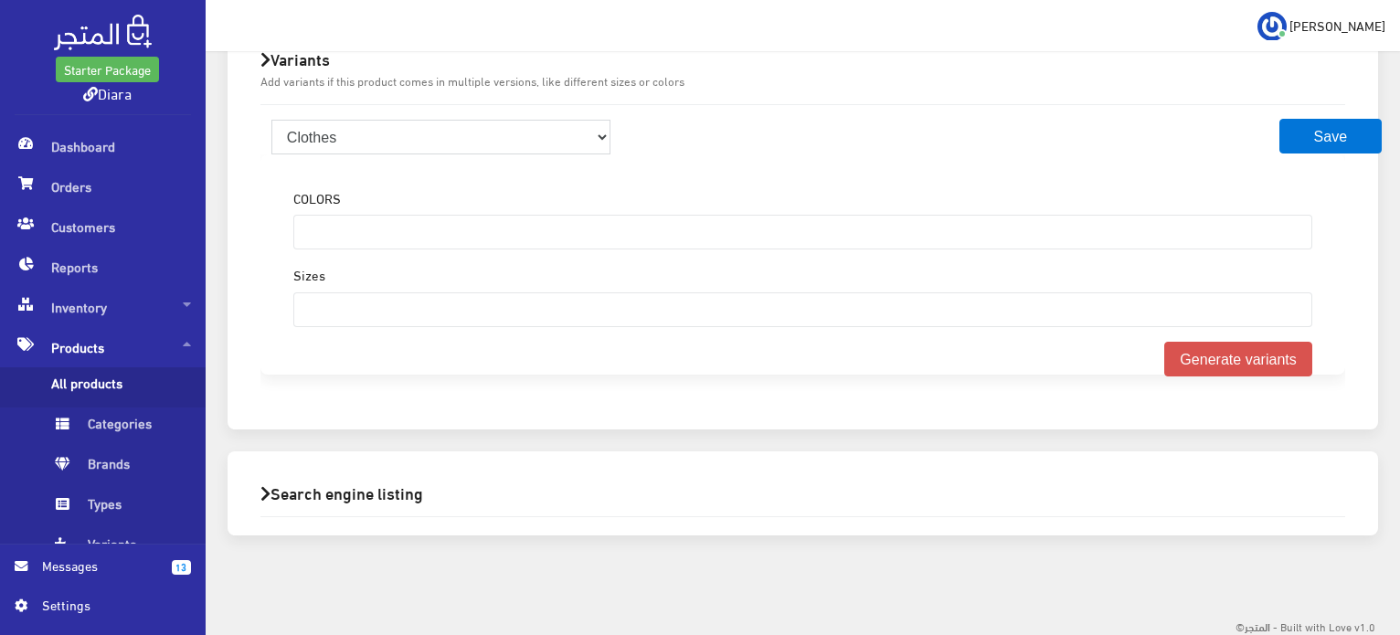
click at [374, 149] on select "Clothes Bags" at bounding box center [441, 137] width 340 height 35
click at [271, 120] on select "Clothes Bags" at bounding box center [441, 137] width 340 height 35
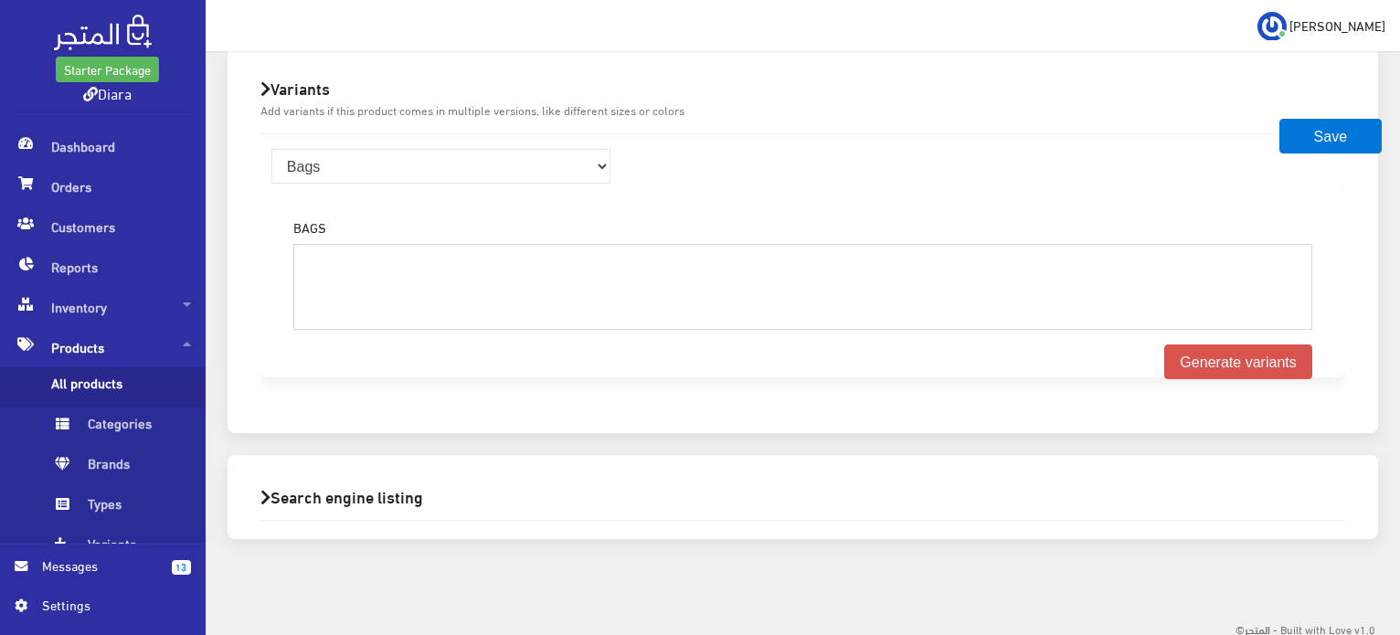
click at [365, 266] on select at bounding box center [802, 287] width 1019 height 86
click at [380, 143] on div "Clothes Bags BAGS Generate variants Variant Price SKU" at bounding box center [803, 274] width 1114 height 280
click at [388, 244] on select at bounding box center [802, 287] width 1019 height 86
drag, startPoint x: 559, startPoint y: 332, endPoint x: 610, endPoint y: 302, distance: 59.4
click at [559, 331] on div "BAGS Generate variants" at bounding box center [803, 280] width 1048 height 157
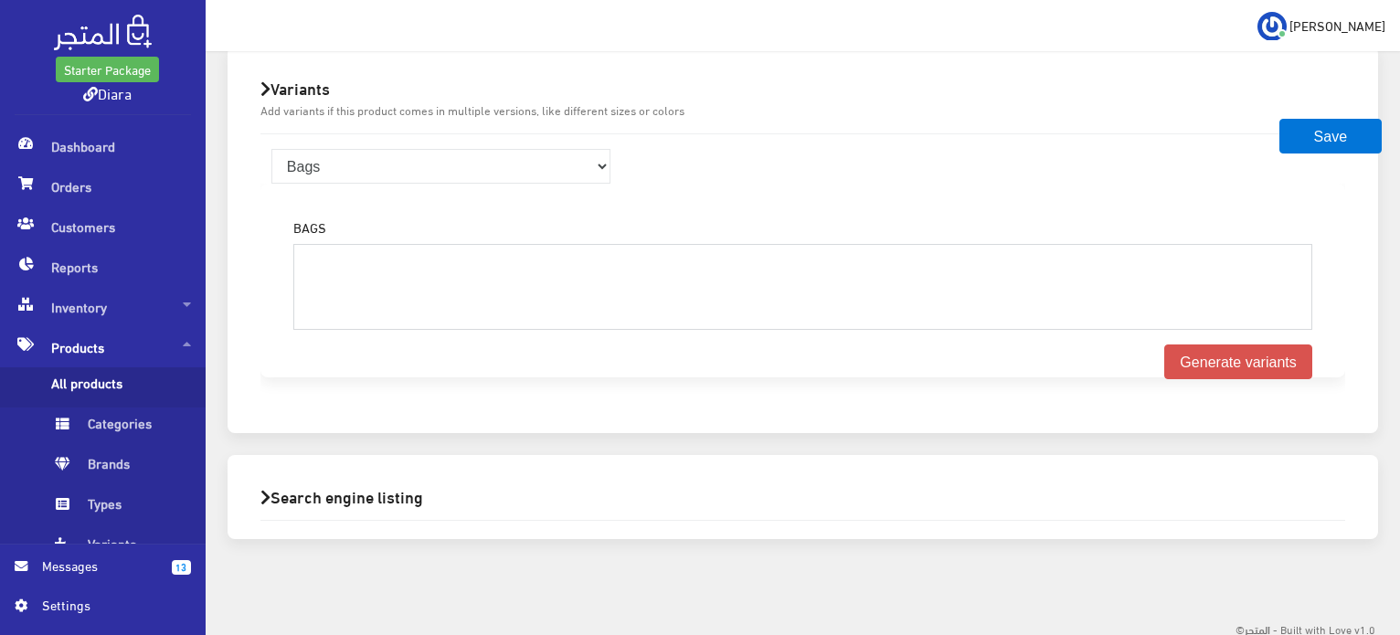
click at [615, 299] on select at bounding box center [802, 287] width 1019 height 86
click at [618, 296] on select at bounding box center [802, 287] width 1019 height 86
click at [619, 296] on select at bounding box center [802, 287] width 1019 height 86
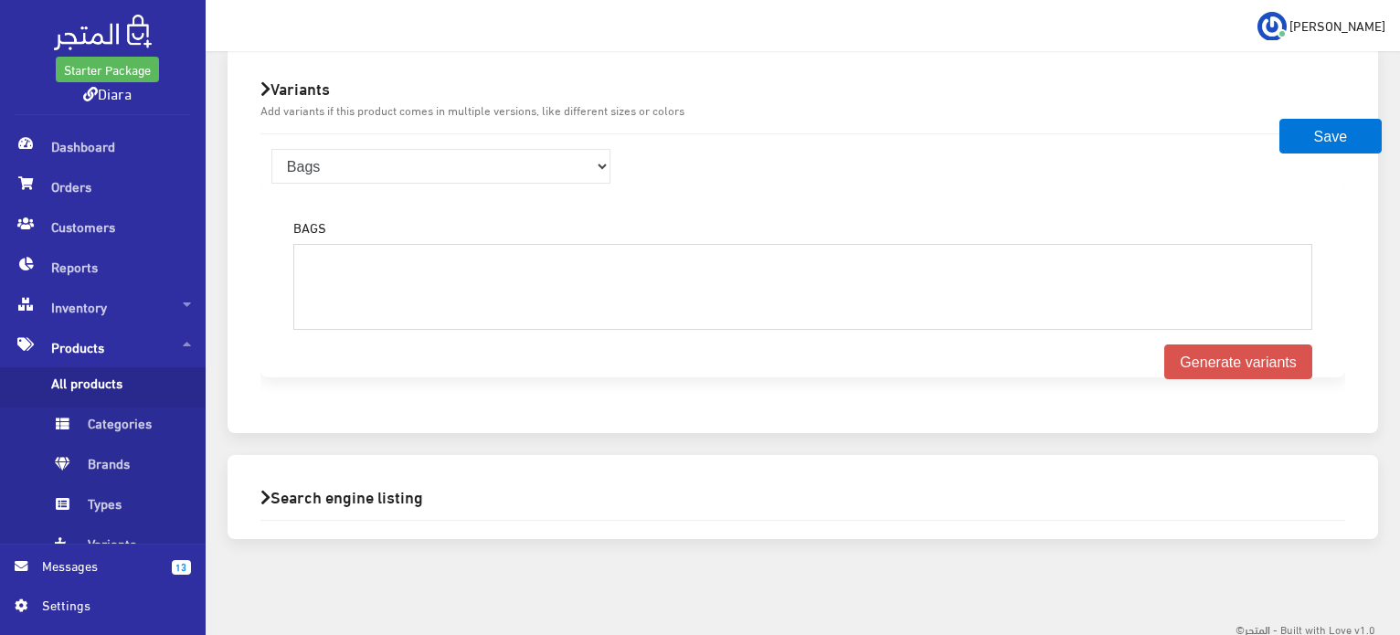
click at [620, 296] on select at bounding box center [802, 287] width 1019 height 86
click at [1254, 357] on button "Generate variants" at bounding box center [1238, 361] width 148 height 35
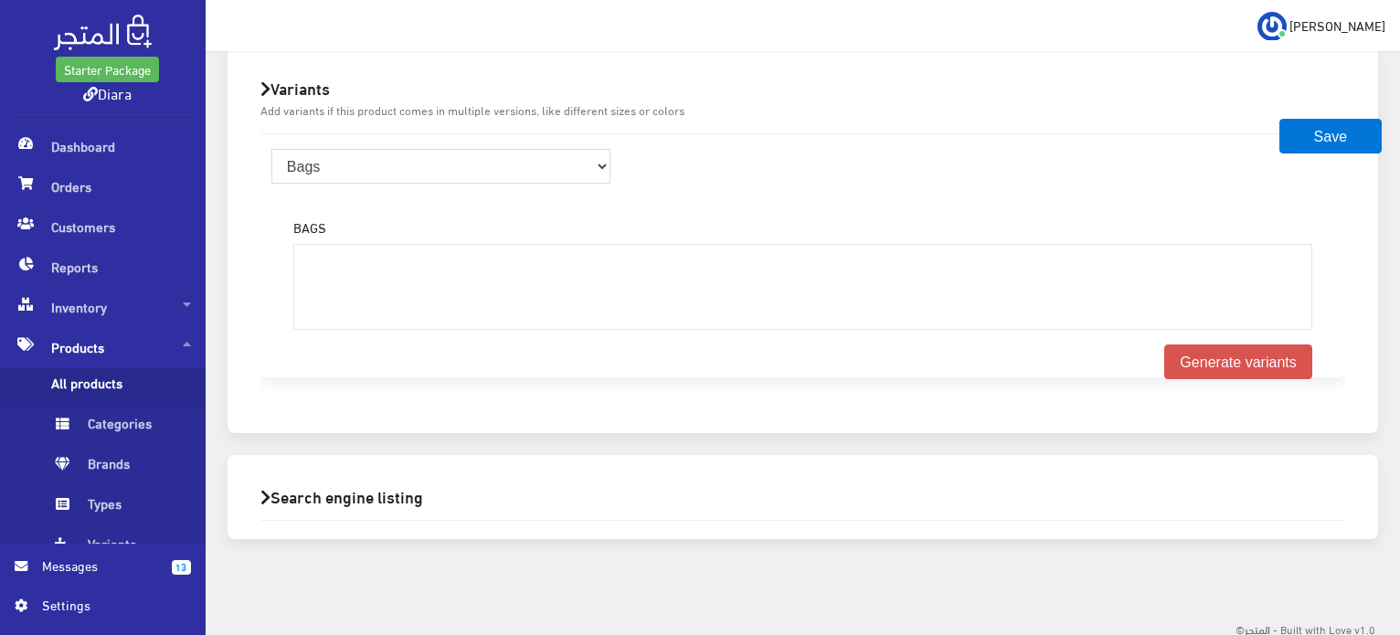
click at [599, 172] on select "Clothes Bags" at bounding box center [441, 166] width 340 height 35
select select "1"
click at [271, 149] on select "Clothes Bags" at bounding box center [441, 166] width 340 height 35
select select
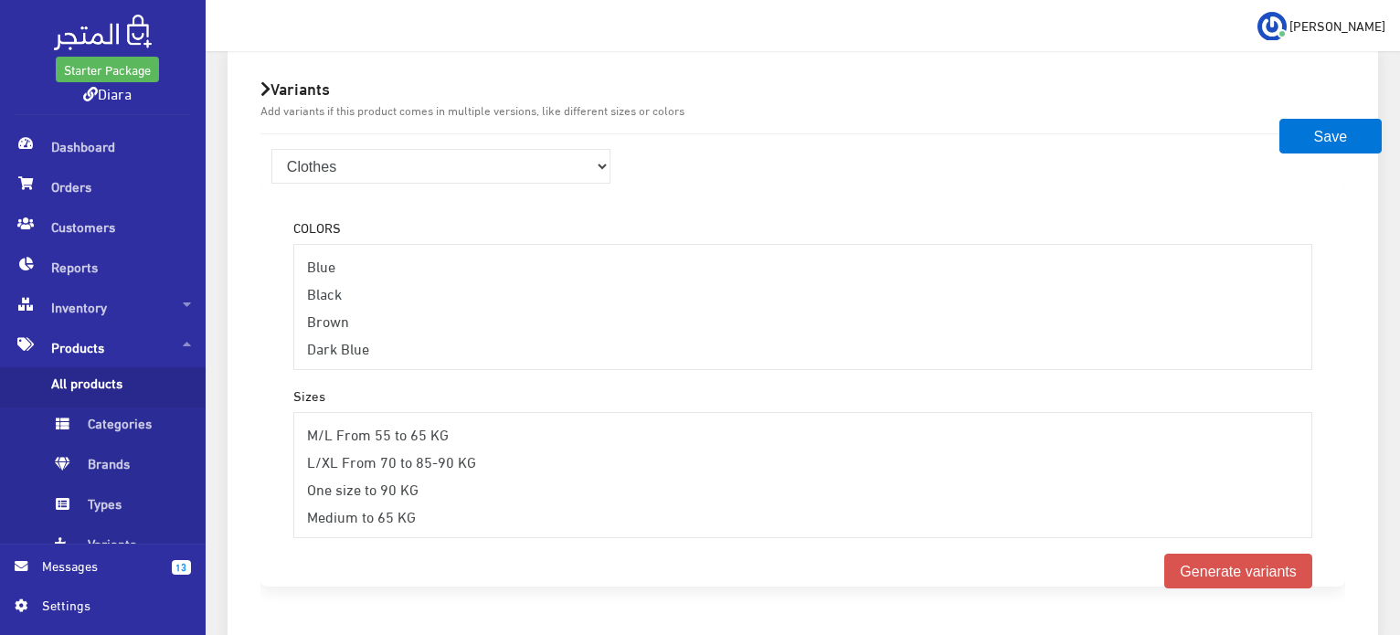
click at [297, 224] on label"] "COLORS" at bounding box center [317, 227] width 48 height 20
click at [123, 503] on span "Types" at bounding box center [120, 508] width 139 height 40
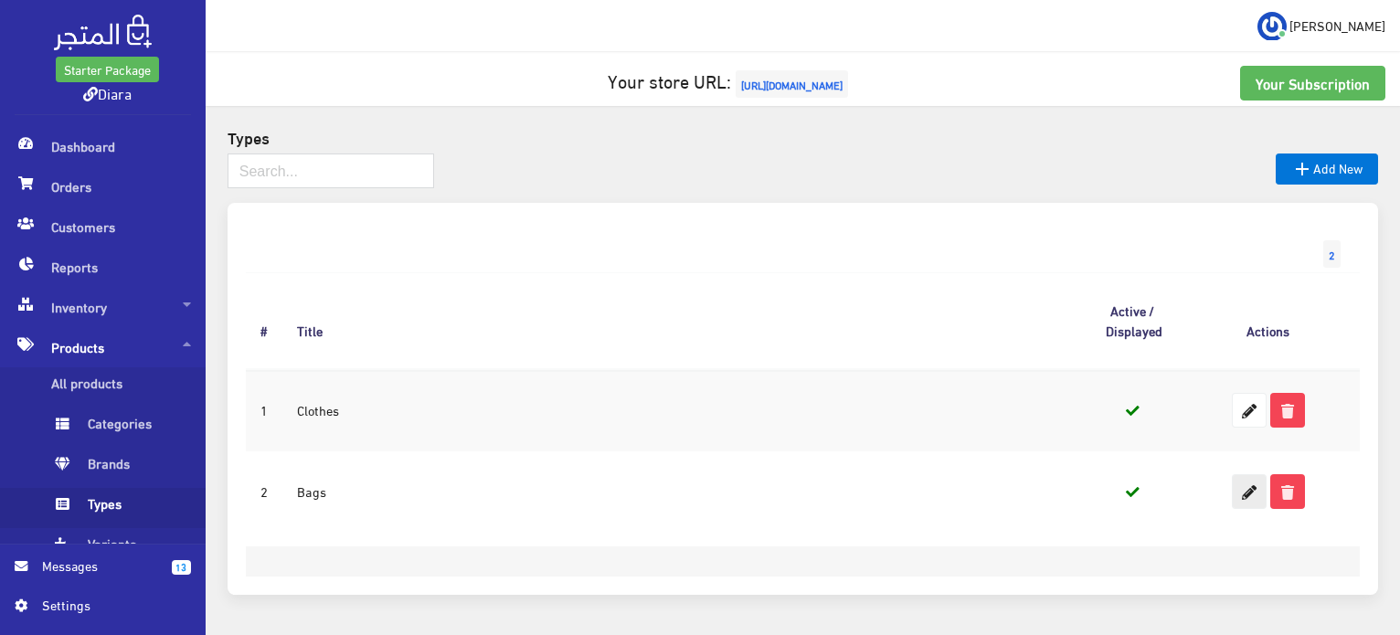
click at [1243, 497] on icon at bounding box center [1249, 491] width 33 height 33
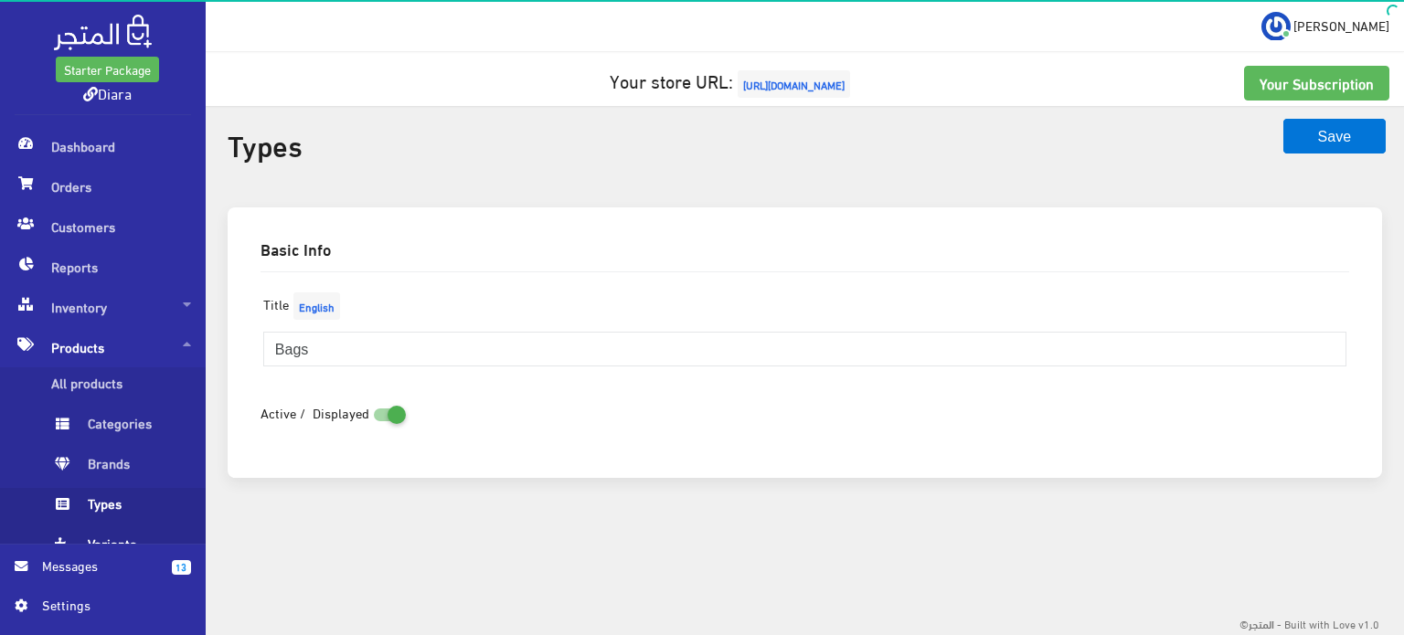
click at [111, 541] on span "Variants" at bounding box center [120, 548] width 139 height 40
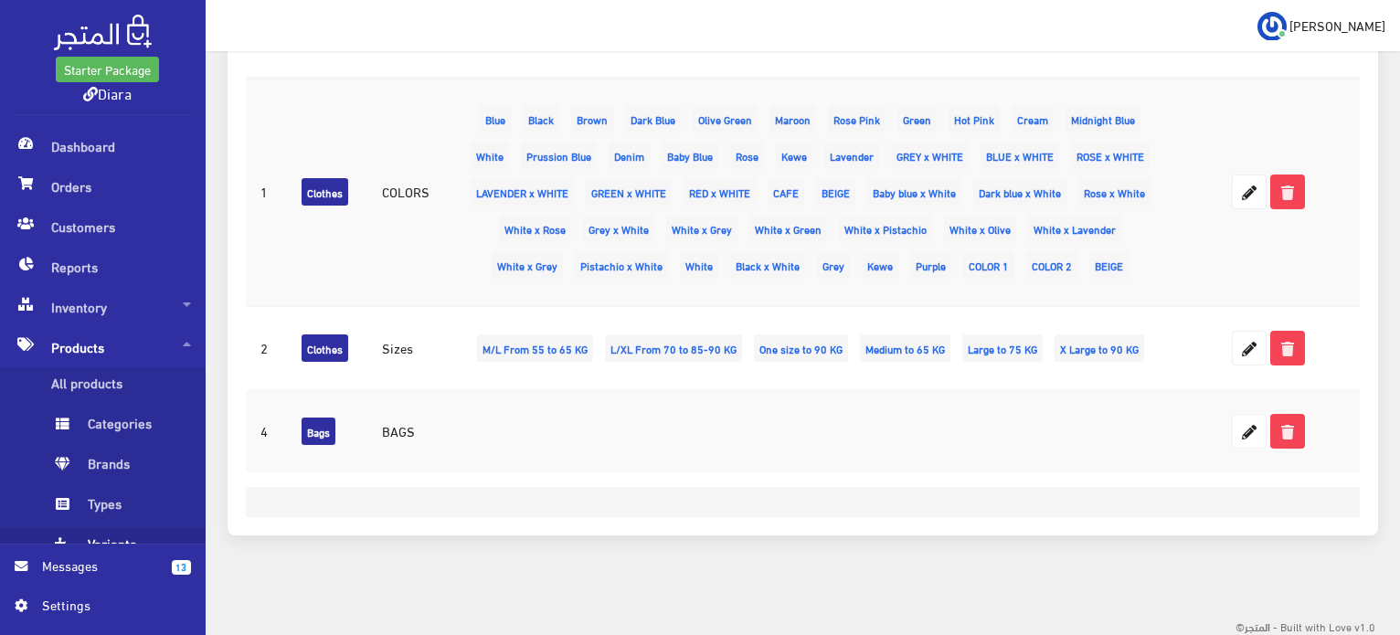
scroll to position [273, 0]
click at [1254, 429] on icon at bounding box center [1249, 430] width 33 height 33
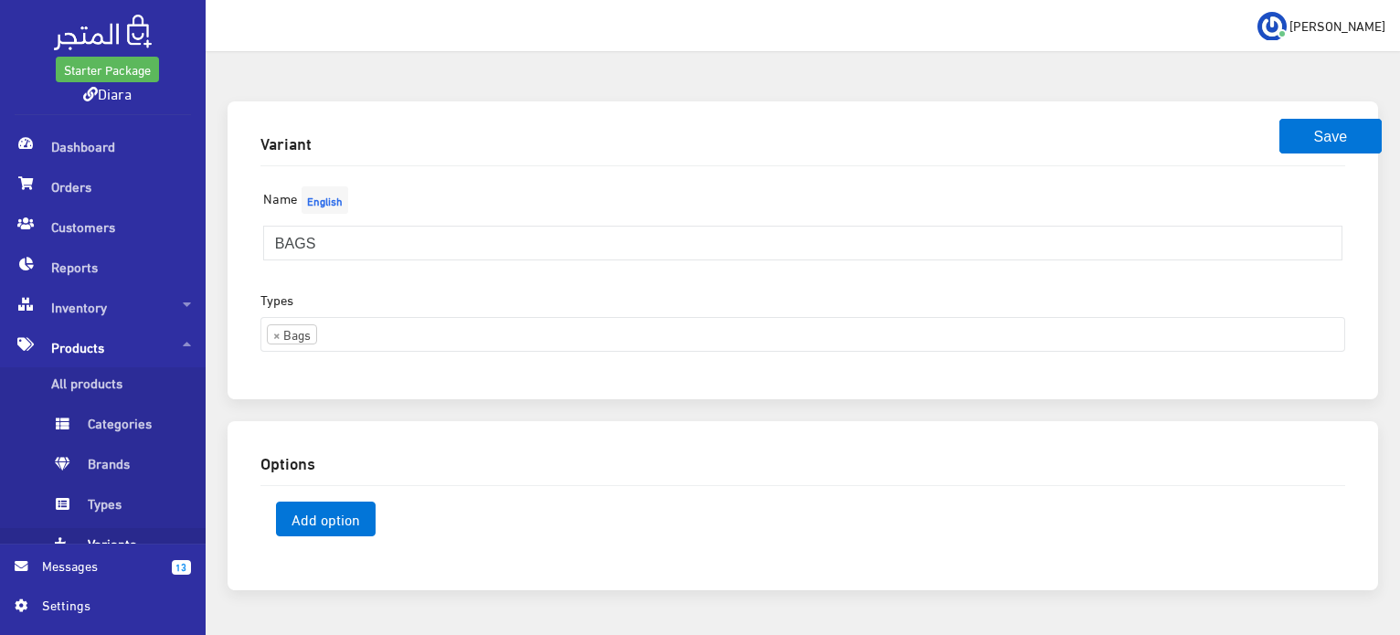
scroll to position [163, 0]
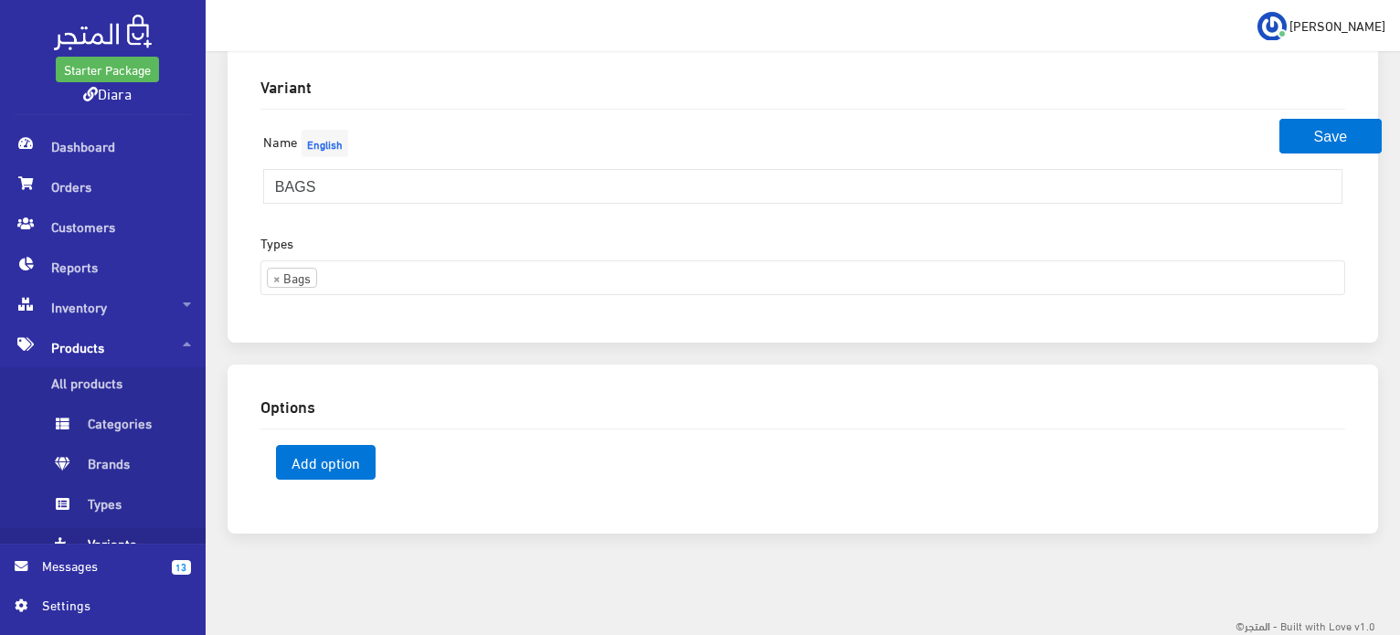
click at [344, 275] on input "search" at bounding box center [349, 275] width 64 height 29
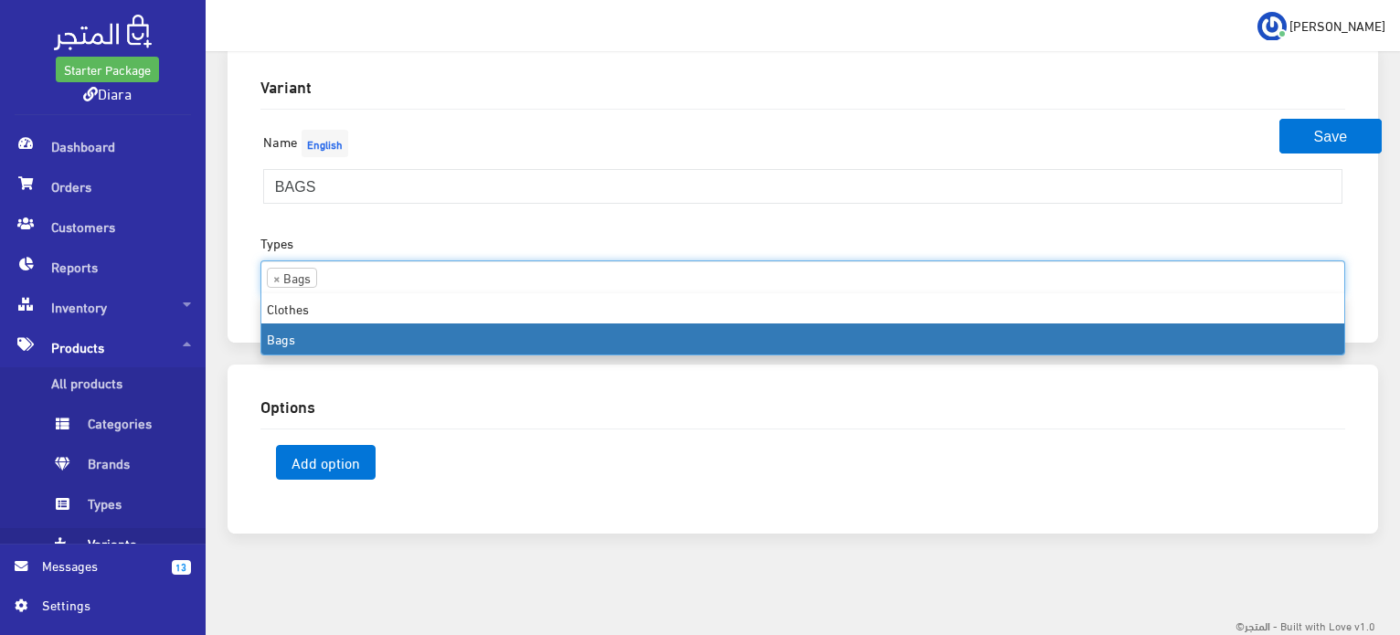
click at [344, 275] on input "search" at bounding box center [349, 275] width 64 height 29
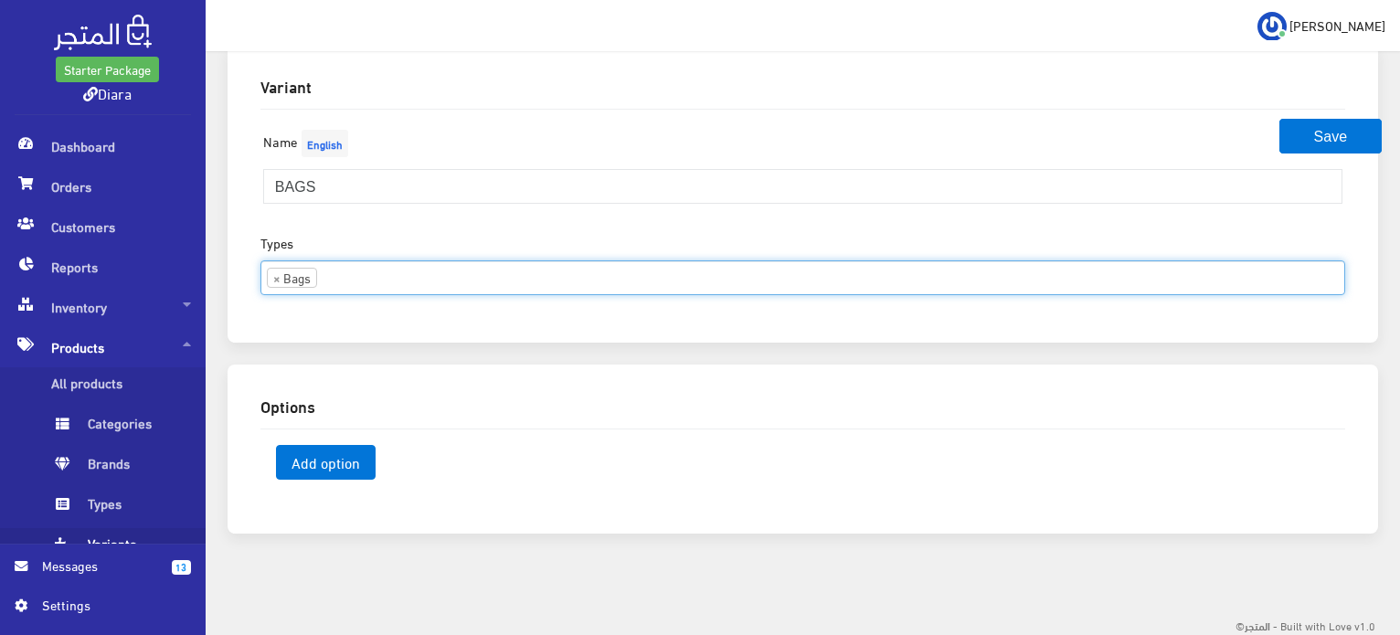
click at [338, 478] on td "Add option" at bounding box center [480, 472] width 440 height 57
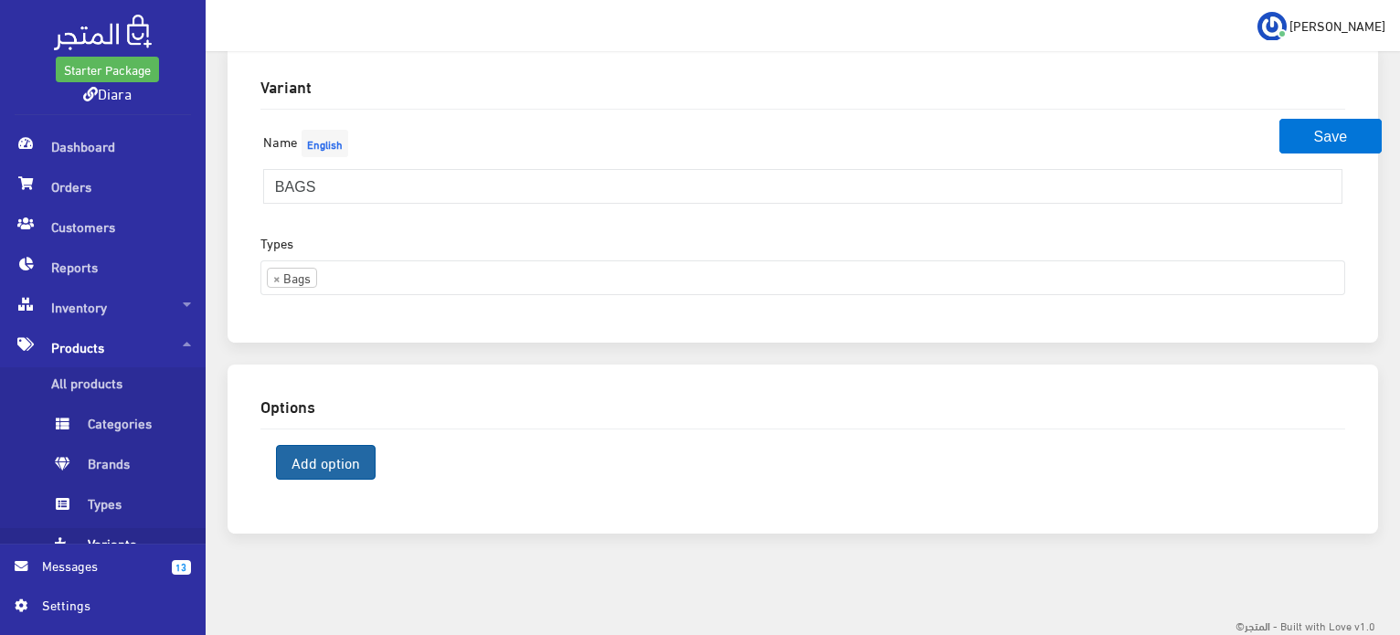
click at [349, 461] on span "Add option" at bounding box center [326, 462] width 100 height 35
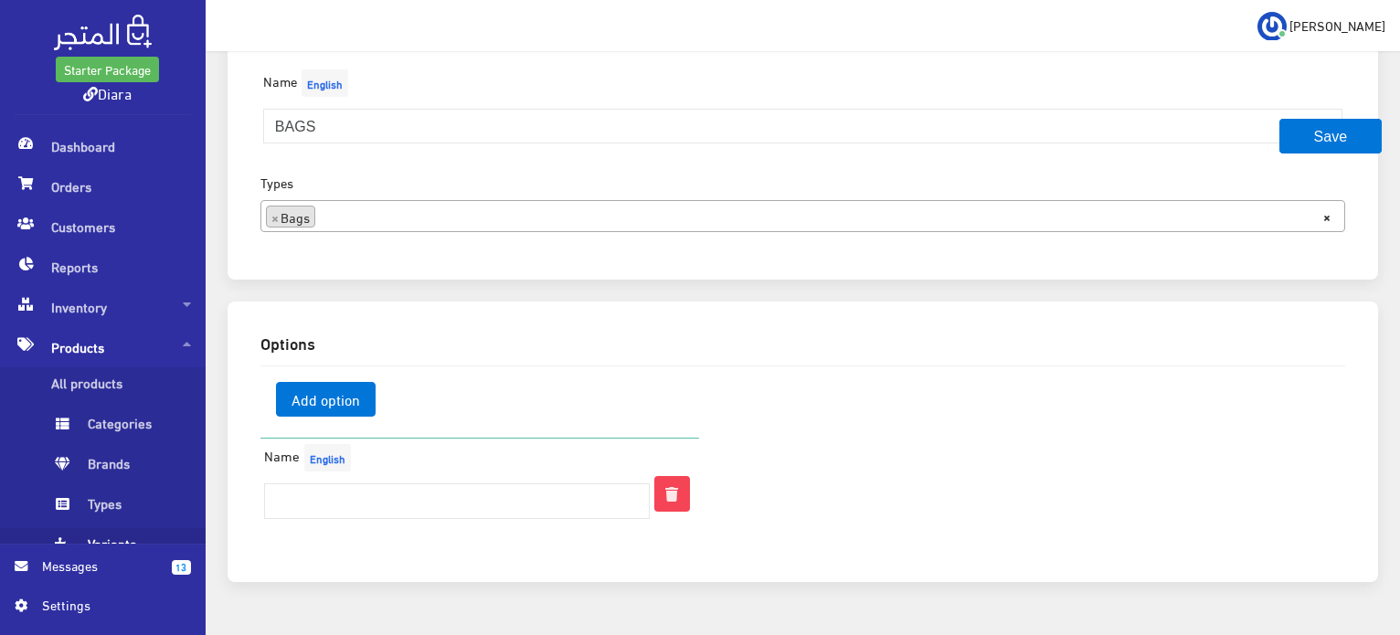
scroll to position [270, 0]
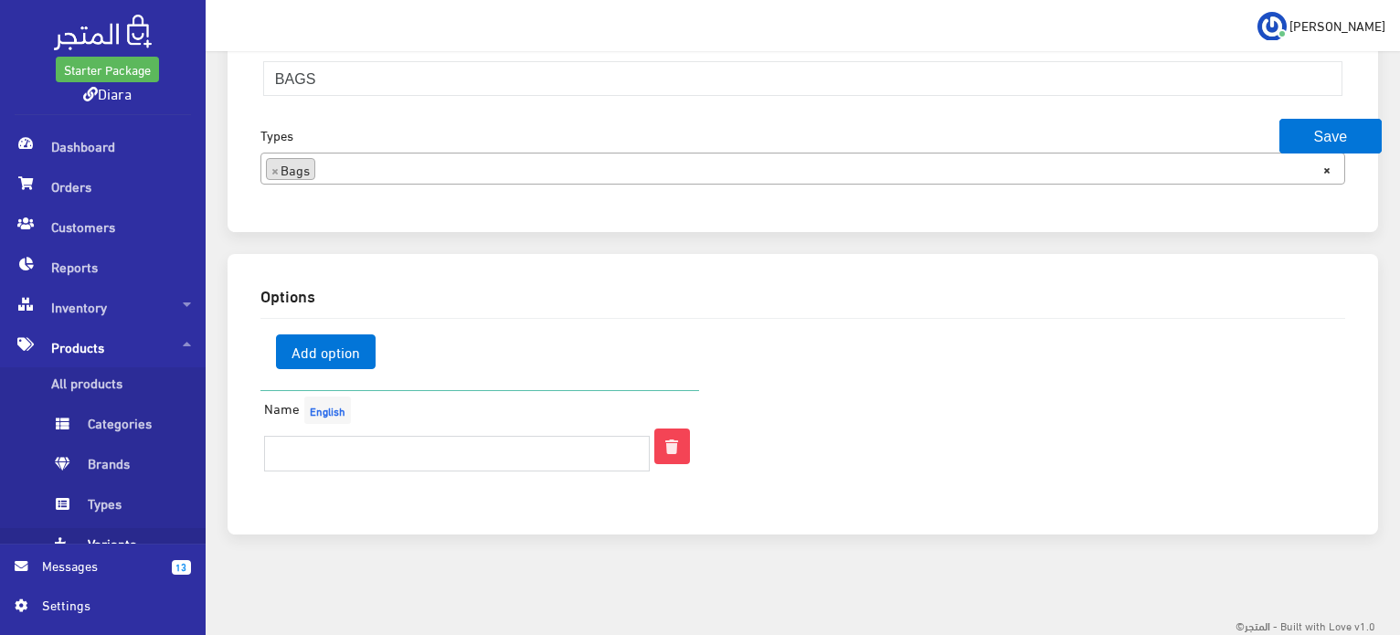
click at [433, 461] on input "text" at bounding box center [457, 453] width 387 height 35
type input "Black"
click at [334, 354] on span "Add option" at bounding box center [326, 351] width 100 height 35
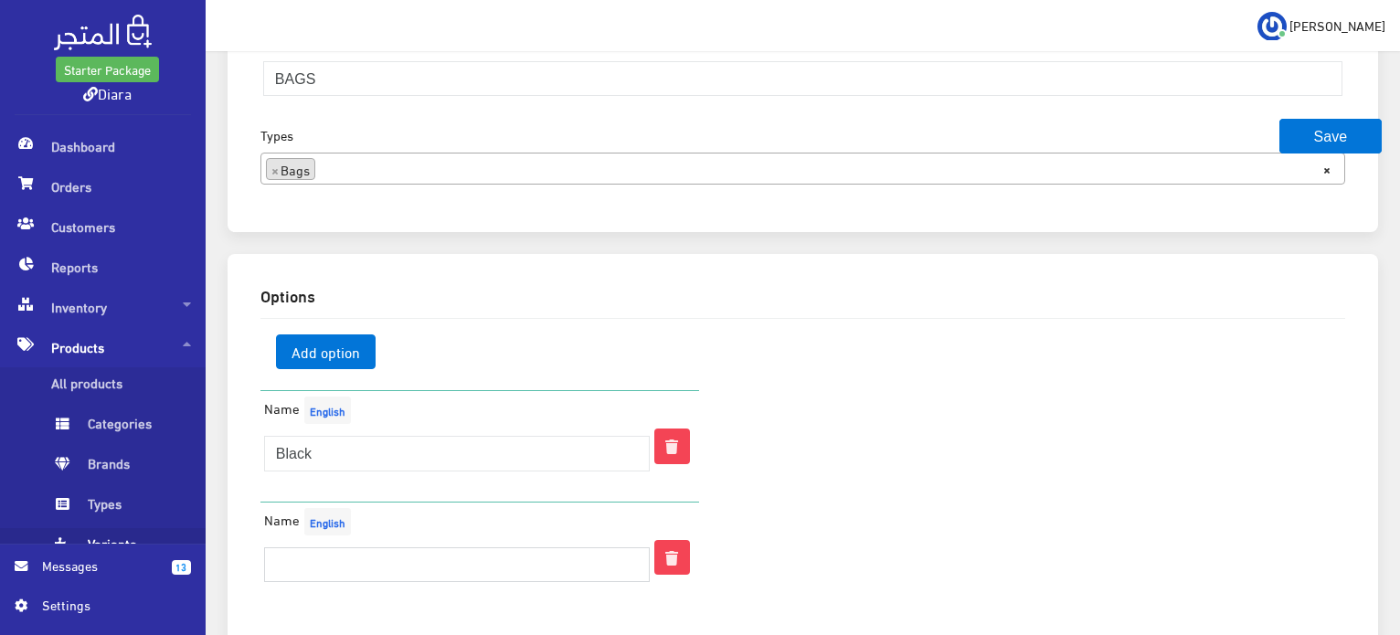
click at [329, 552] on input "text" at bounding box center [457, 564] width 387 height 35
type input "Maroon"
click at [440, 514] on div "Name English Maroon" at bounding box center [457, 549] width 414 height 93
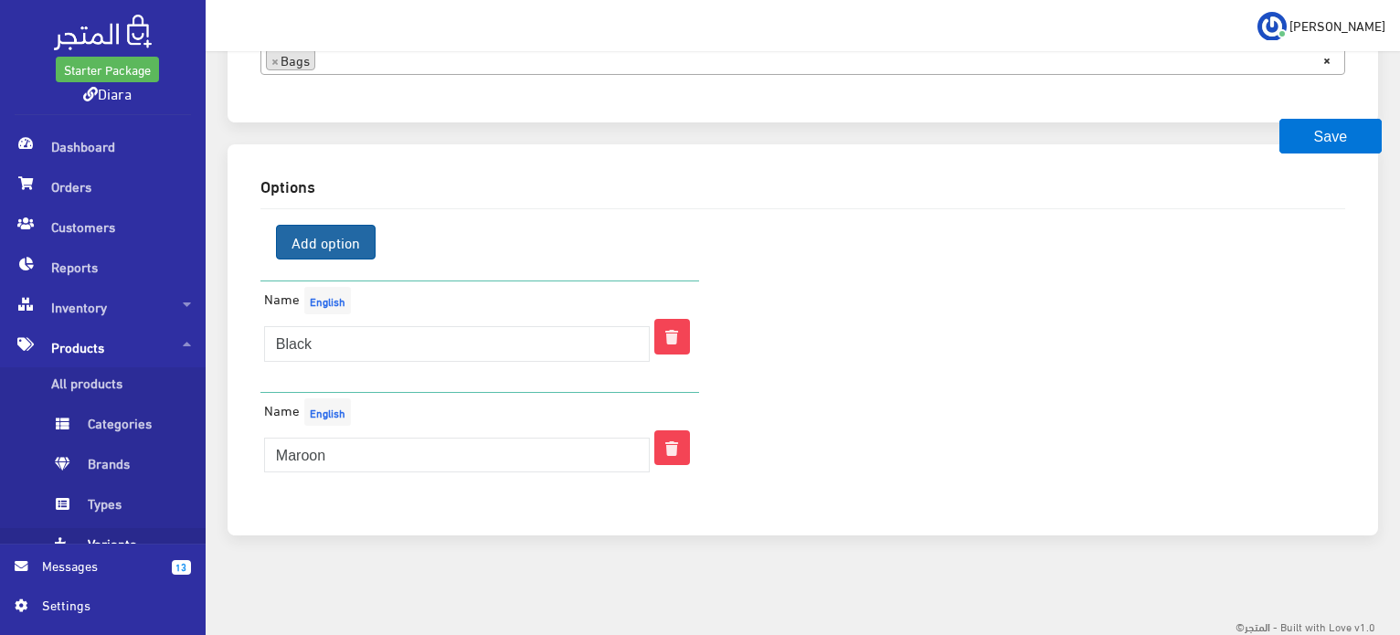
click at [338, 242] on span "Add option" at bounding box center [326, 242] width 100 height 35
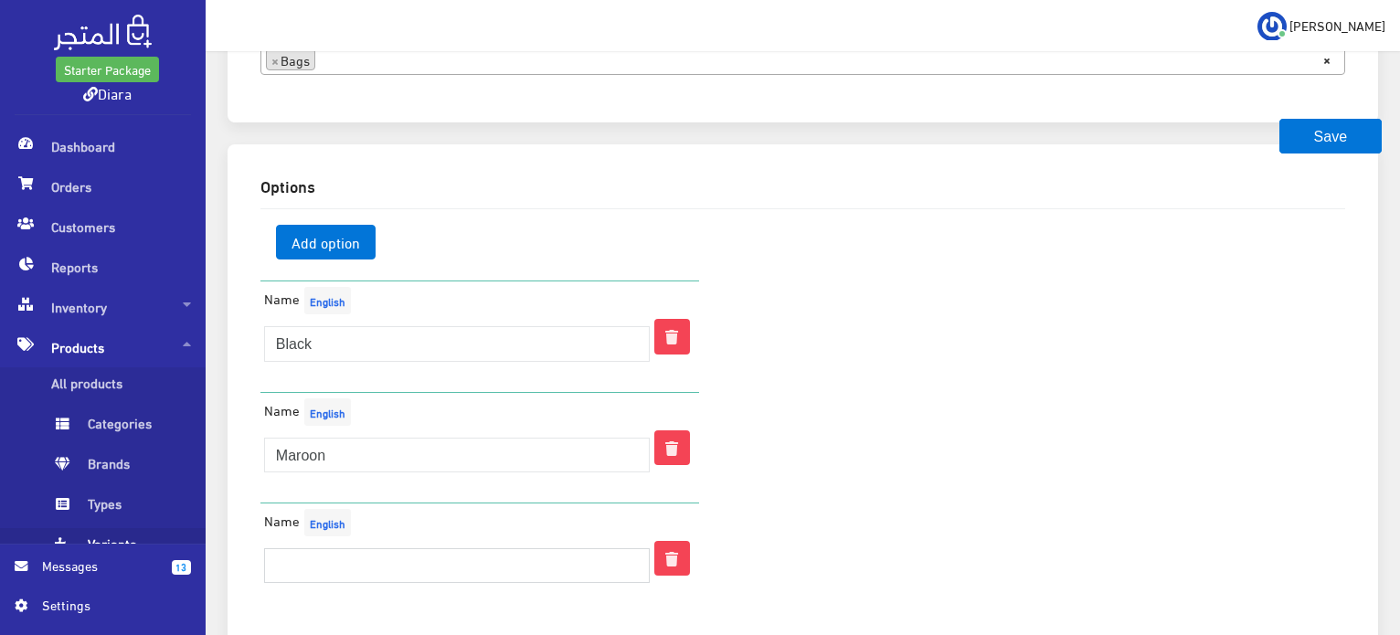
click at [292, 558] on input "text" at bounding box center [457, 565] width 387 height 35
type input "b"
type input "Beige"
click at [1334, 130] on button "Save" at bounding box center [1330, 136] width 102 height 35
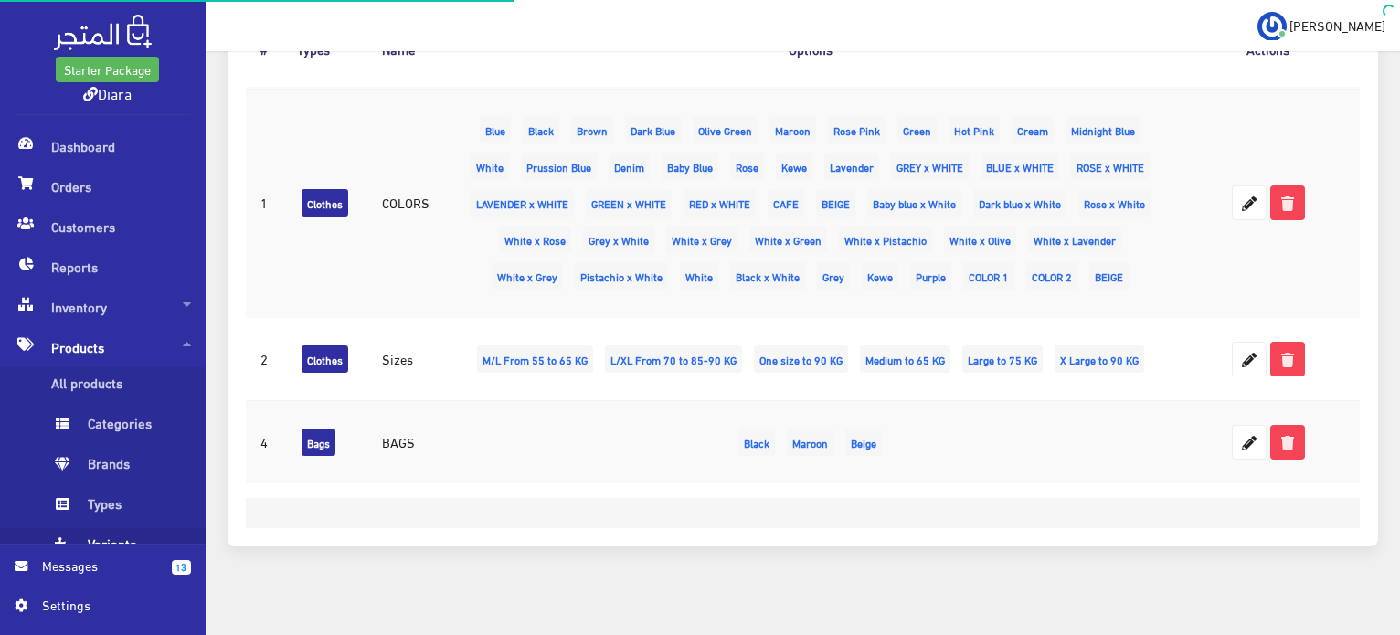
scroll to position [323, 0]
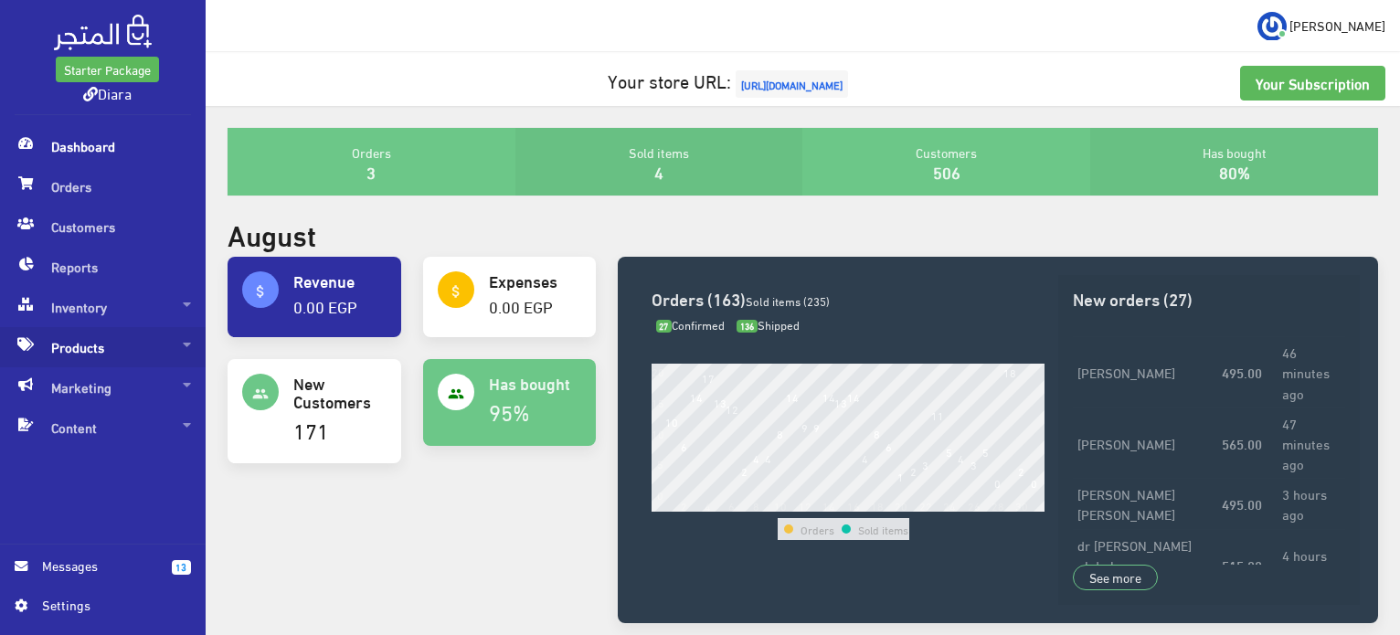
click at [126, 339] on span "Products" at bounding box center [103, 347] width 176 height 40
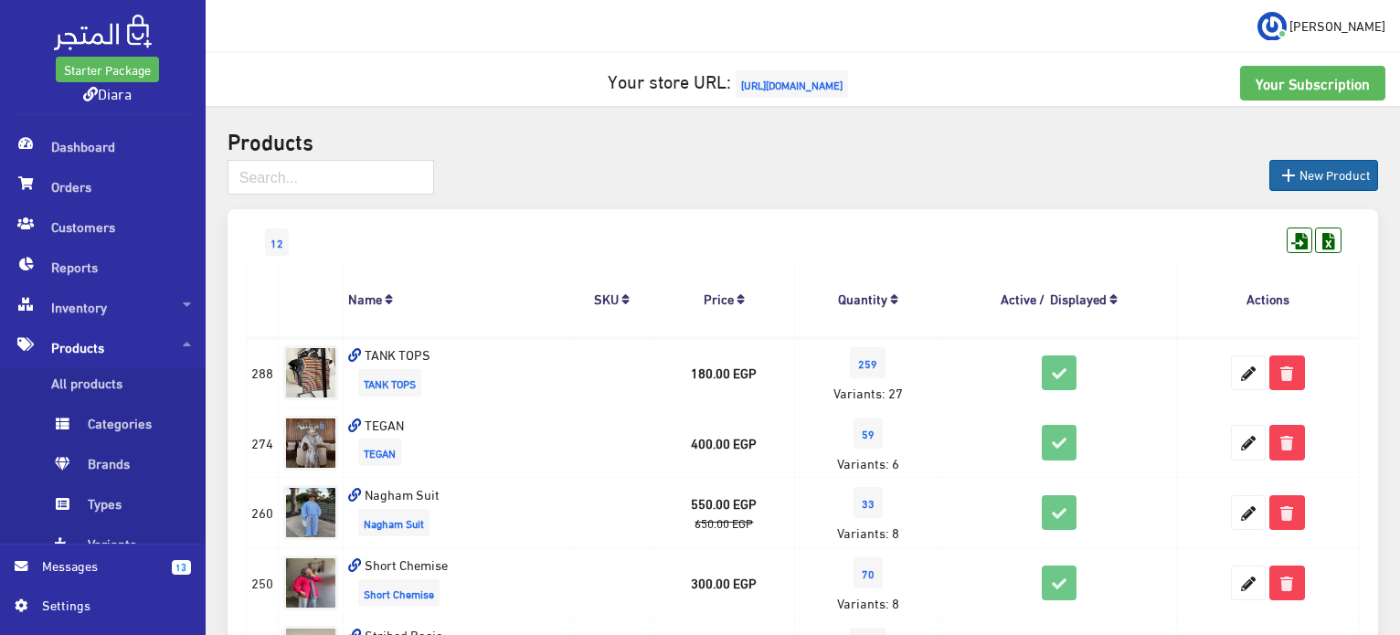
click at [1295, 164] on icon "" at bounding box center [1288, 175] width 22 height 22
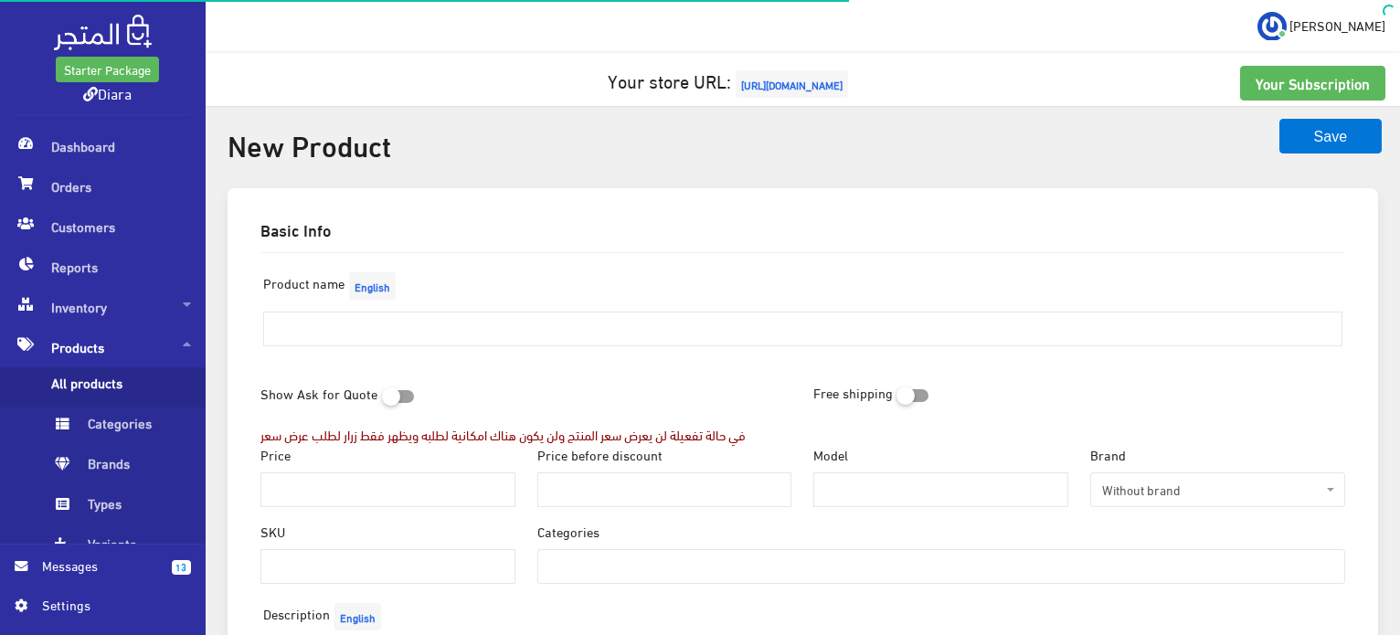
select select
click at [390, 343] on input "text" at bounding box center [802, 329] width 1079 height 35
type input "[PERSON_NAME]"
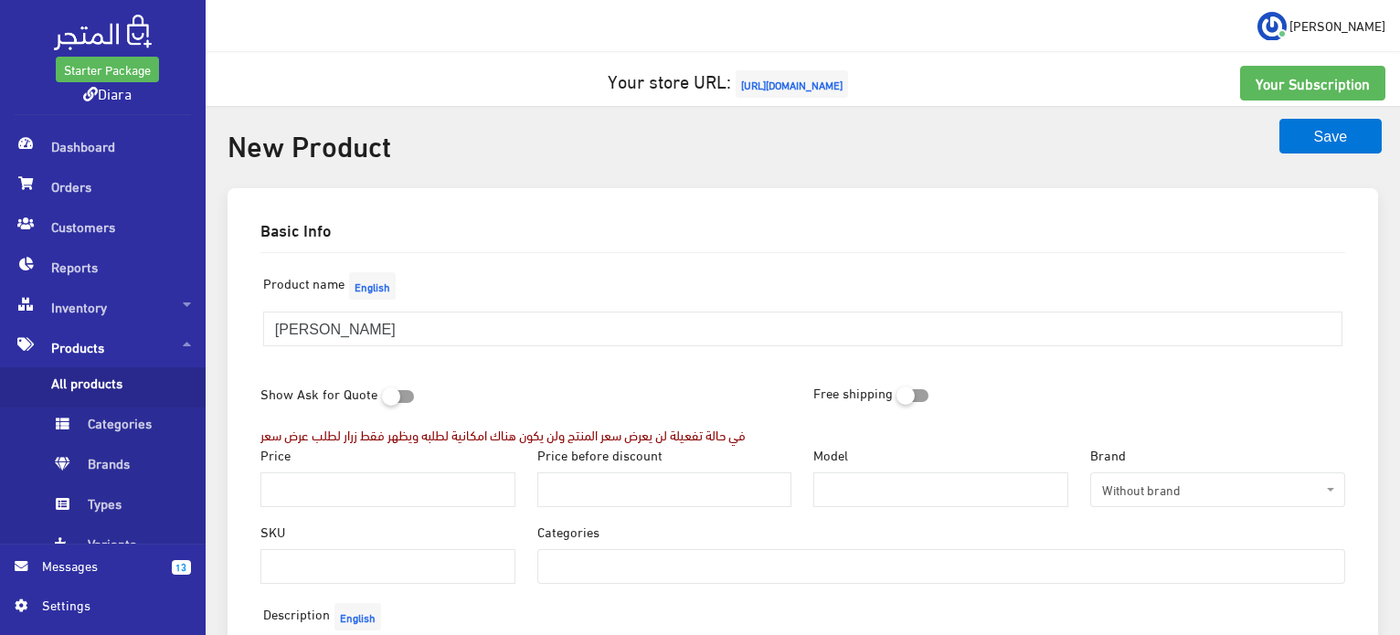
click at [339, 455] on div "Price" at bounding box center [387, 476] width 255 height 62
click at [311, 500] on input "Price" at bounding box center [387, 489] width 255 height 35
type input "350"
click at [687, 560] on ul at bounding box center [941, 564] width 806 height 29
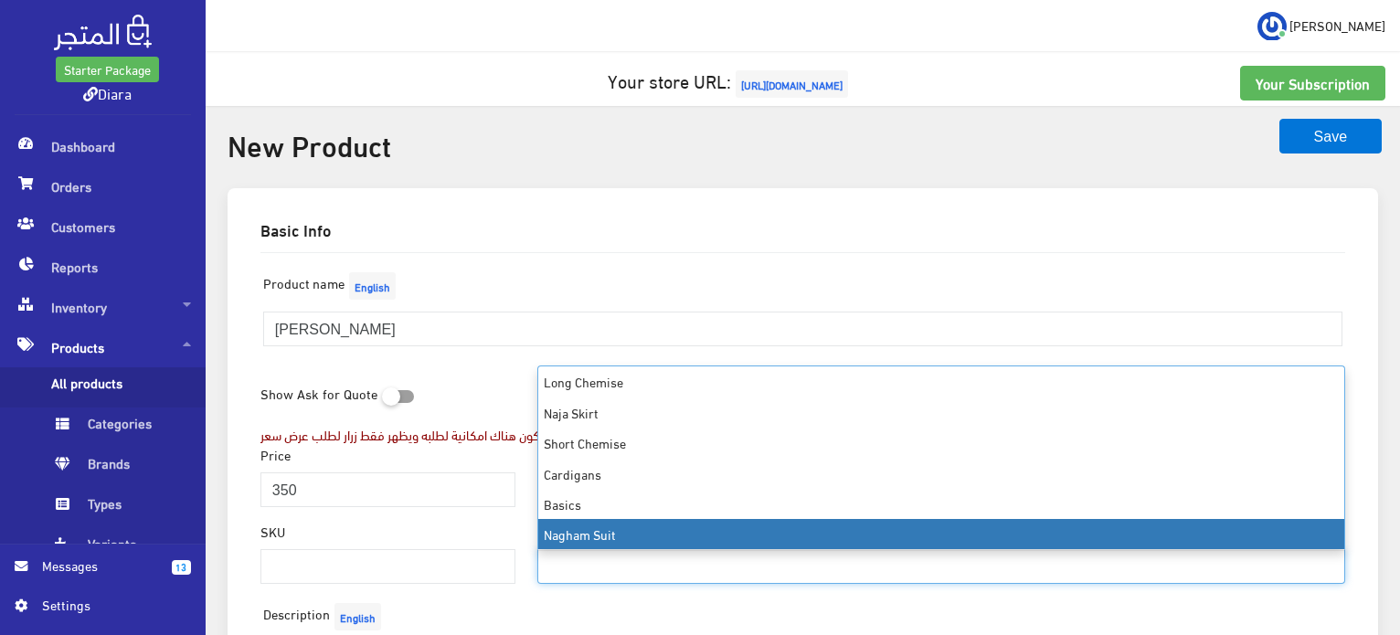
drag, startPoint x: 577, startPoint y: 500, endPoint x: 698, endPoint y: 620, distance: 169.9
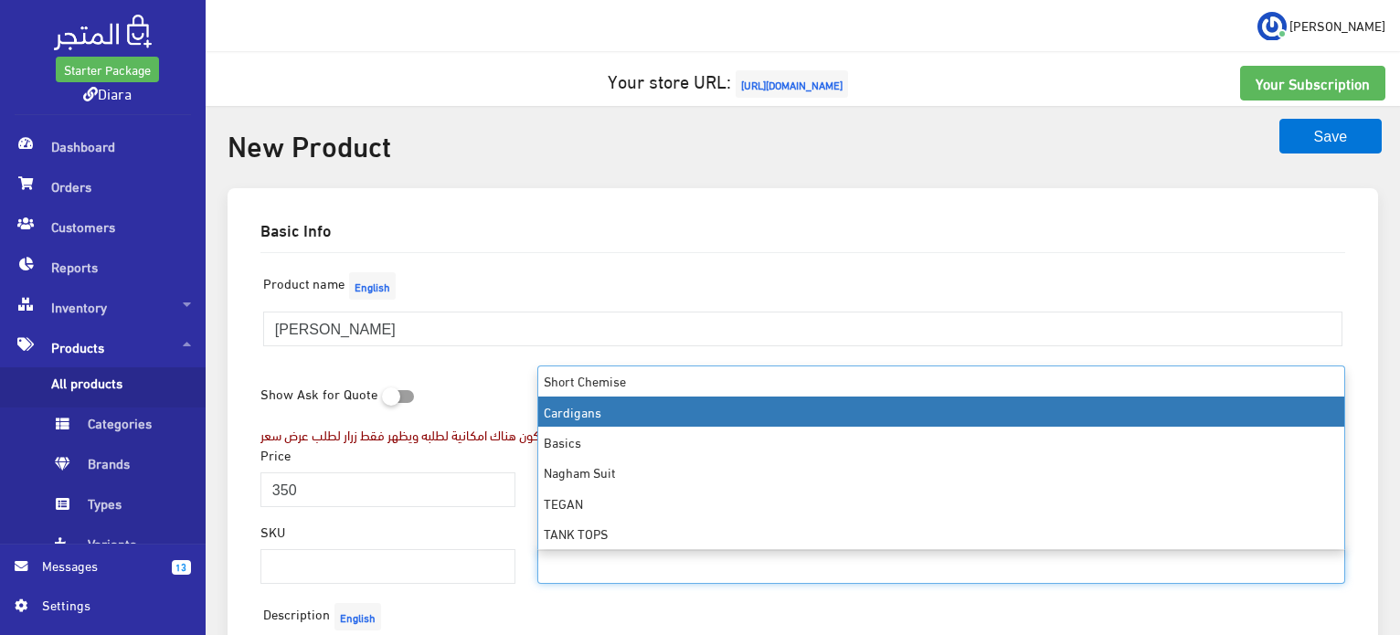
scroll to position [122, 0]
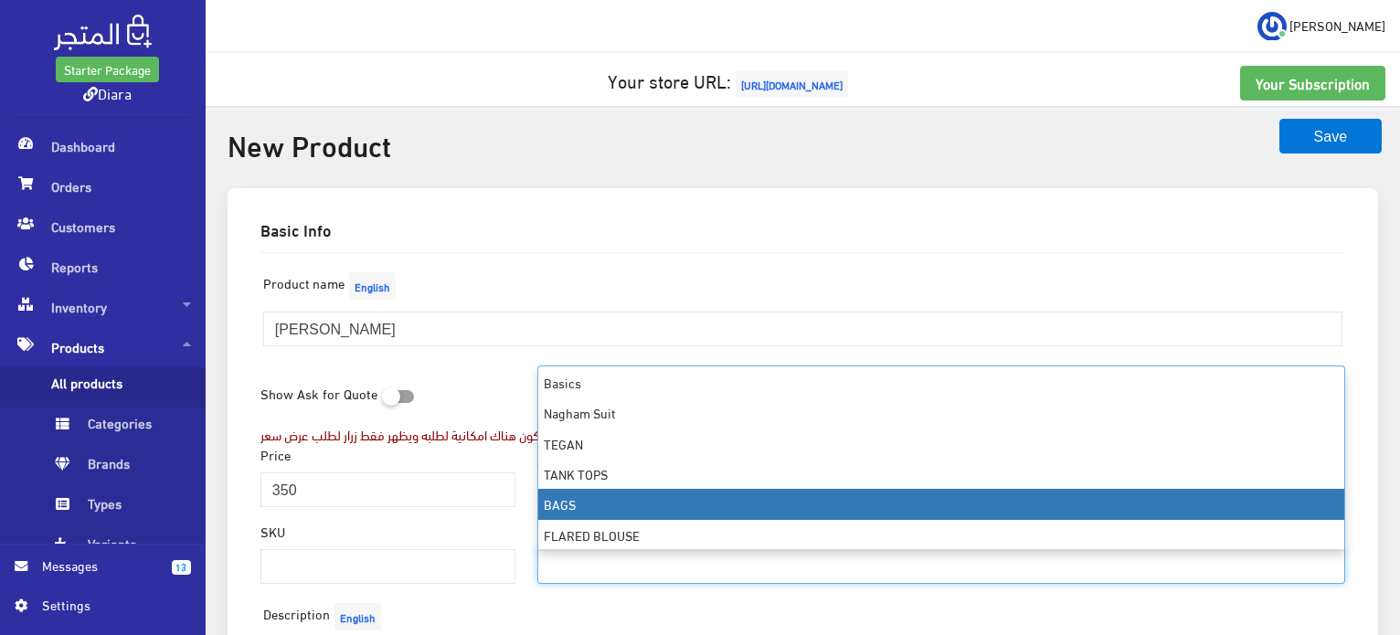
select select "21"
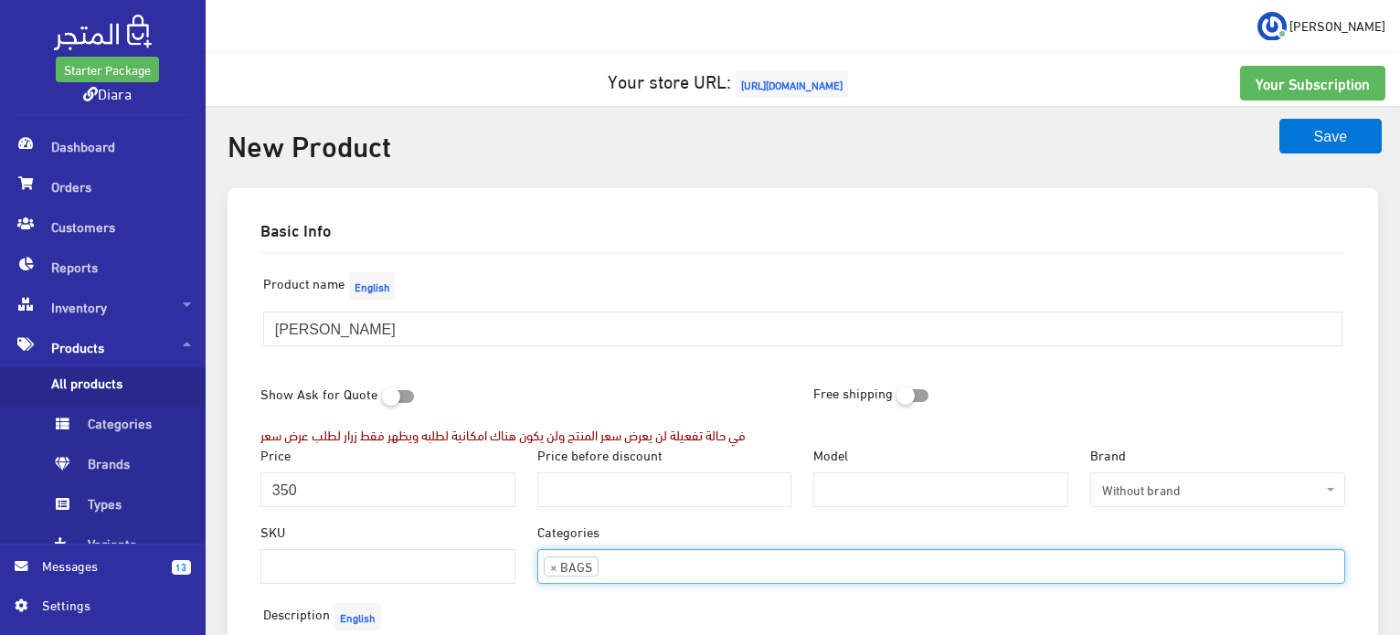
scroll to position [176, 0]
click at [595, 478] on input "Price before discount" at bounding box center [664, 489] width 255 height 35
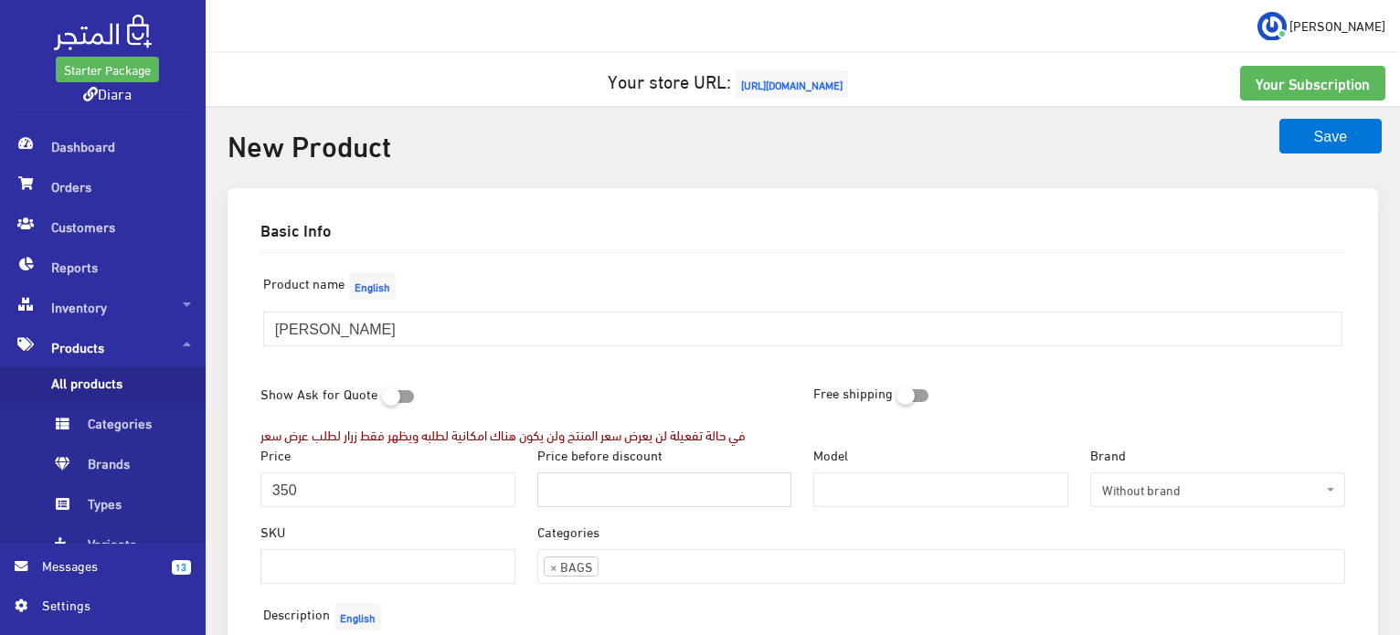
click at [595, 474] on input "Price before discount" at bounding box center [664, 489] width 255 height 35
click at [615, 452] on label "Price before discount" at bounding box center [599, 455] width 125 height 20
click at [615, 472] on input "Price before discount" at bounding box center [664, 489] width 255 height 35
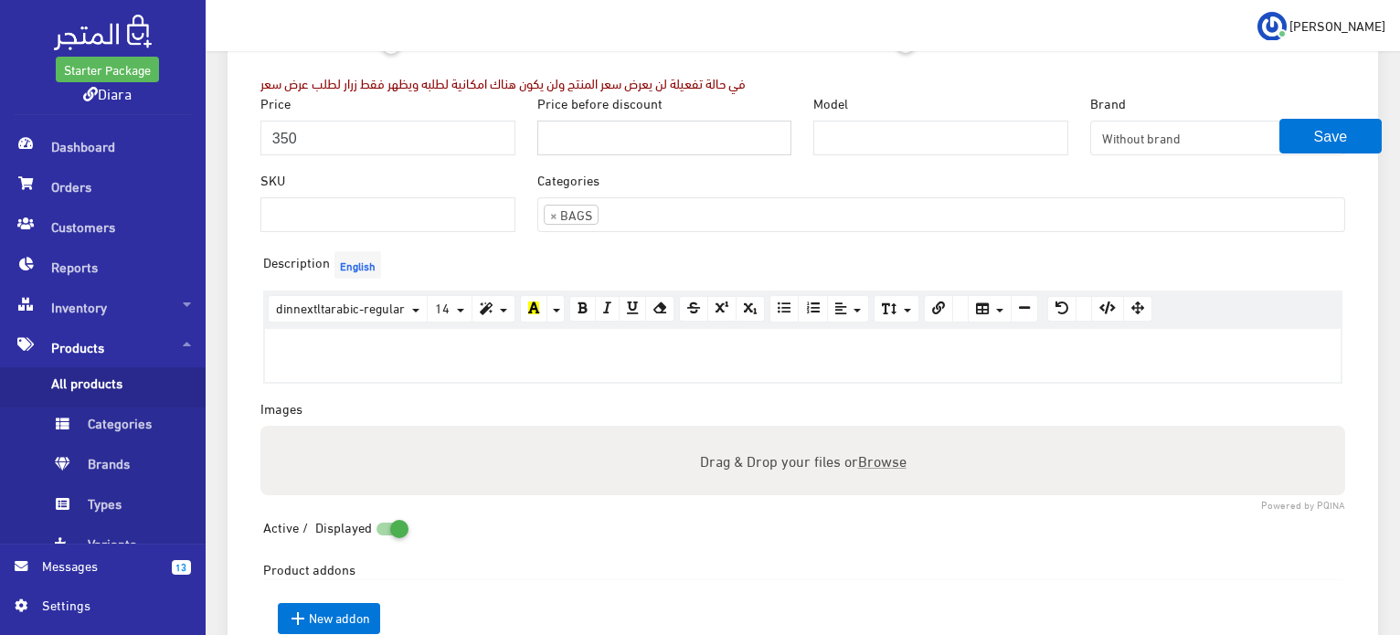
scroll to position [366, 0]
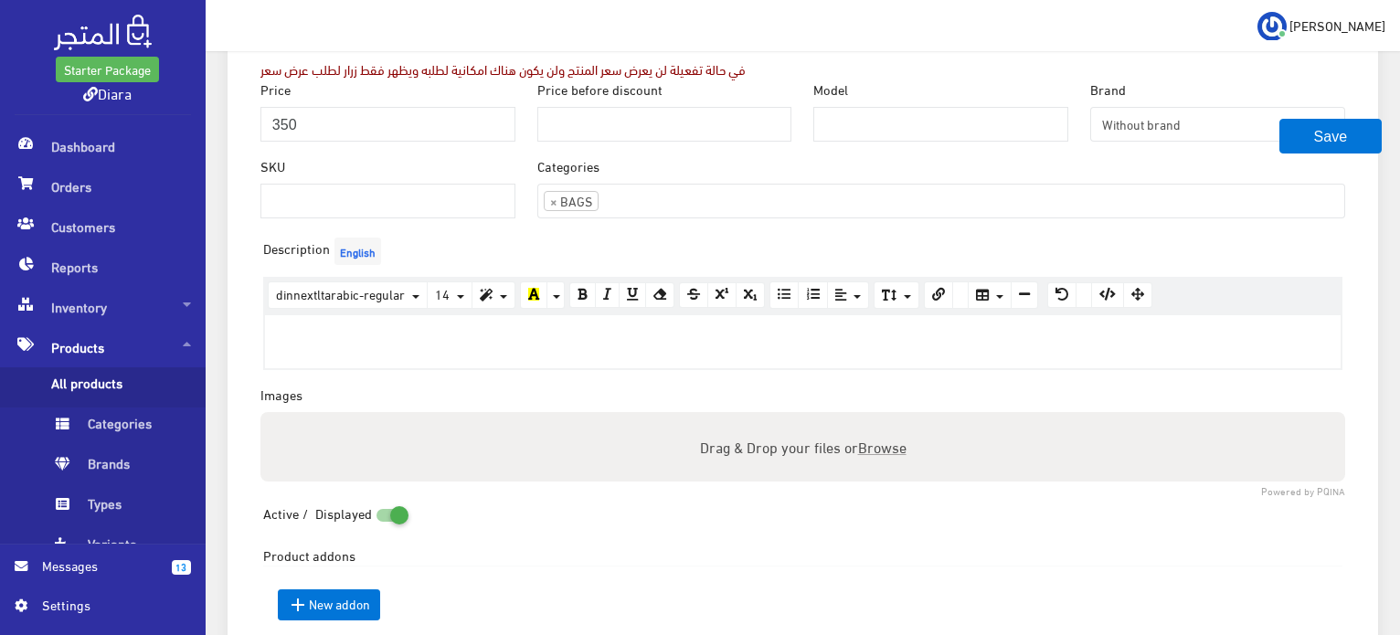
click at [878, 453] on span "Browse" at bounding box center [881, 446] width 48 height 26
click at [878, 418] on input "Drag & Drop your files or Browse" at bounding box center [802, 414] width 1085 height 5
type input "C:\fakepath\WhatsApp Image 2025-08-29 at 07.33.00_057995f1.jpg"
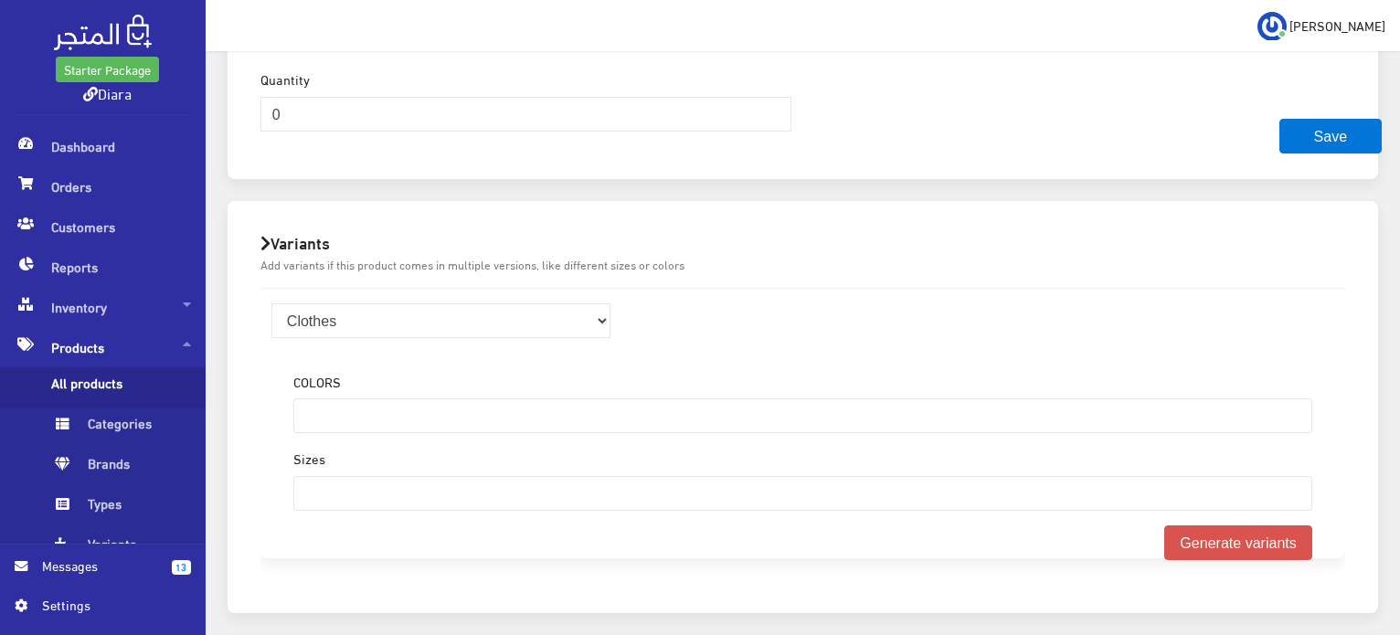
scroll to position [1188, 0]
click at [309, 313] on select "Clothes Bags" at bounding box center [441, 316] width 340 height 35
select select "2"
click at [271, 299] on select "Clothes Bags" at bounding box center [441, 316] width 340 height 35
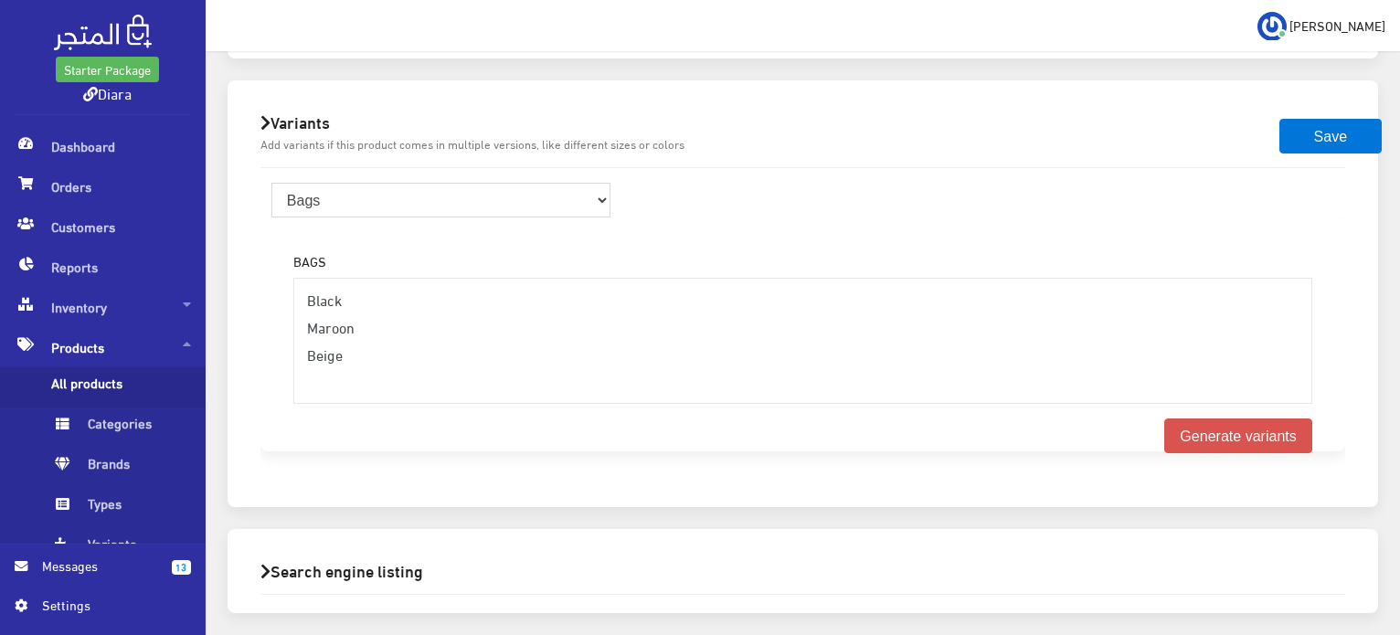
scroll to position [1360, 0]
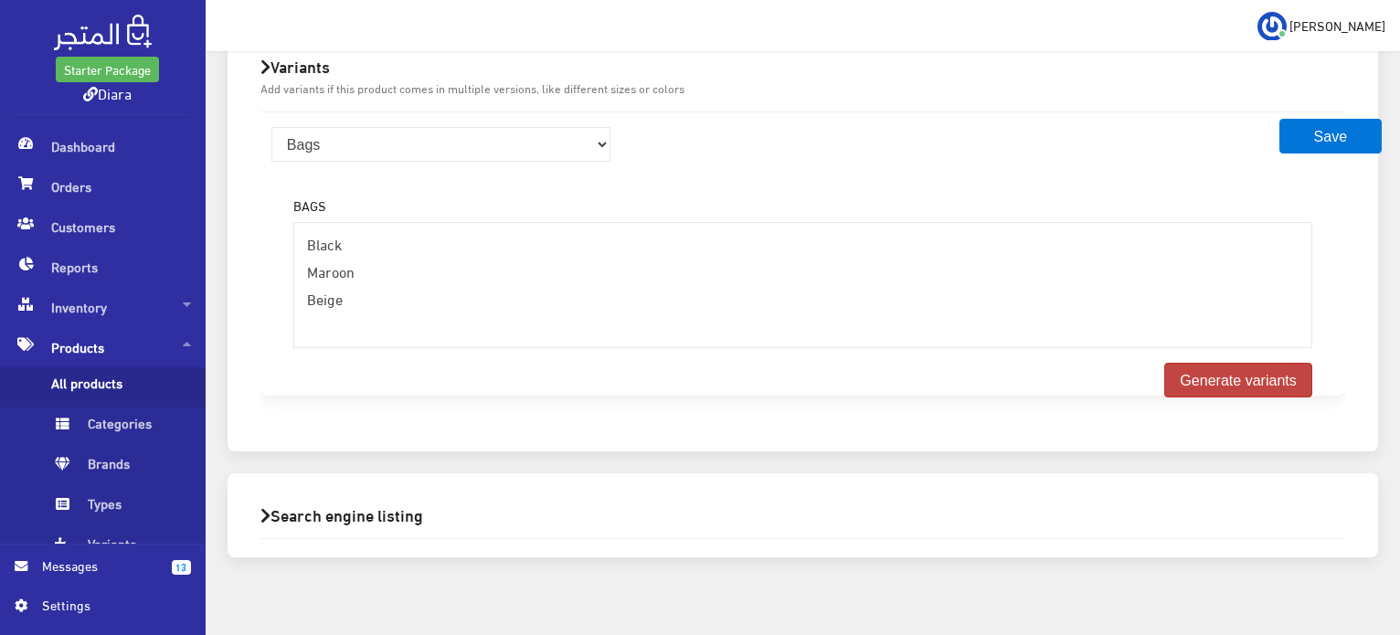
click at [1243, 363] on button "Generate variants" at bounding box center [1238, 380] width 148 height 35
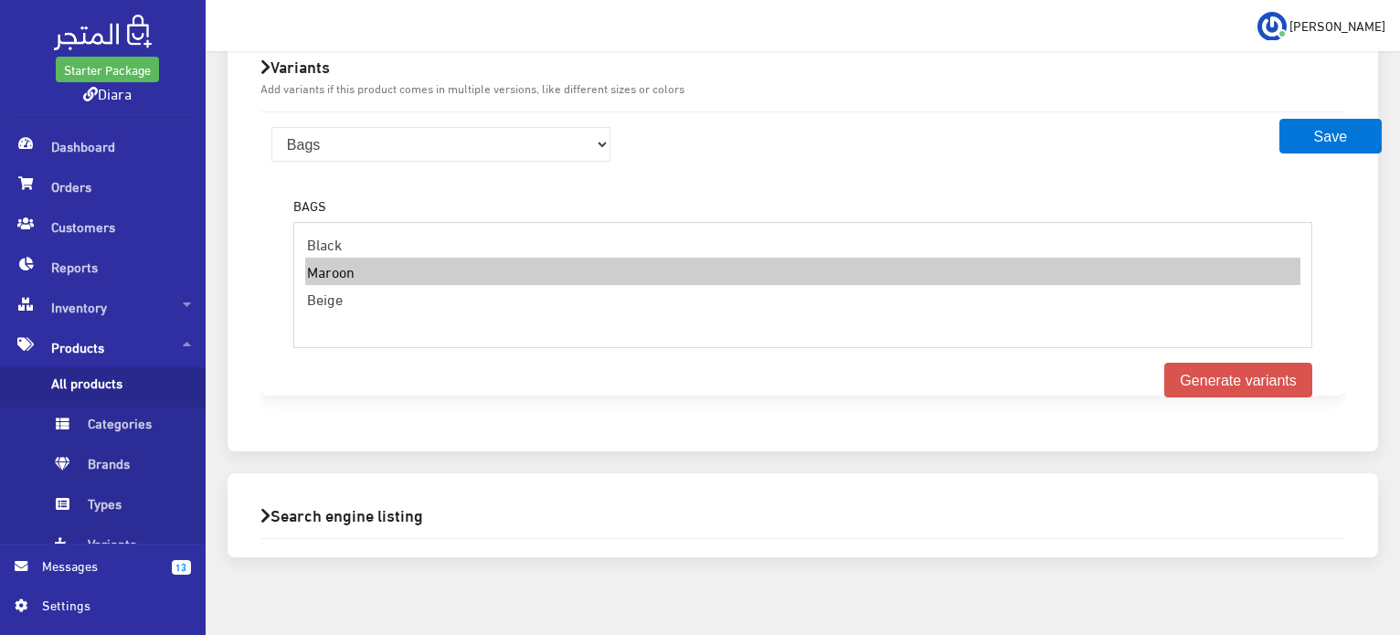
click at [343, 258] on option "Maroon" at bounding box center [802, 271] width 995 height 27
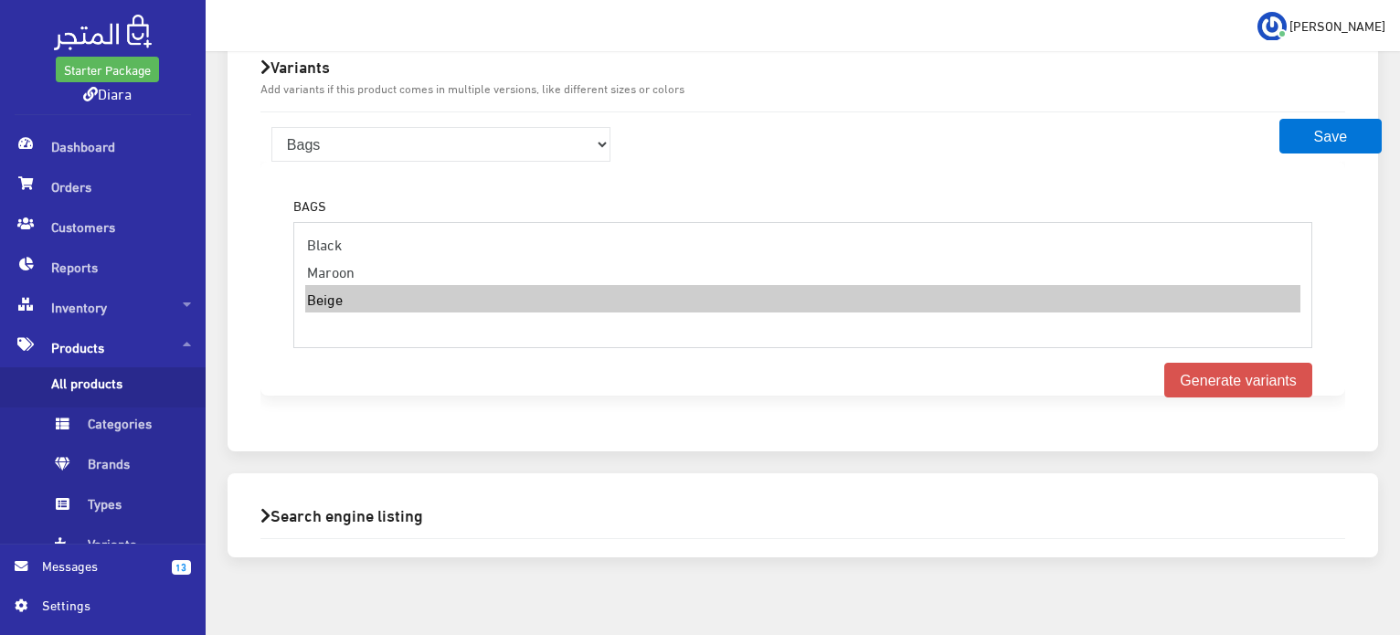
click at [350, 285] on option "Beige" at bounding box center [802, 298] width 995 height 27
click at [357, 243] on option "Black" at bounding box center [802, 243] width 995 height 27
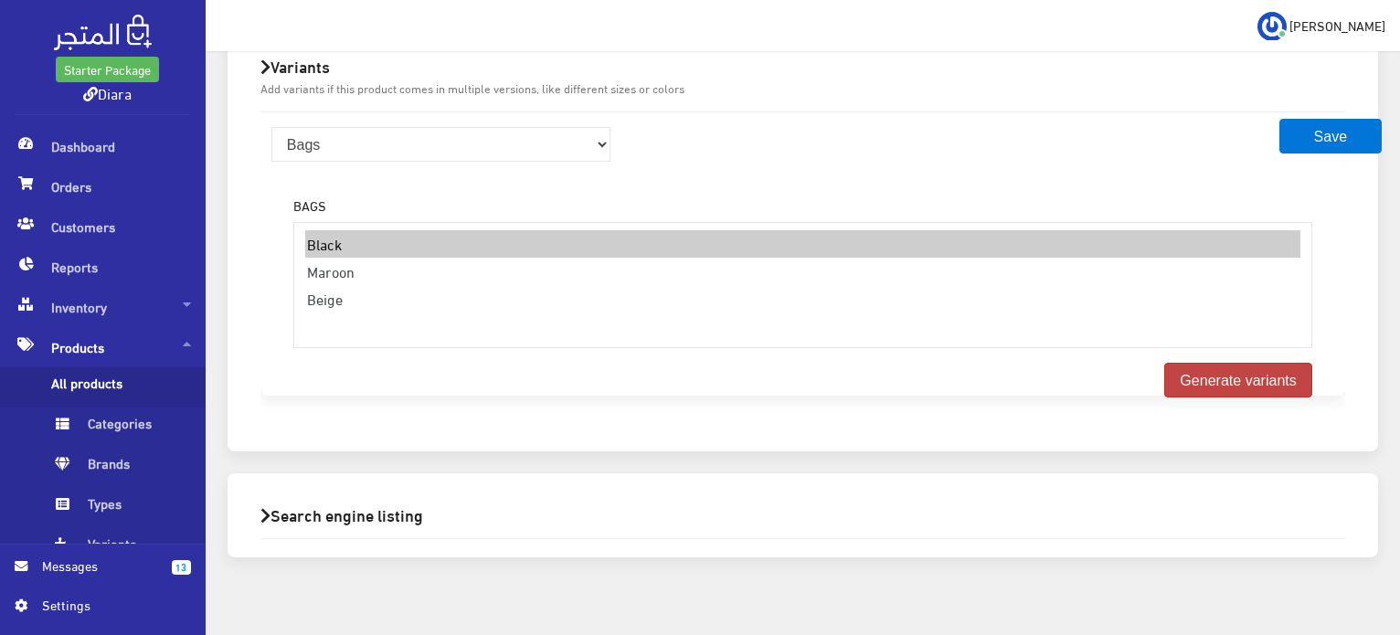
click at [1192, 363] on button "Generate variants" at bounding box center [1238, 380] width 148 height 35
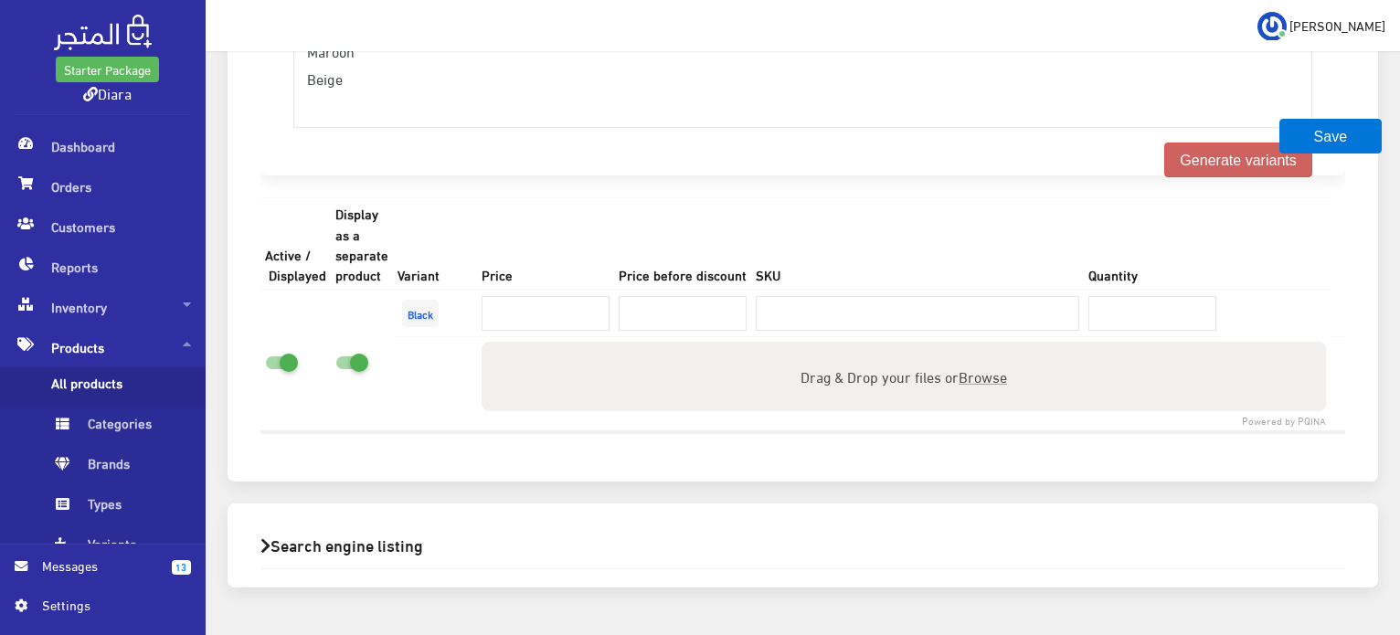
scroll to position [1152, 0]
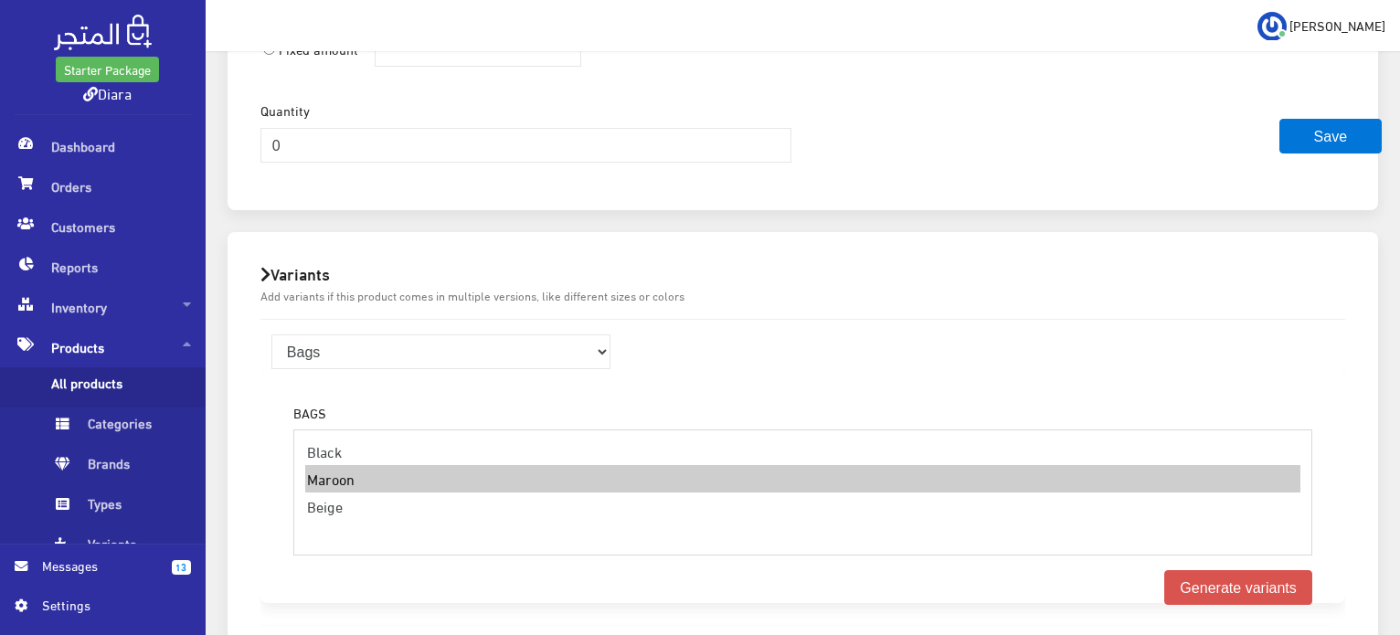
click at [387, 465] on option "Maroon" at bounding box center [802, 478] width 995 height 27
click at [1184, 570] on button "Generate variants" at bounding box center [1238, 587] width 148 height 35
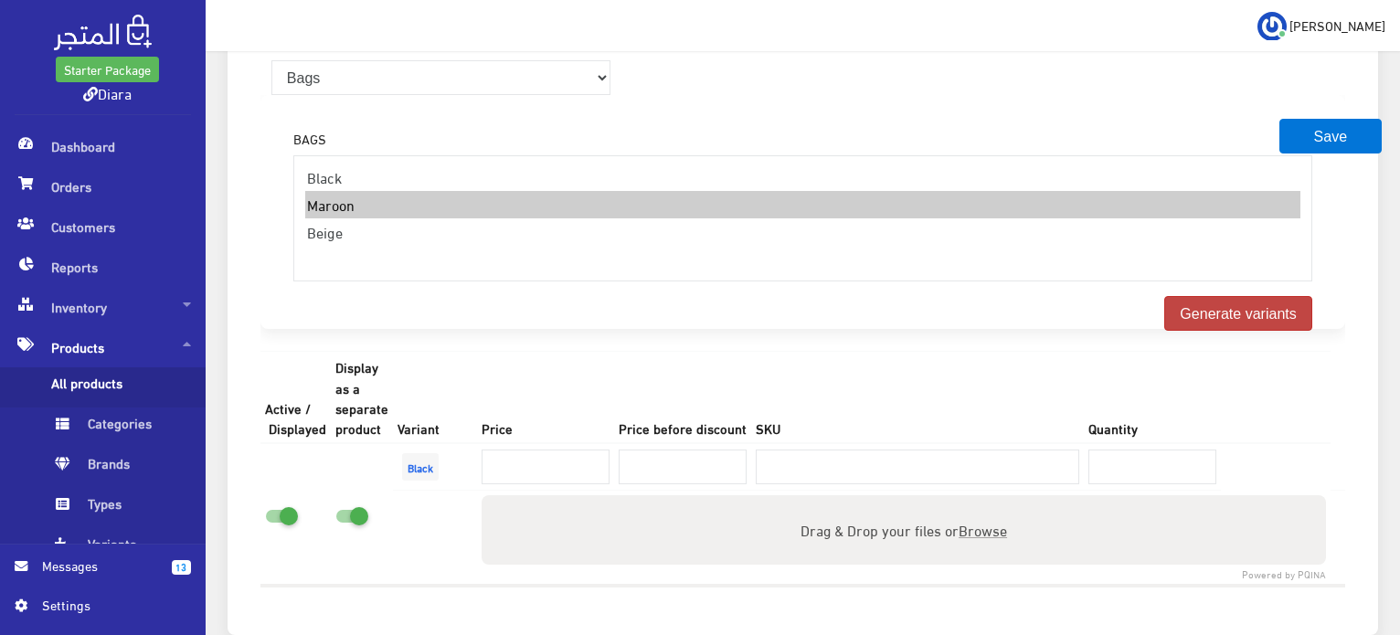
click at [1224, 296] on button "Generate variants" at bounding box center [1238, 313] width 148 height 35
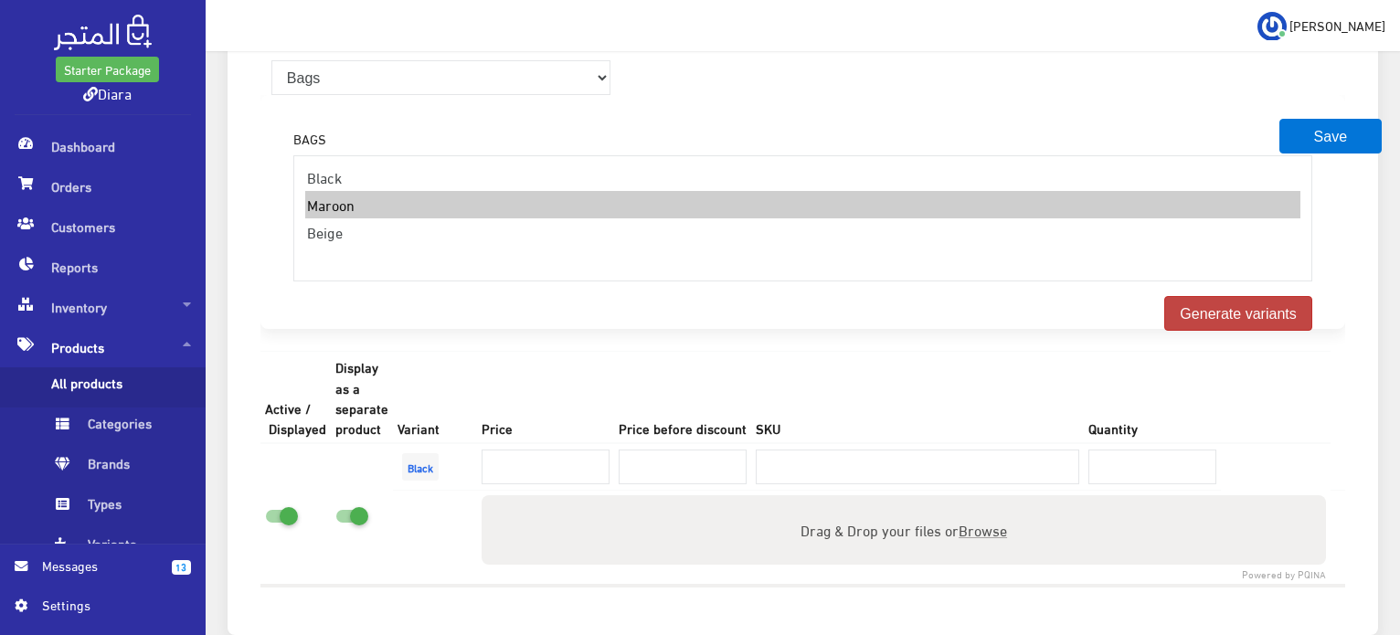
click at [1224, 296] on button "Generate variants" at bounding box center [1238, 313] width 148 height 35
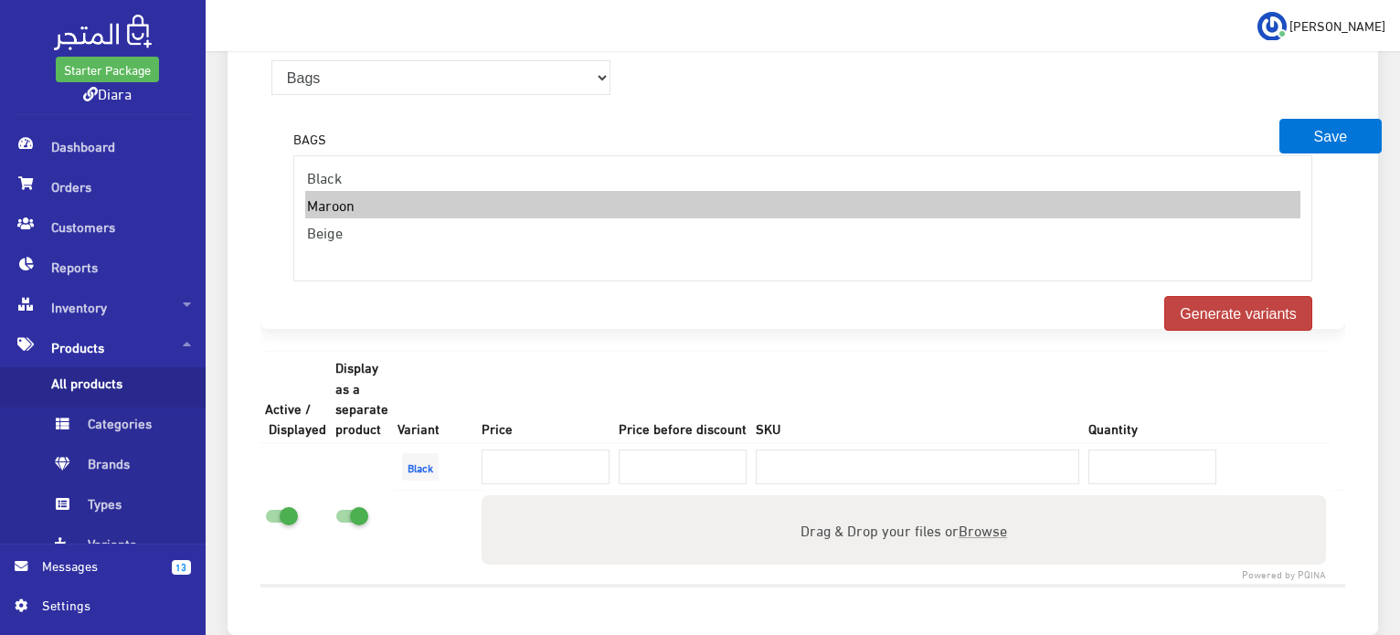
click at [1224, 296] on button "Generate variants" at bounding box center [1238, 313] width 148 height 35
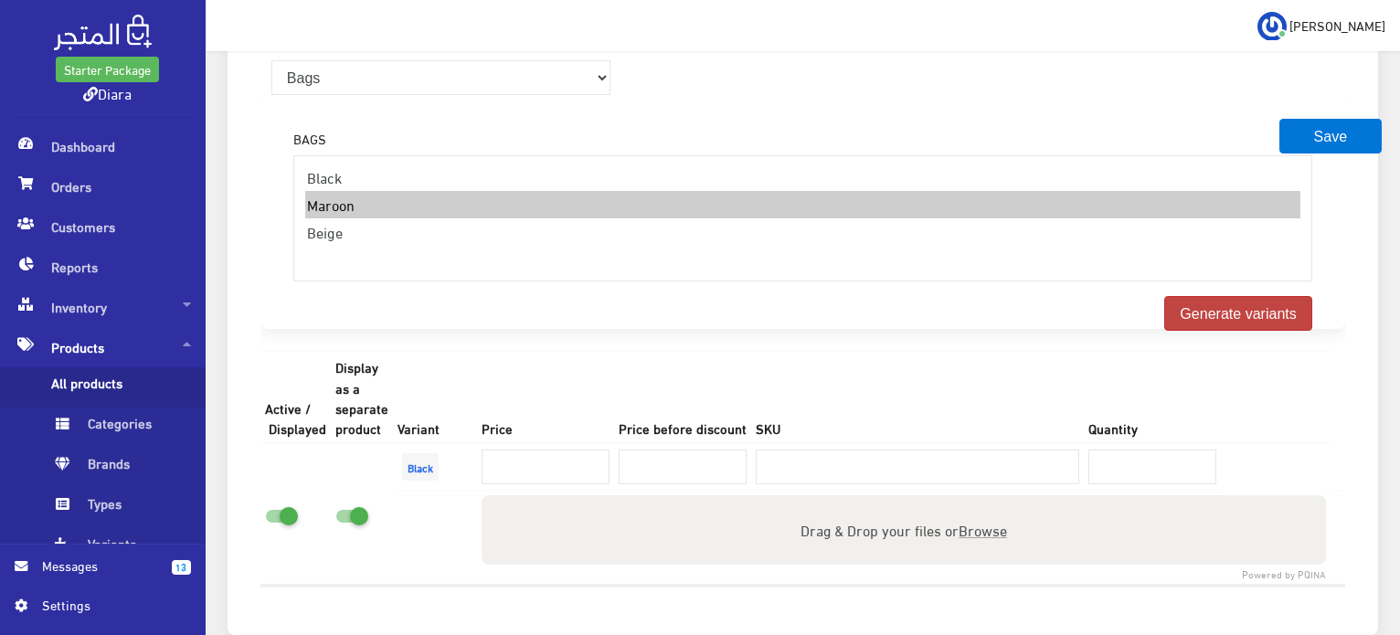
click at [1224, 296] on button "Generate variants" at bounding box center [1238, 313] width 148 height 35
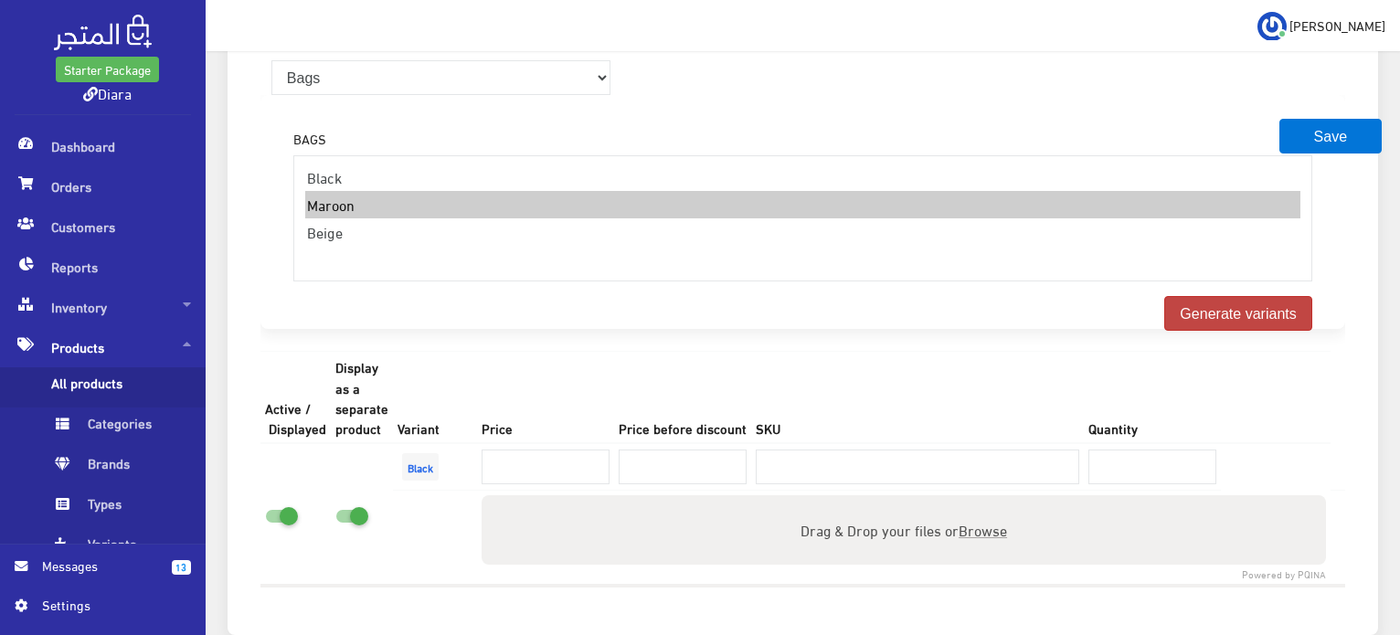
click at [1224, 296] on button "Generate variants" at bounding box center [1238, 313] width 148 height 35
click at [1223, 296] on button "Generate variants" at bounding box center [1238, 313] width 148 height 35
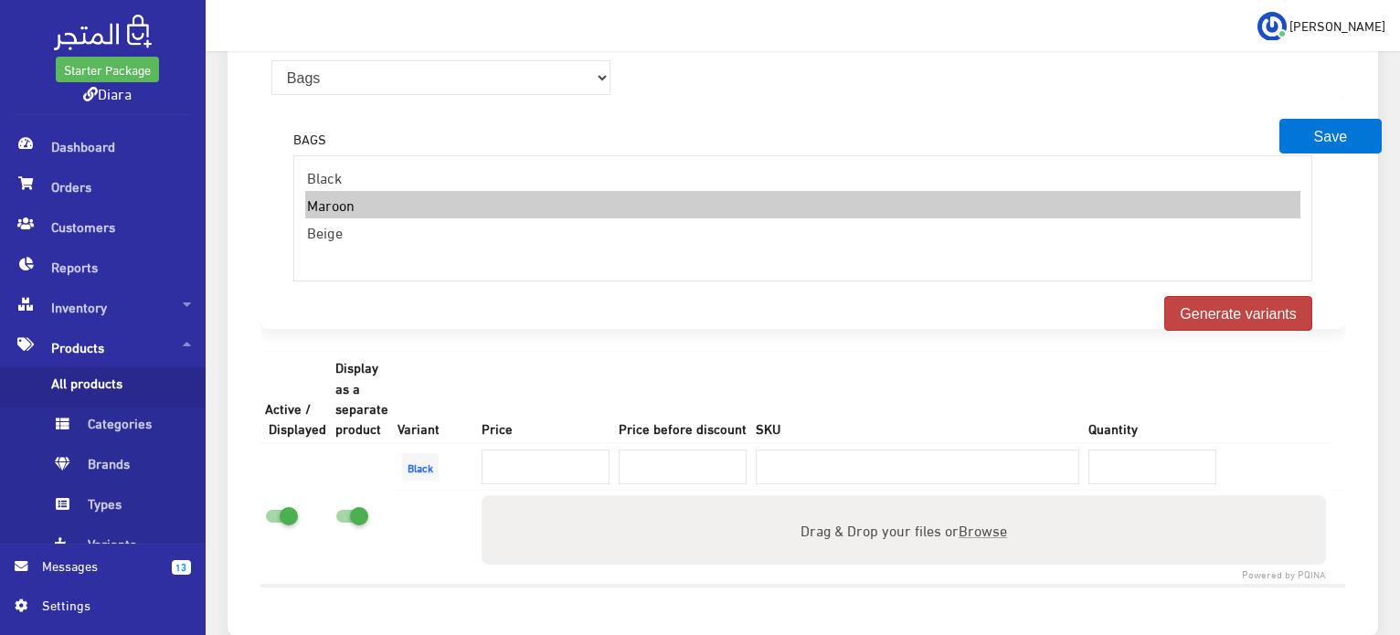
click at [1223, 296] on button "Generate variants" at bounding box center [1238, 313] width 148 height 35
select select "64"
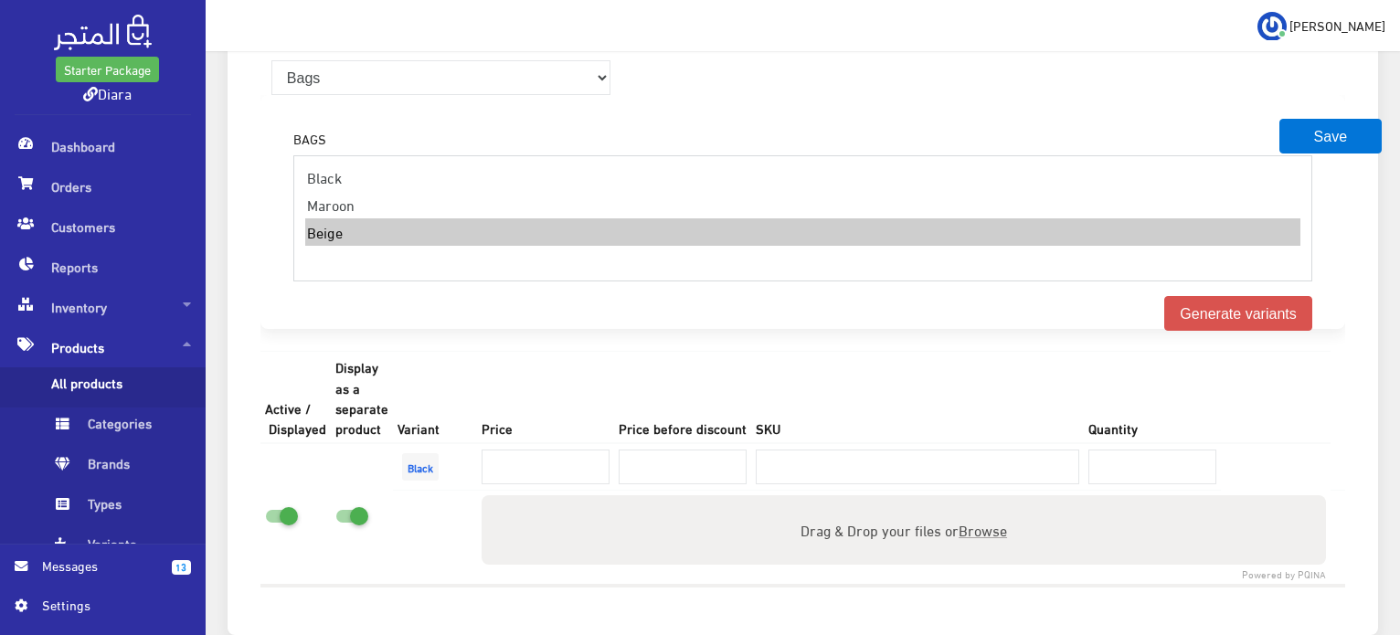
click at [380, 222] on option "Beige" at bounding box center [802, 231] width 995 height 27
click at [1190, 296] on button "Generate variants" at bounding box center [1238, 313] width 148 height 35
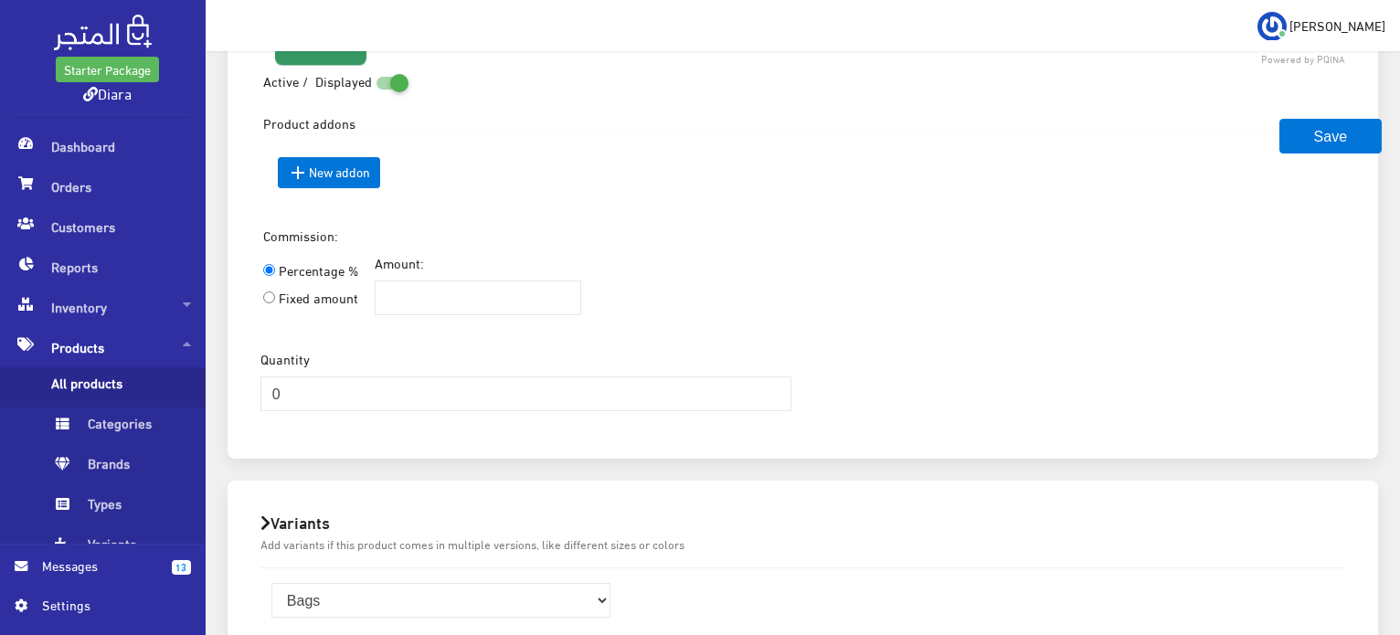
scroll to position [1335, 0]
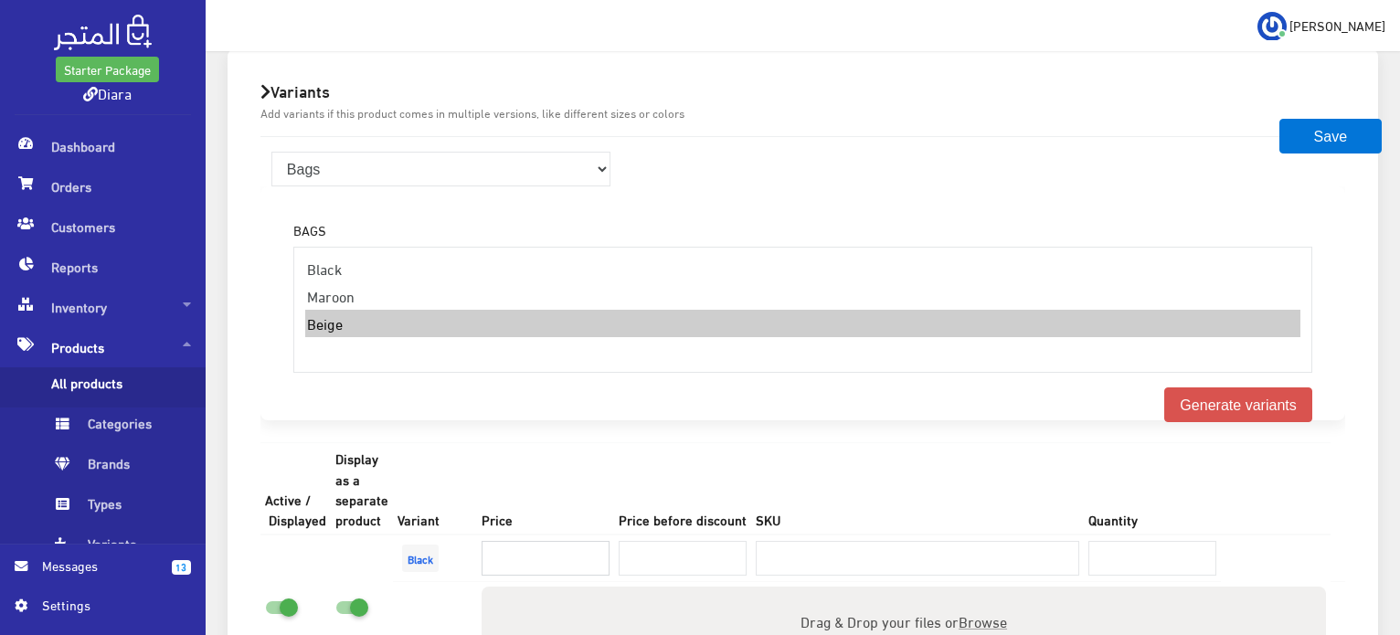
click at [502, 541] on input "number" at bounding box center [546, 558] width 128 height 35
type input "350"
click at [1133, 545] on input "number" at bounding box center [1152, 558] width 128 height 35
type input "5"
click at [975, 608] on span "Browse" at bounding box center [983, 621] width 48 height 26
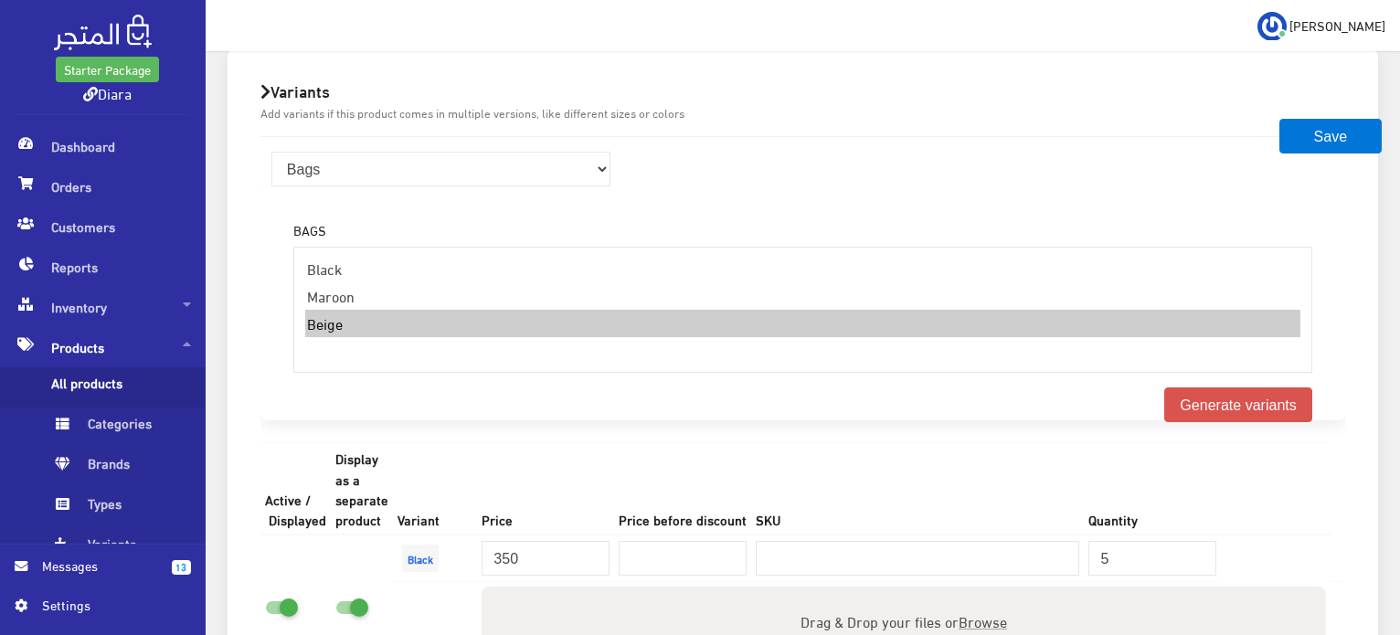
click at [975, 592] on input "Drag & Drop your files or Browse" at bounding box center [904, 589] width 844 height 5
type input "C:\fakepath\WhatsApp Image 2025-08-29 at 07.33.01_217bda47.jpg"
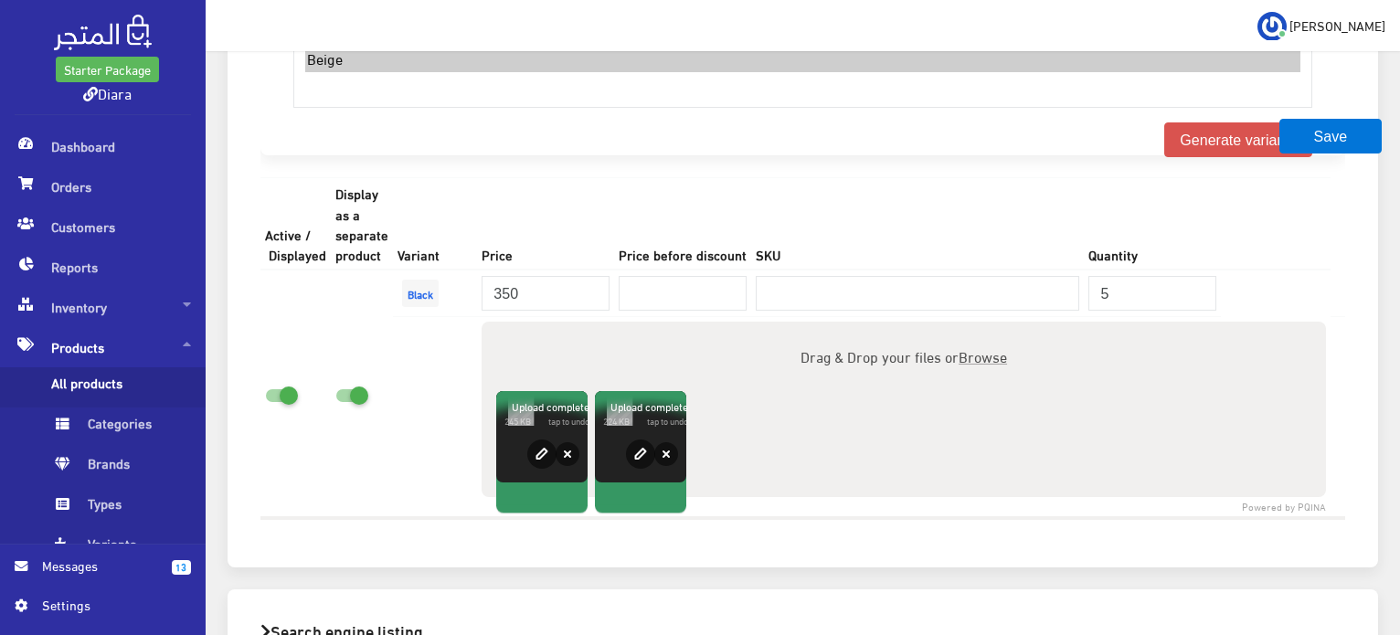
scroll to position [1426, 0]
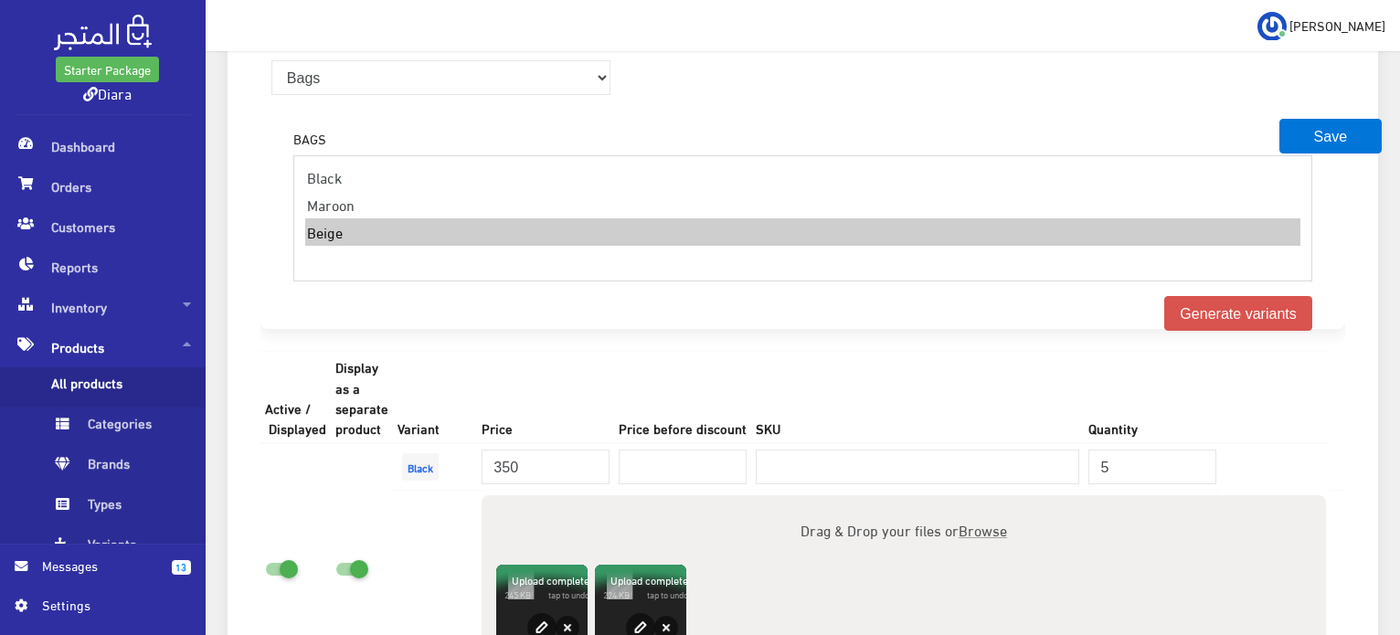
select select "63"
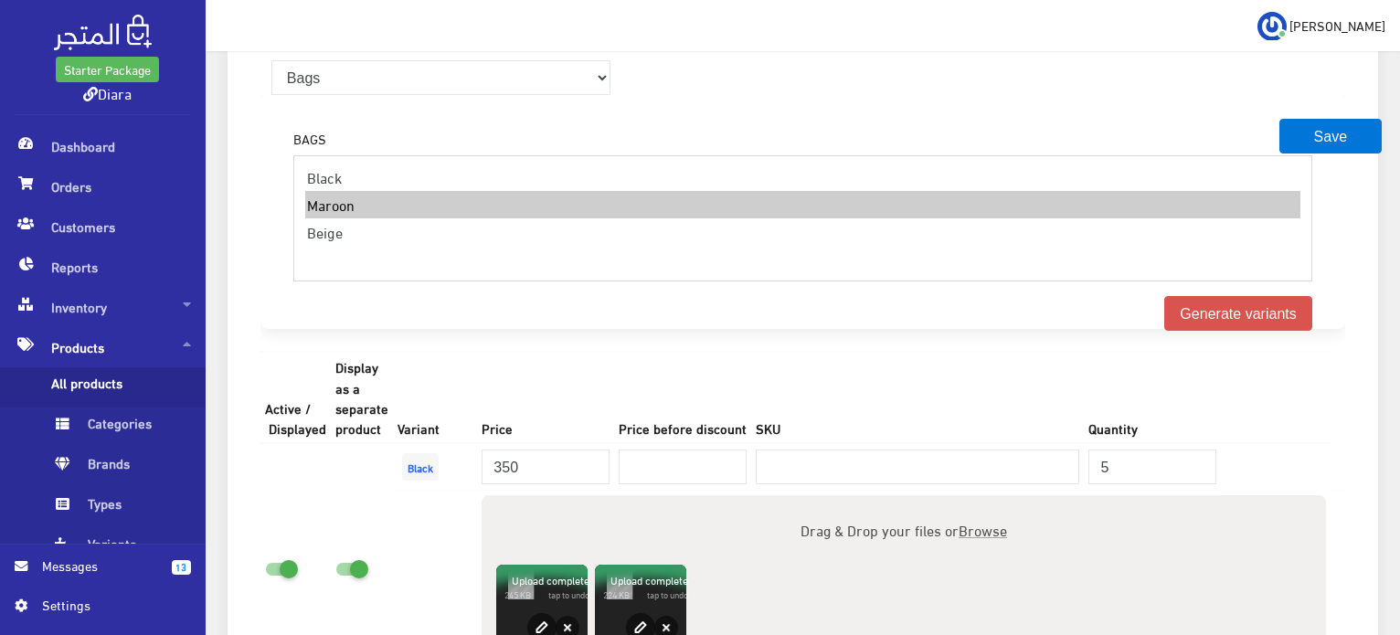
click at [349, 202] on option "Maroon" at bounding box center [802, 204] width 995 height 27
click at [1268, 296] on button "Generate variants" at bounding box center [1238, 313] width 148 height 35
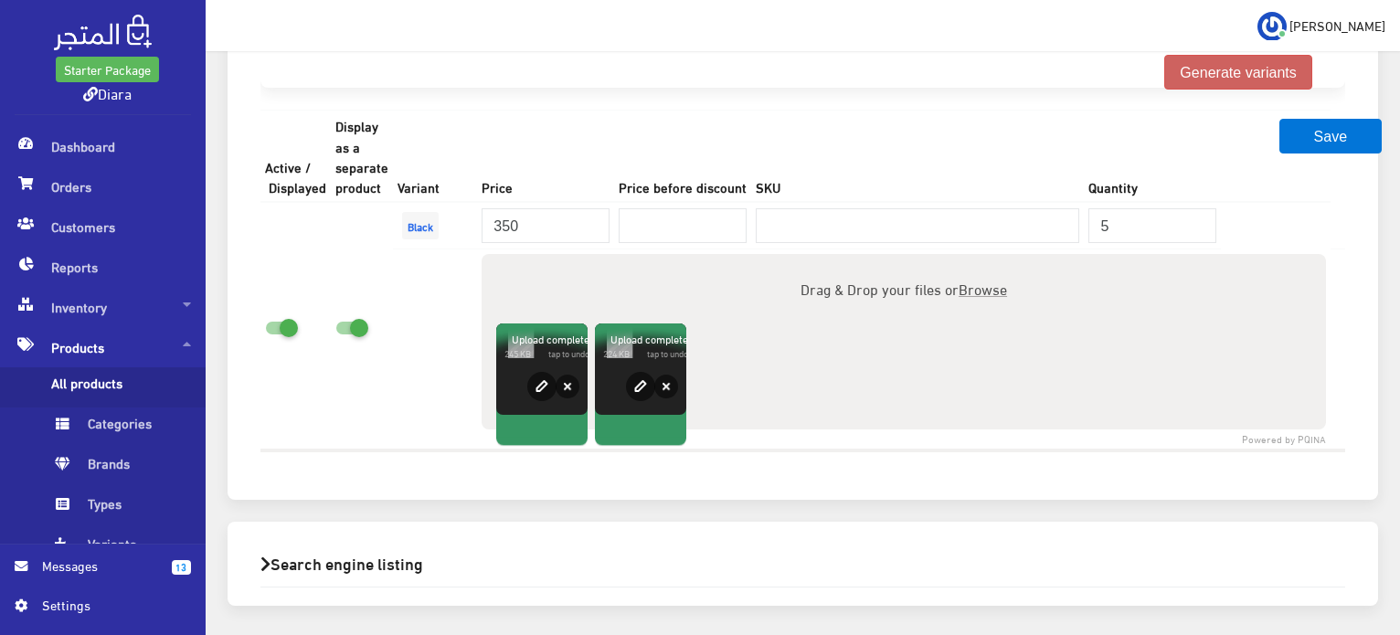
scroll to position [1715, 0]
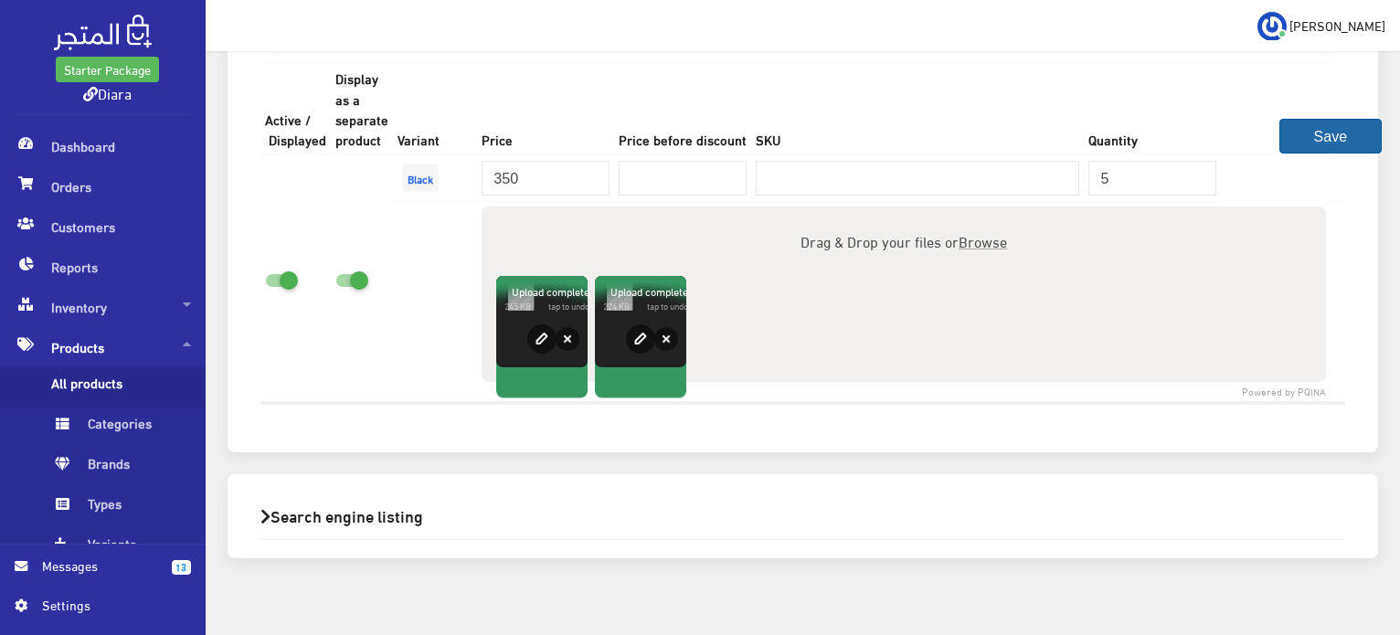
click at [1352, 129] on button "Save" at bounding box center [1330, 136] width 102 height 35
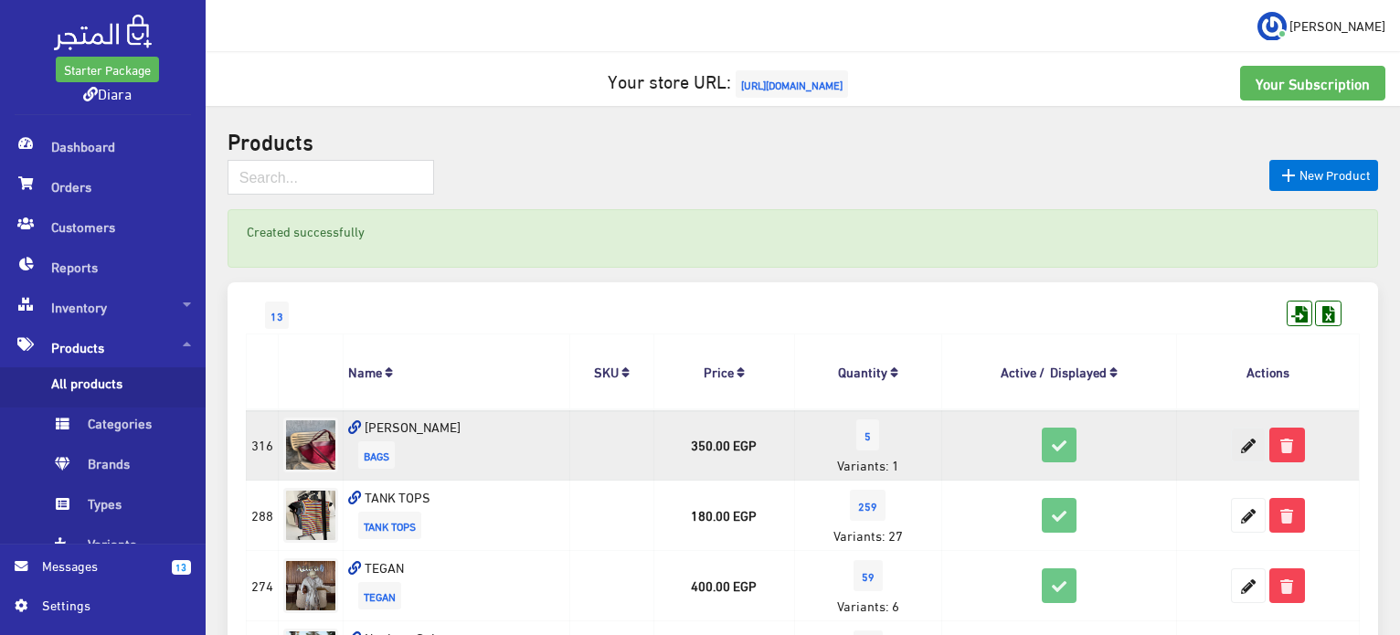
click at [1254, 436] on icon at bounding box center [1248, 445] width 33 height 33
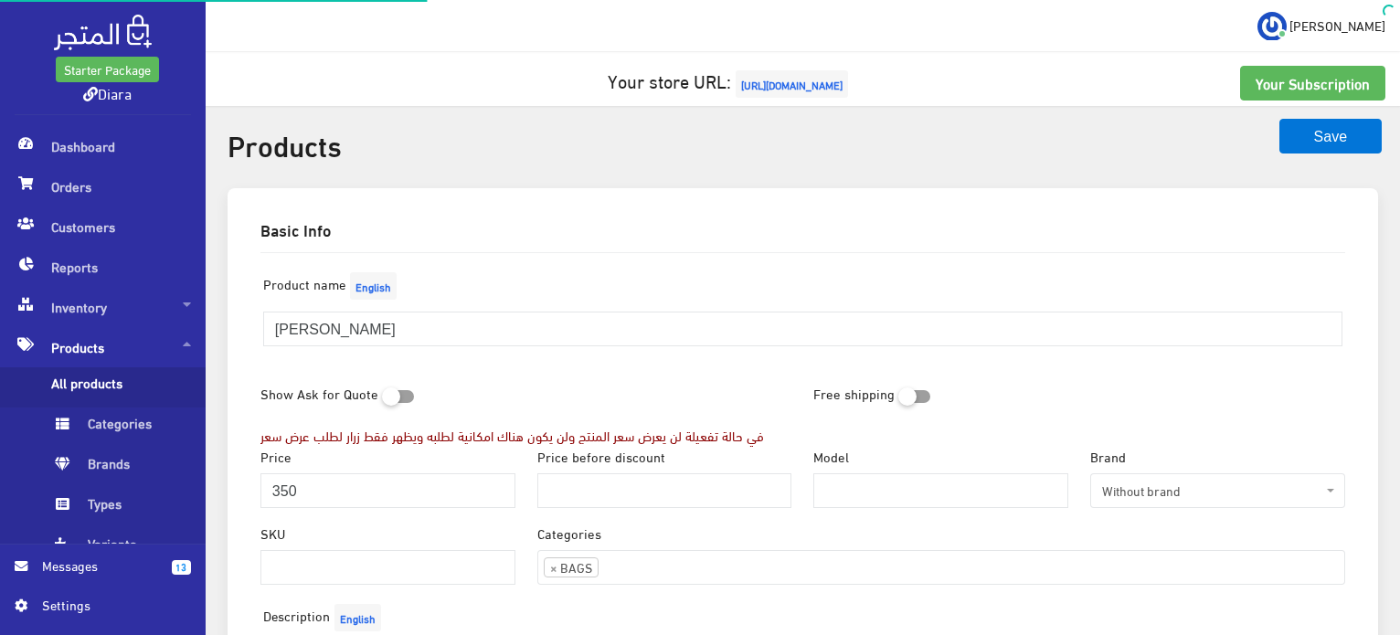
scroll to position [99, 0]
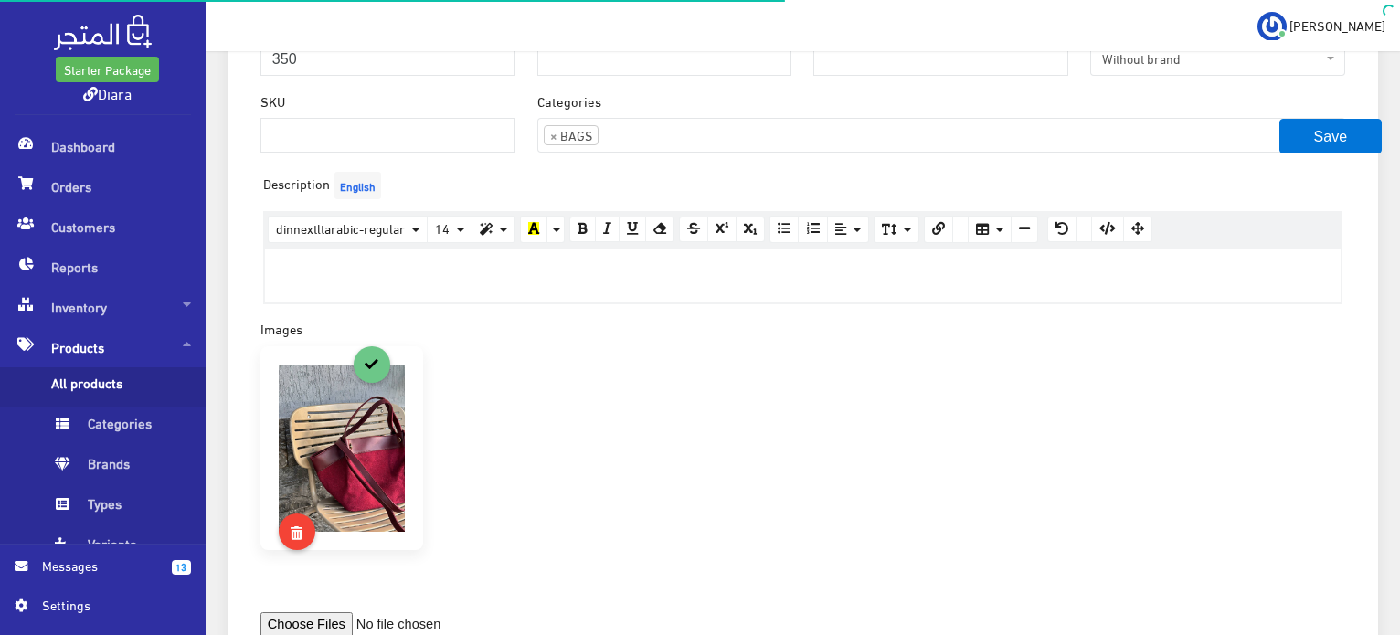
select select "2"
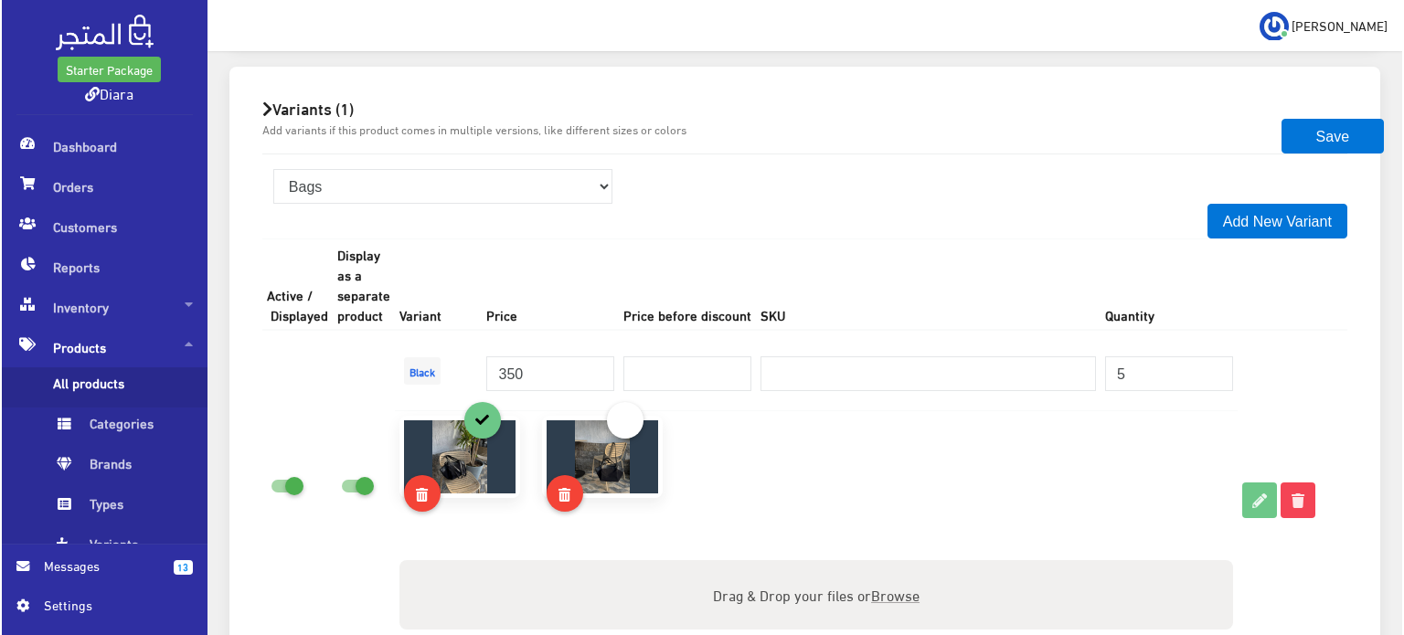
scroll to position [1495, 0]
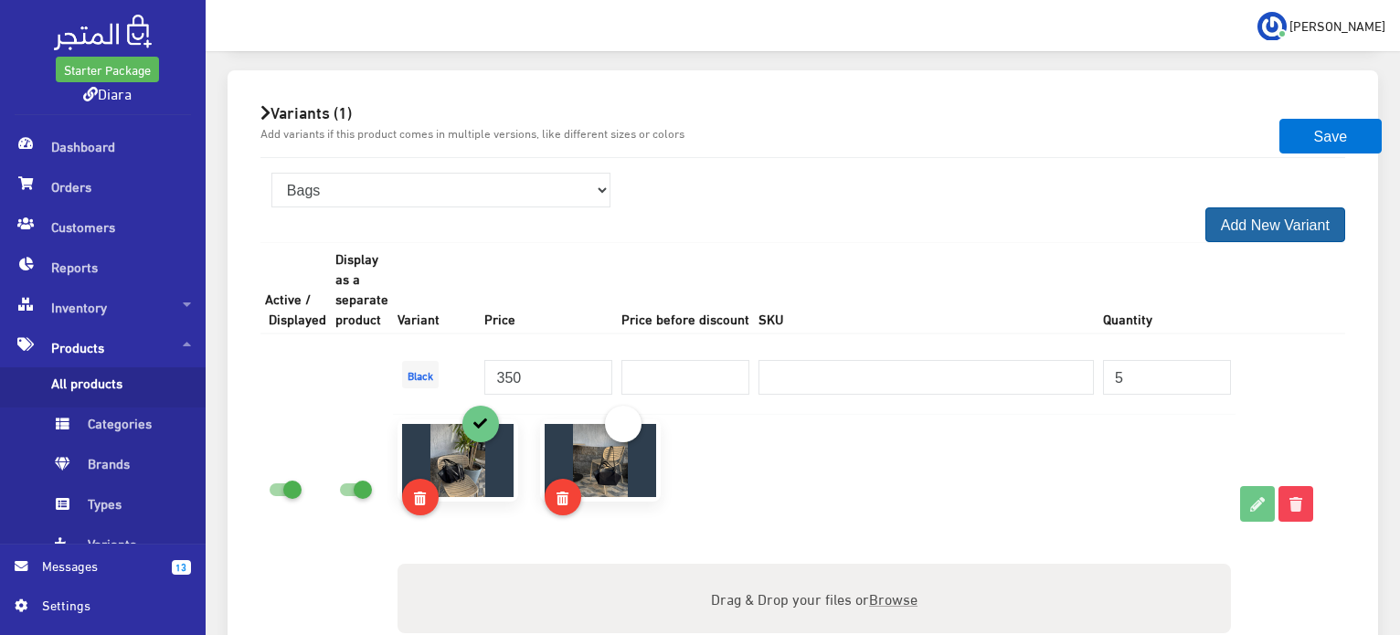
click at [1268, 232] on button "Add New Variant" at bounding box center [1275, 224] width 140 height 35
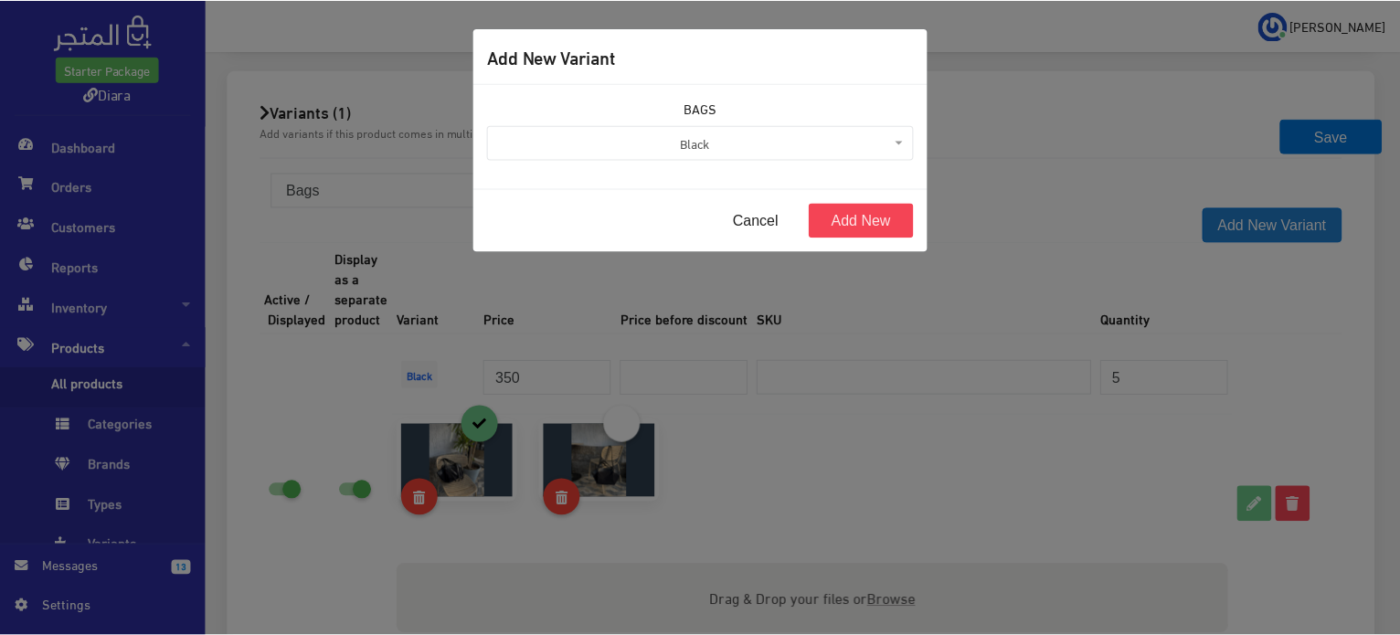
scroll to position [1494, 0]
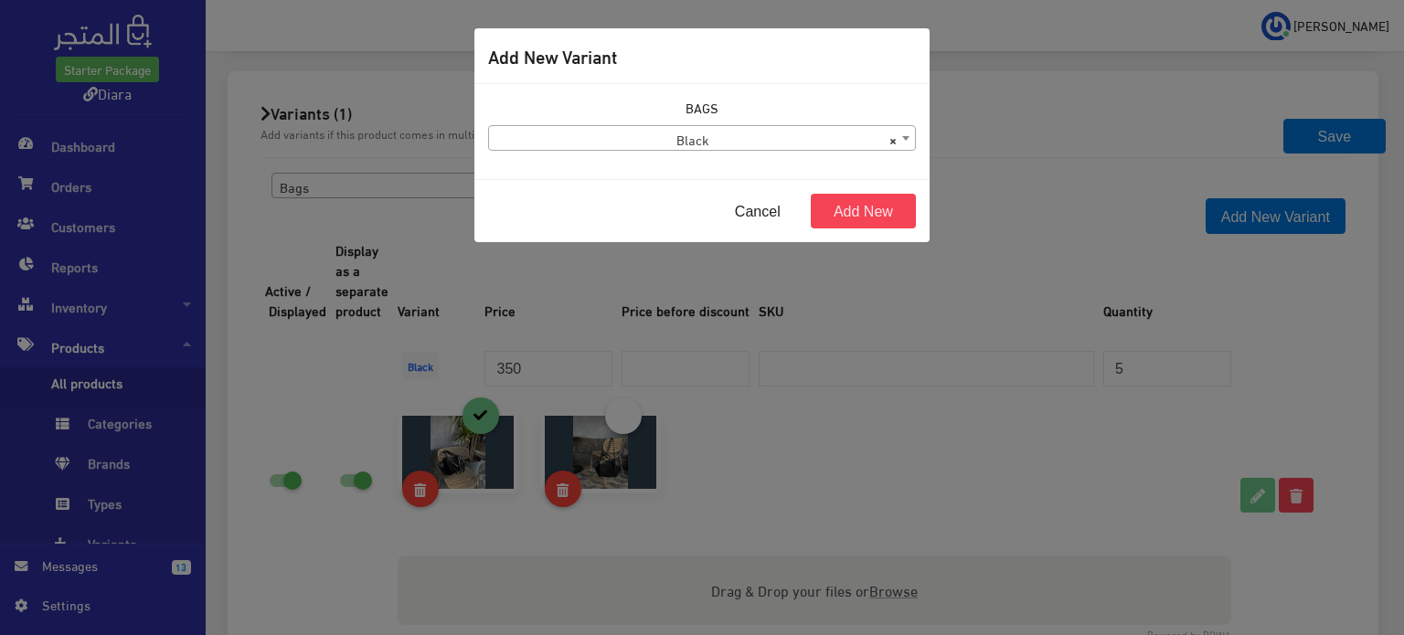
click at [760, 153] on div "BAGS Black Maroon Beige × Black" at bounding box center [701, 131] width 455 height 95
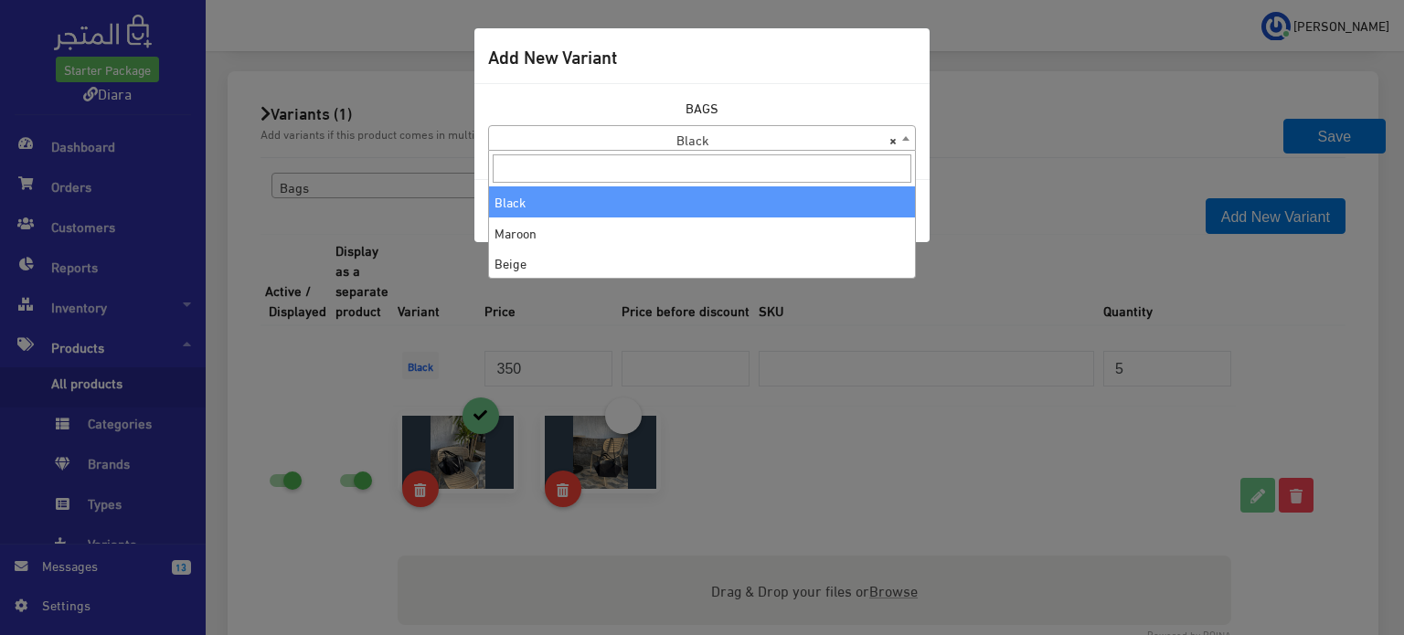
click at [760, 143] on span "× Black" at bounding box center [702, 139] width 426 height 26
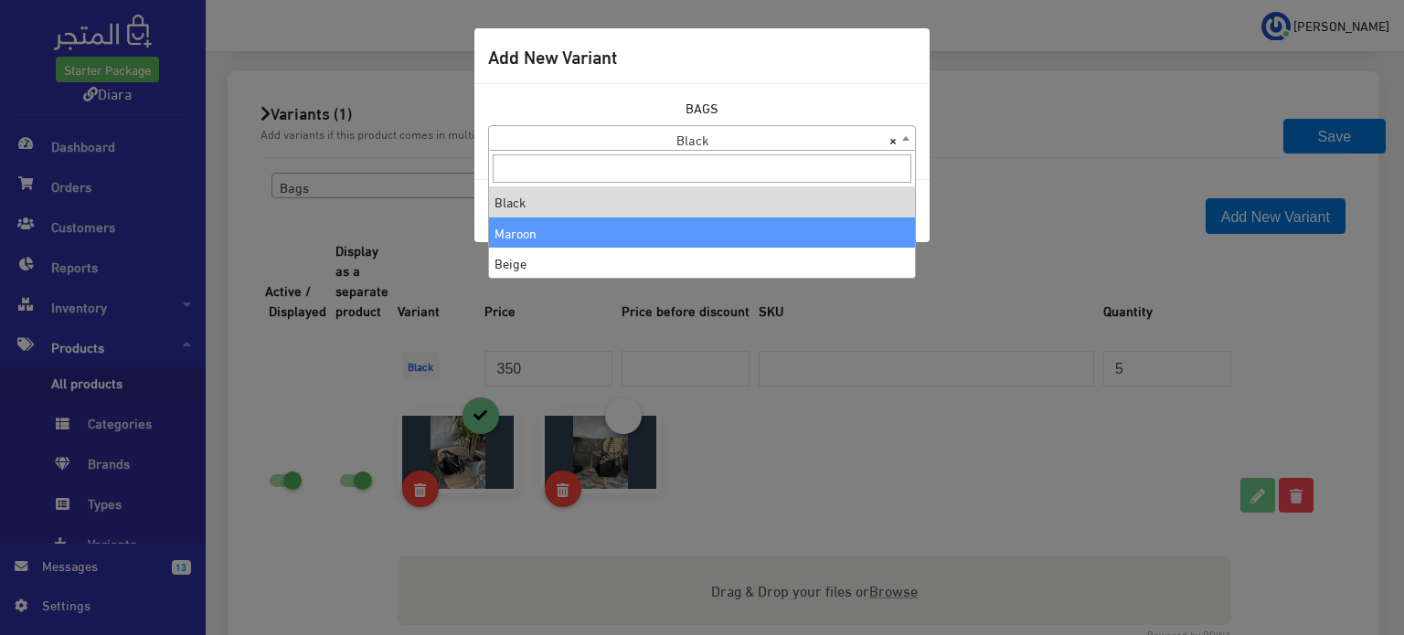
select select "63"
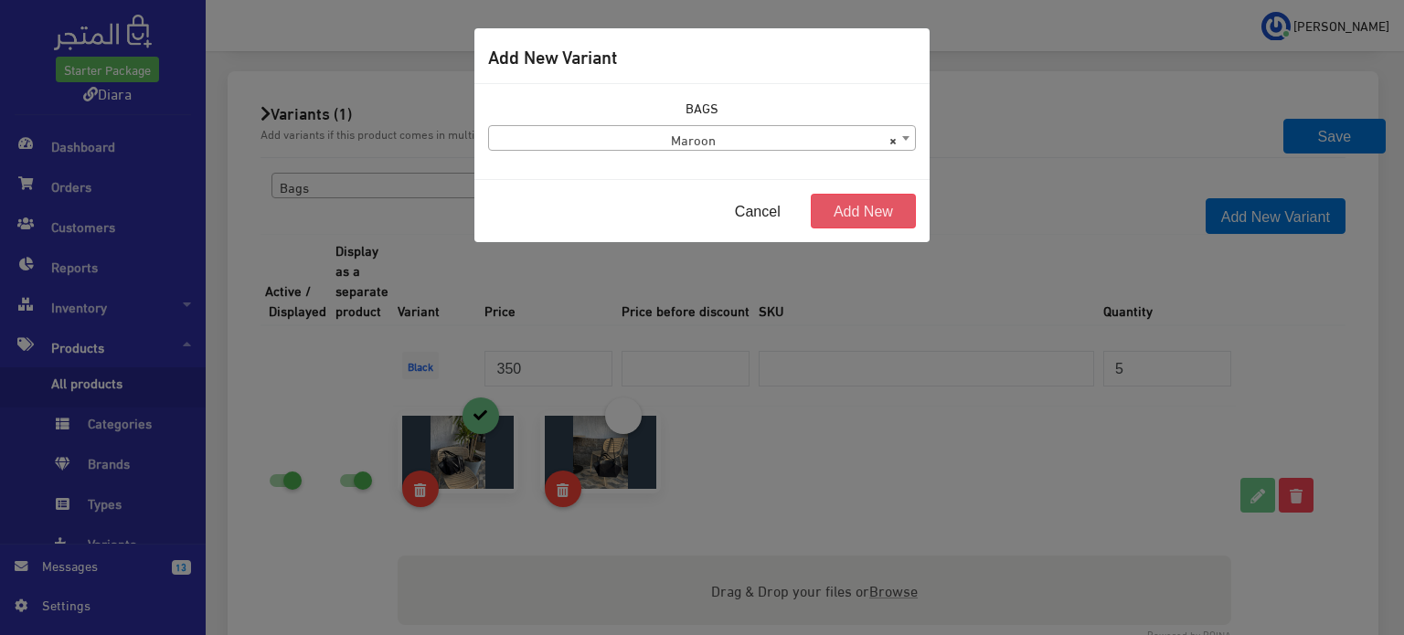
click at [915, 208] on button "Add New" at bounding box center [863, 211] width 105 height 35
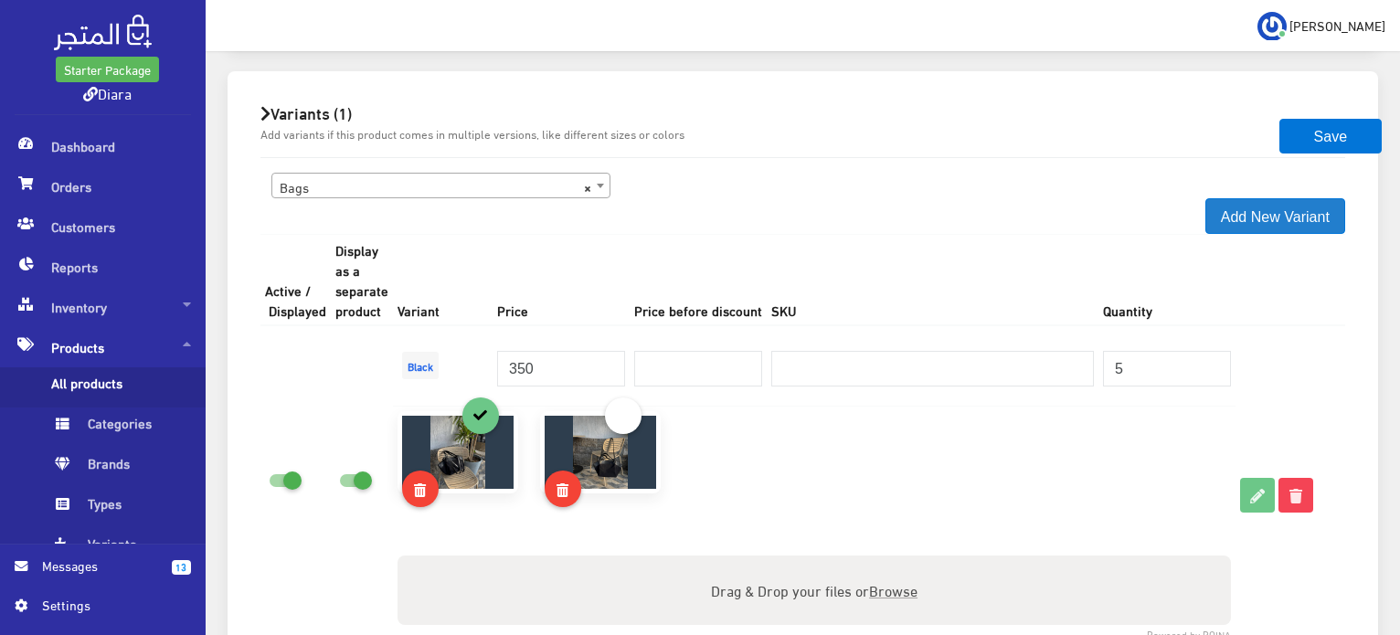
scroll to position [1859, 0]
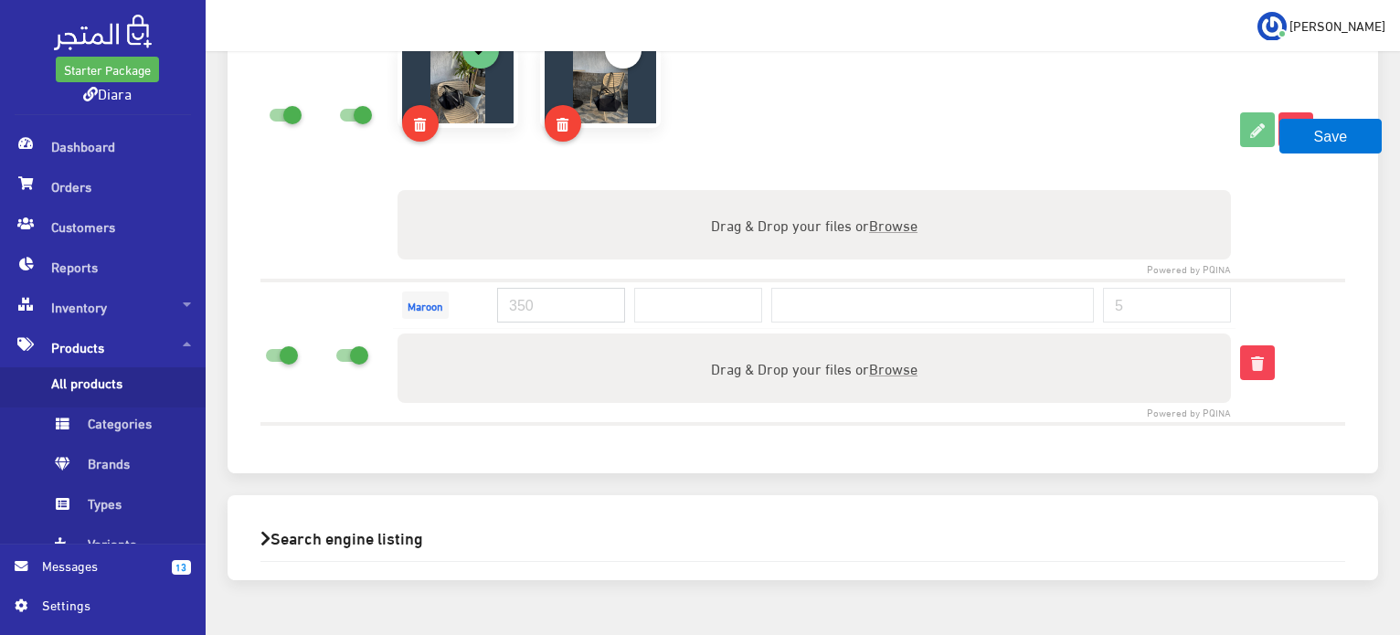
click at [536, 297] on input "number" at bounding box center [561, 305] width 128 height 35
type input "350"
click at [1178, 310] on input "number" at bounding box center [1167, 305] width 128 height 35
type input "5"
click at [901, 366] on span "Browse" at bounding box center [893, 368] width 48 height 26
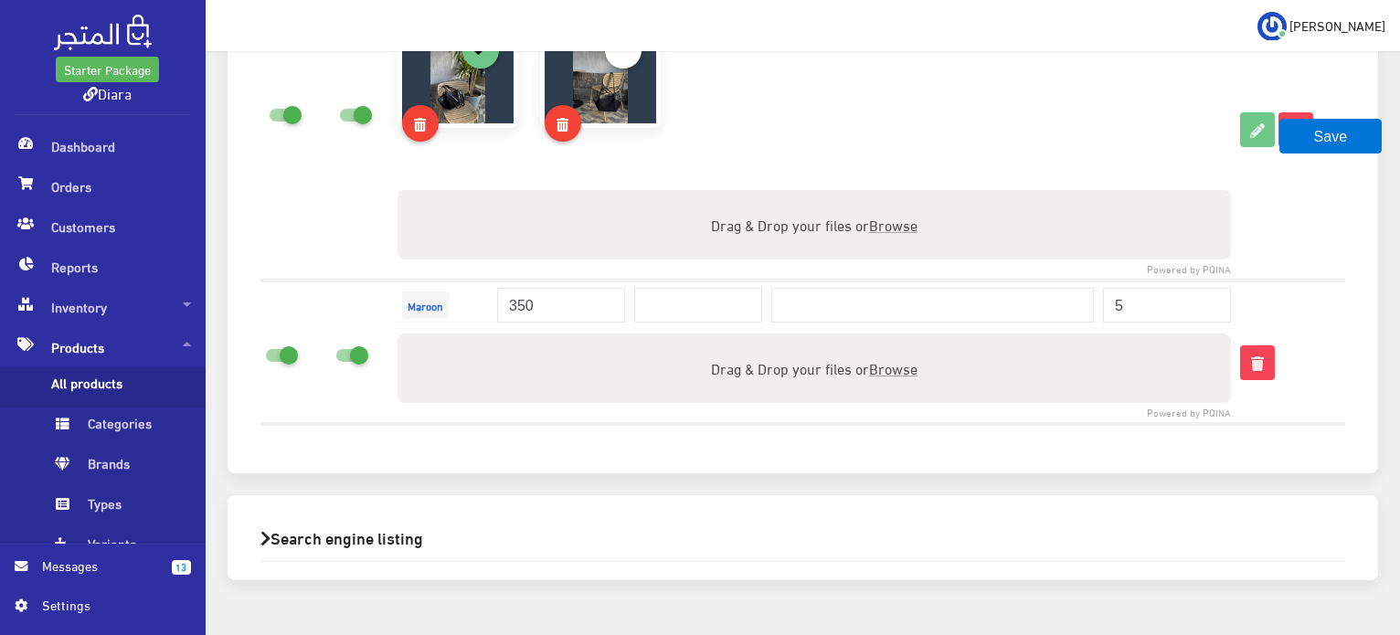
click at [901, 339] on input "Drag & Drop your files or Browse" at bounding box center [813, 336] width 833 height 5
type input "C:\fakepath\WhatsApp Image 2025-08-29 at 07.33.00_057995f1.jpg"
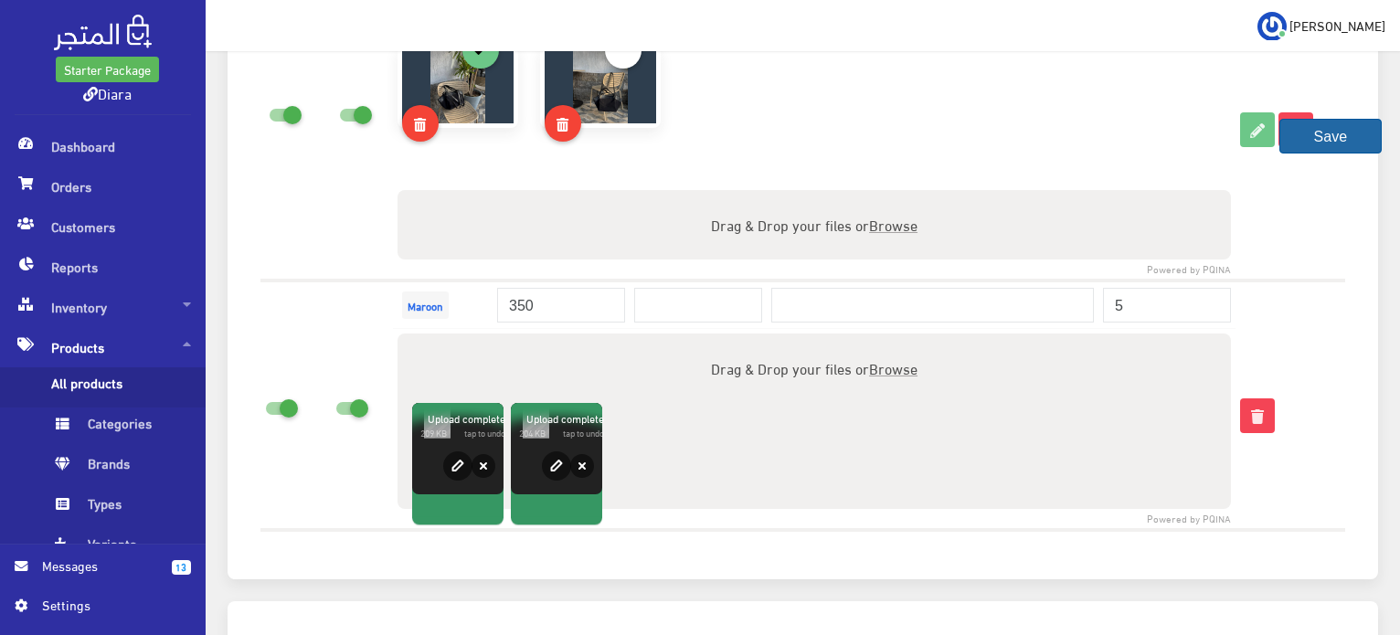
click at [1319, 137] on button "Save" at bounding box center [1330, 136] width 102 height 35
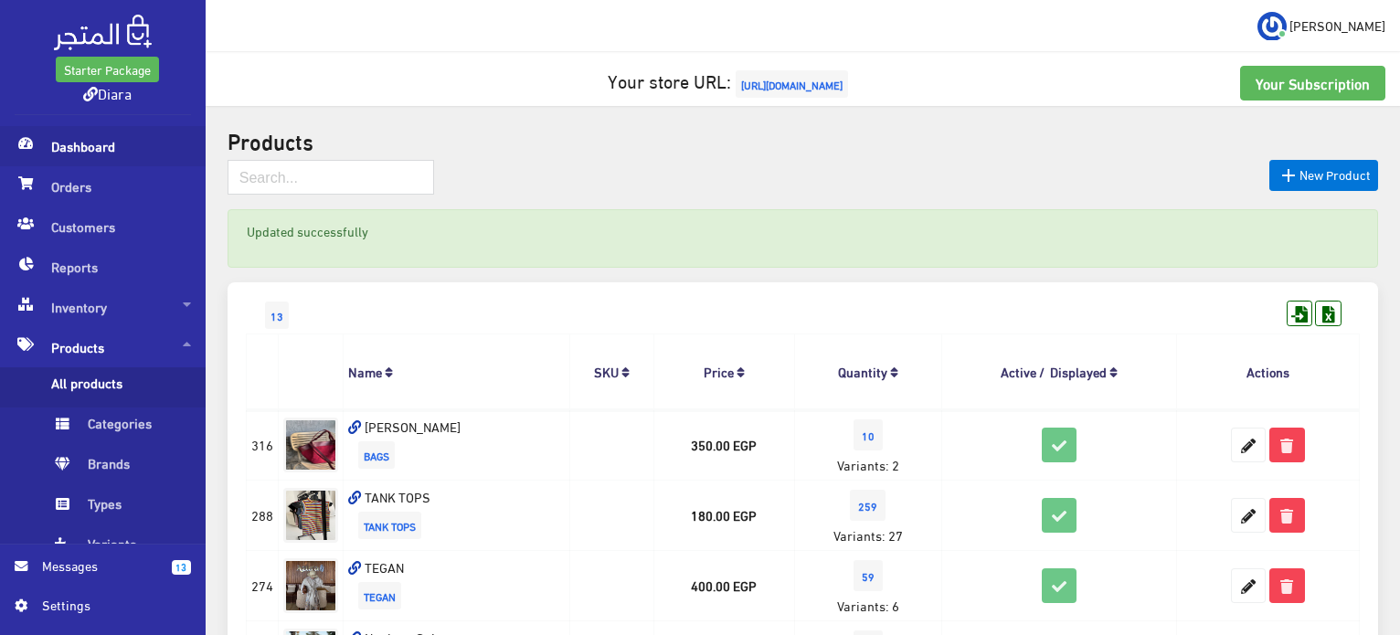
click at [104, 134] on span "Dashboard" at bounding box center [103, 146] width 176 height 40
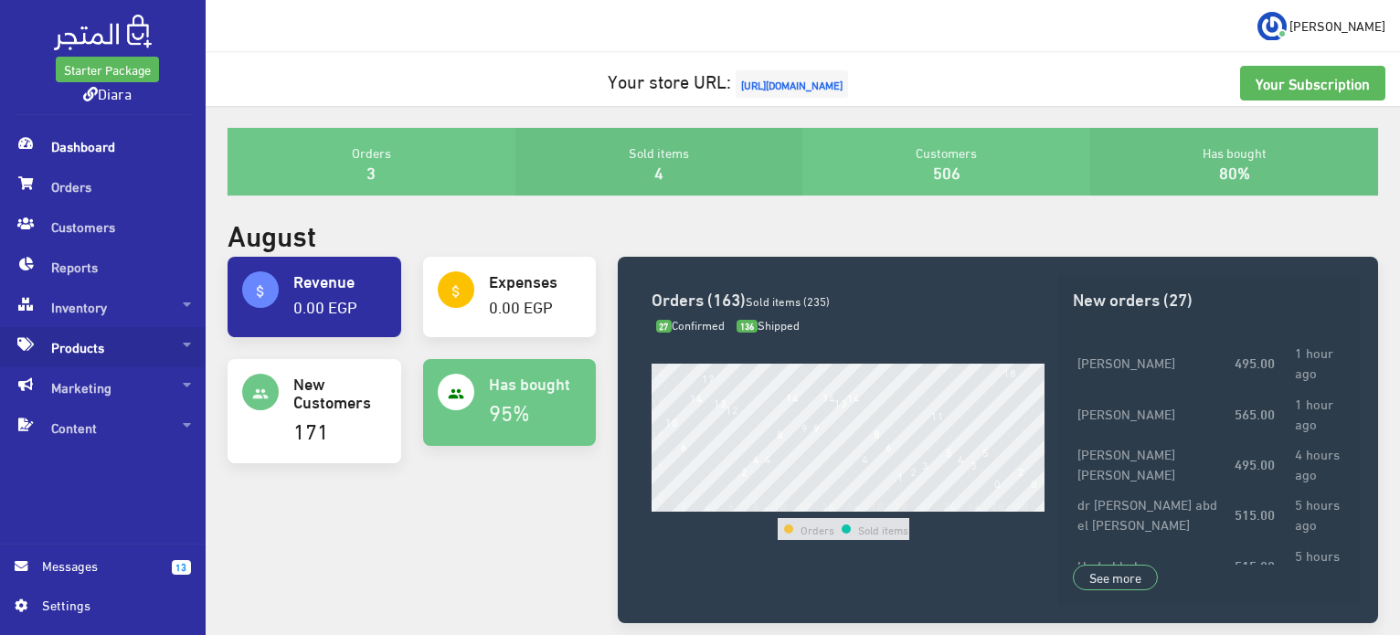
click at [133, 348] on span "Products" at bounding box center [103, 347] width 176 height 40
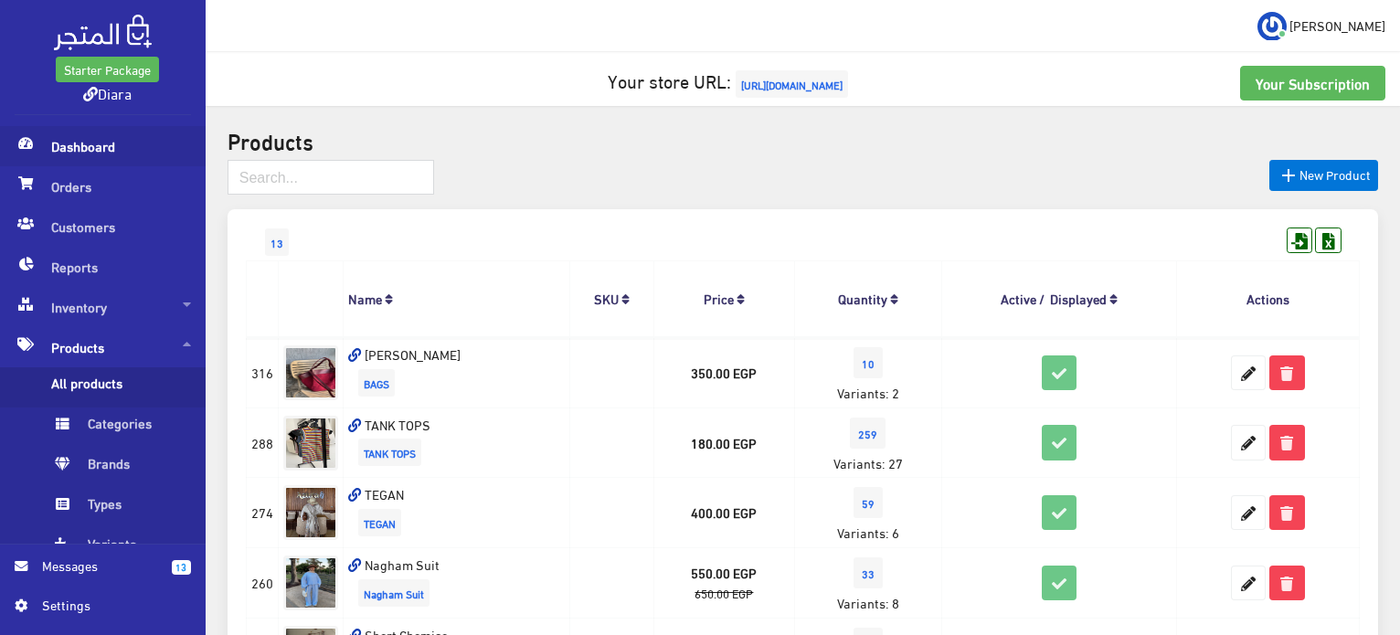
click at [69, 150] on span "Dashboard" at bounding box center [103, 146] width 176 height 40
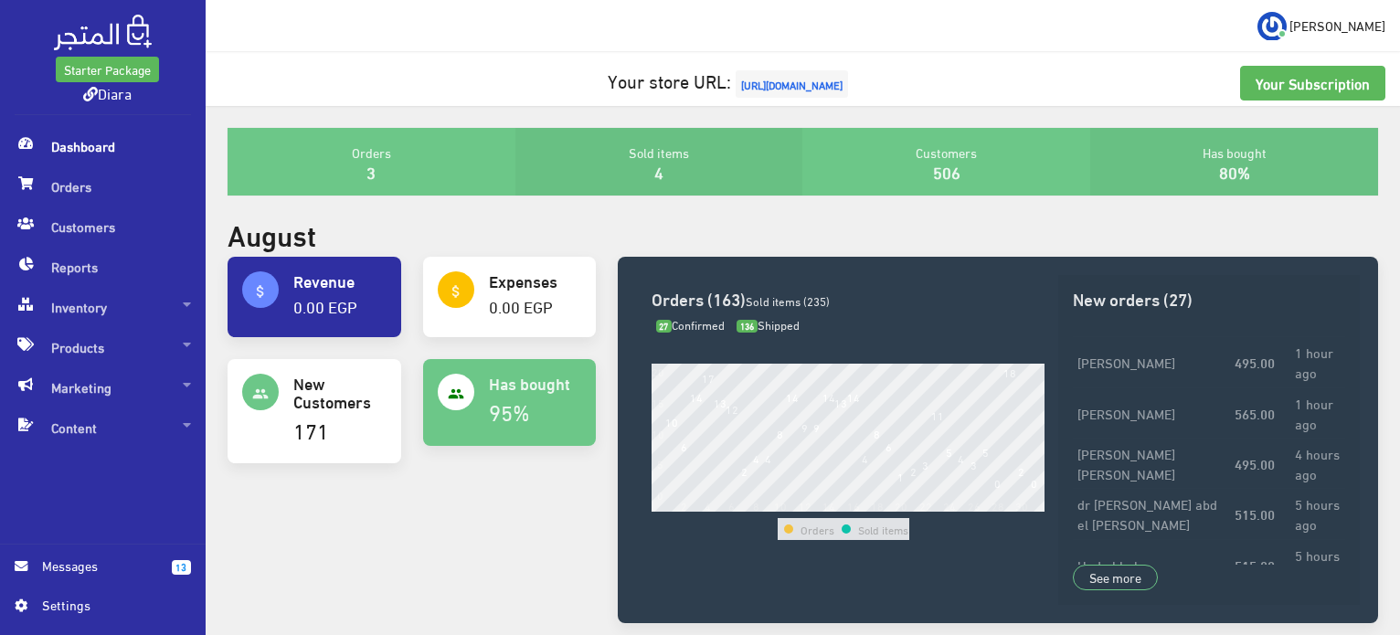
click at [58, 143] on span "Dashboard" at bounding box center [103, 146] width 176 height 40
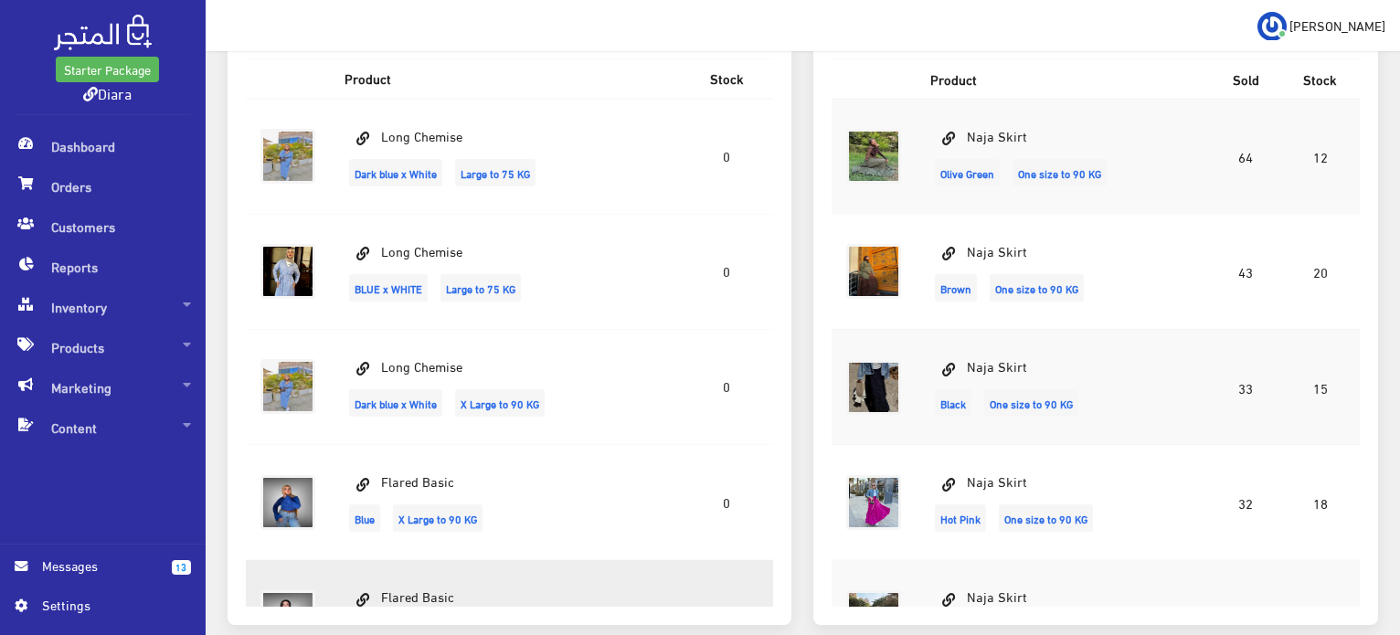
scroll to position [731, 0]
